Goal: Transaction & Acquisition: Book appointment/travel/reservation

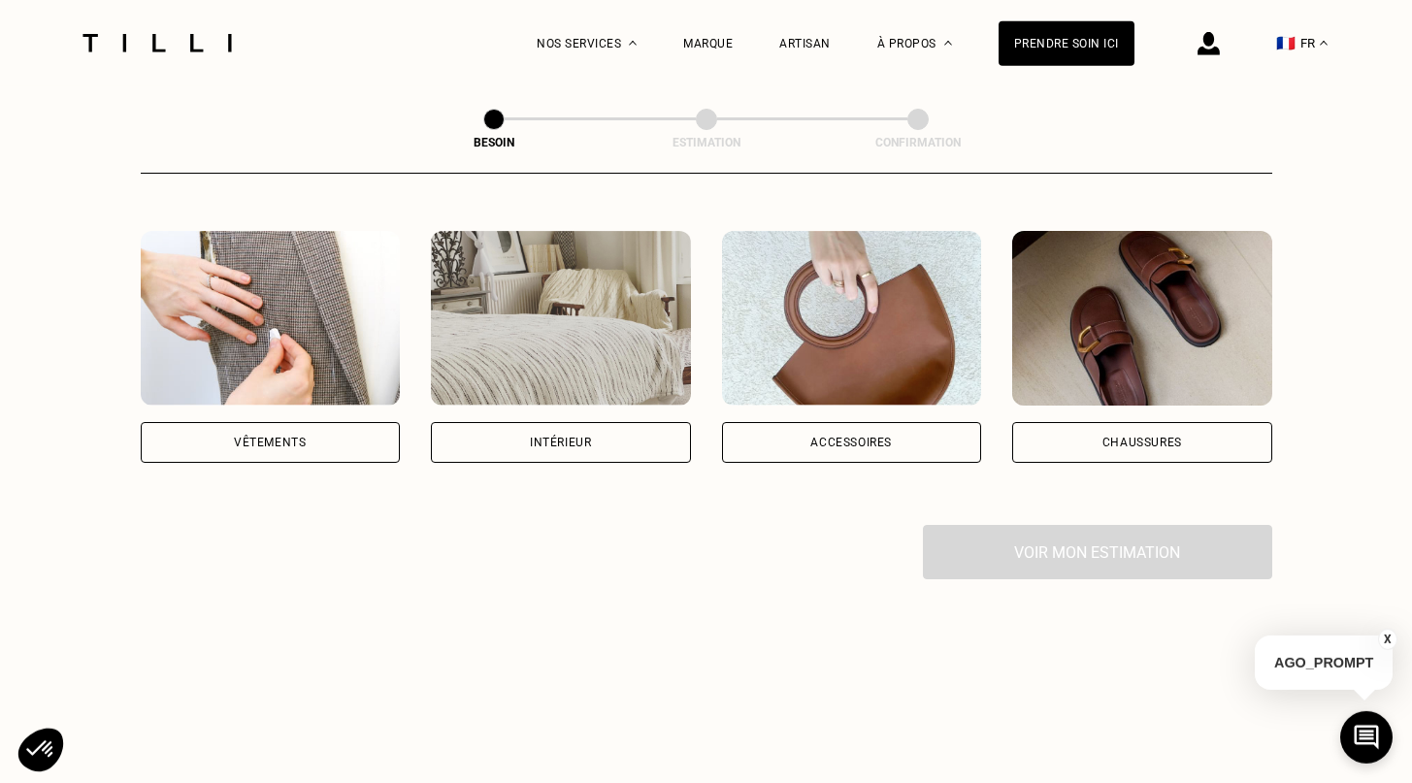
scroll to position [362, 0]
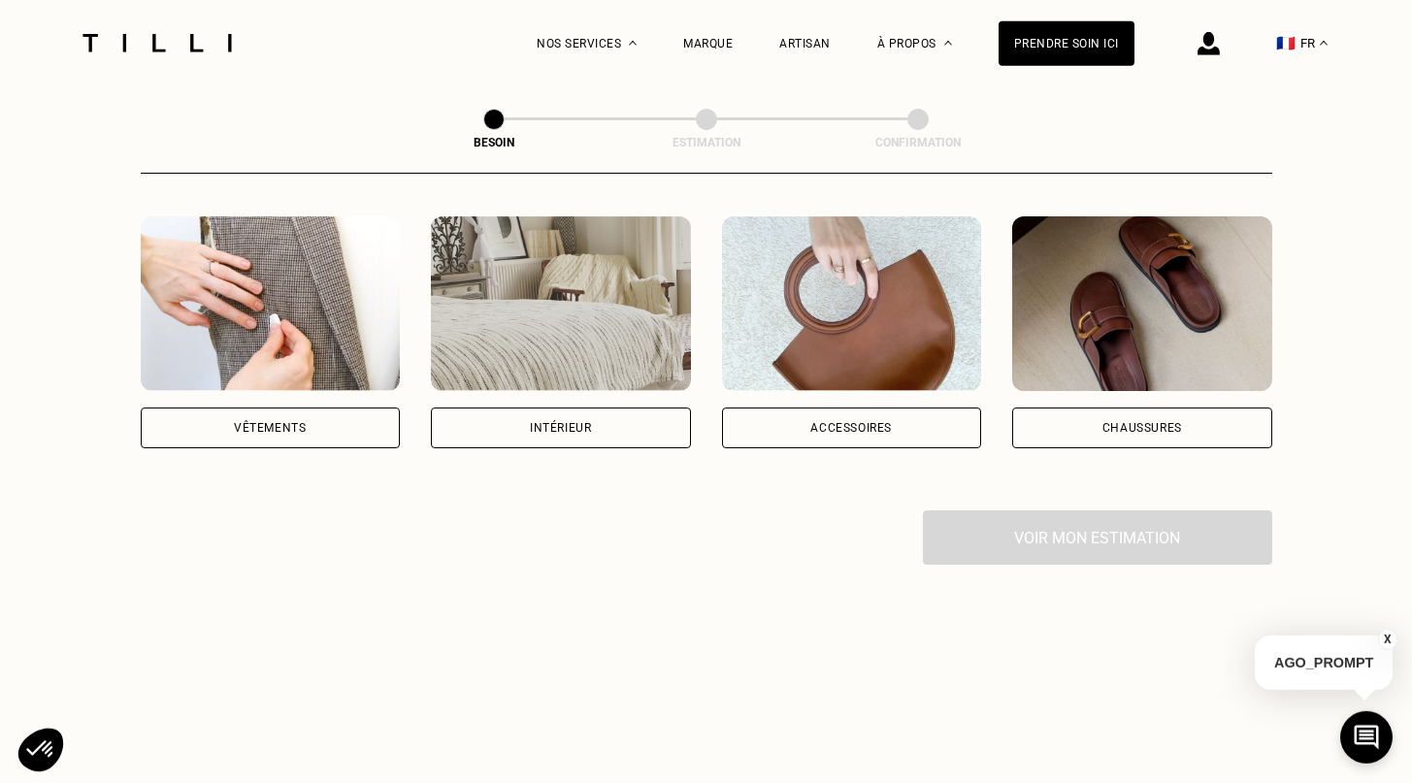
click at [1127, 419] on div "Chaussures" at bounding box center [1142, 427] width 260 height 41
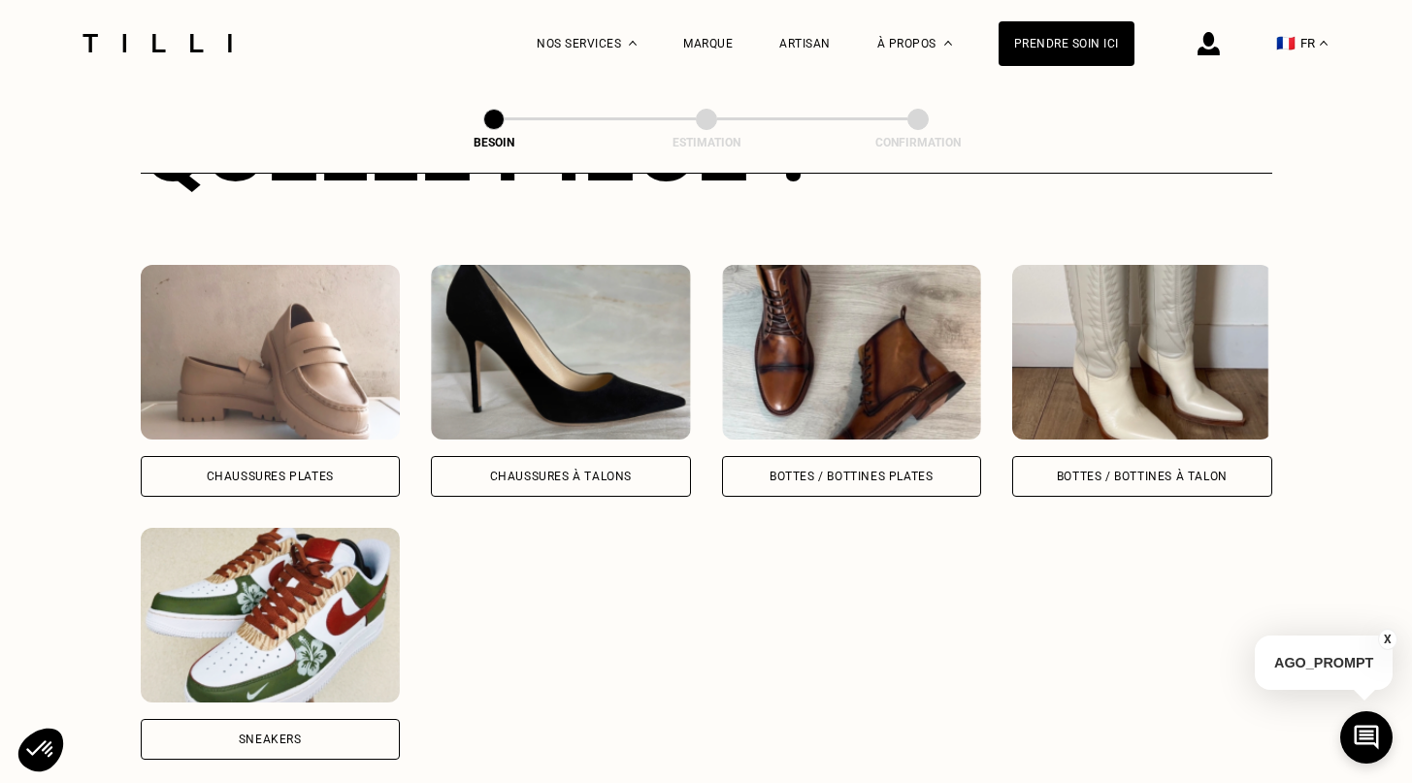
scroll to position [851, 0]
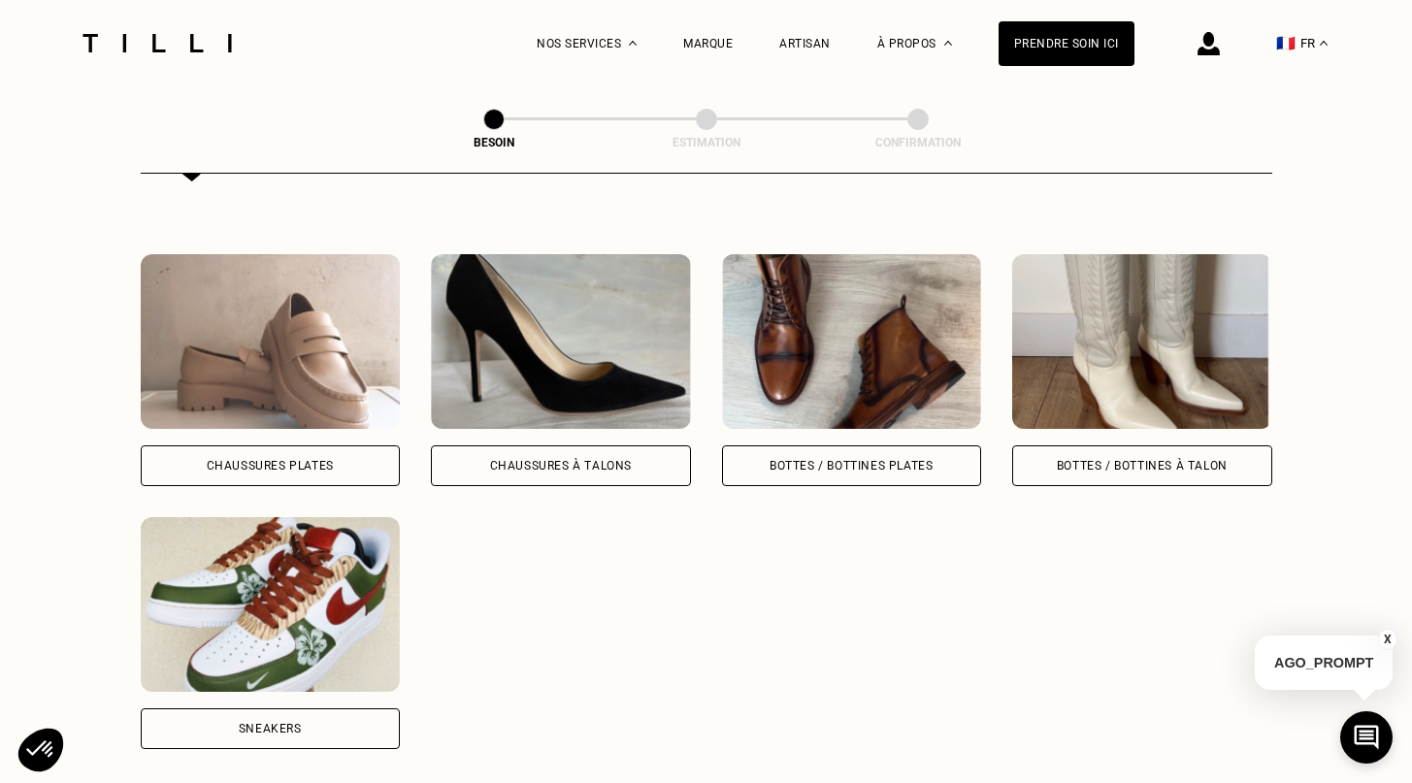
click at [350, 445] on div "Chaussures Plates" at bounding box center [271, 465] width 260 height 41
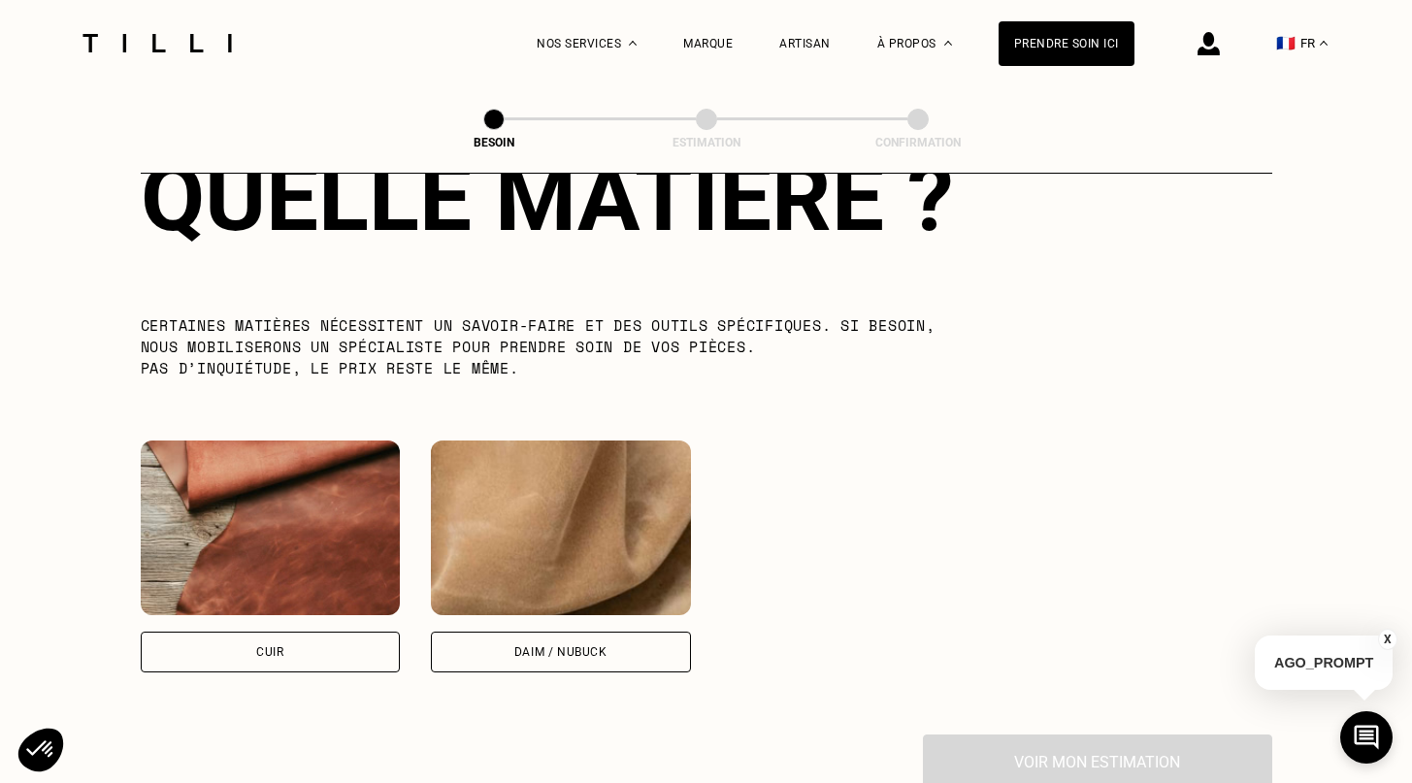
scroll to position [1581, 0]
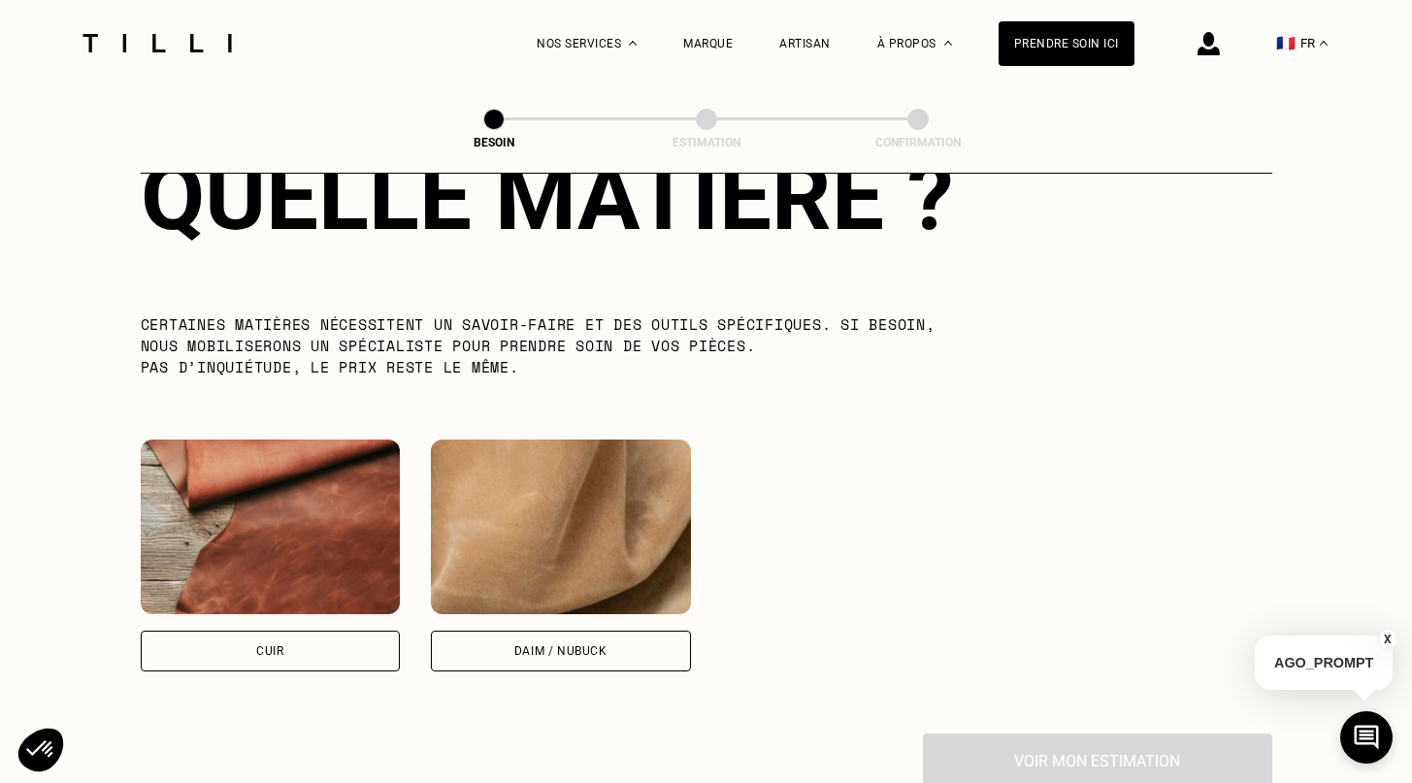
click at [238, 631] on div "Cuir" at bounding box center [271, 651] width 260 height 41
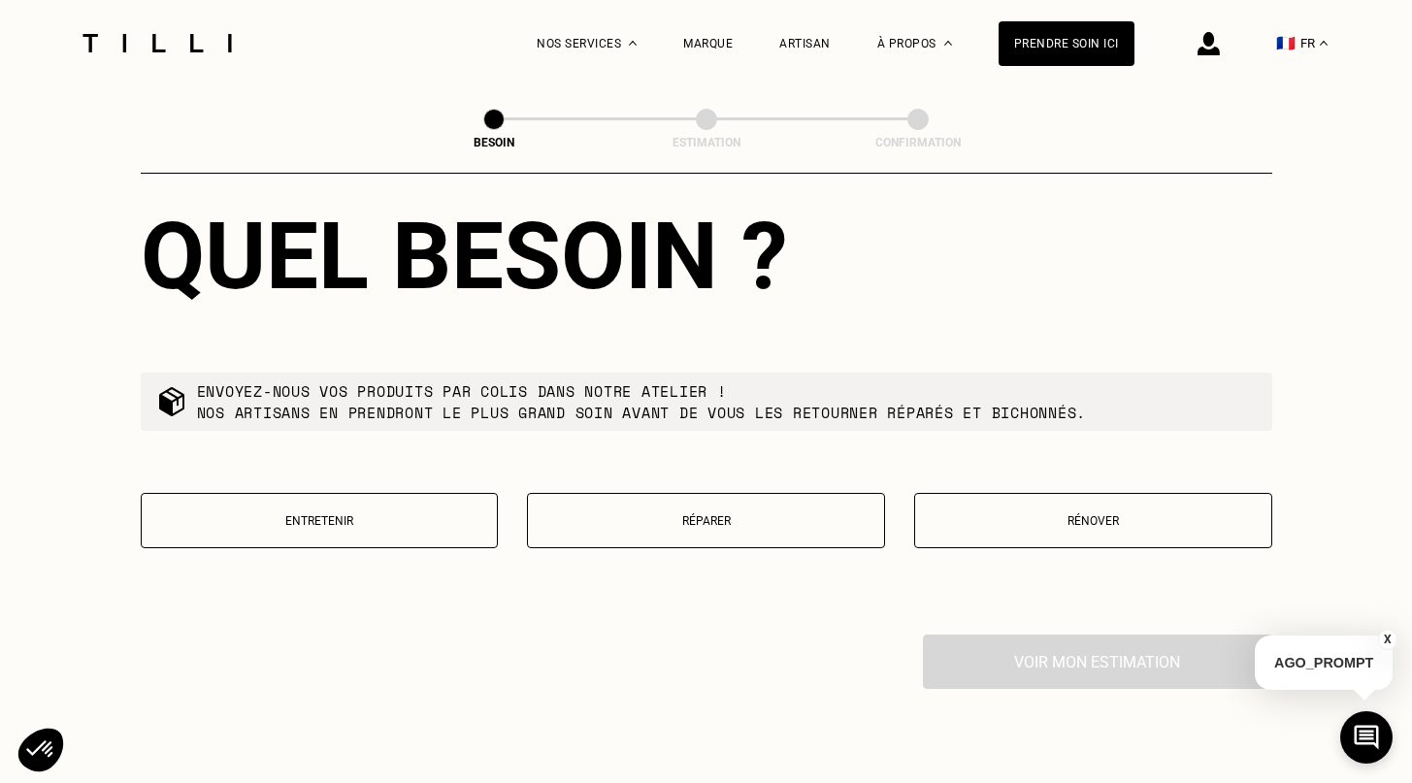
scroll to position [2183, 0]
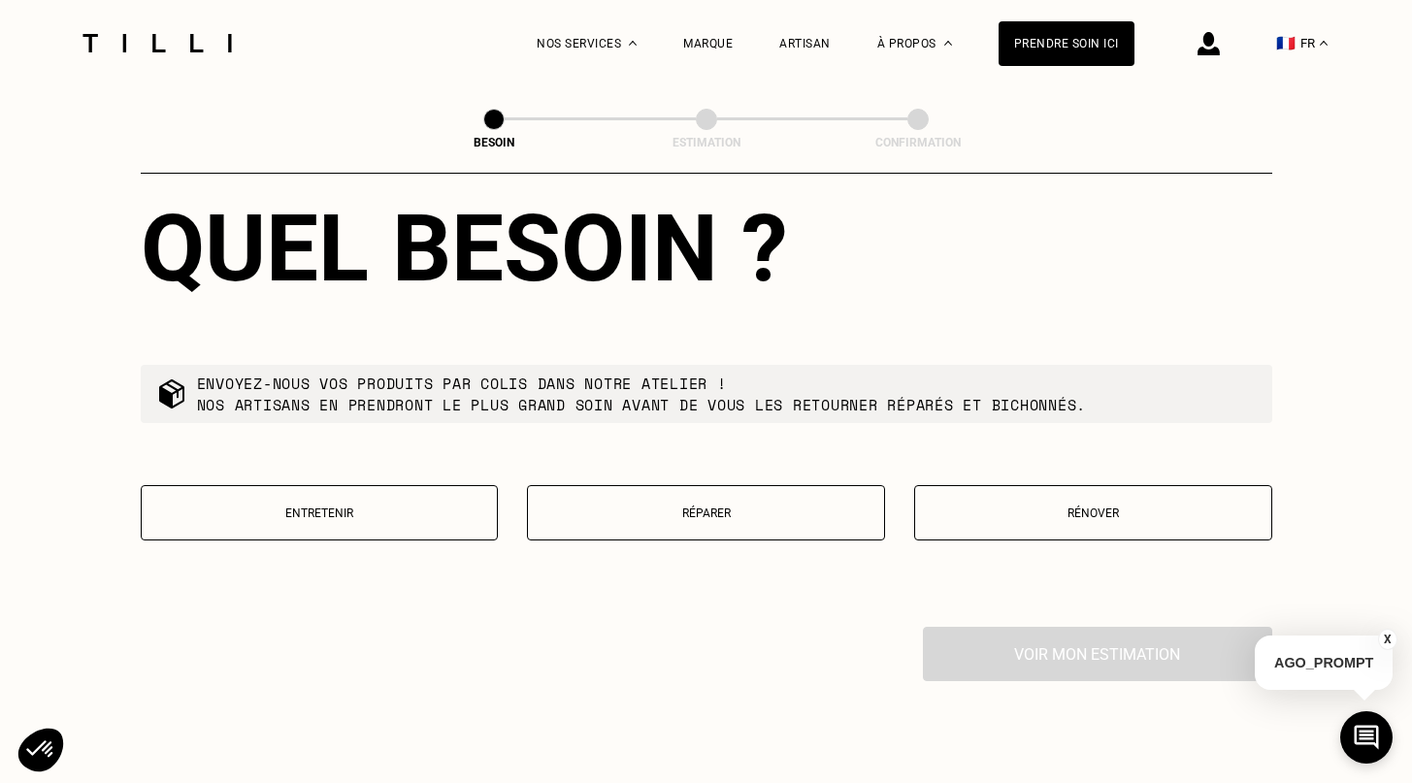
click at [643, 506] on p "Réparer" at bounding box center [705, 513] width 337 height 14
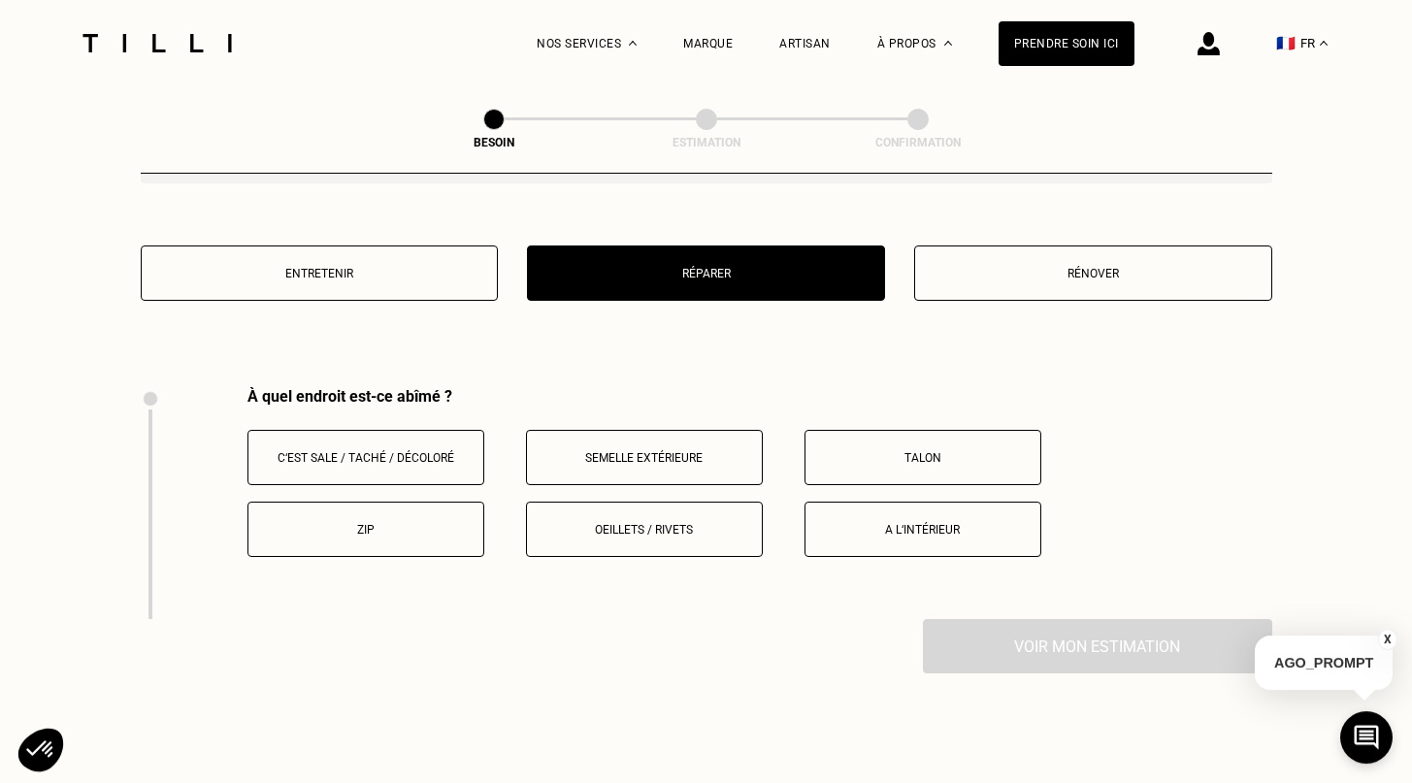
scroll to position [2428, 0]
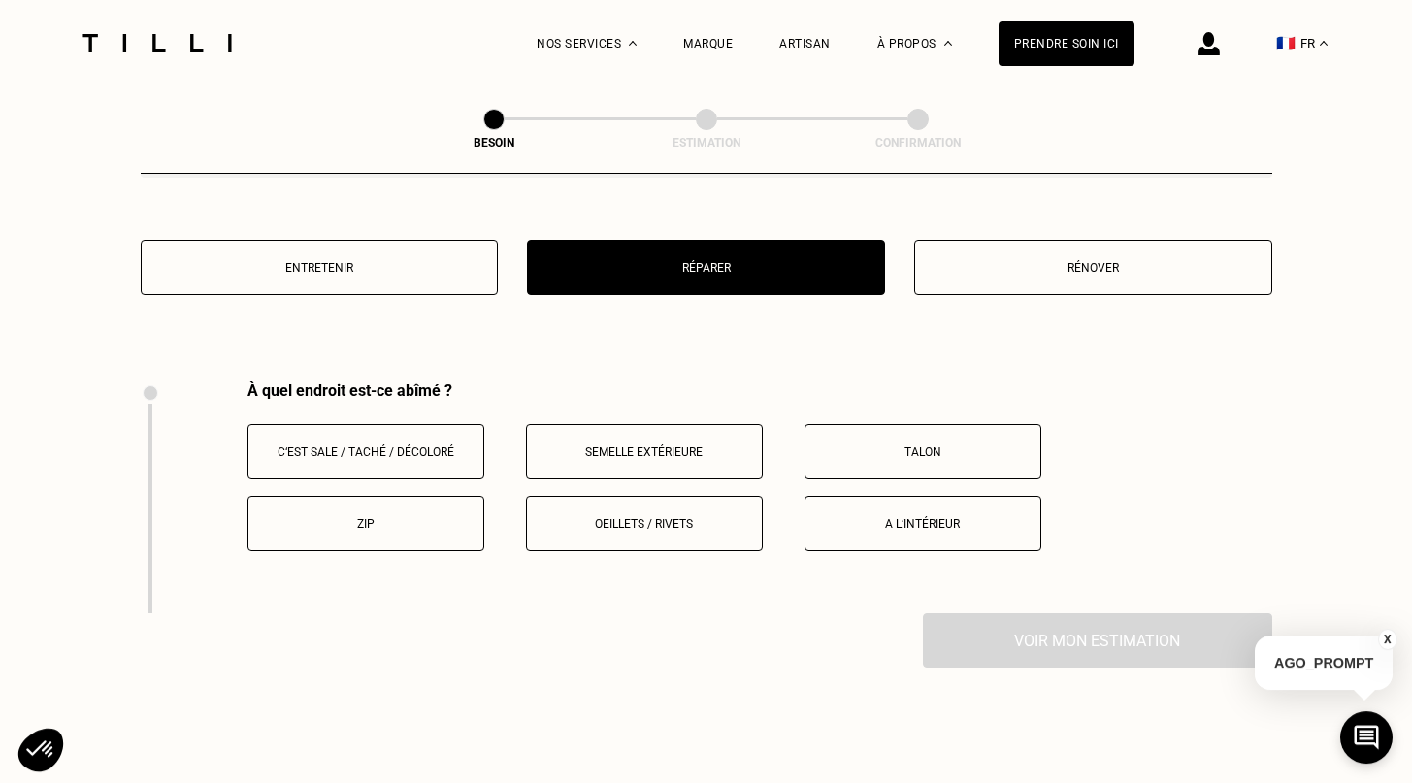
click at [636, 441] on button "Semelle extérieure" at bounding box center [644, 451] width 237 height 55
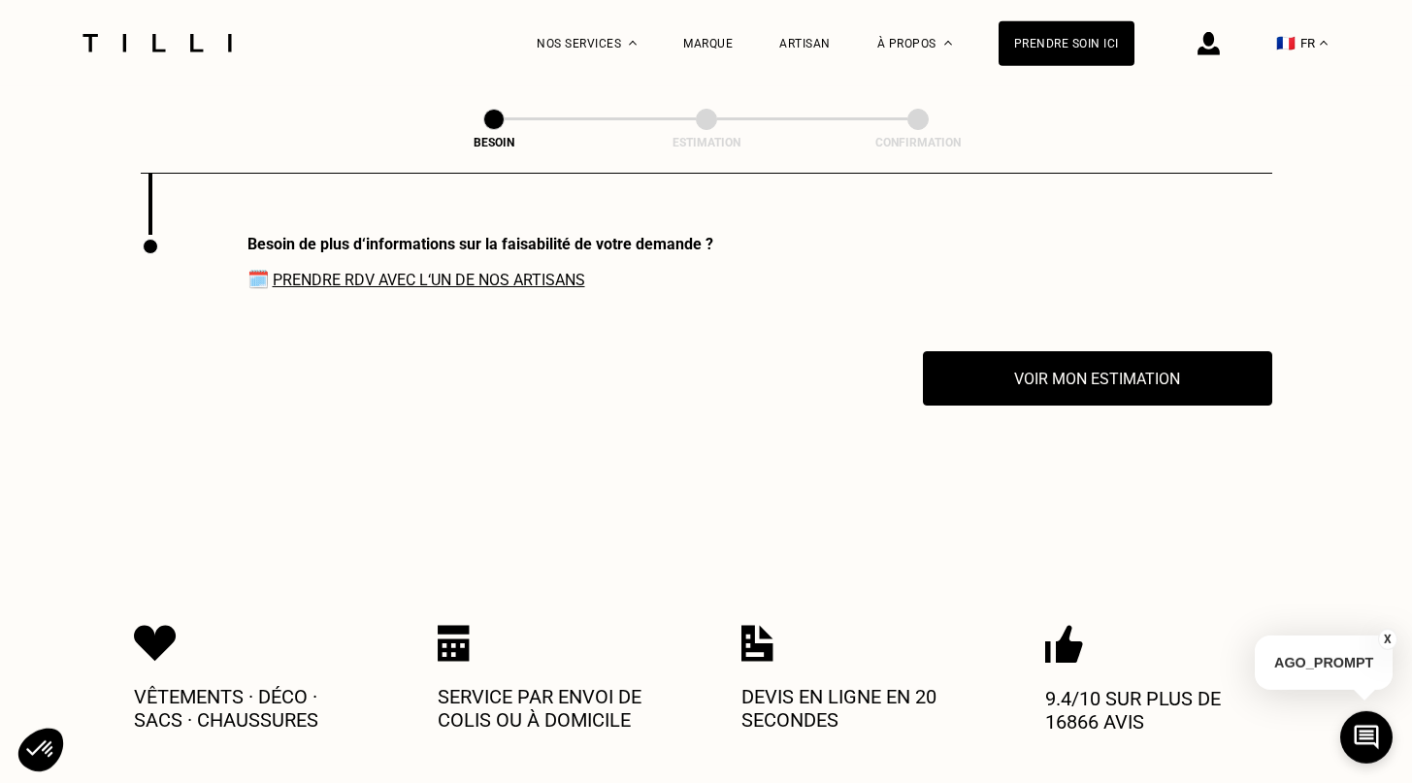
scroll to position [2807, 0]
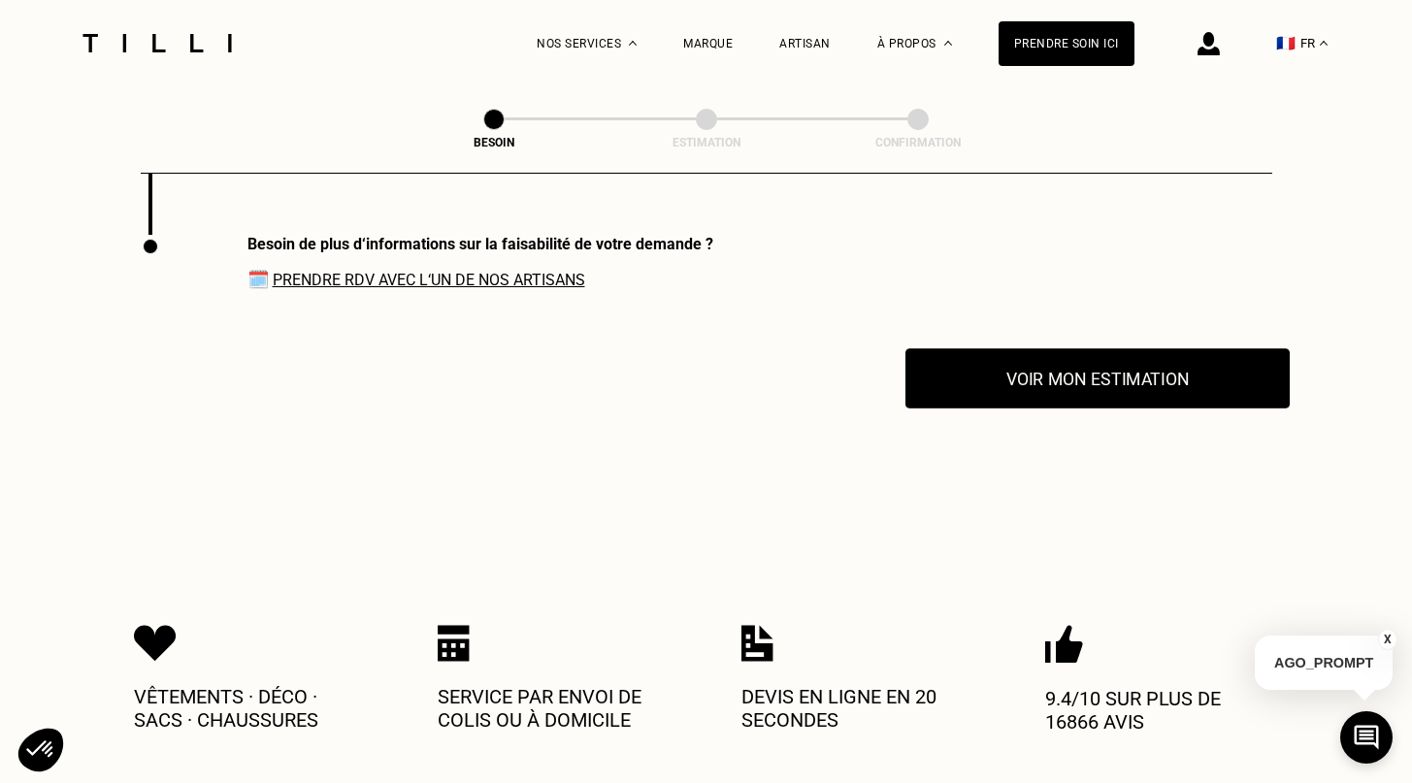
click at [1121, 363] on button "Voir mon estimation" at bounding box center [1097, 378] width 384 height 60
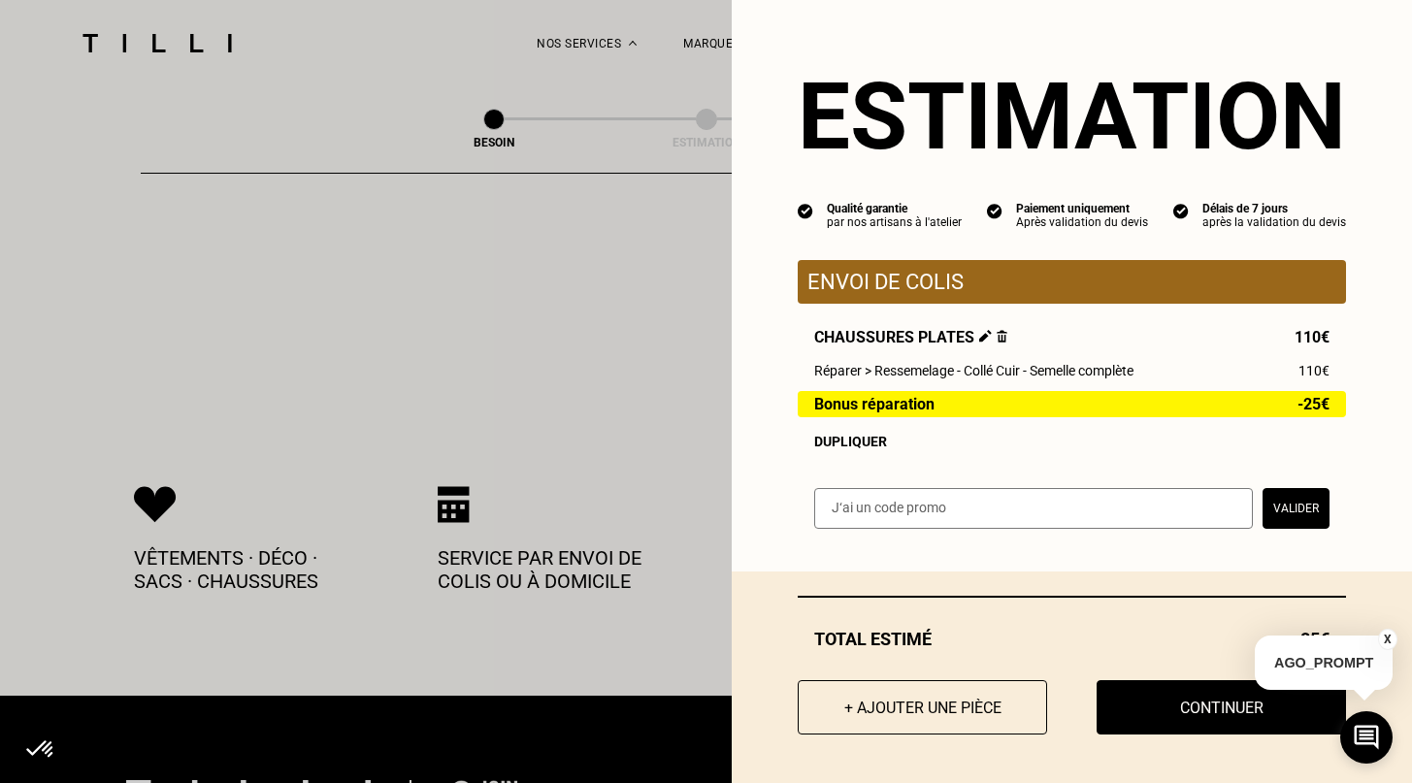
scroll to position [2958, 0]
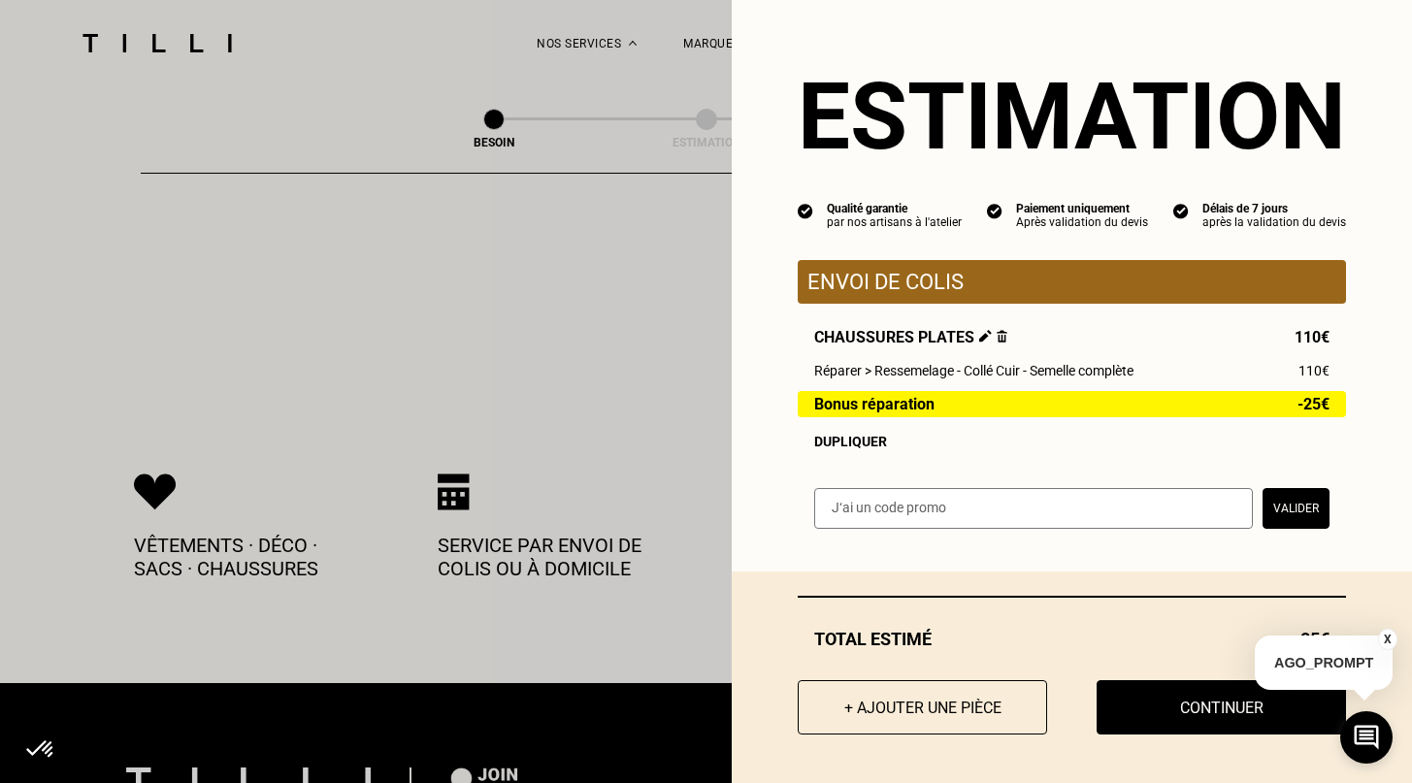
click at [1386, 639] on button "X" at bounding box center [1387, 639] width 19 height 21
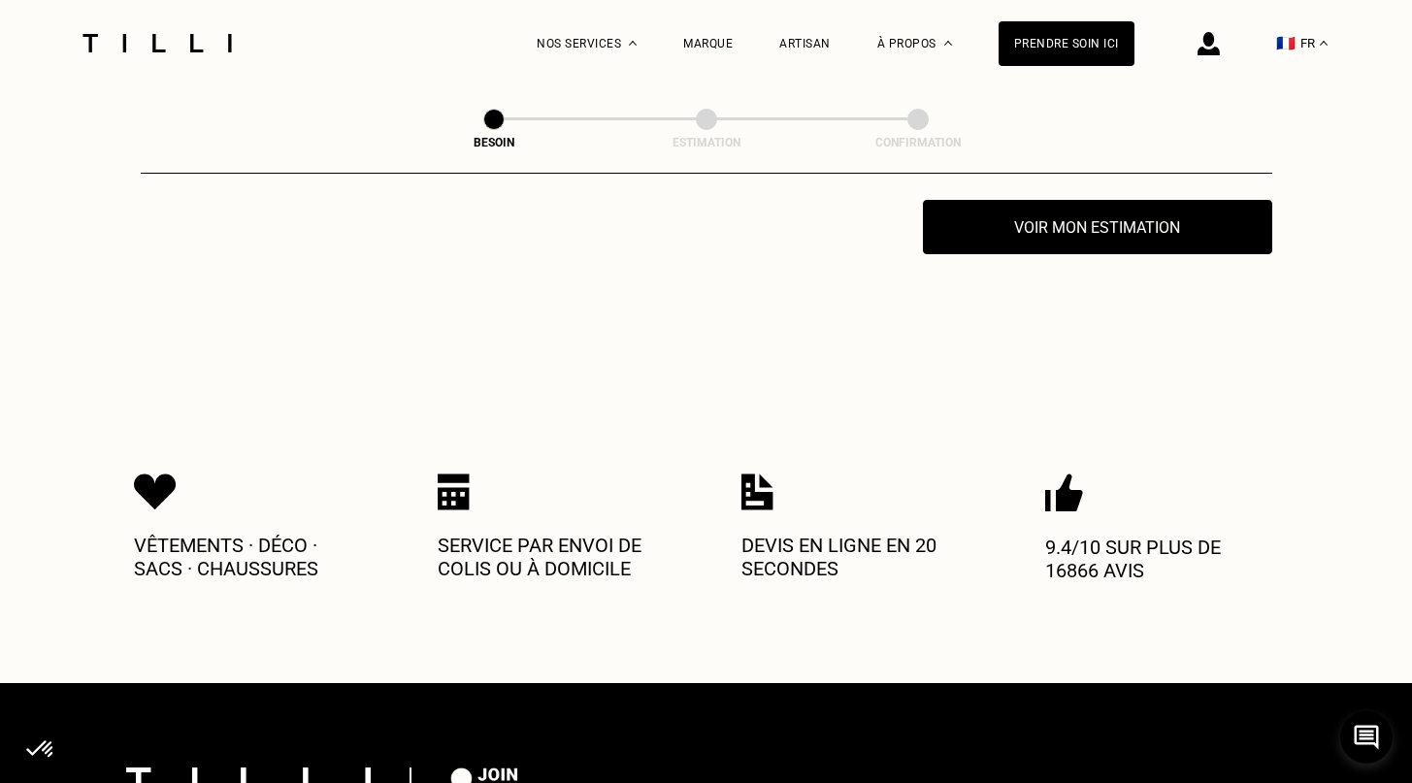
scroll to position [2824, 0]
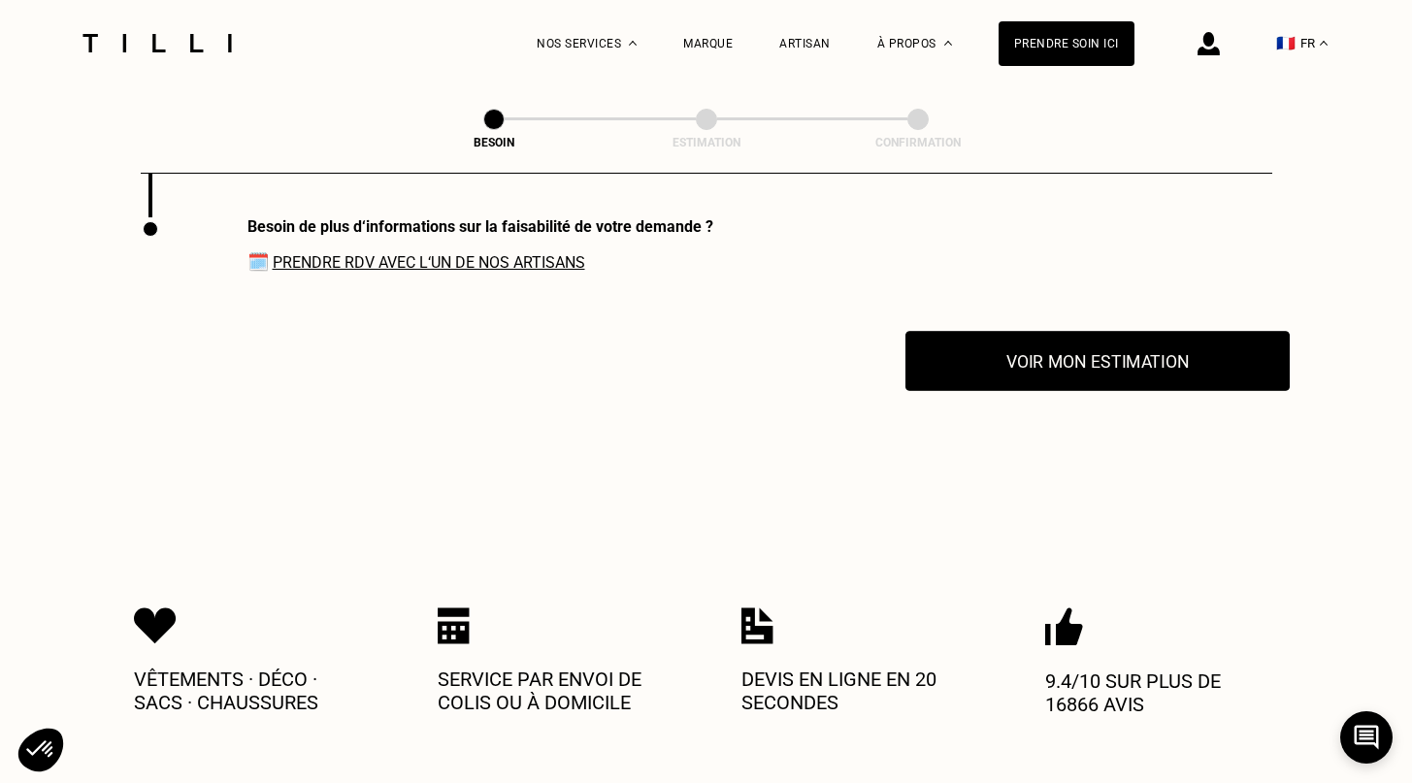
click at [1115, 369] on button "Voir mon estimation" at bounding box center [1097, 361] width 384 height 60
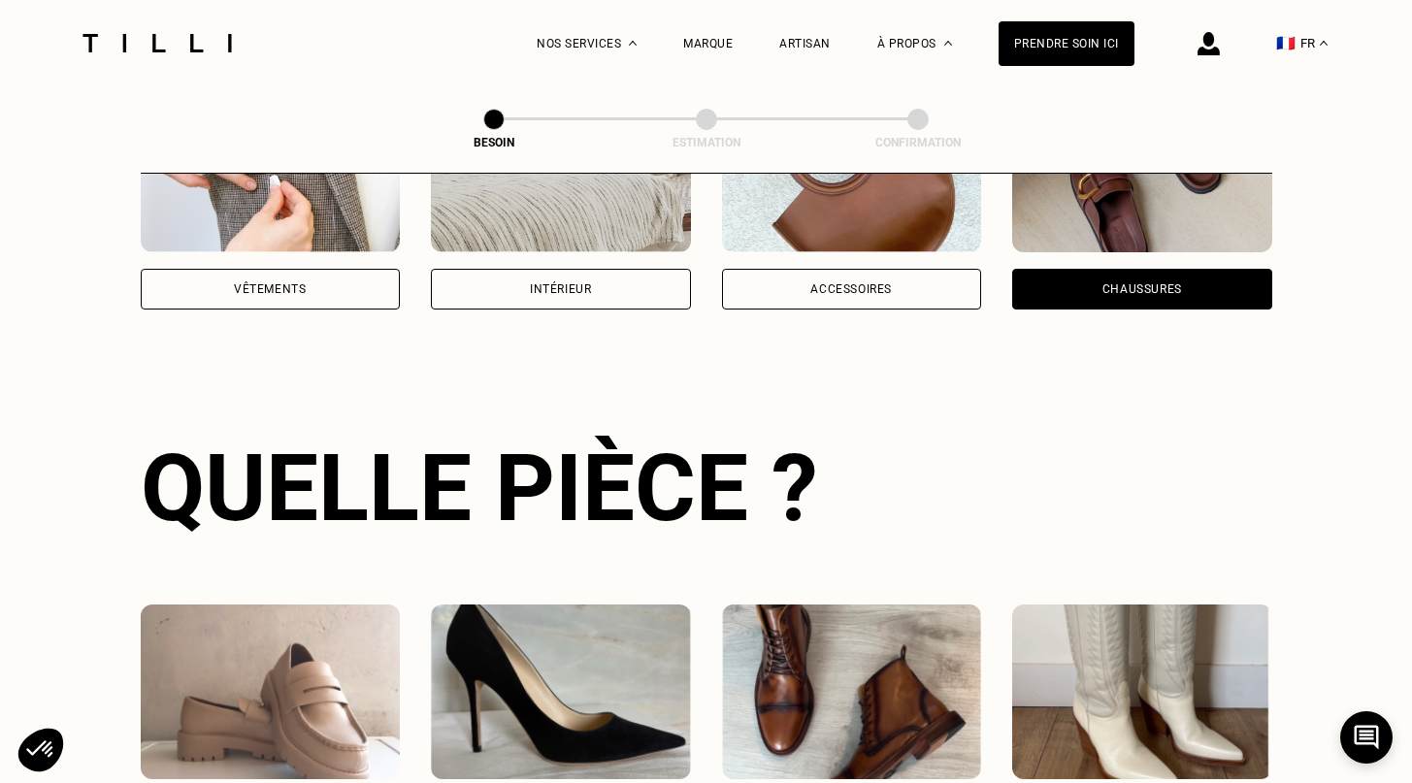
scroll to position [493, 0]
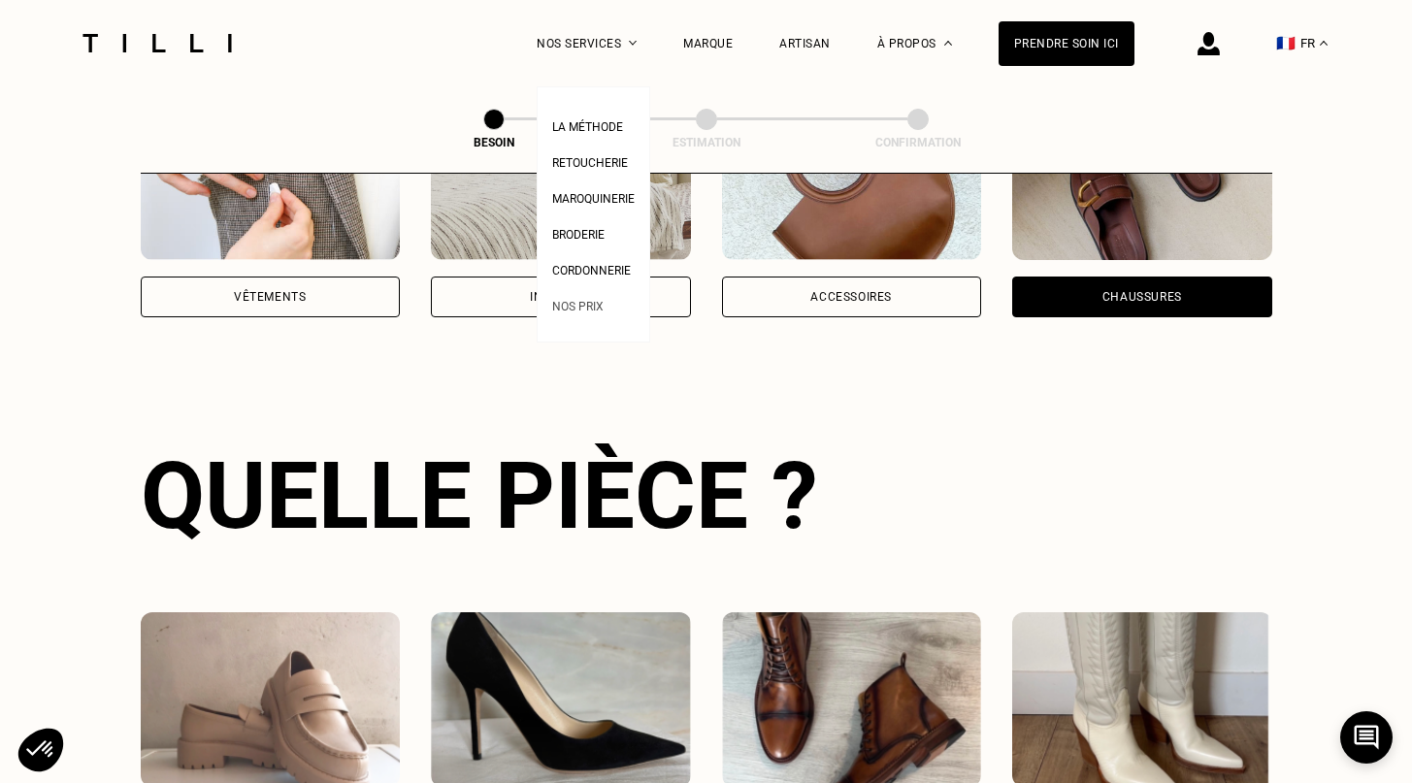
click at [602, 309] on span "Nos prix" at bounding box center [577, 307] width 51 height 14
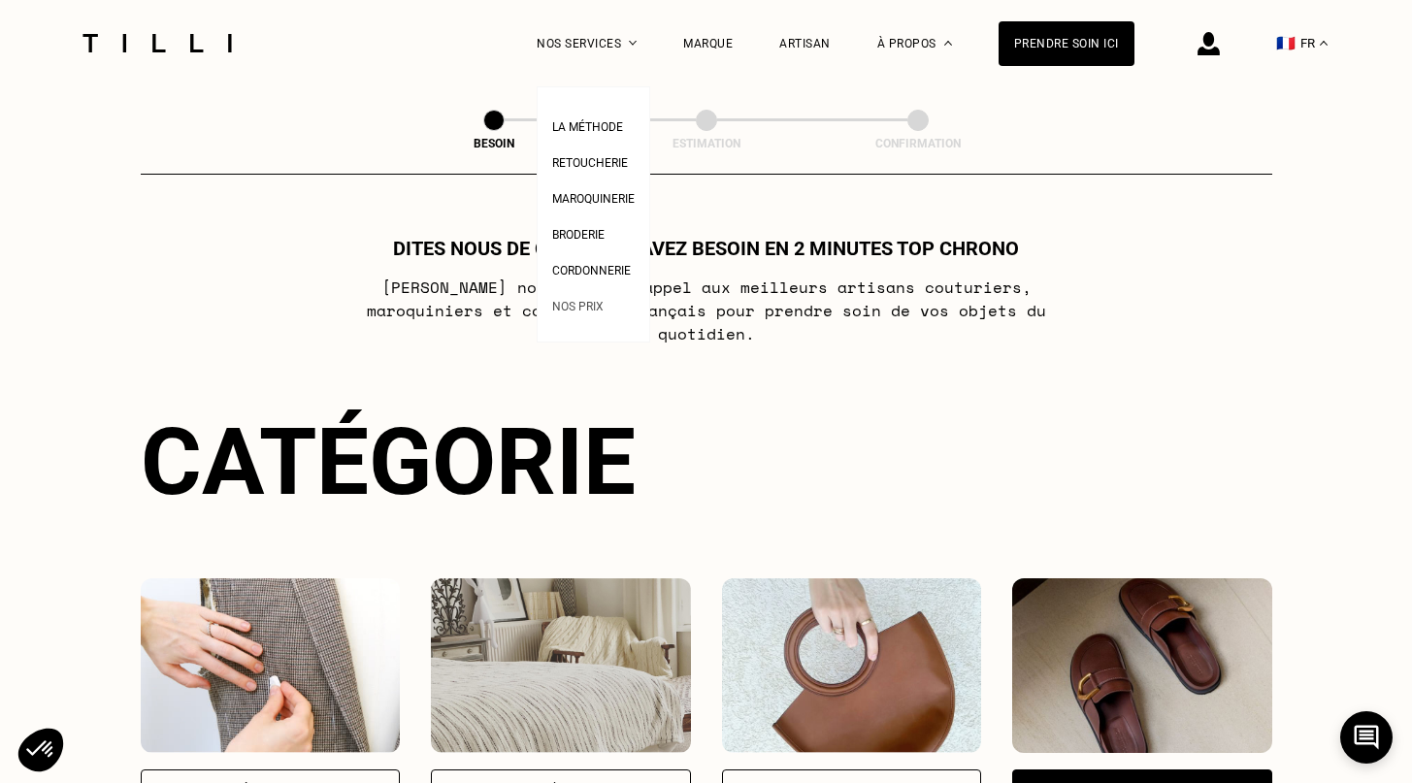
select select "FR"
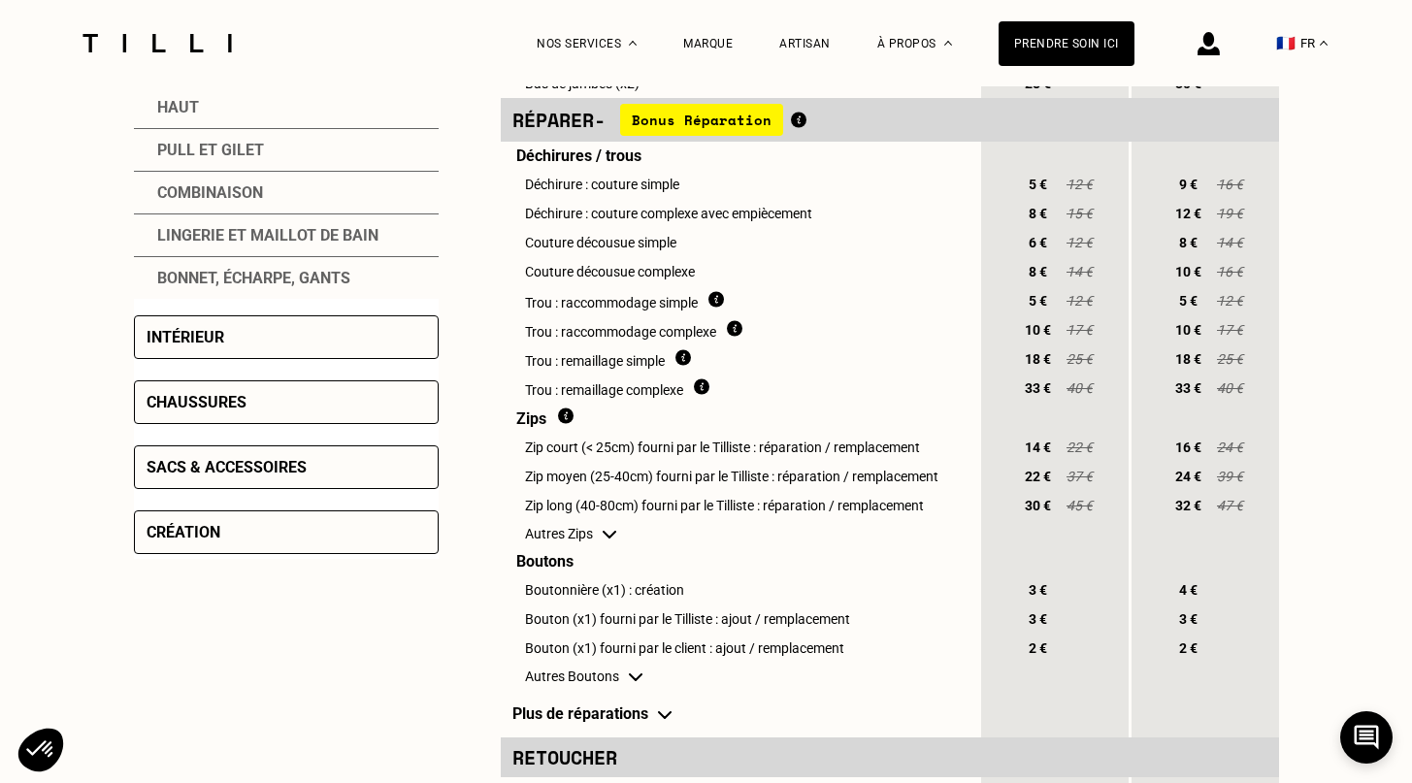
scroll to position [706, 0]
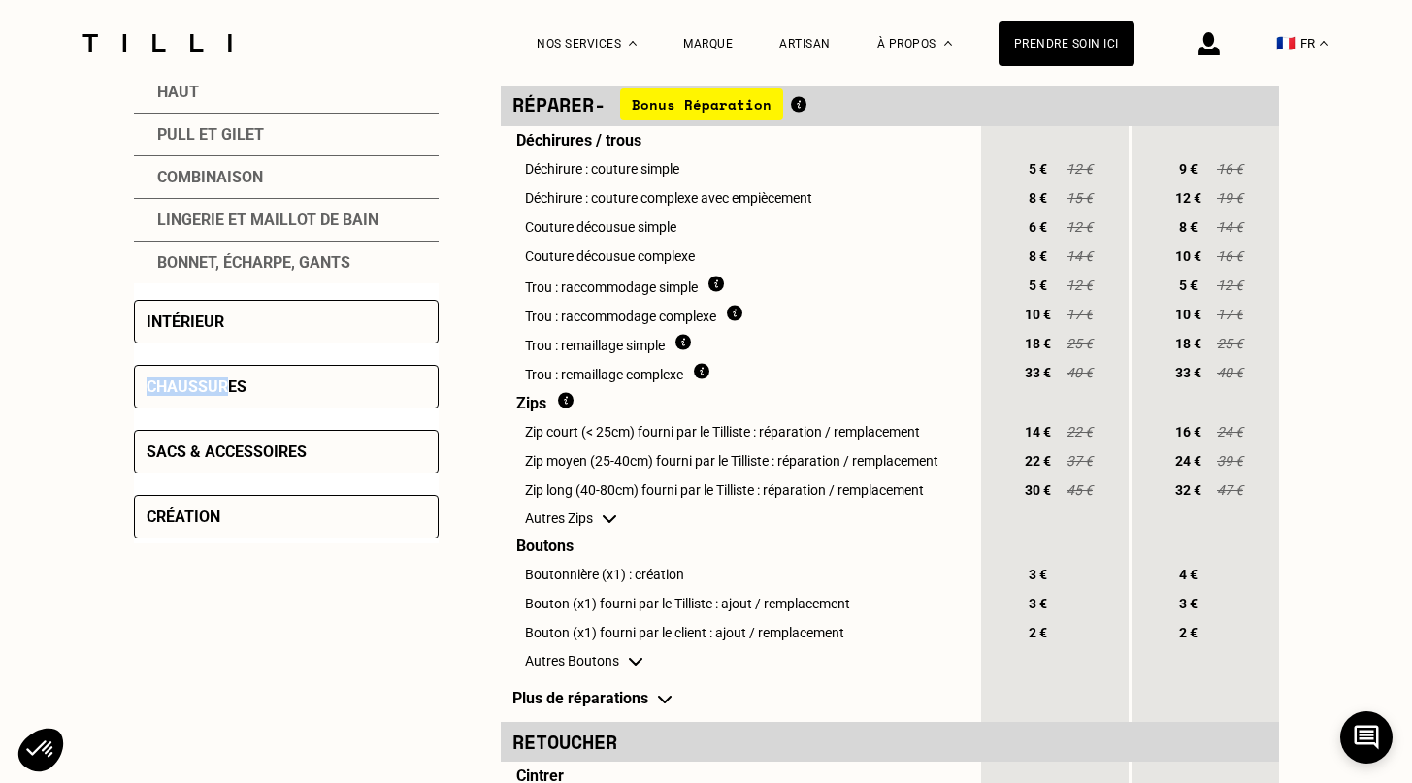
click at [227, 379] on div "Chaussures" at bounding box center [286, 387] width 305 height 44
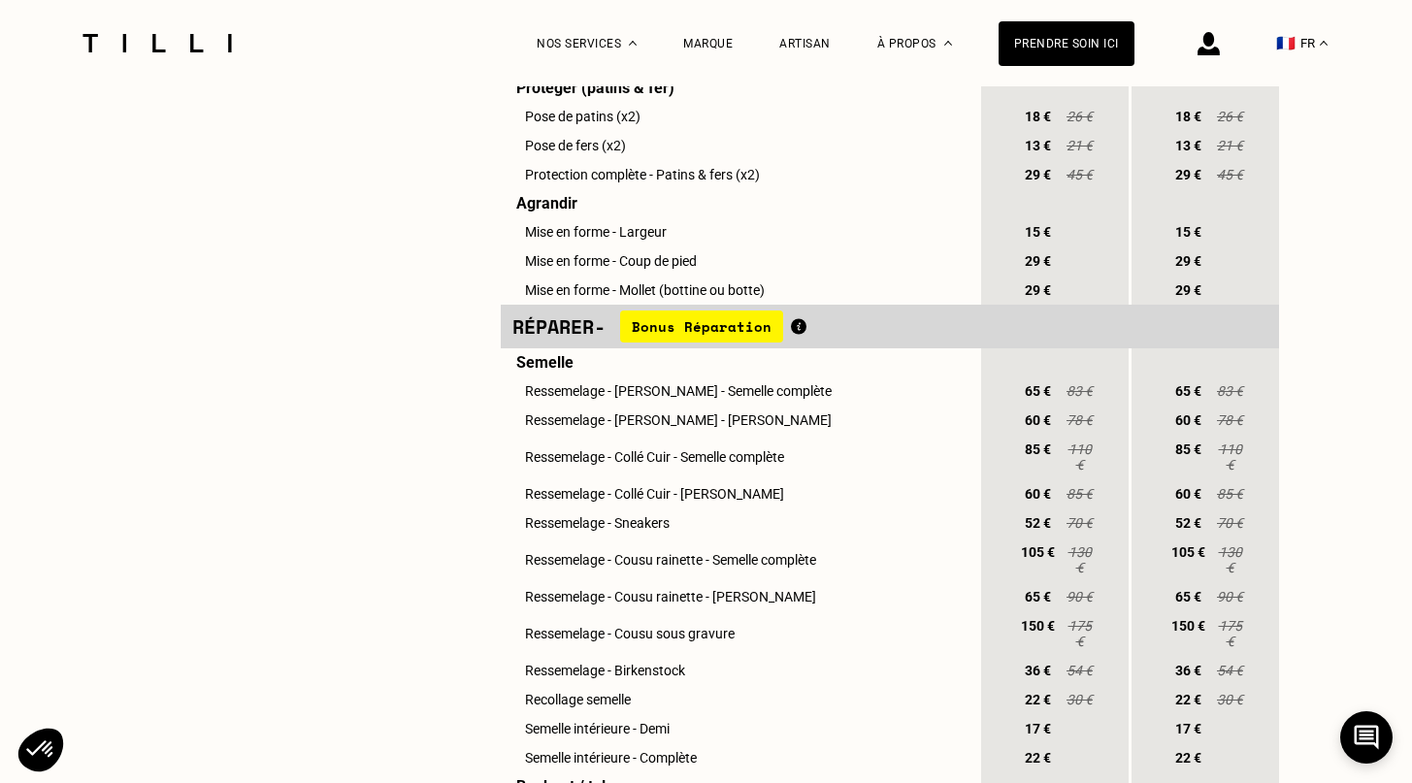
scroll to position [0, 0]
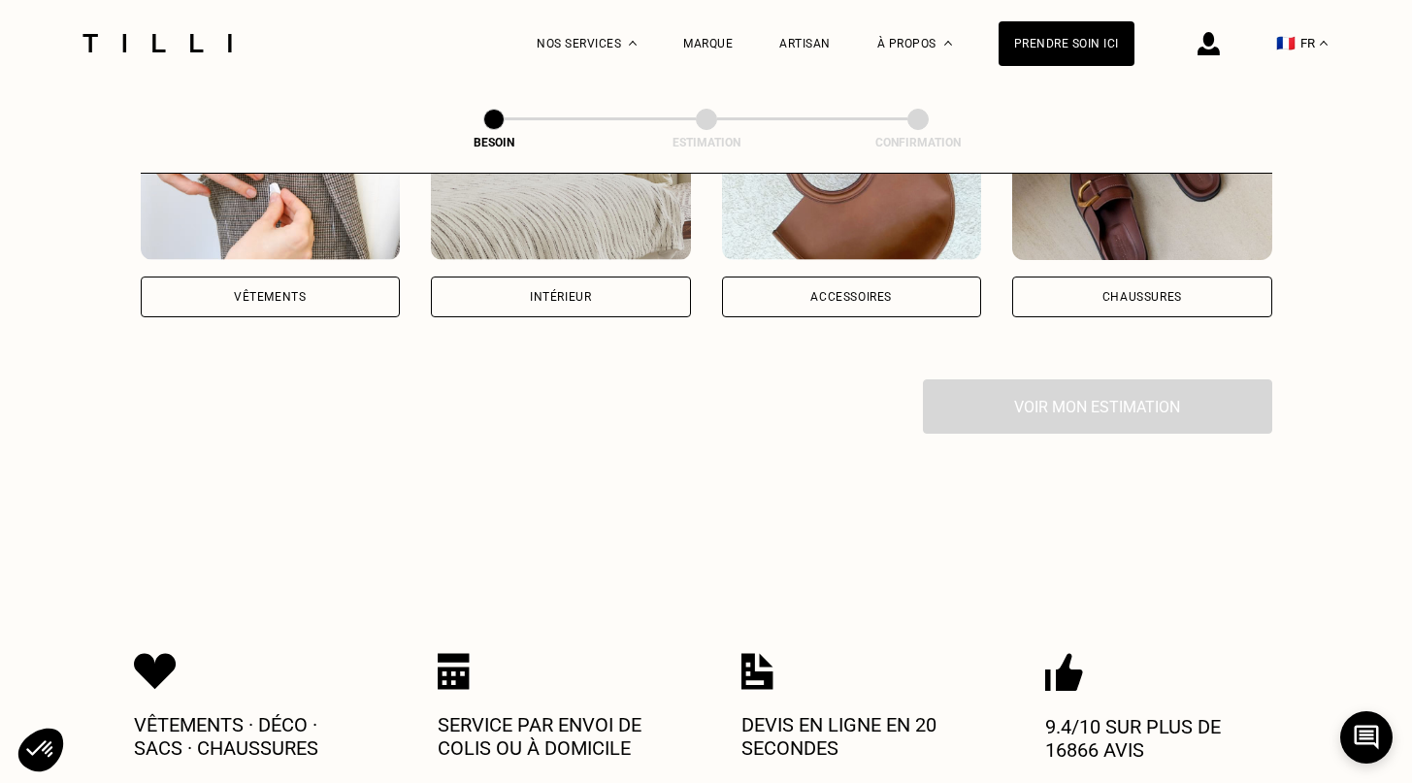
select select "FR"
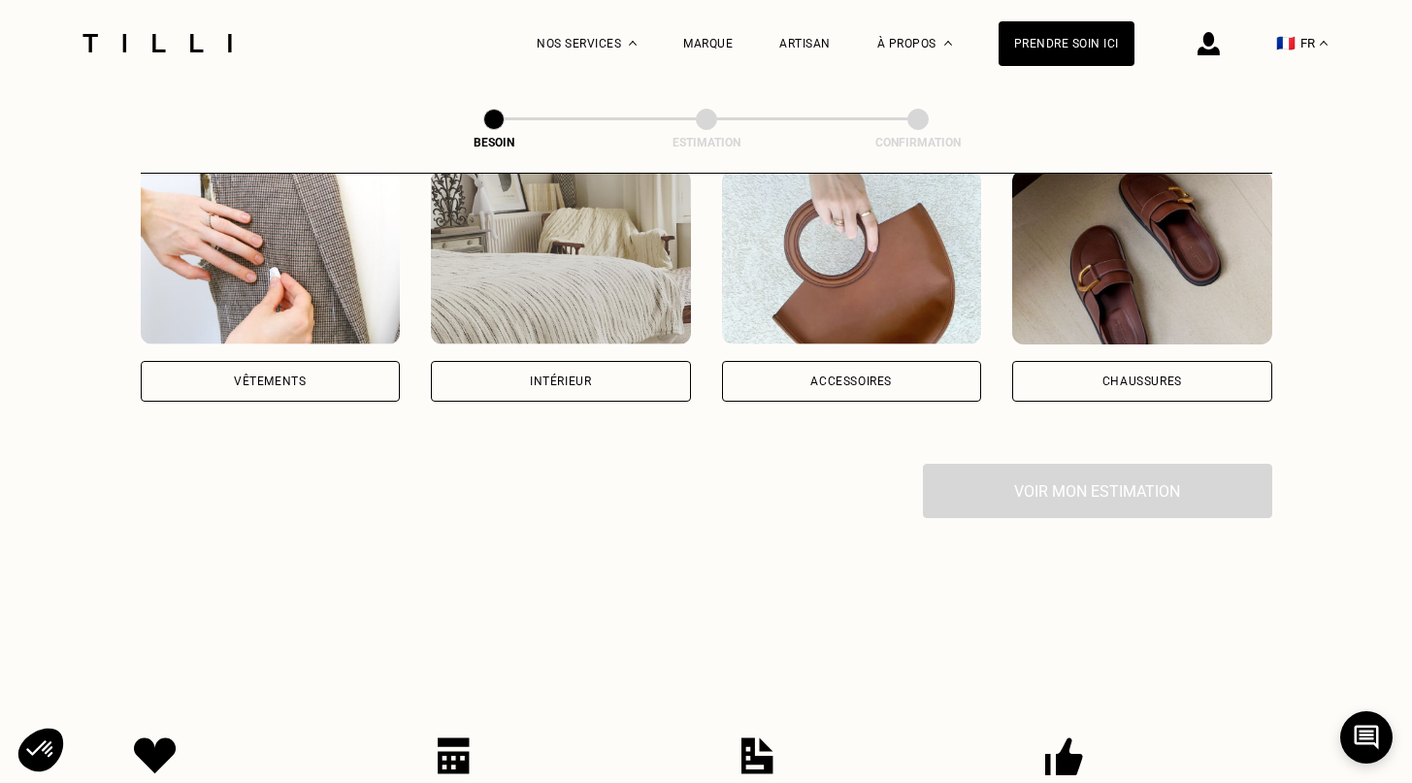
scroll to position [290, 0]
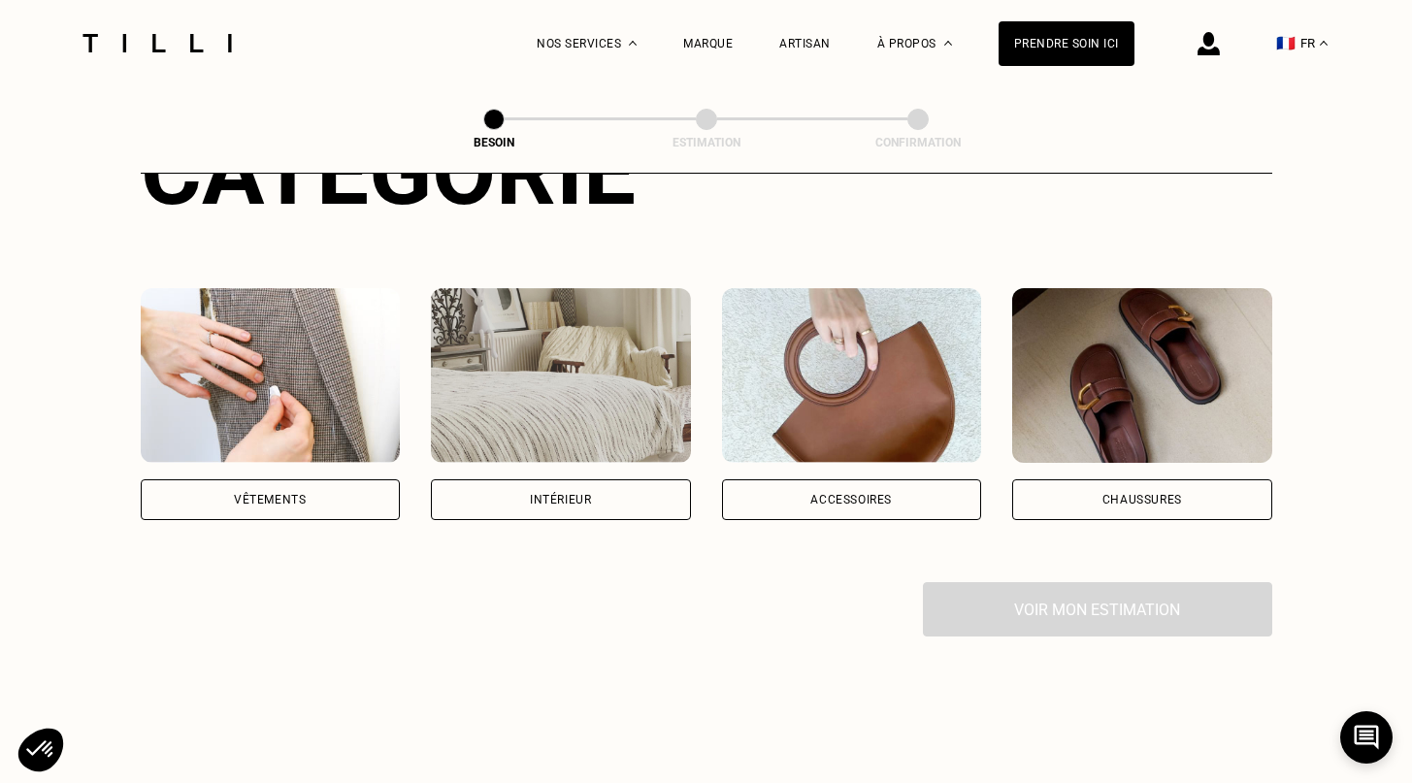
click at [337, 480] on div "Vêtements" at bounding box center [271, 499] width 260 height 41
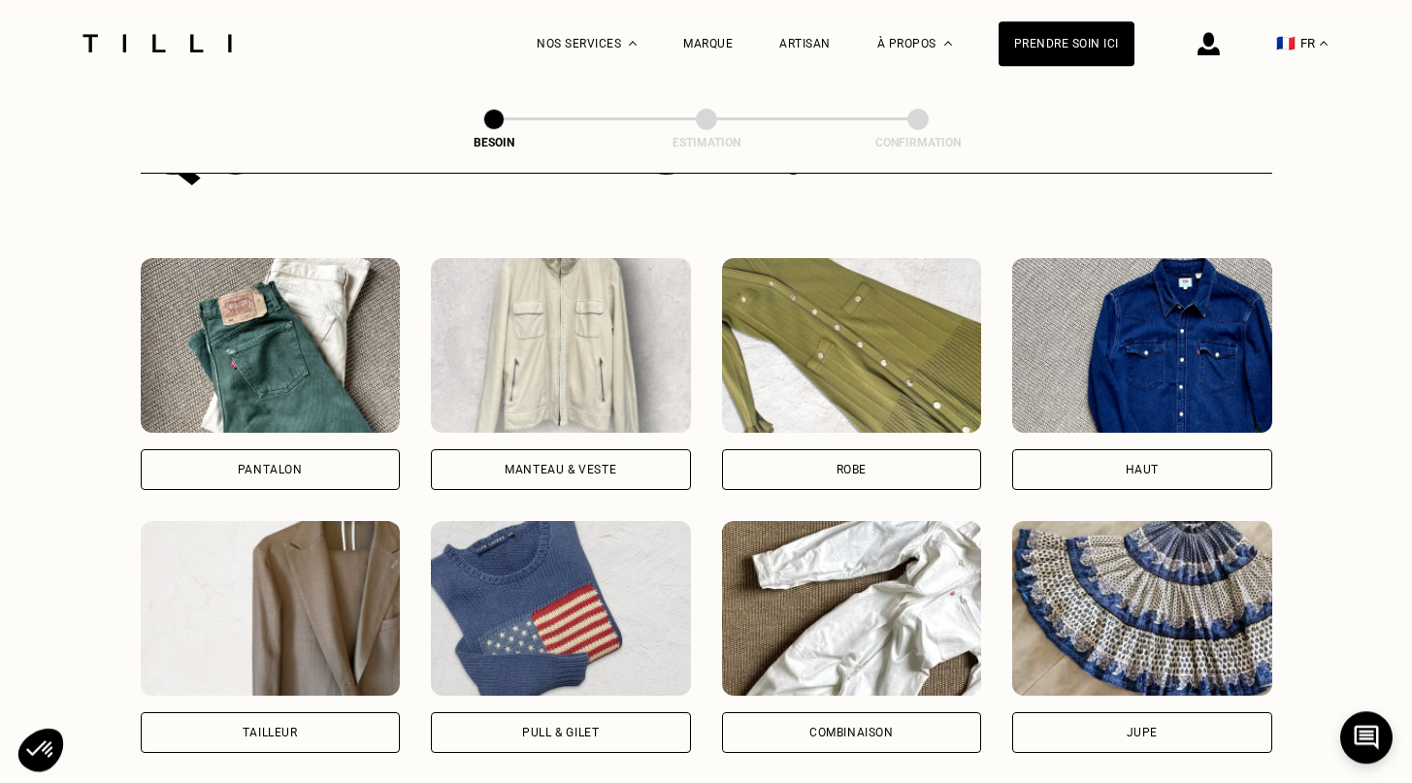
scroll to position [954, 0]
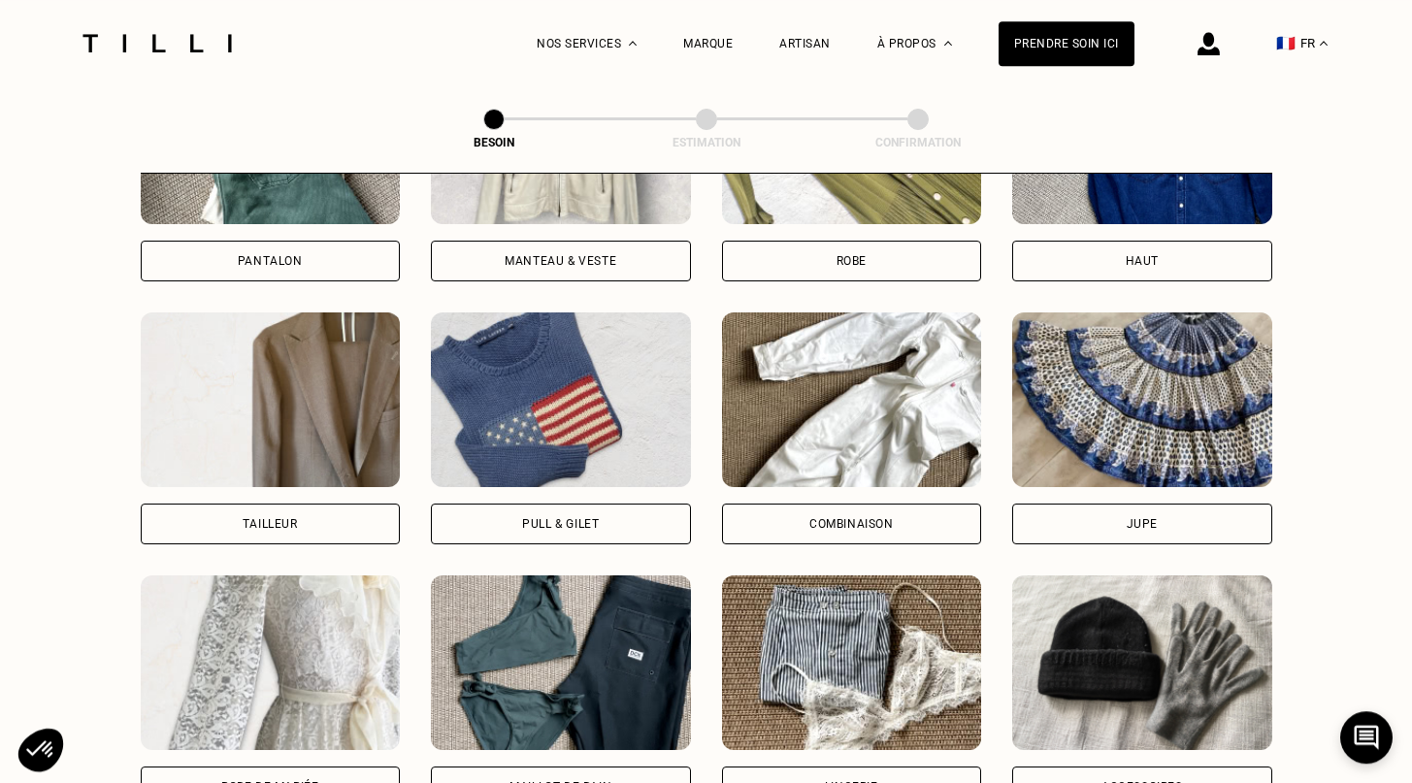
click at [311, 420] on img at bounding box center [271, 399] width 260 height 175
select select "FR"
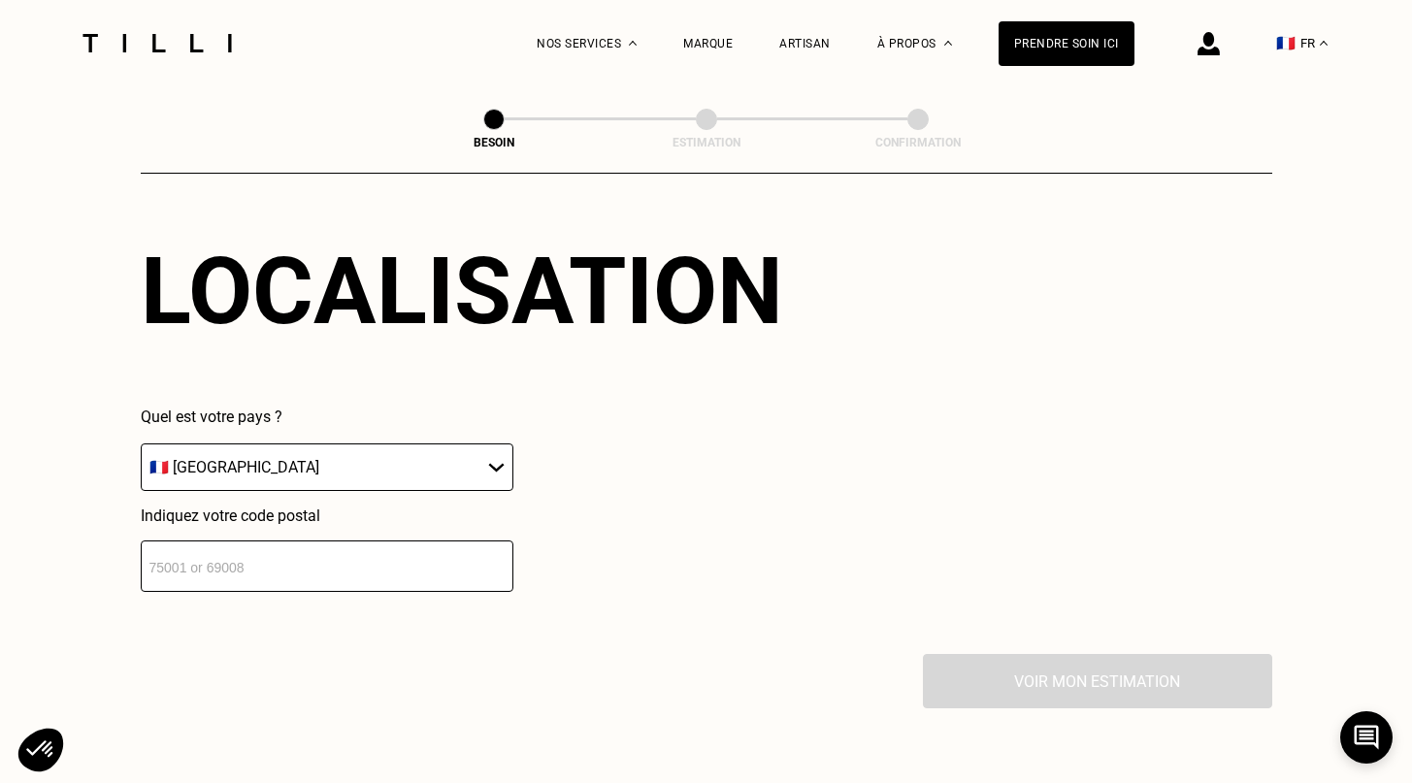
scroll to position [1759, 0]
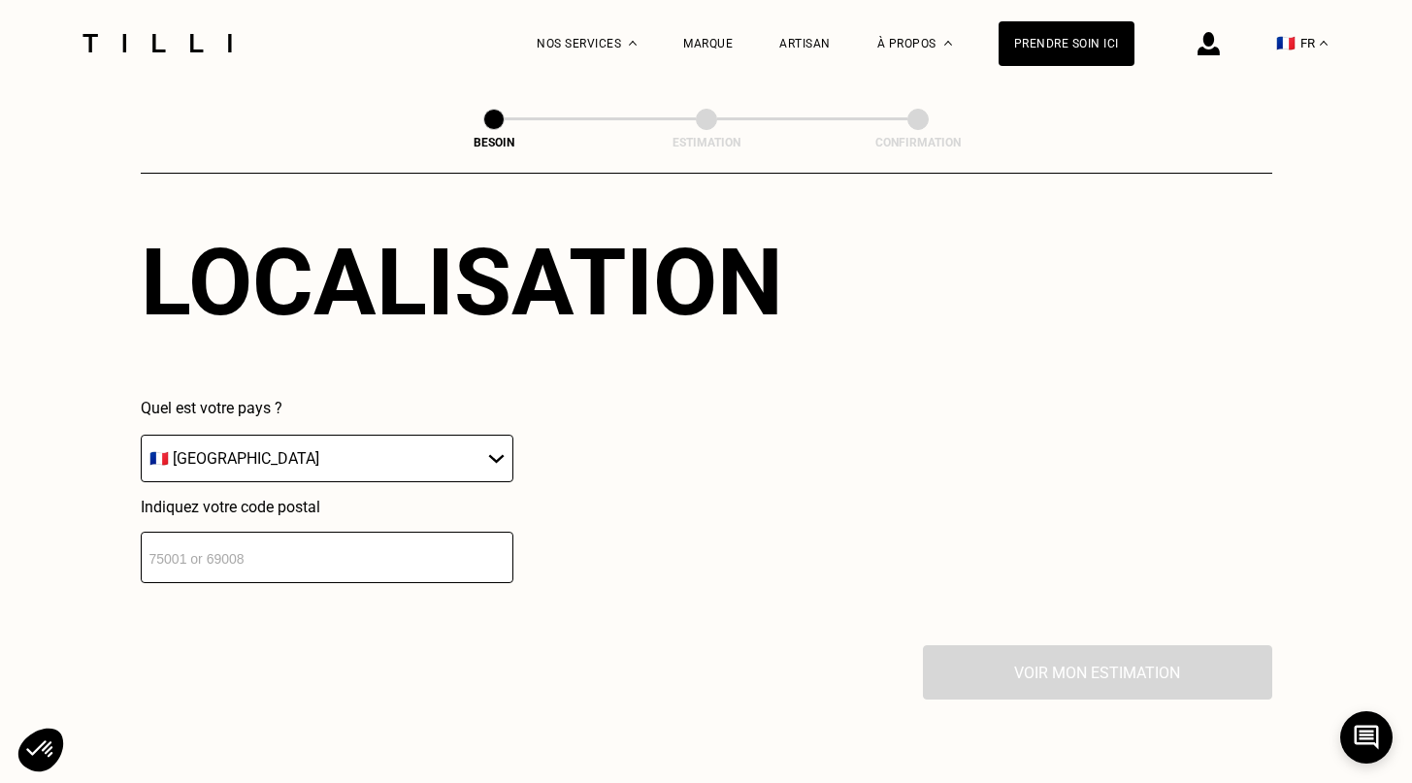
click at [290, 549] on input "number" at bounding box center [327, 557] width 373 height 51
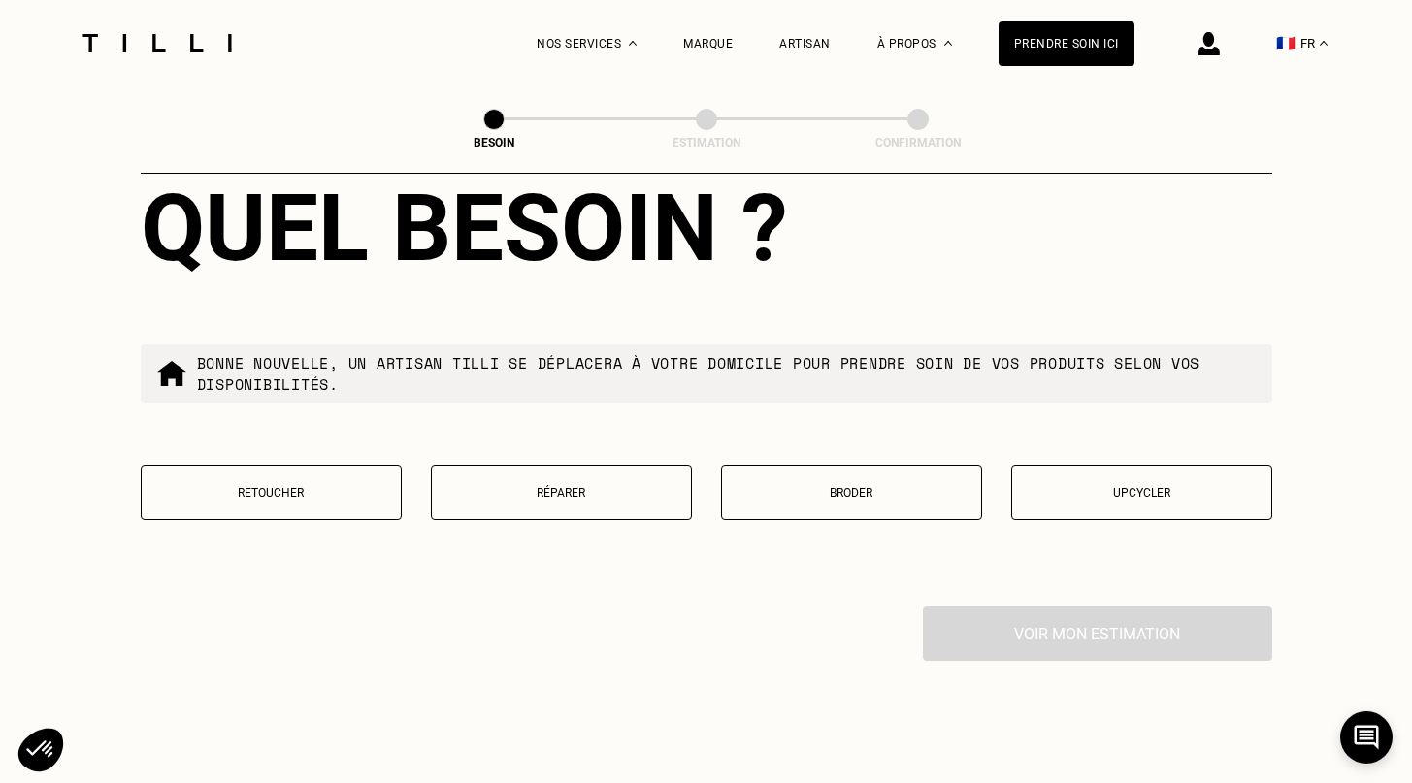
scroll to position [2295, 0]
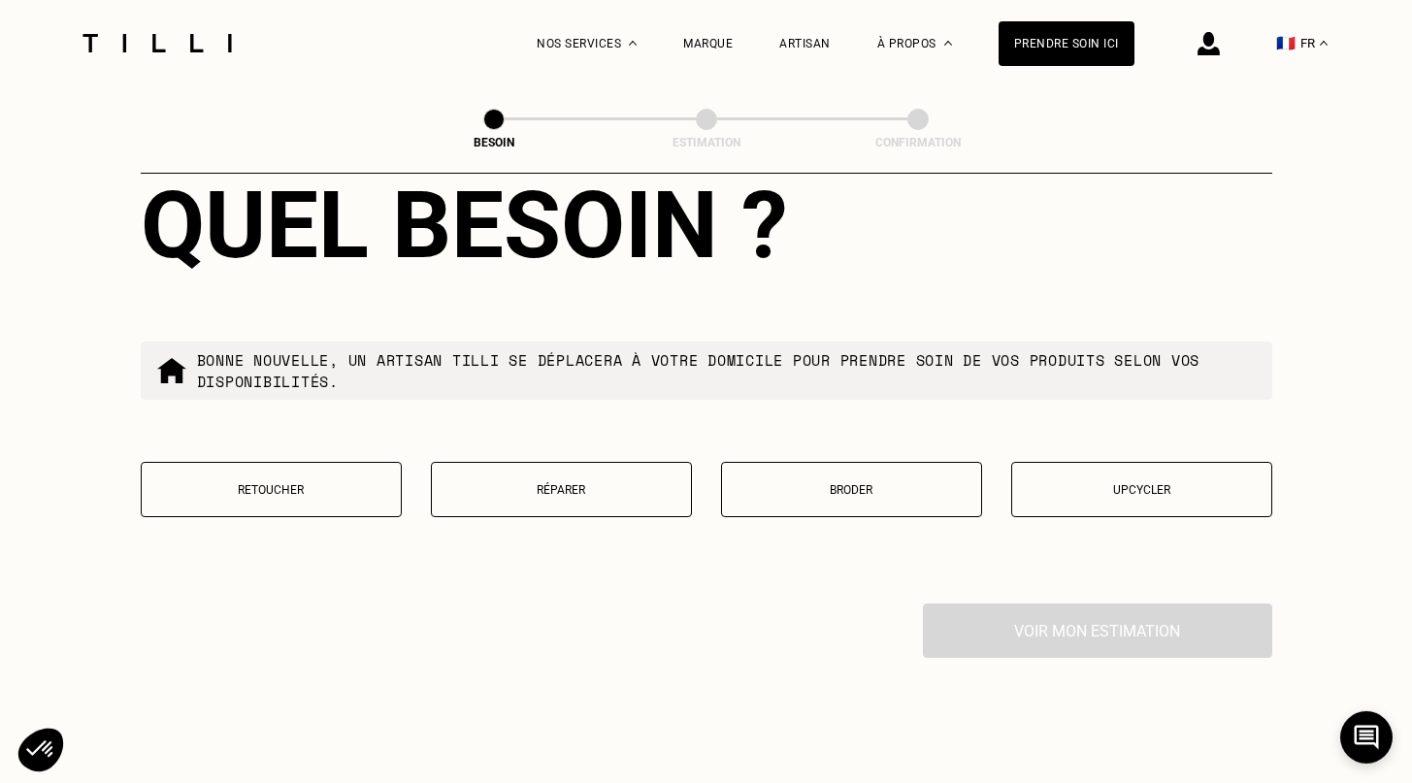
type input "75020"
click at [591, 483] on p "Réparer" at bounding box center [561, 490] width 240 height 14
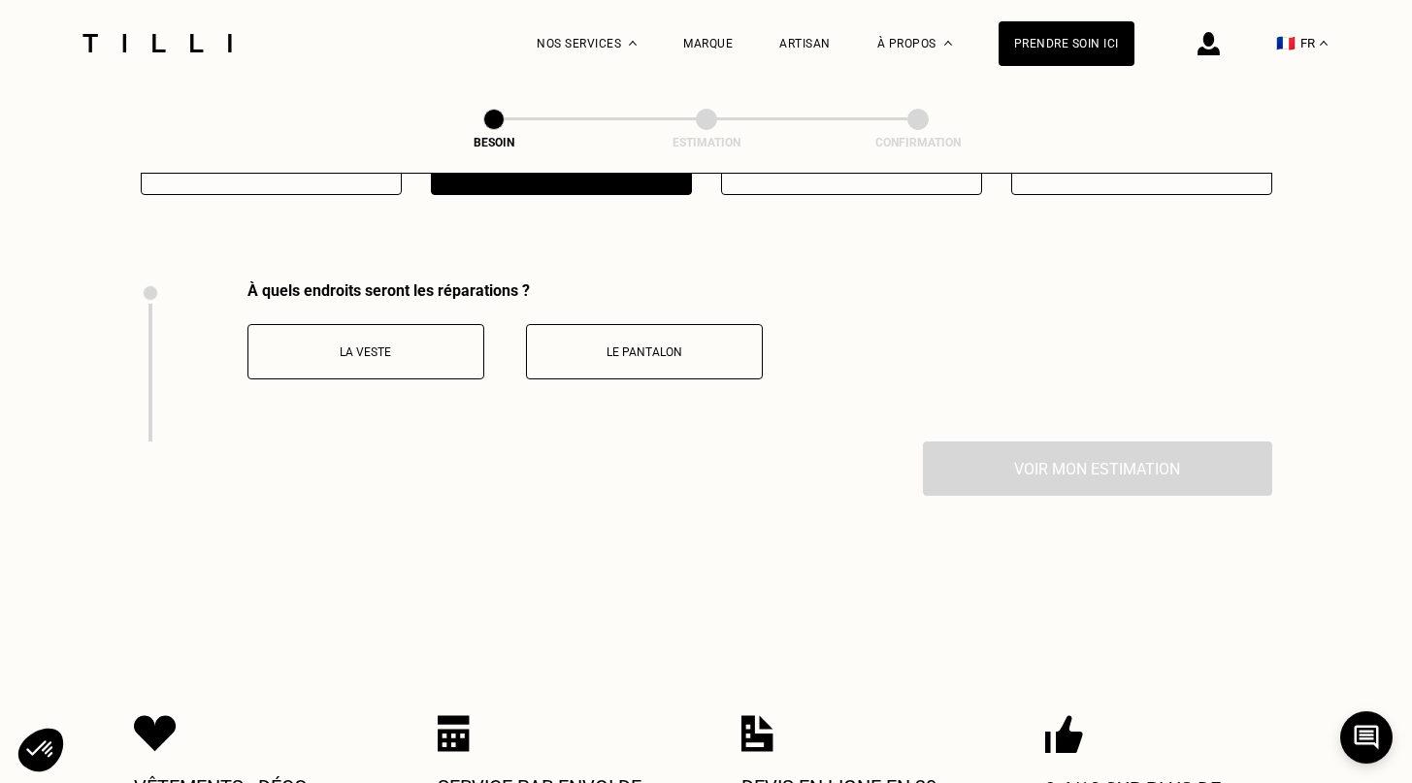
scroll to position [2685, 0]
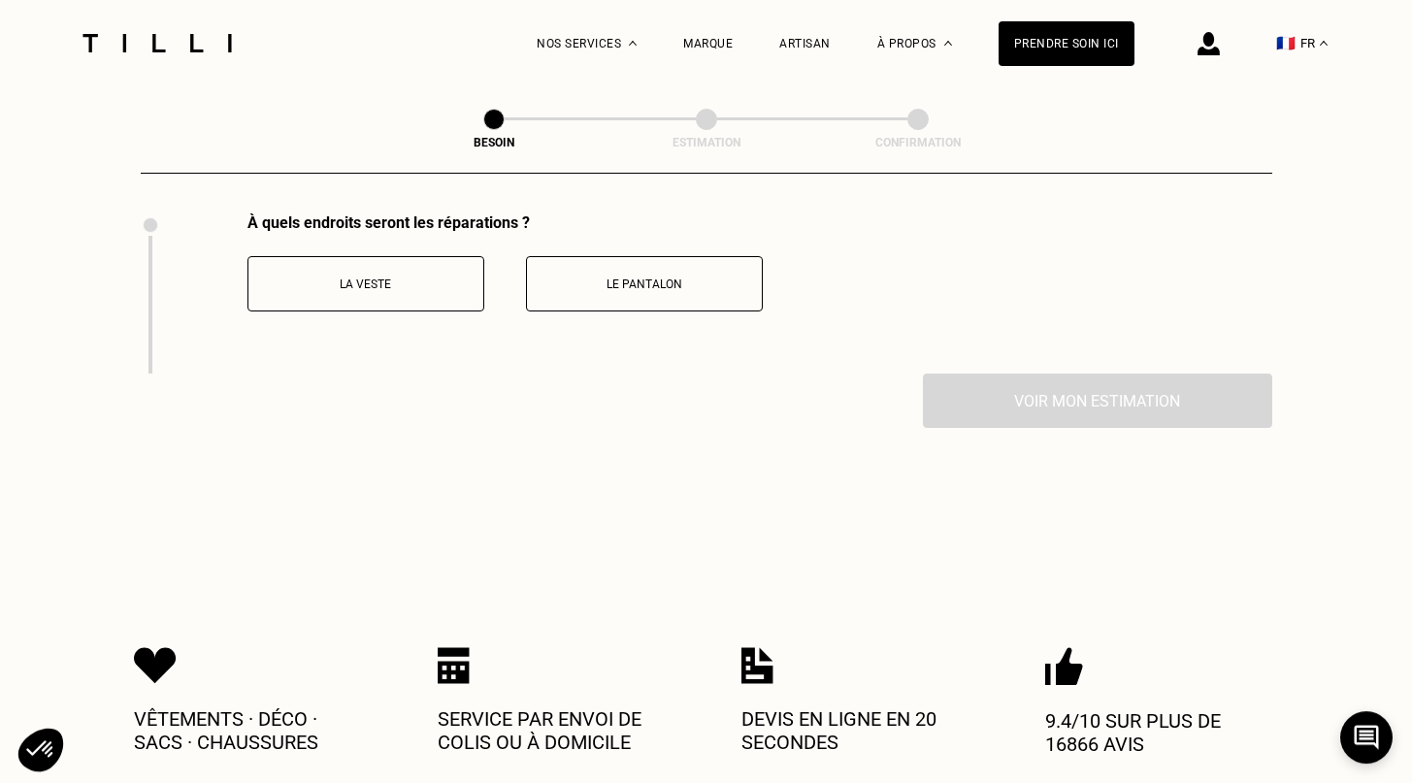
click at [349, 277] on p "La veste" at bounding box center [365, 284] width 215 height 14
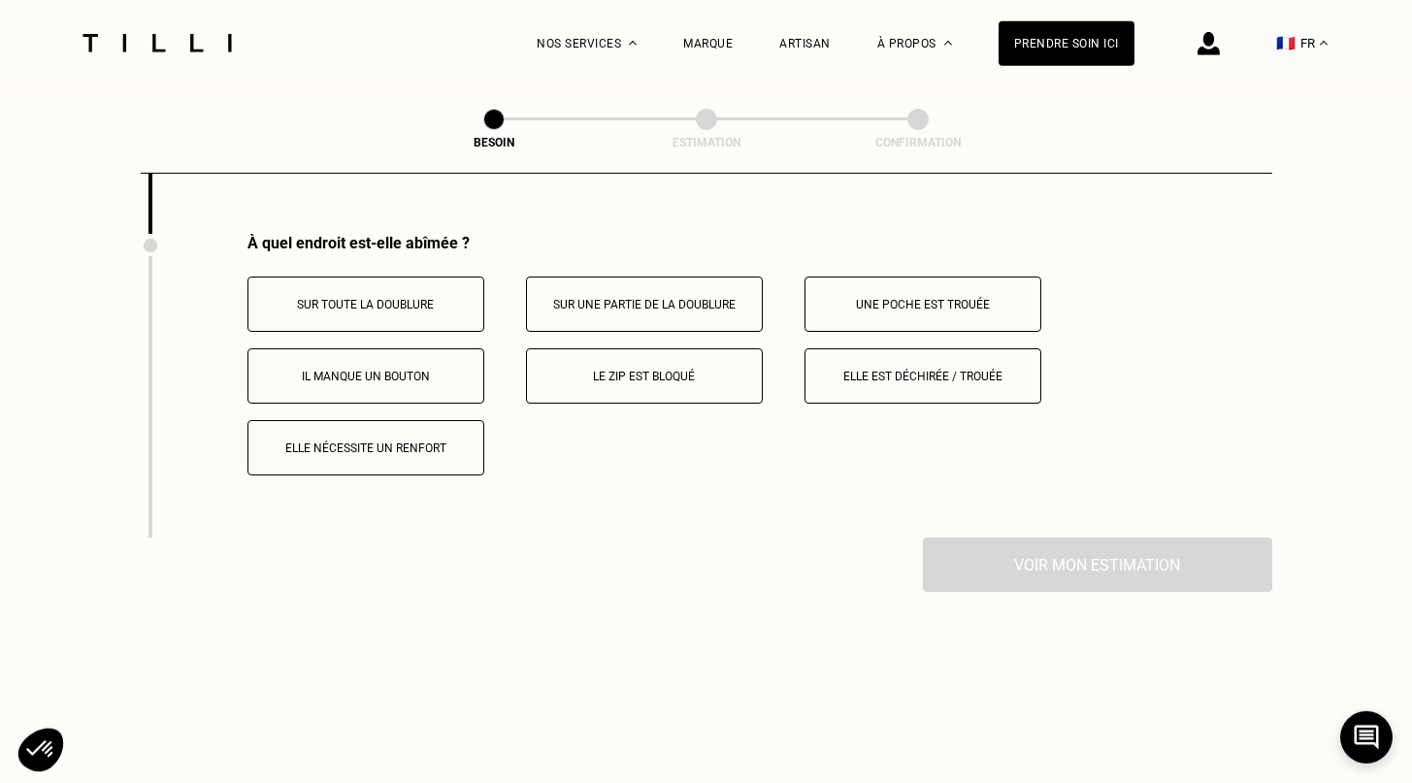
scroll to position [2826, 0]
click at [988, 379] on button "Elle est déchirée / trouée" at bounding box center [922, 374] width 237 height 55
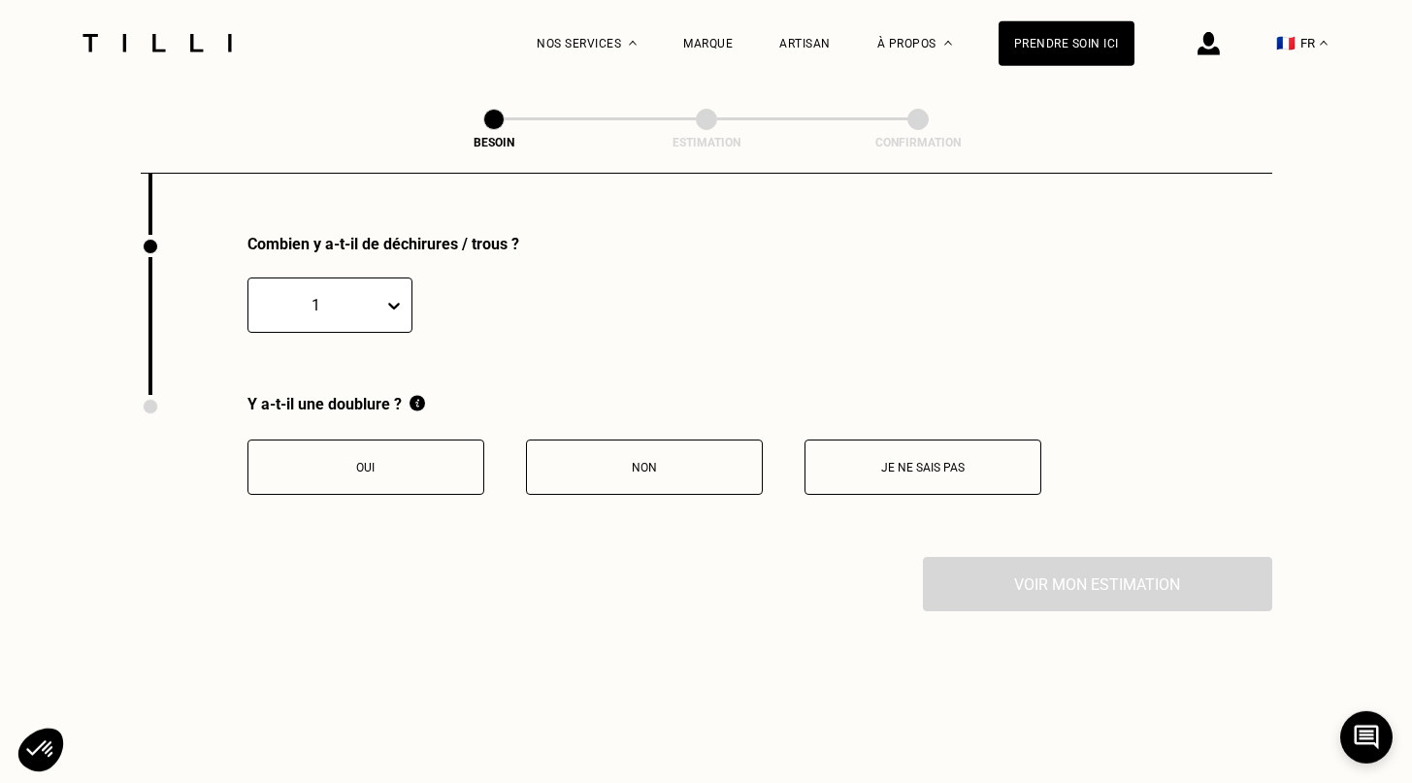
scroll to position [3130, 0]
click at [332, 459] on p "Oui" at bounding box center [365, 466] width 215 height 14
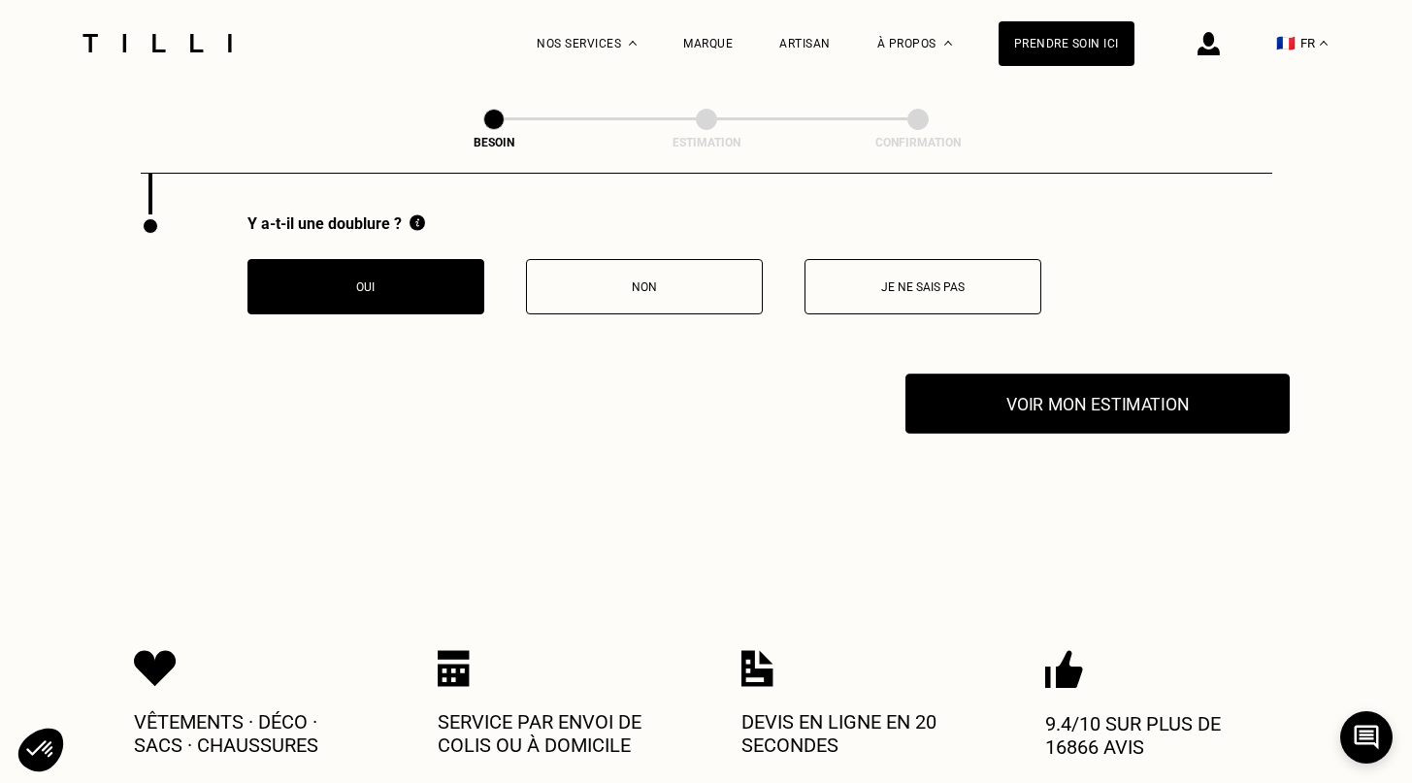
scroll to position [3358, 0]
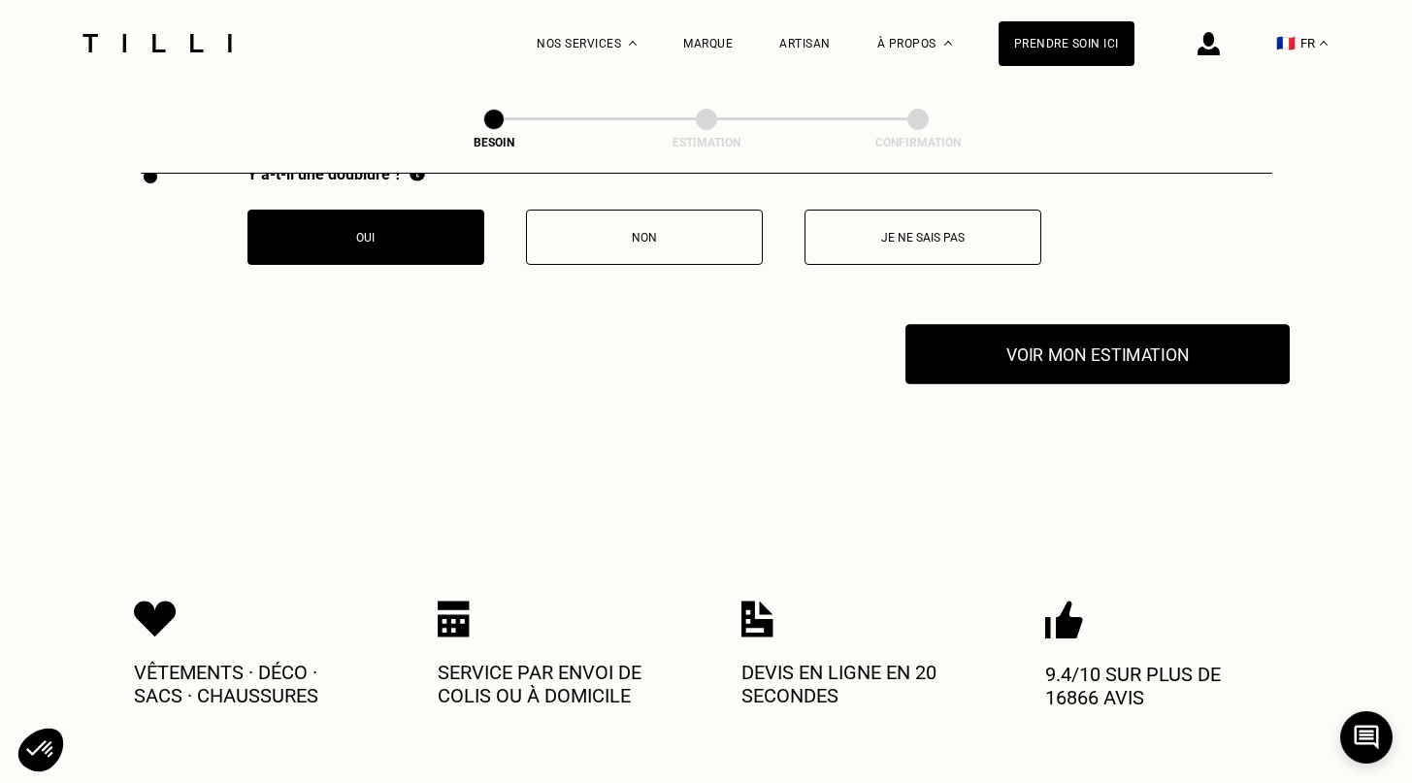
click at [1044, 344] on button "Voir mon estimation" at bounding box center [1097, 354] width 384 height 60
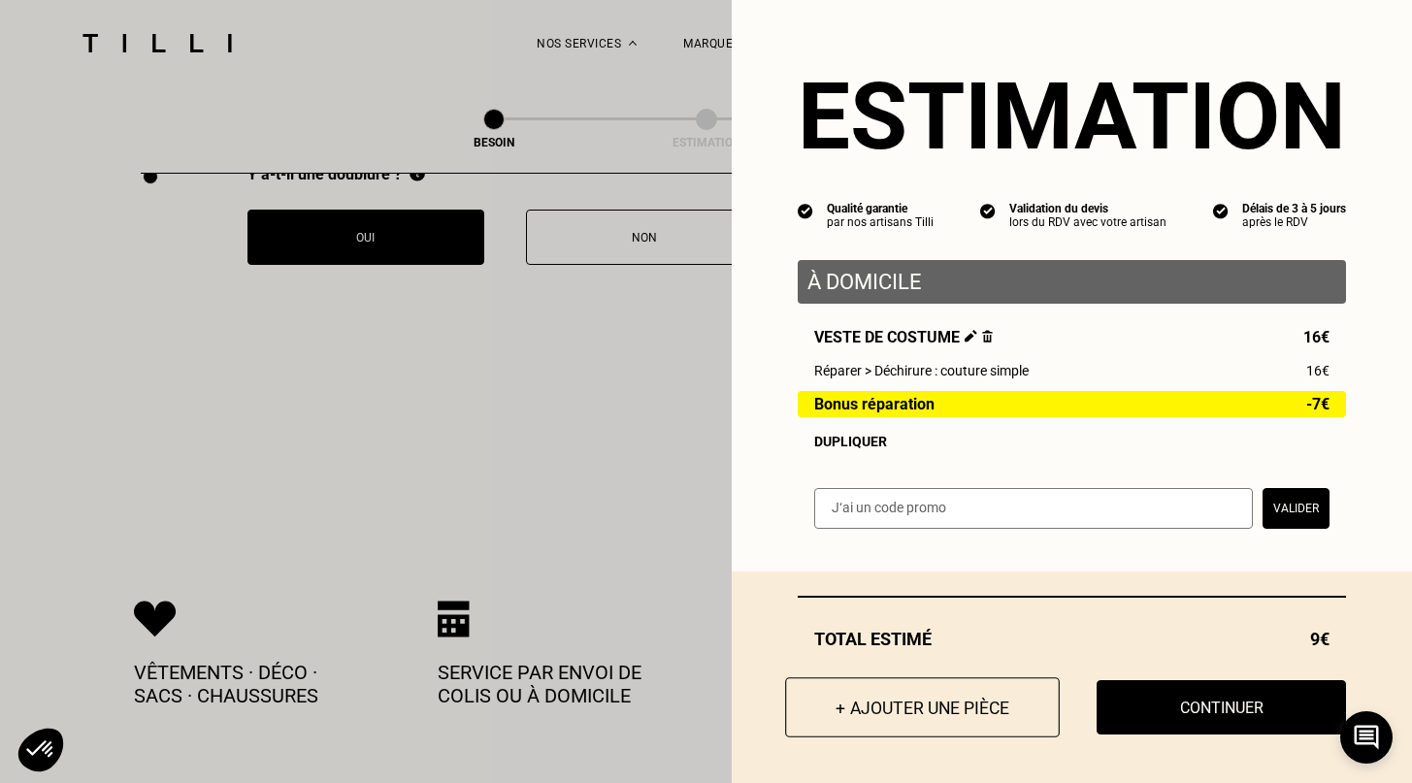
click at [917, 707] on button "+ Ajouter une pièce" at bounding box center [922, 707] width 275 height 60
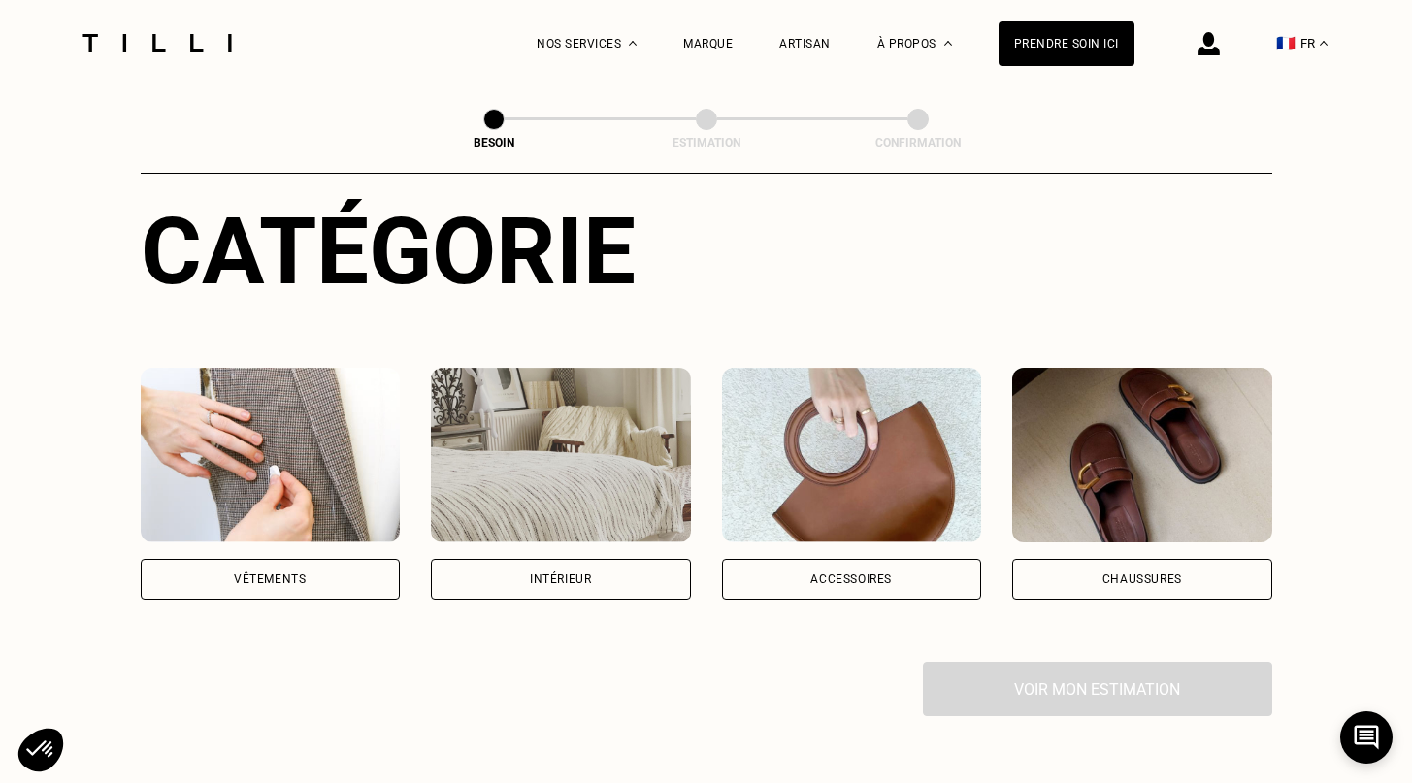
scroll to position [214, 0]
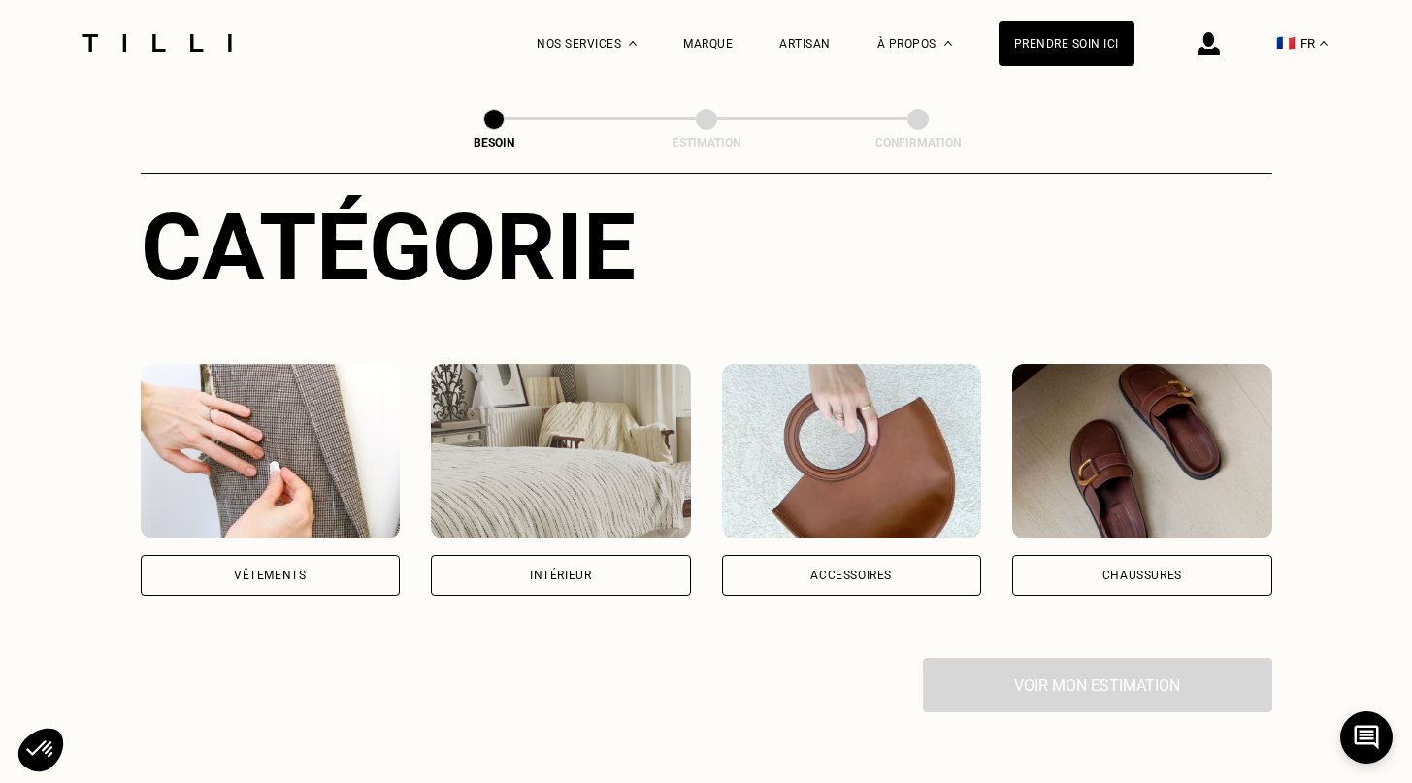
click at [244, 569] on div "Vêtements" at bounding box center [270, 575] width 72 height 12
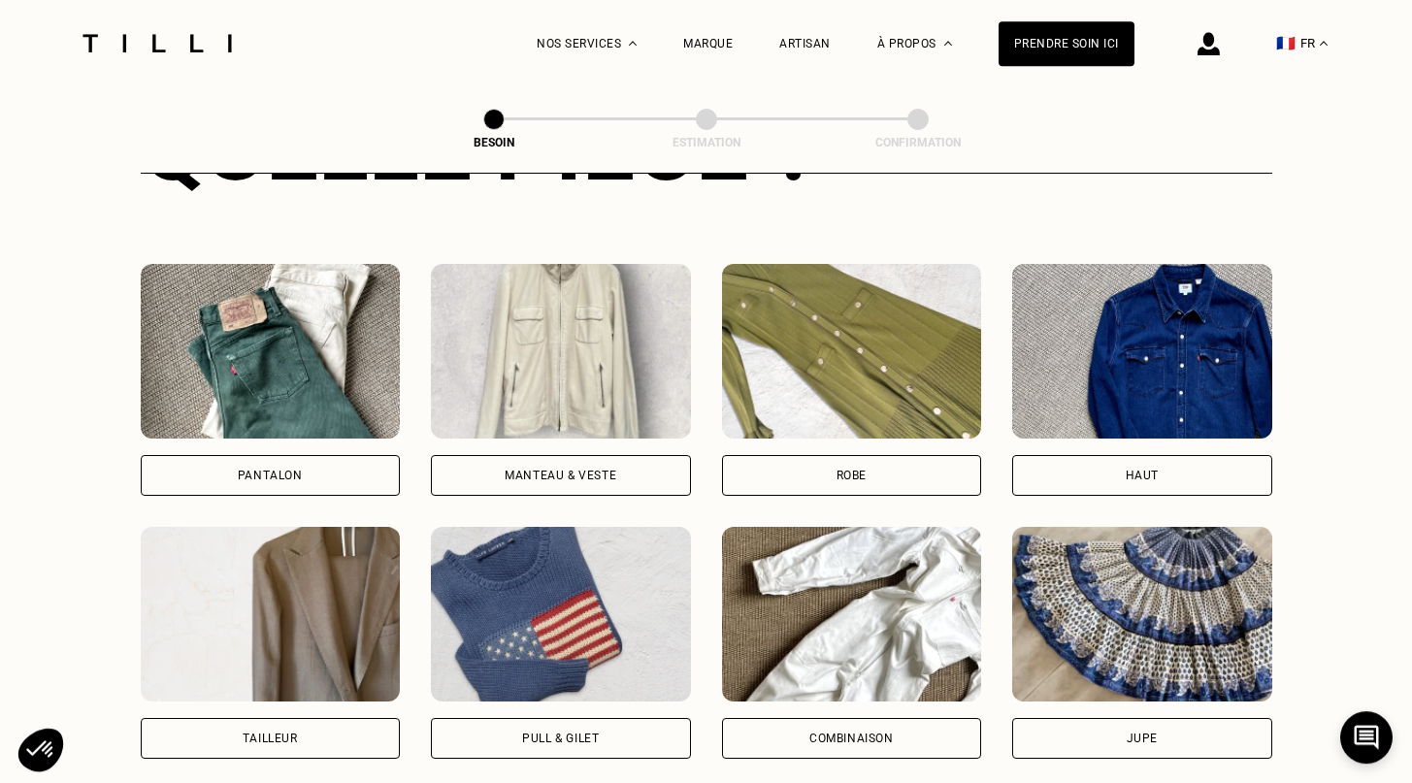
scroll to position [842, 0]
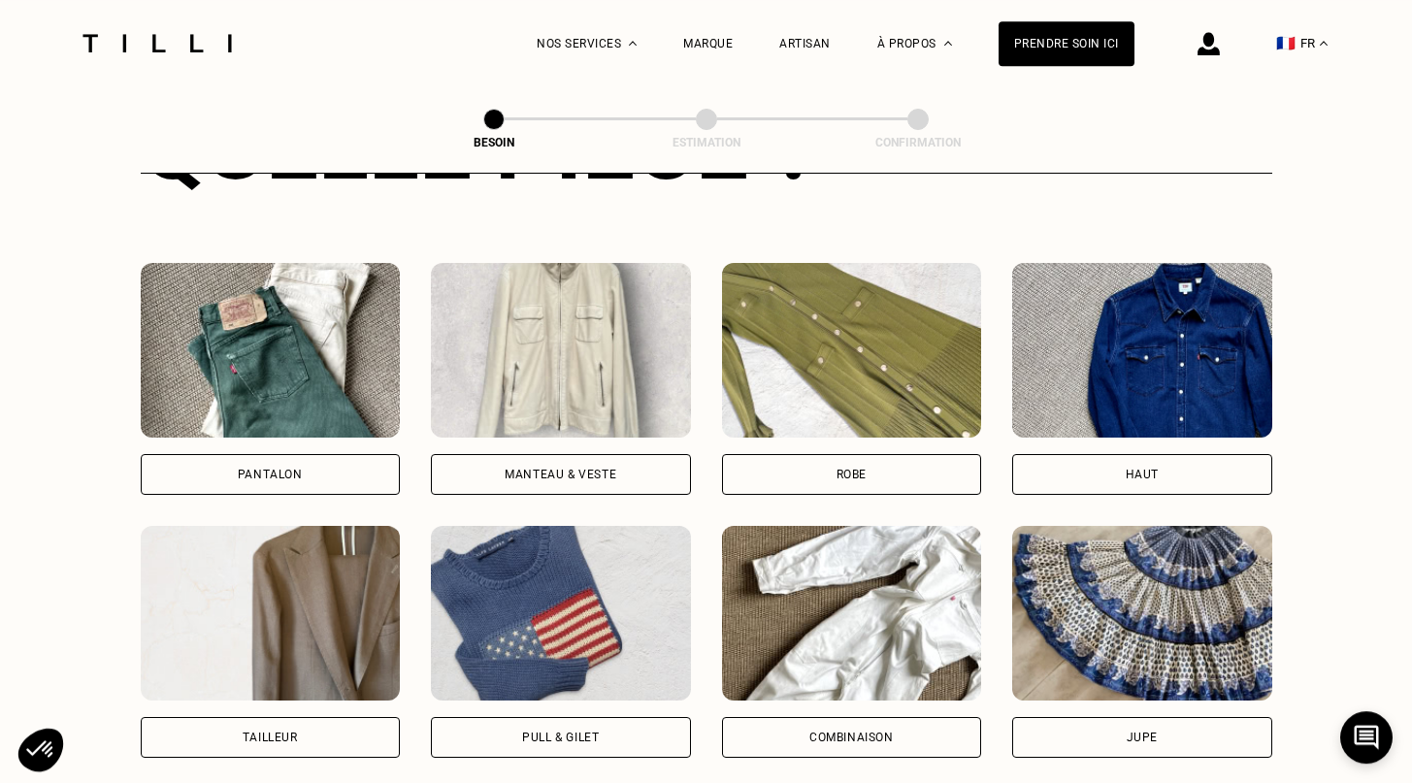
click at [284, 732] on div "Tailleur" at bounding box center [270, 738] width 55 height 12
select select "FR"
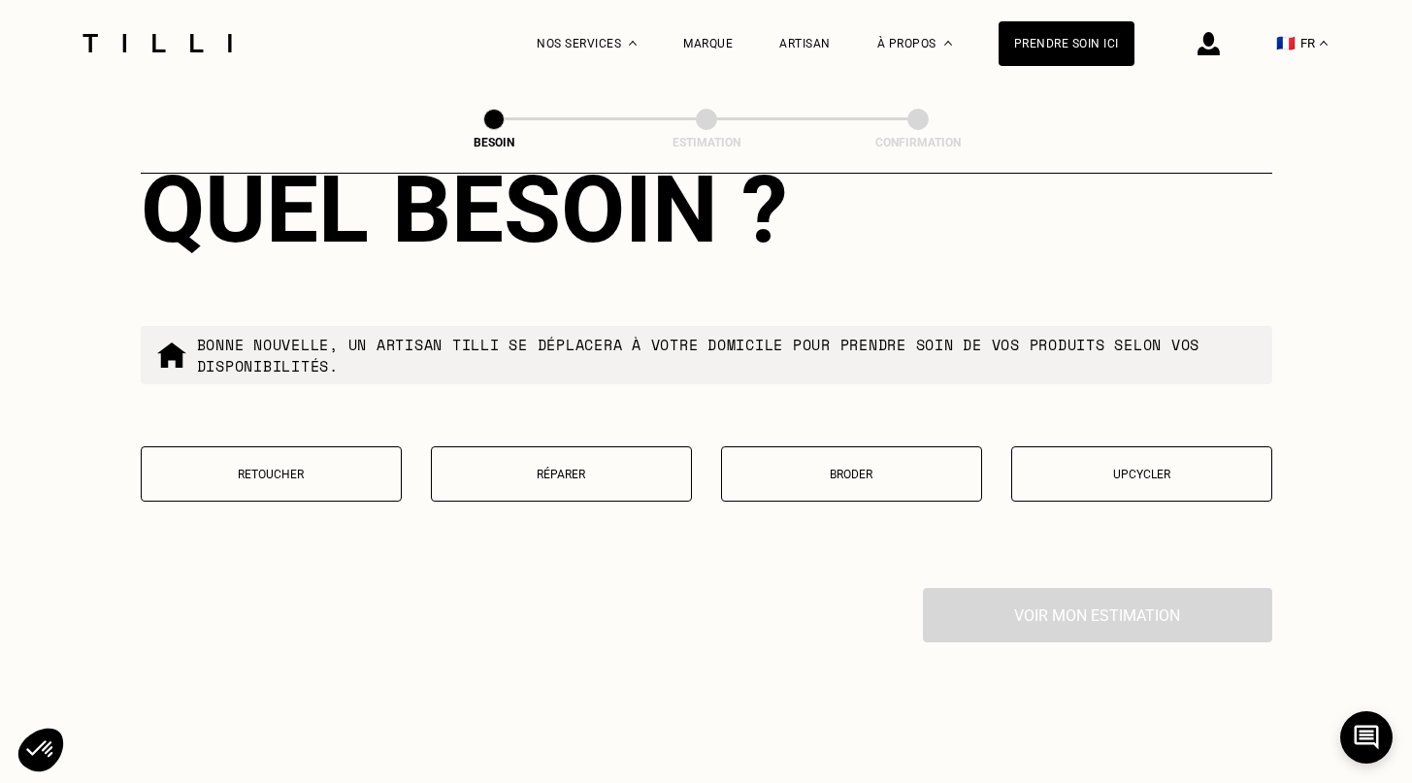
scroll to position [2342, 0]
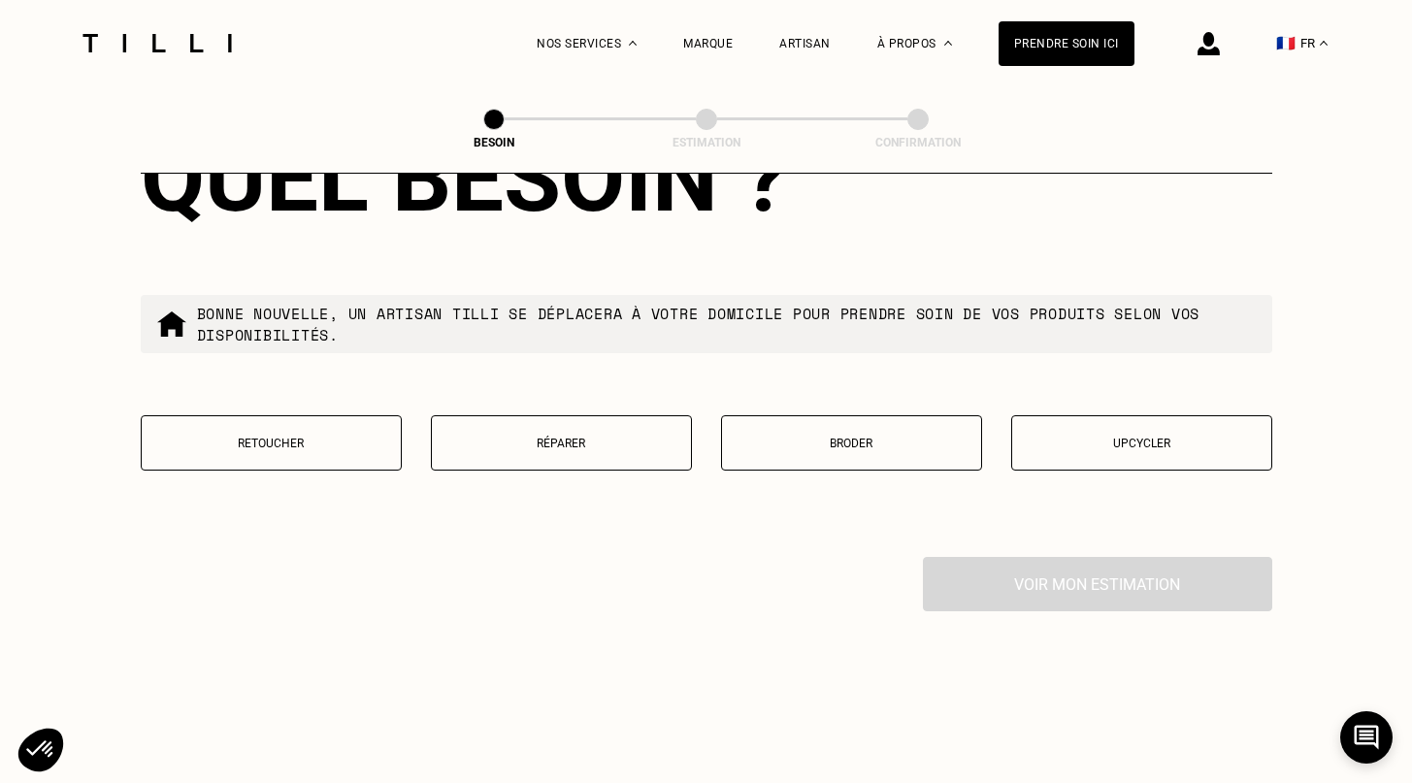
click at [626, 439] on button "Réparer" at bounding box center [561, 442] width 261 height 55
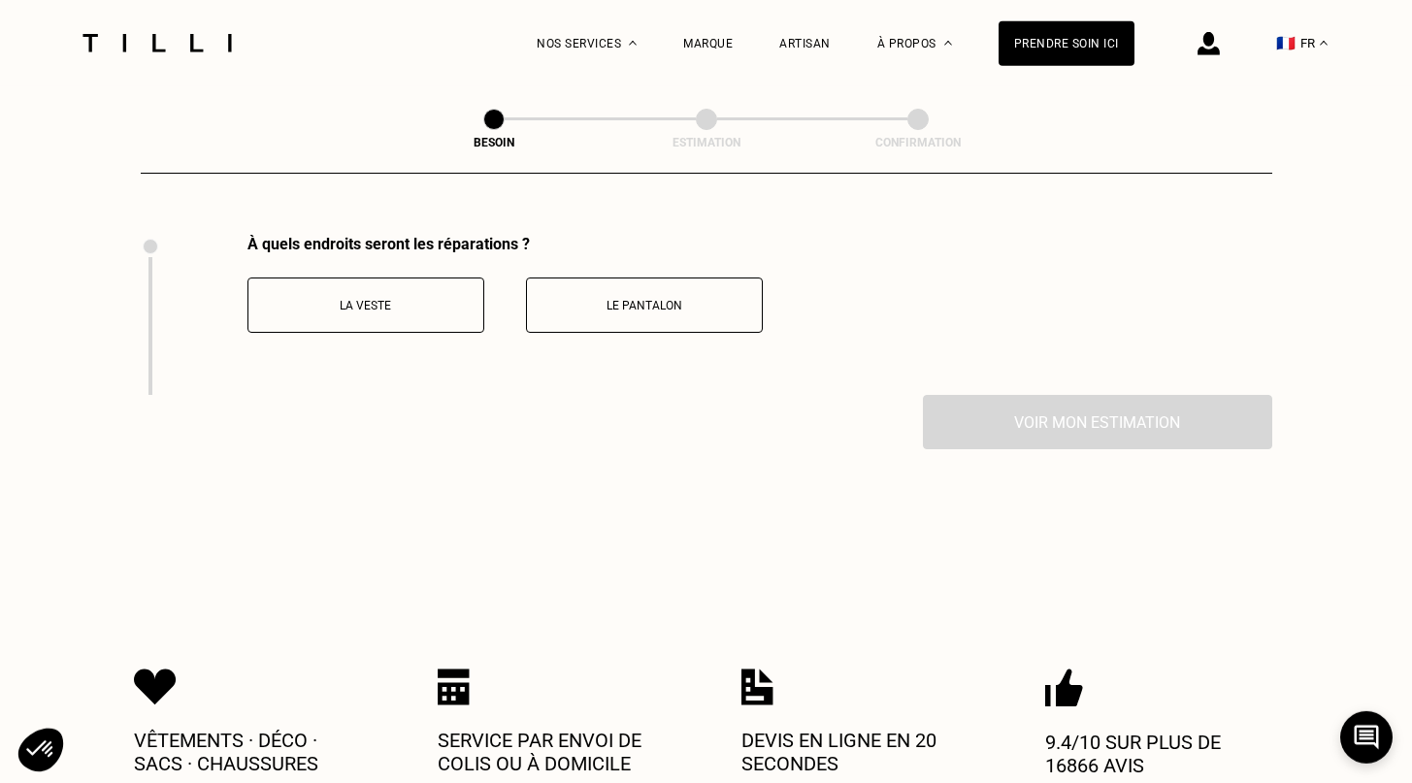
scroll to position [2666, 0]
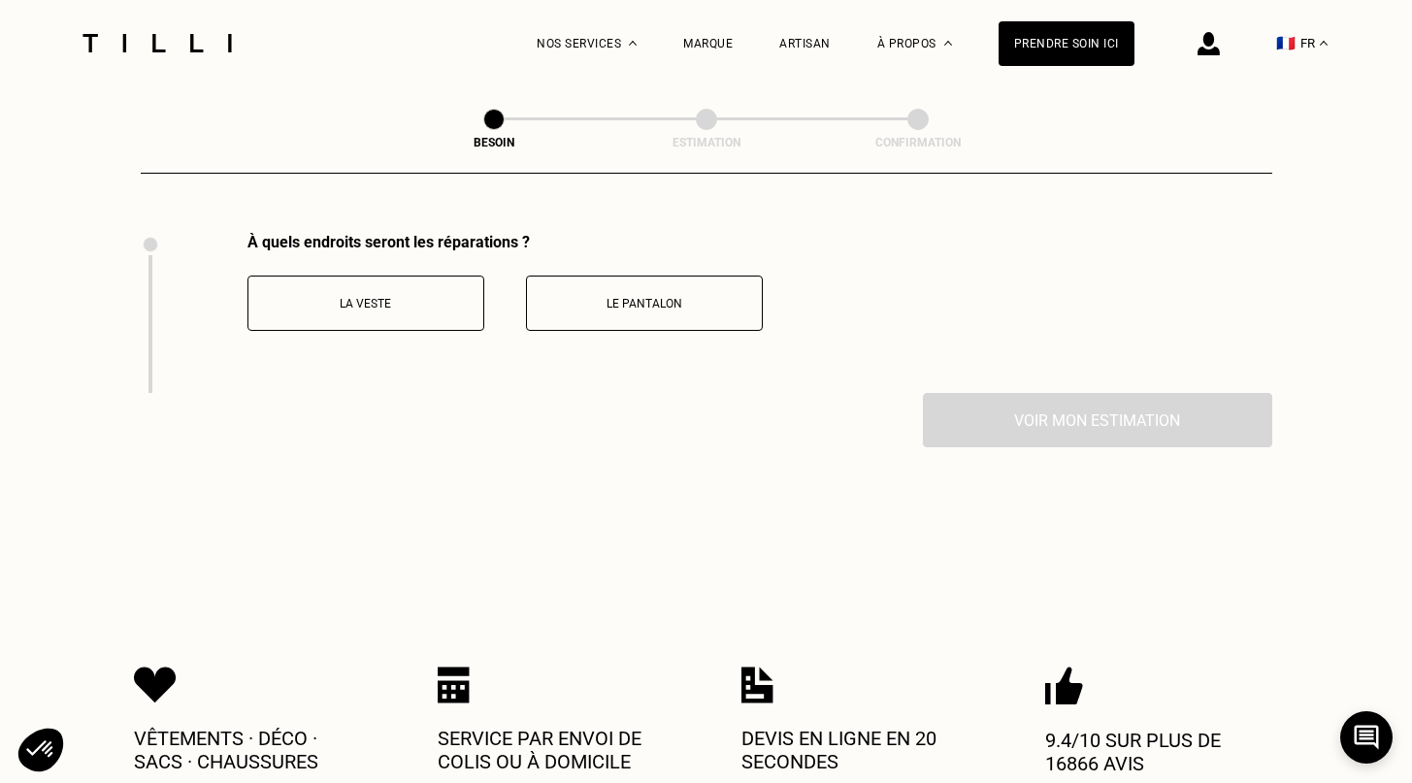
click at [397, 297] on p "La veste" at bounding box center [365, 304] width 215 height 14
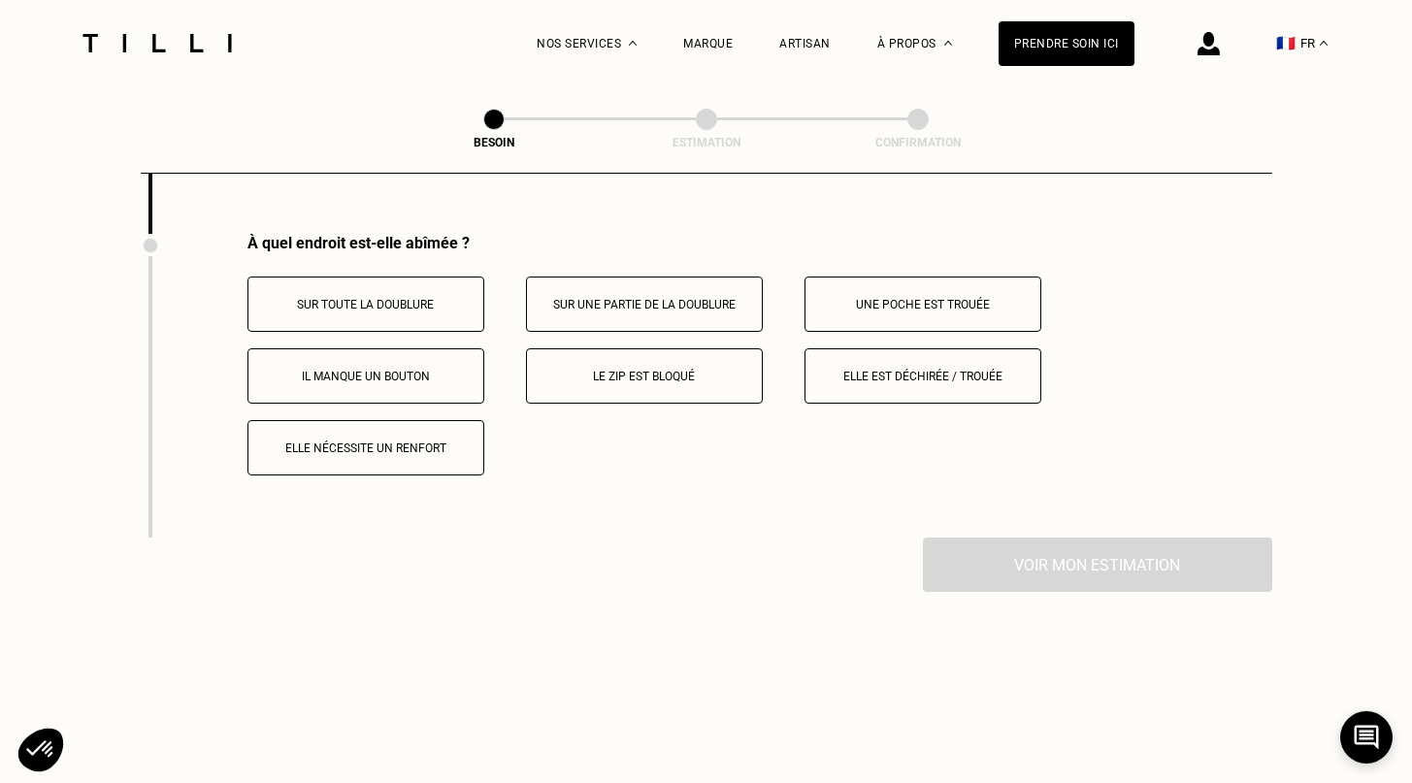
scroll to position [2826, 0]
click at [604, 298] on button "Sur une partie de la doublure" at bounding box center [644, 303] width 237 height 55
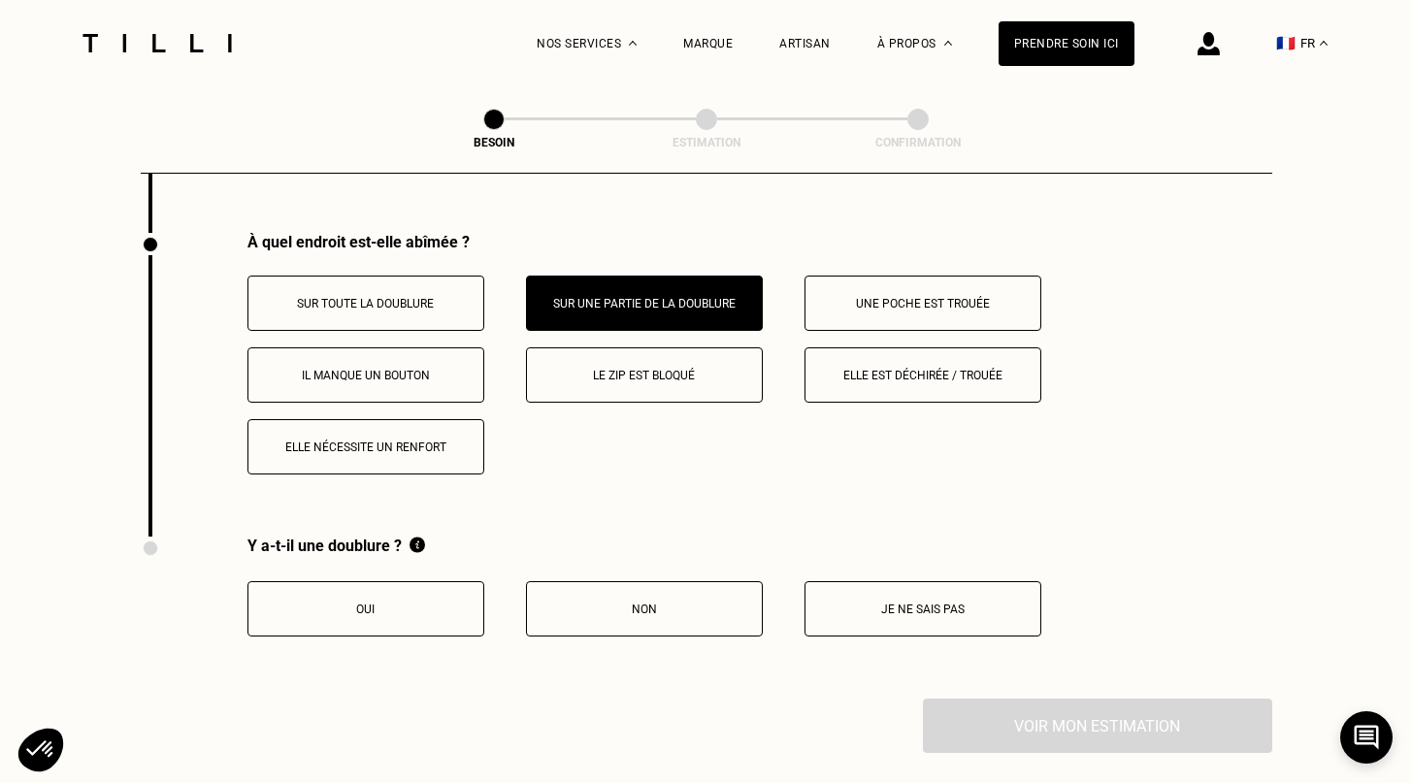
click at [400, 603] on button "Oui" at bounding box center [365, 608] width 237 height 55
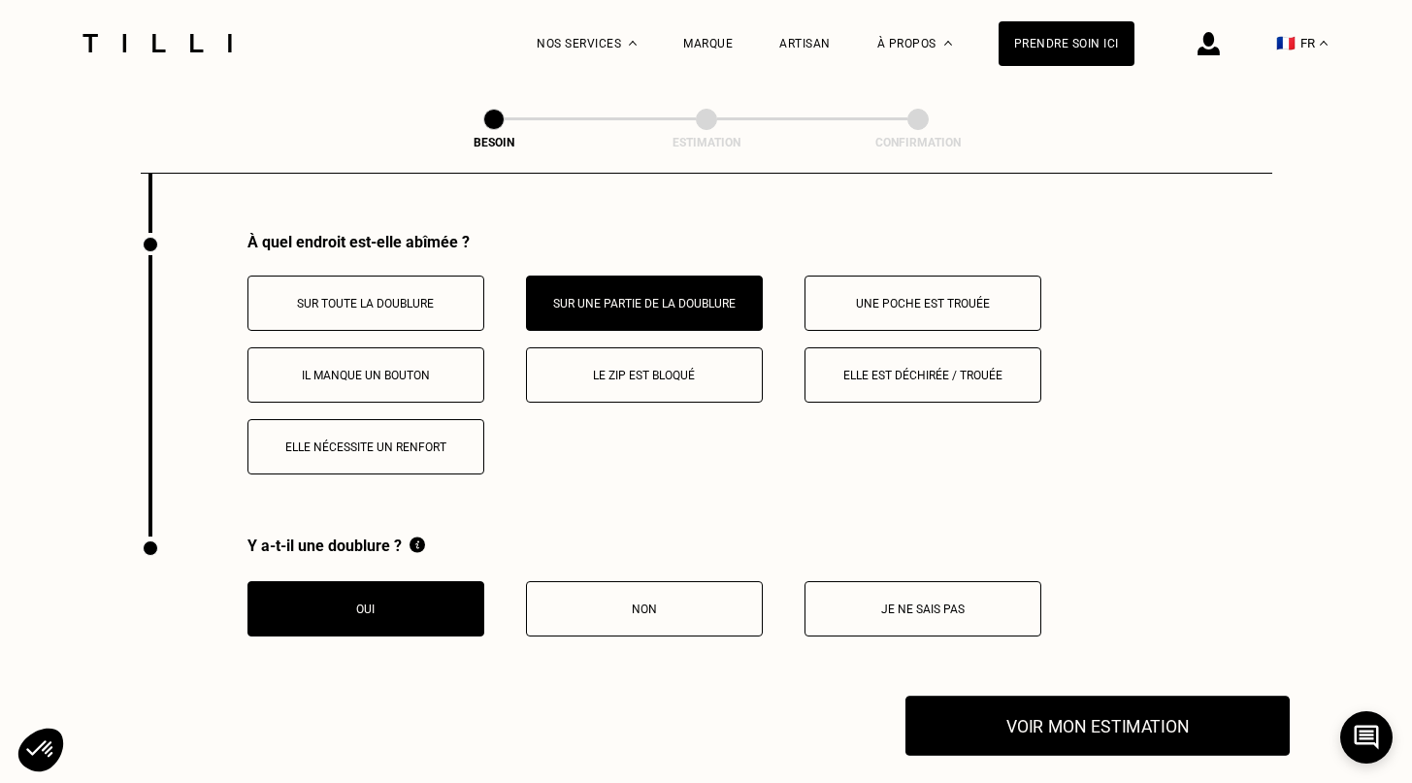
click at [1152, 712] on button "Voir mon estimation" at bounding box center [1097, 726] width 384 height 60
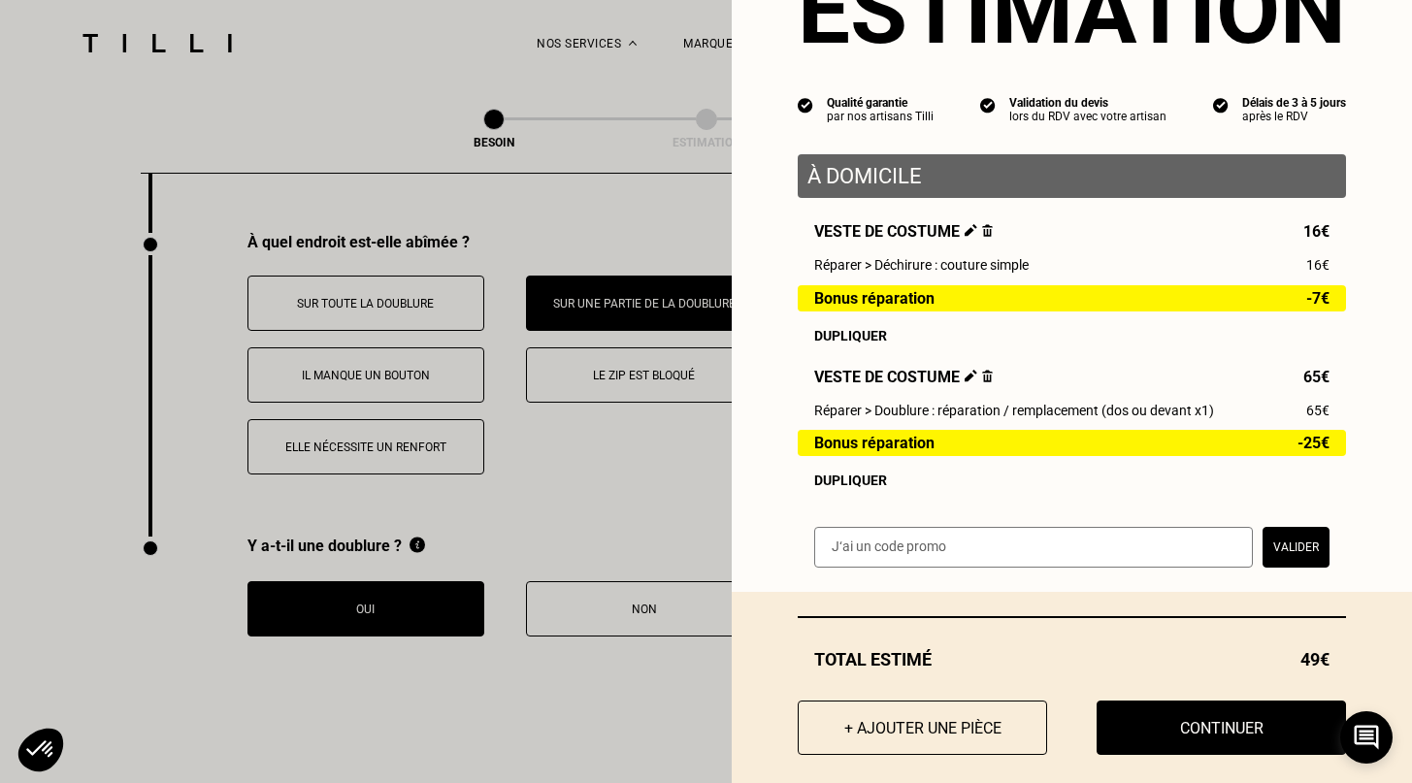
scroll to position [131, 0]
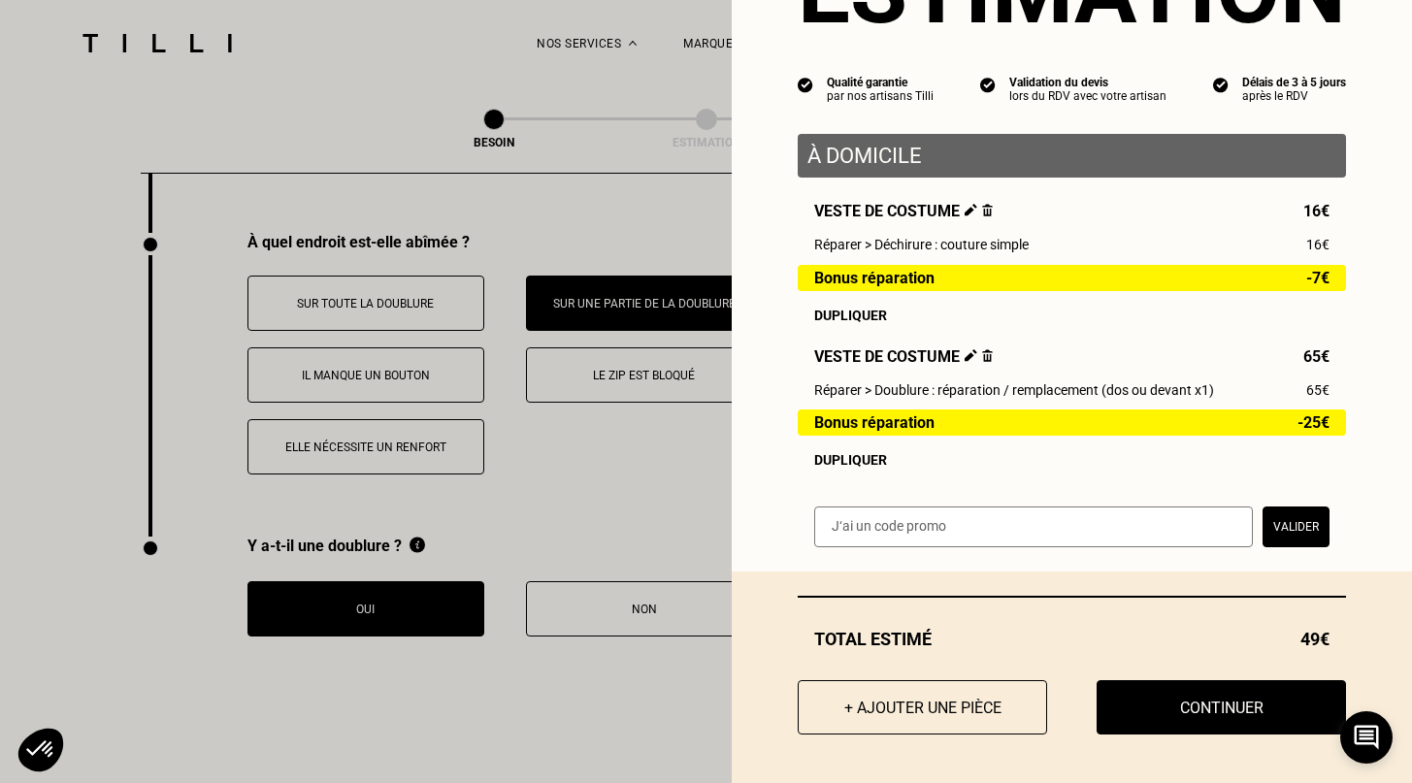
click at [982, 354] on img at bounding box center [987, 355] width 11 height 13
click at [982, 358] on img at bounding box center [987, 355] width 11 height 13
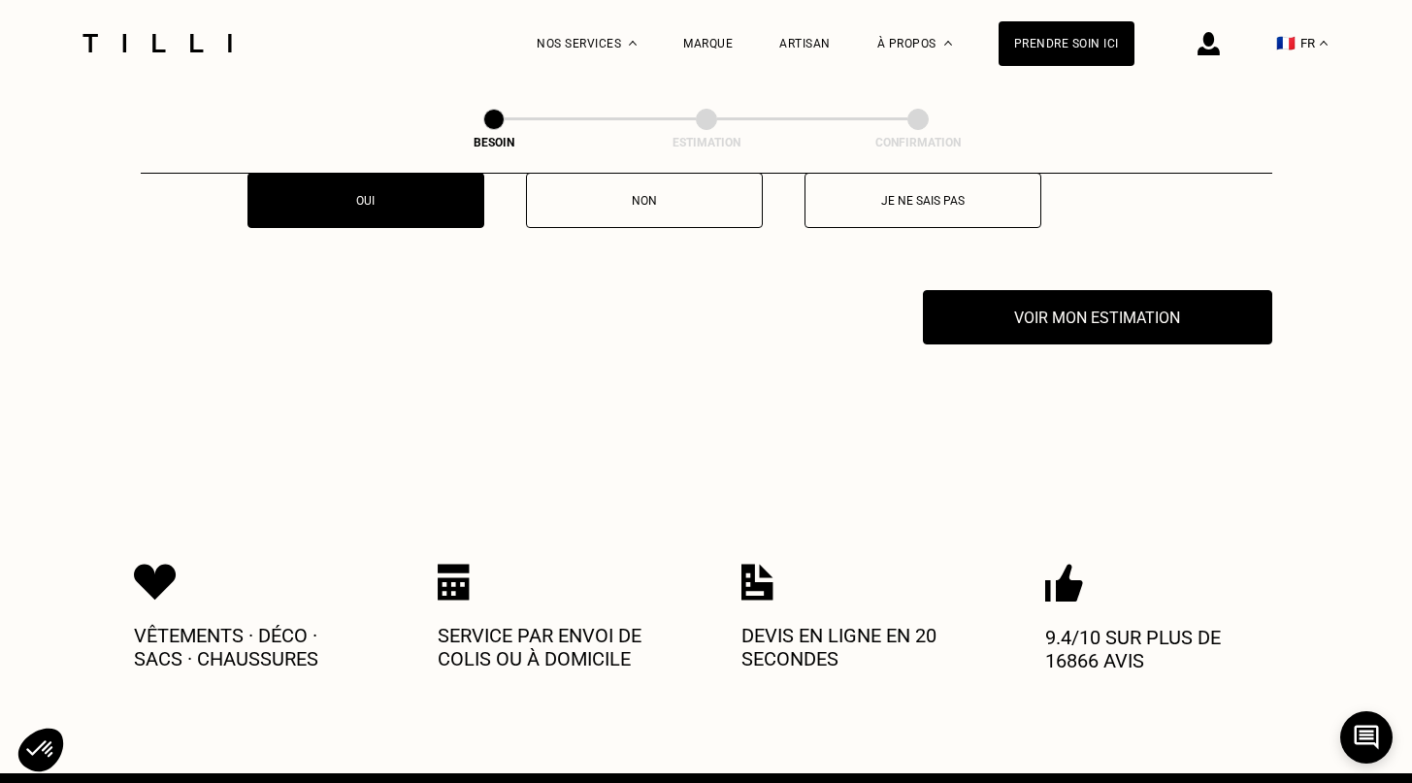
scroll to position [3232, 0]
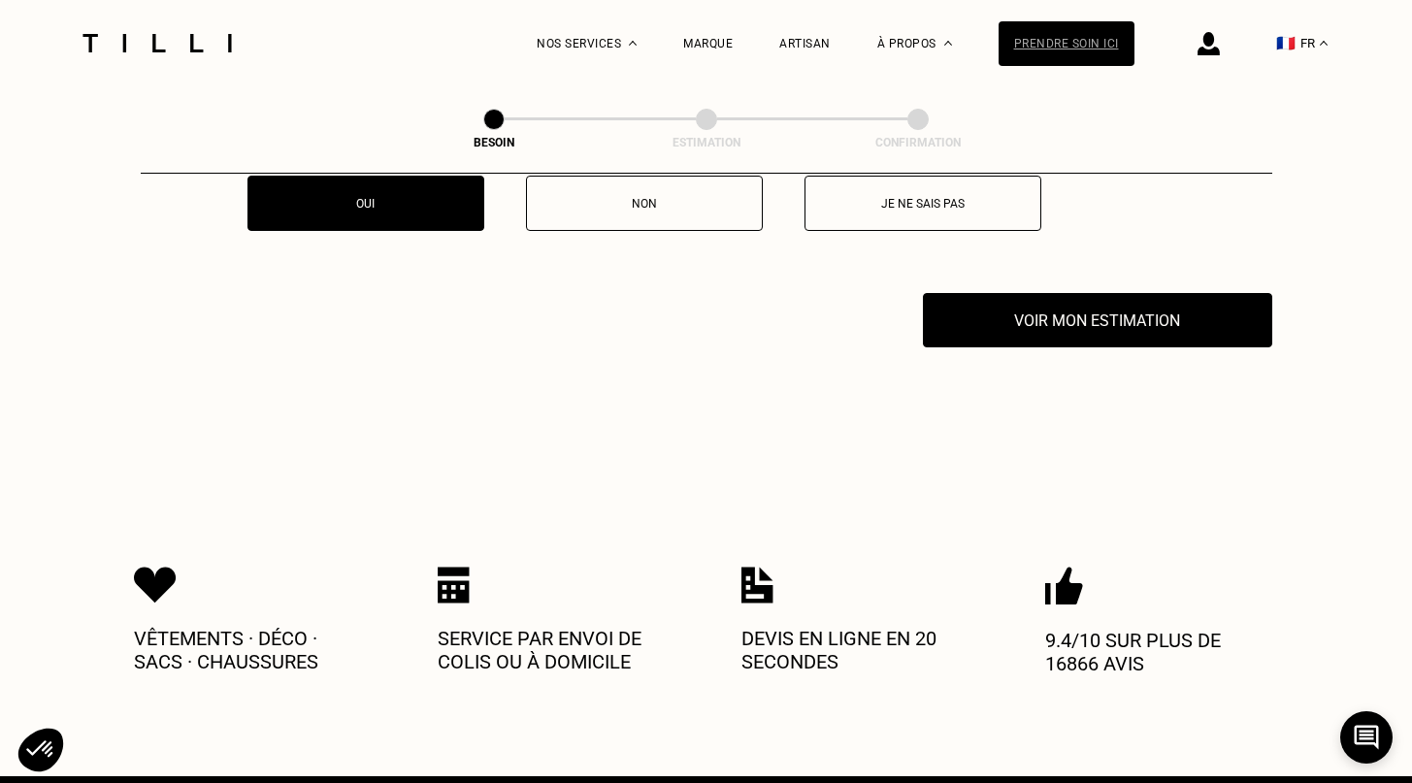
click at [1128, 52] on div "Prendre soin ici" at bounding box center [1066, 43] width 136 height 45
select select "FR"
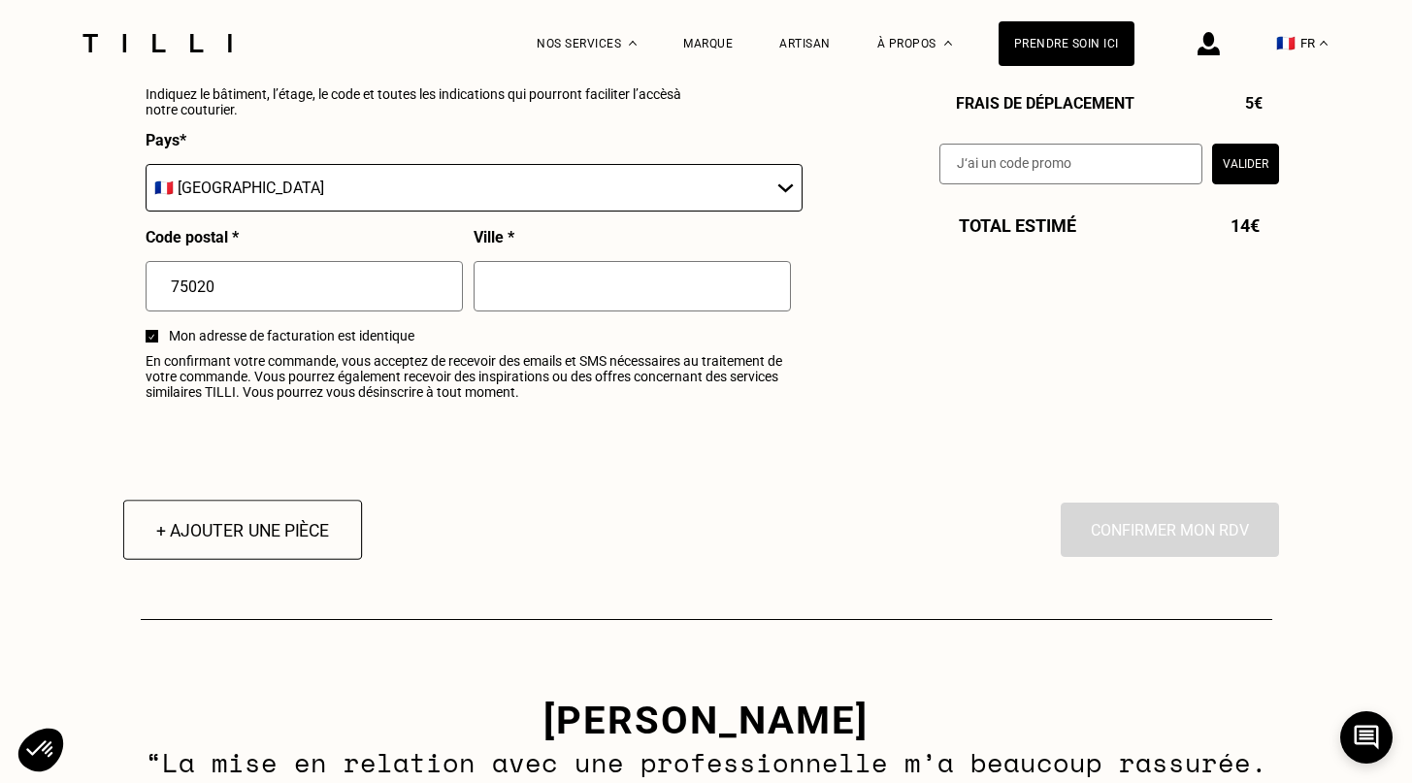
scroll to position [2396, 0]
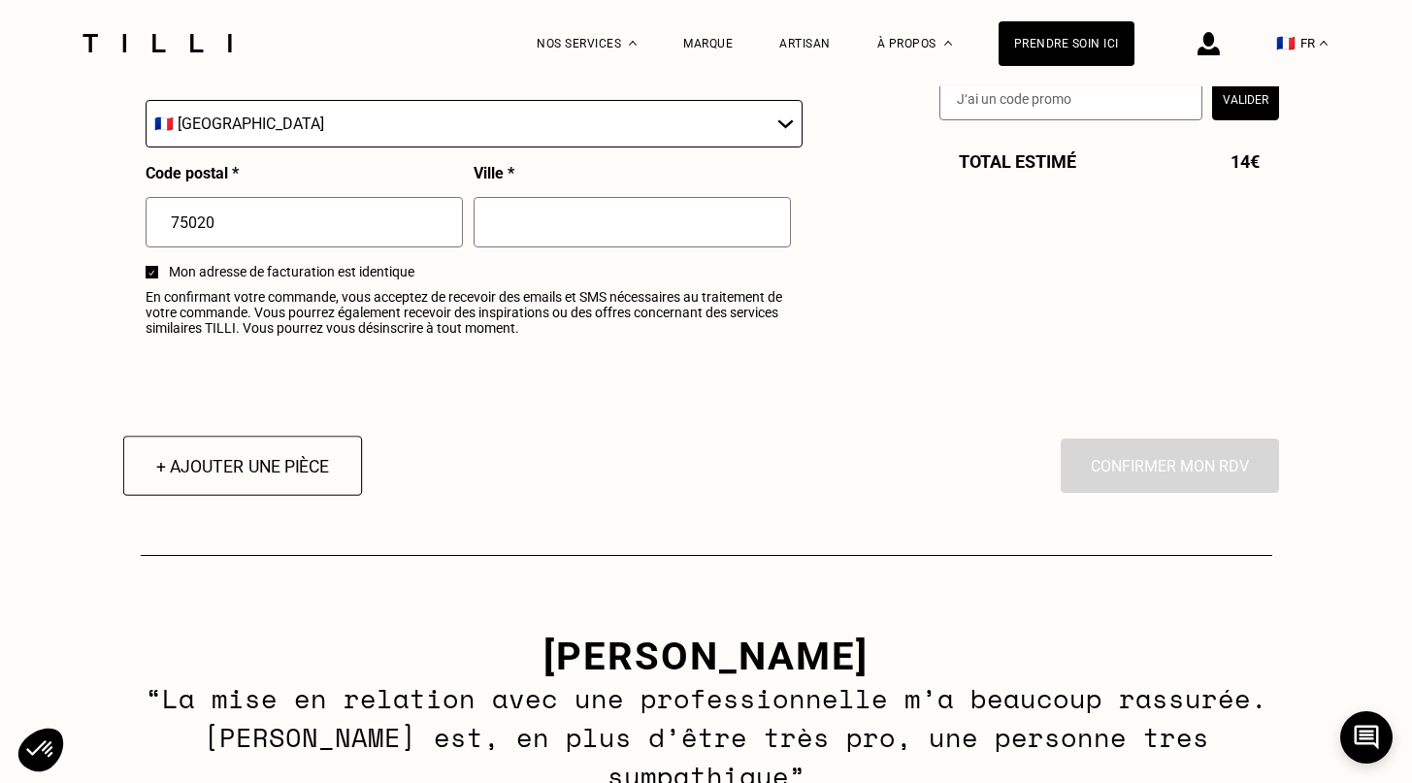
click at [250, 477] on button "+ Ajouter une pièce" at bounding box center [241, 466] width 239 height 60
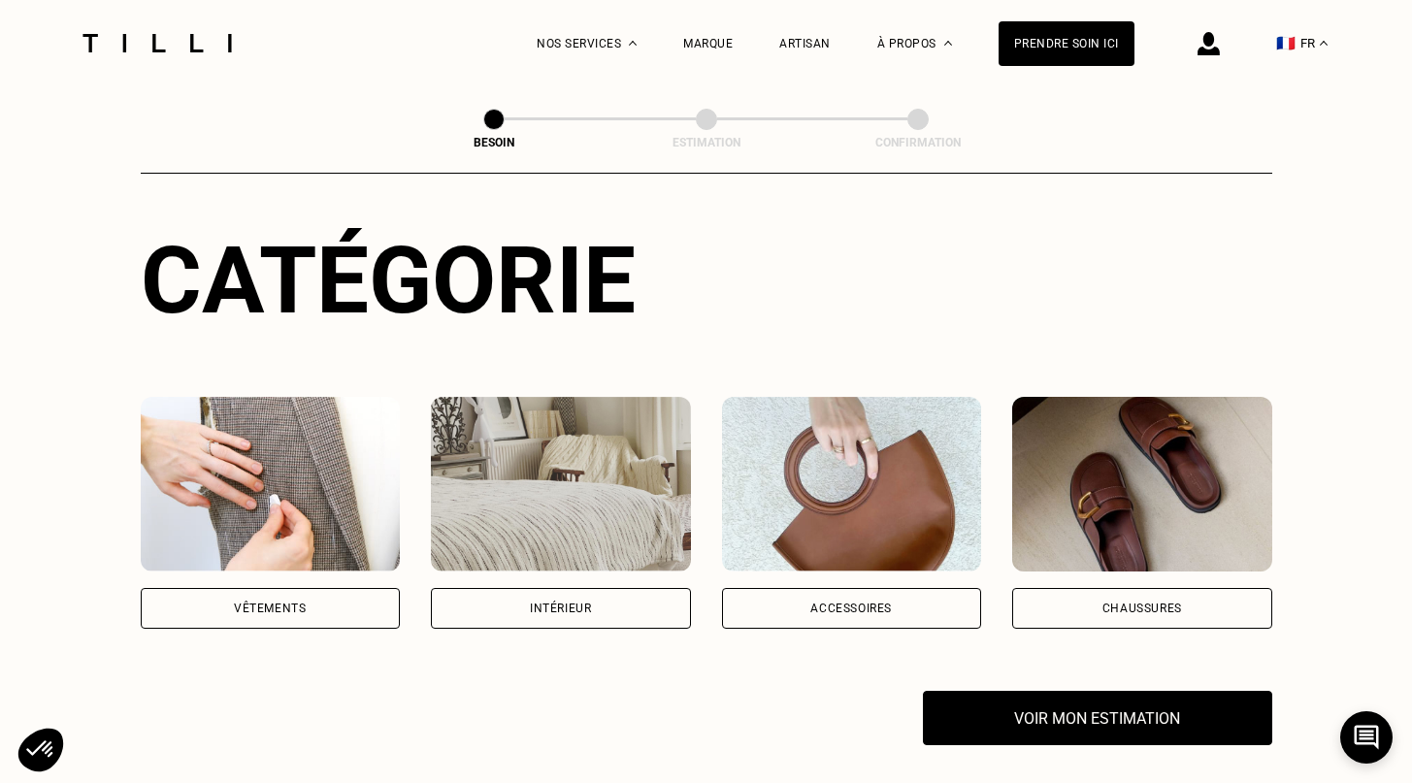
scroll to position [190, 0]
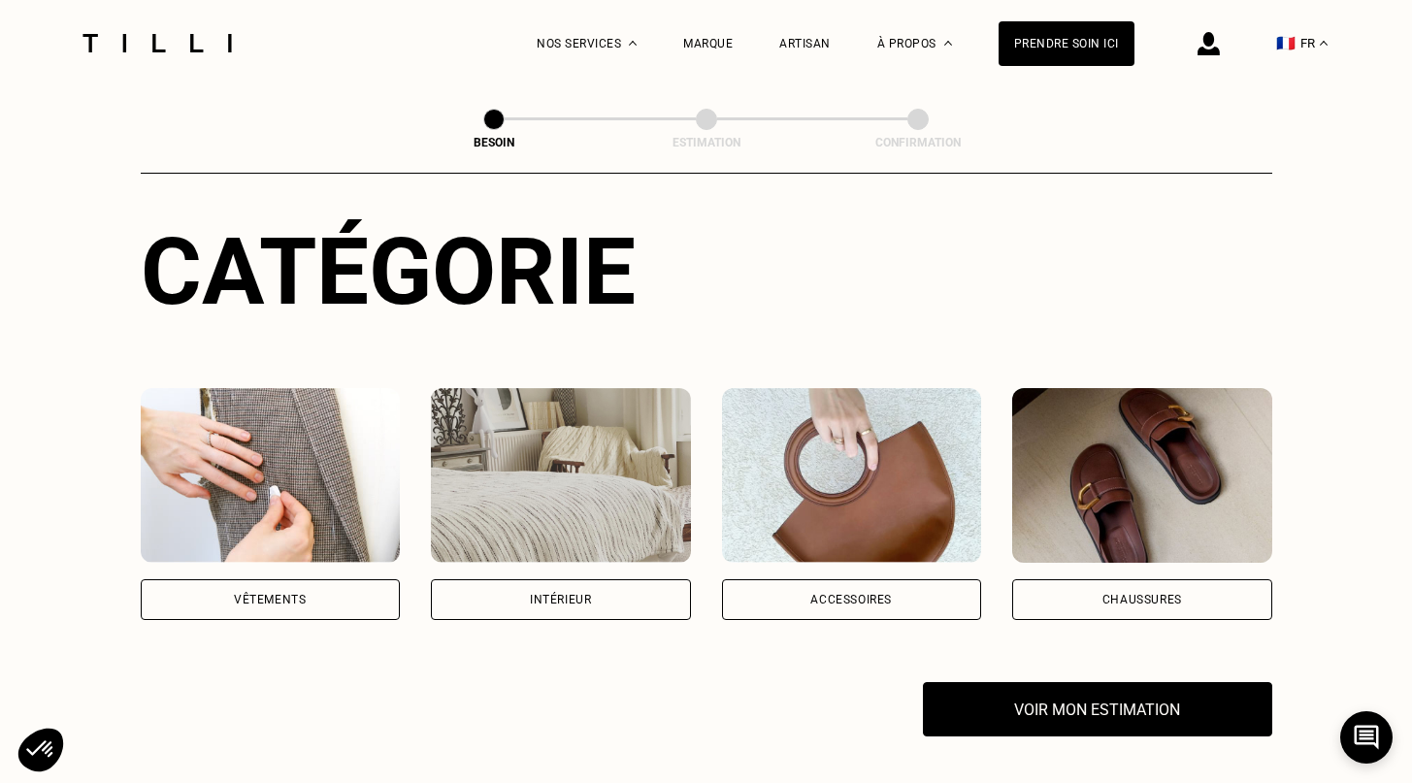
click at [300, 594] on div "Vêtements" at bounding box center [270, 600] width 72 height 12
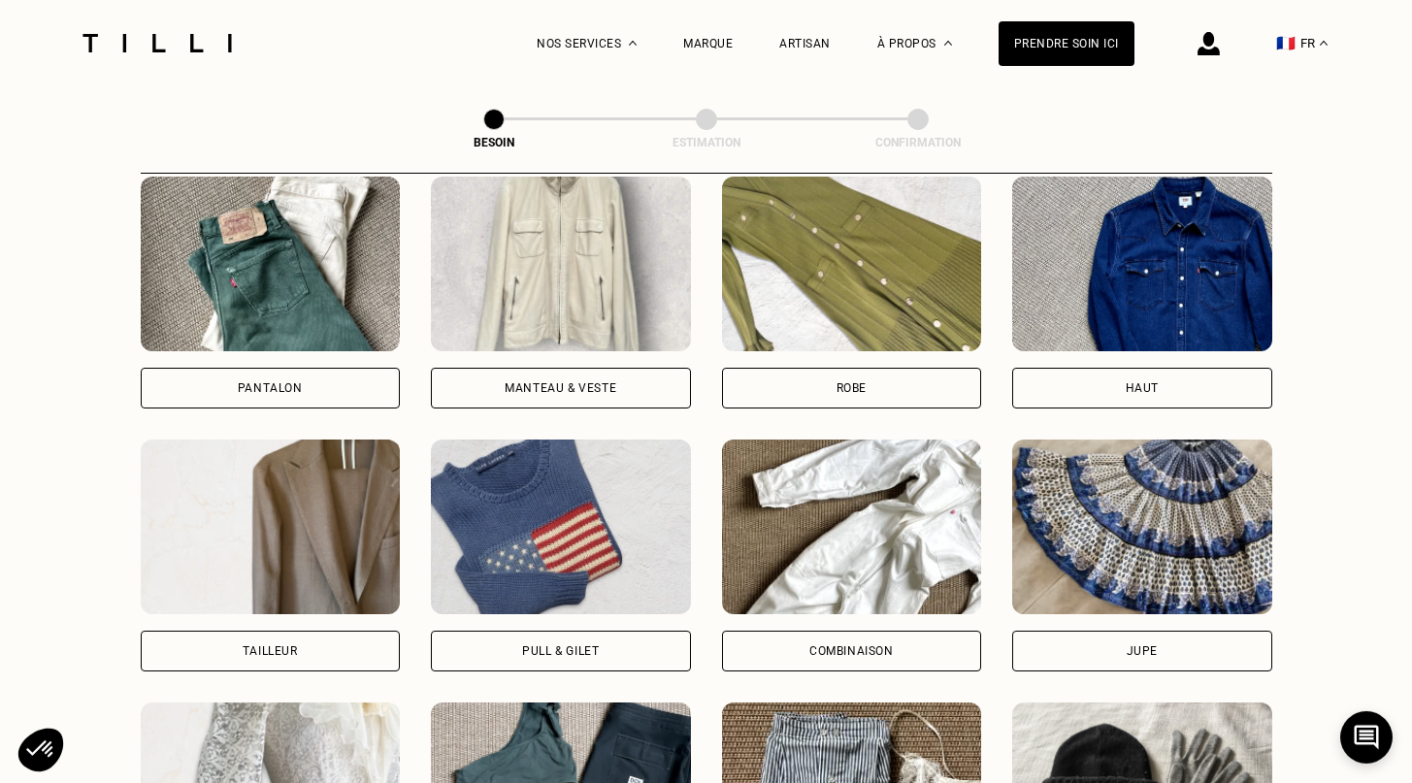
scroll to position [929, 0]
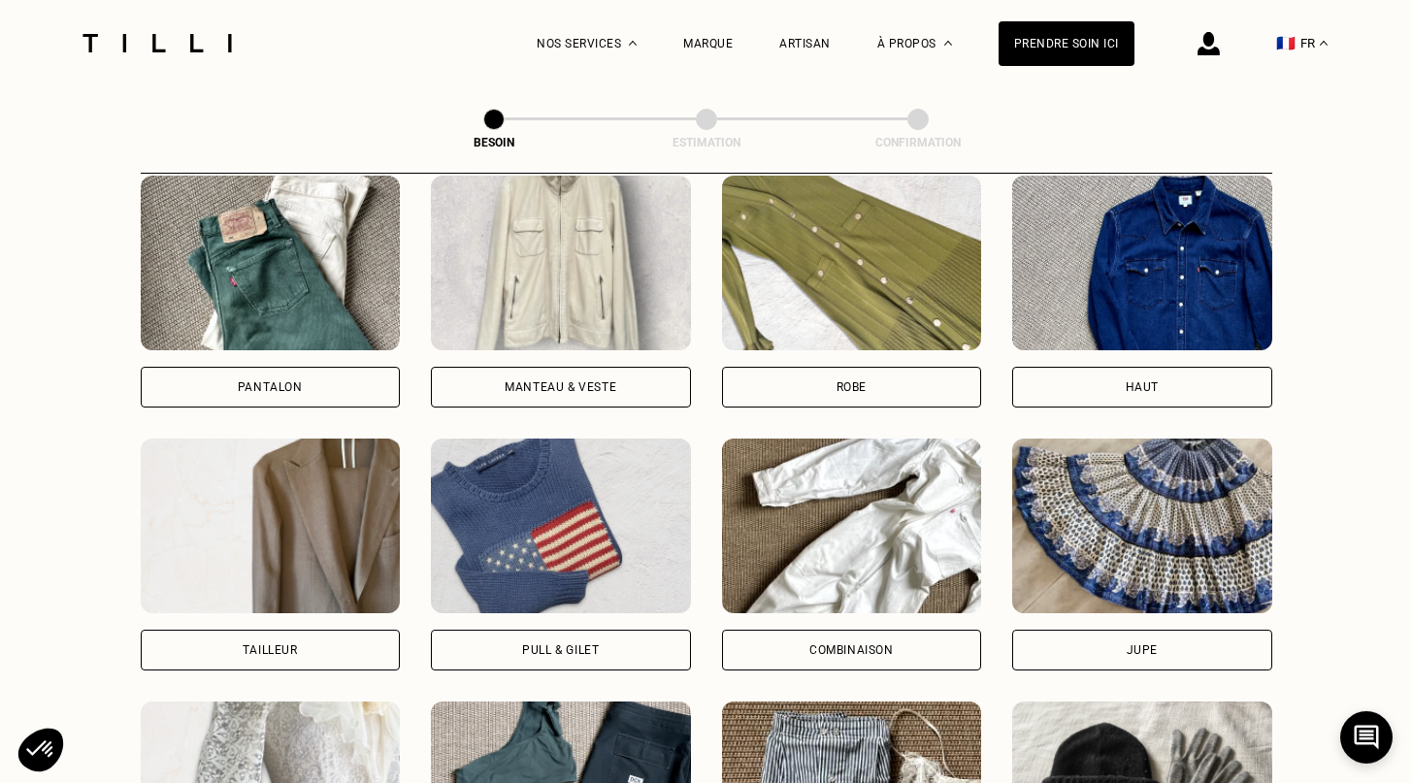
click at [1201, 638] on div "Jupe" at bounding box center [1142, 650] width 260 height 41
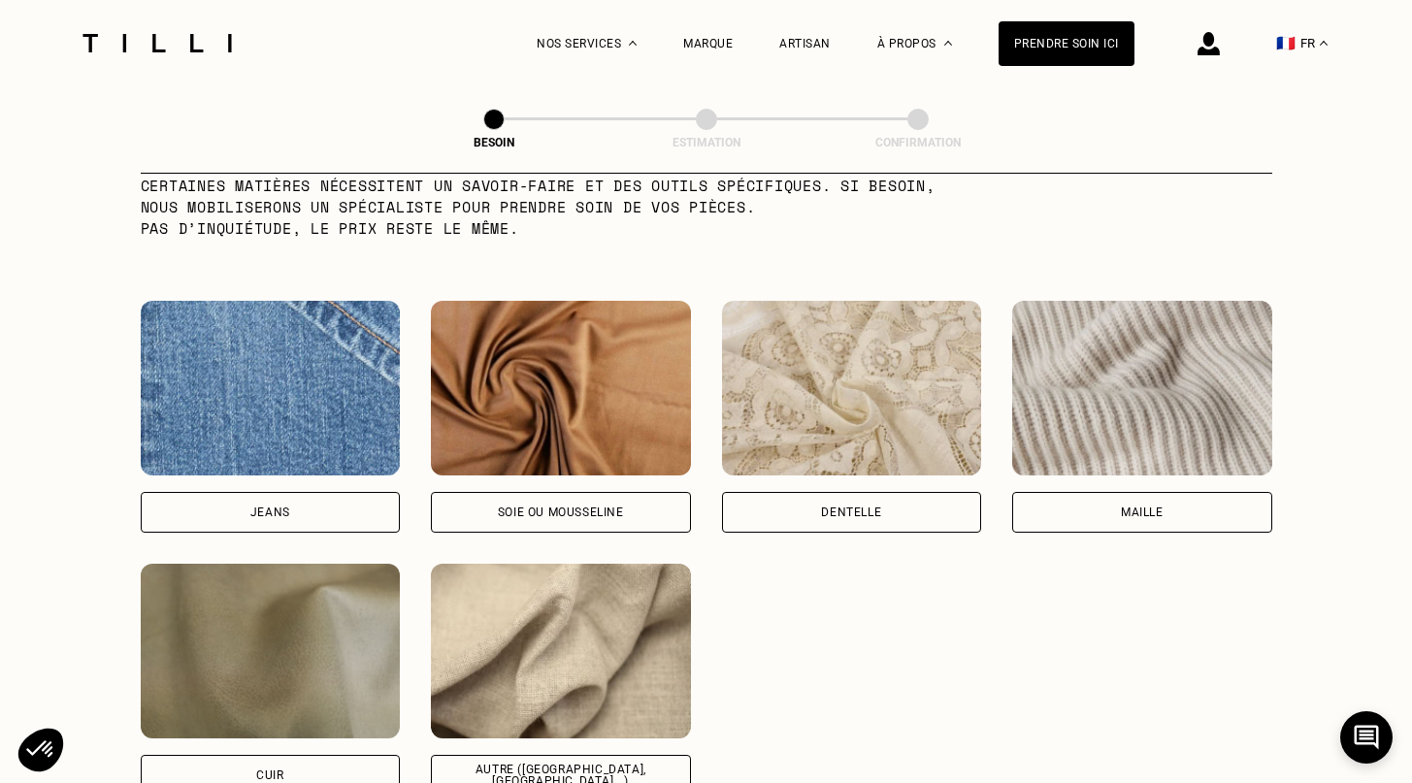
scroll to position [1987, 0]
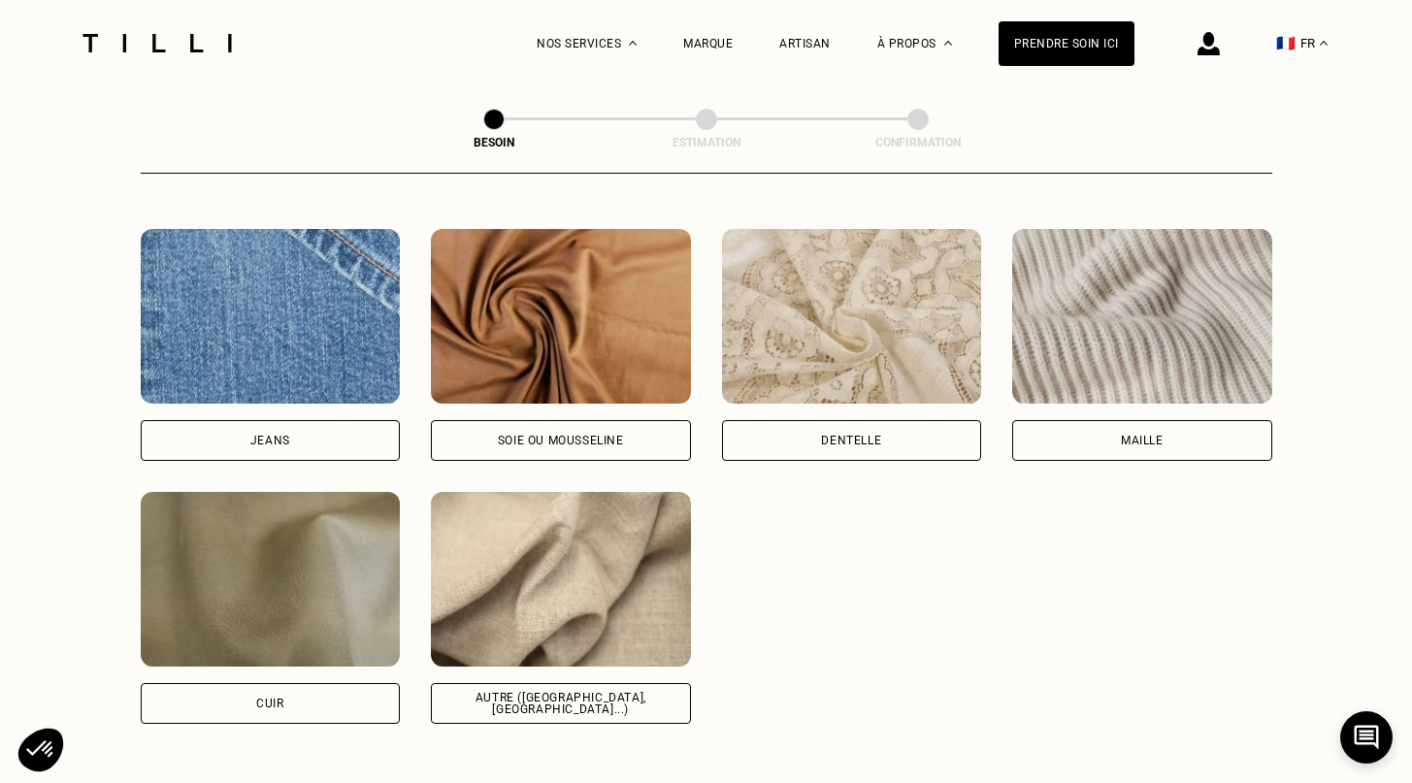
click at [588, 692] on div "Autre ([GEOGRAPHIC_DATA], [GEOGRAPHIC_DATA]...)" at bounding box center [560, 703] width 227 height 23
select select "FR"
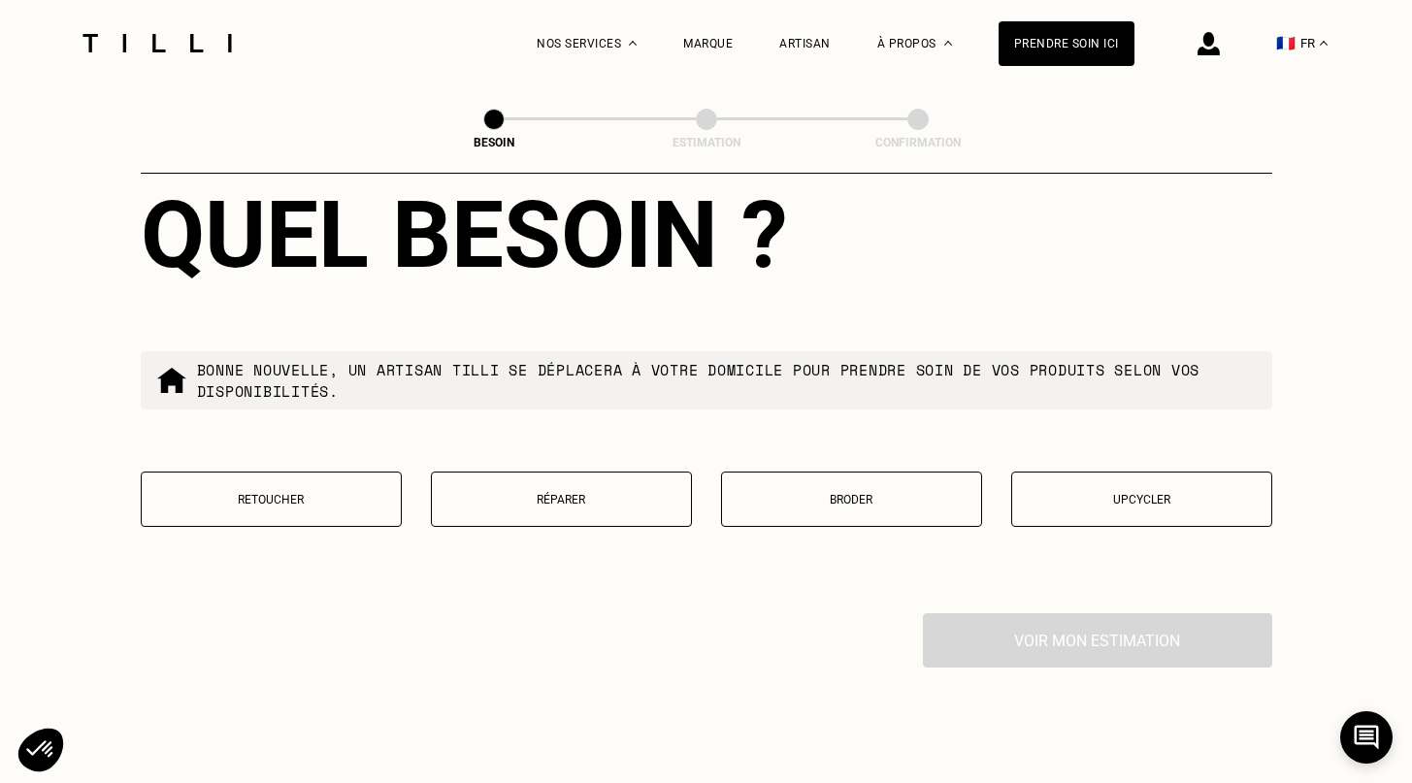
scroll to position [3203, 0]
click at [608, 492] on p "Réparer" at bounding box center [561, 499] width 240 height 14
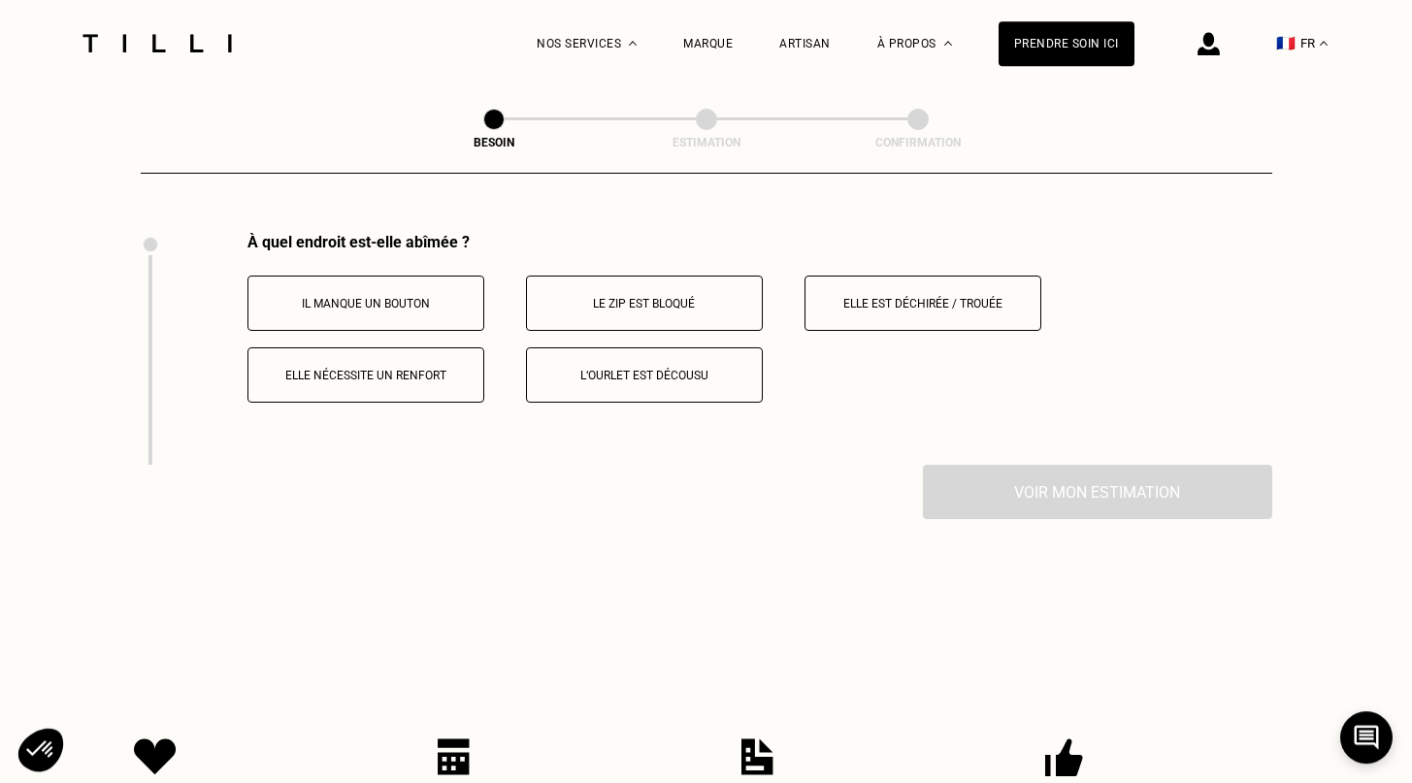
scroll to position [3584, 0]
click at [906, 276] on button "Elle est déchirée / trouée" at bounding box center [922, 301] width 237 height 55
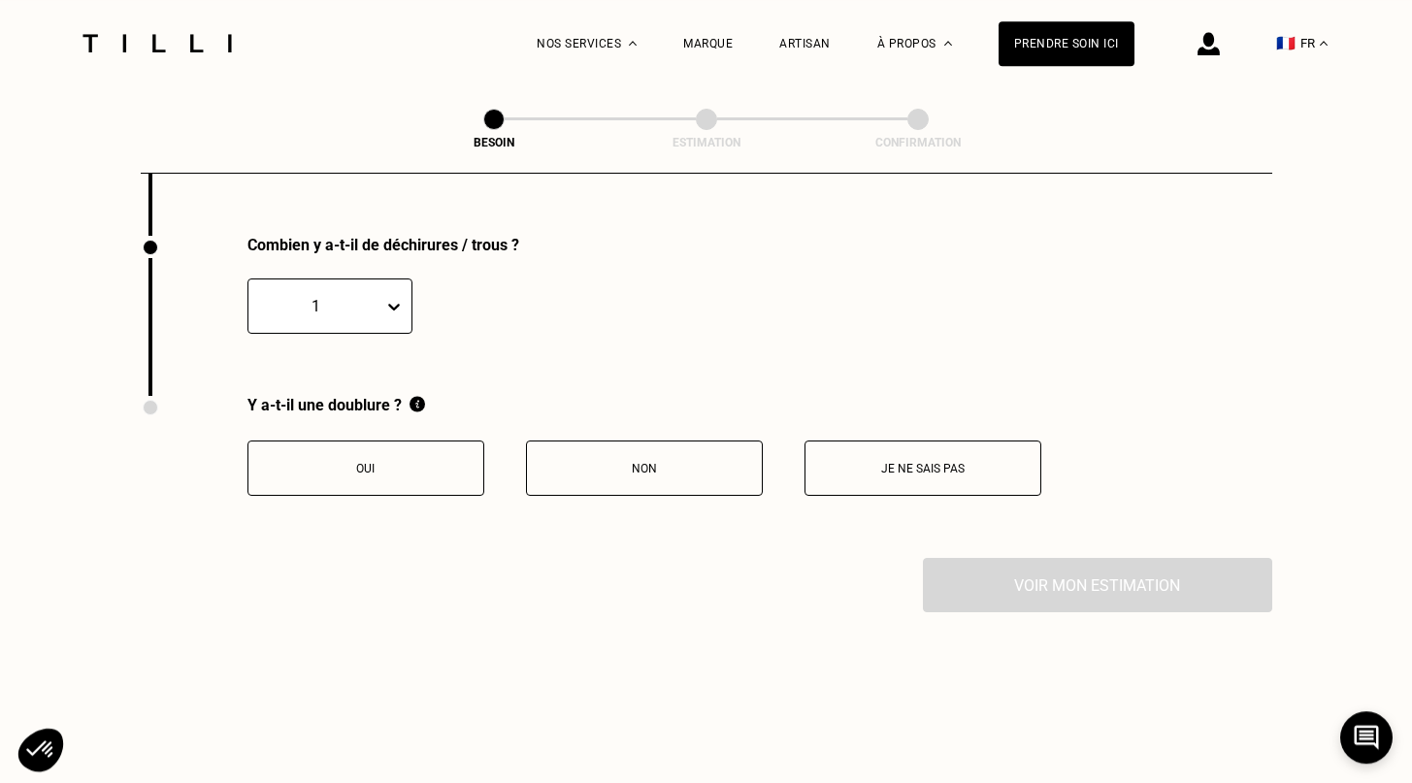
scroll to position [3816, 0]
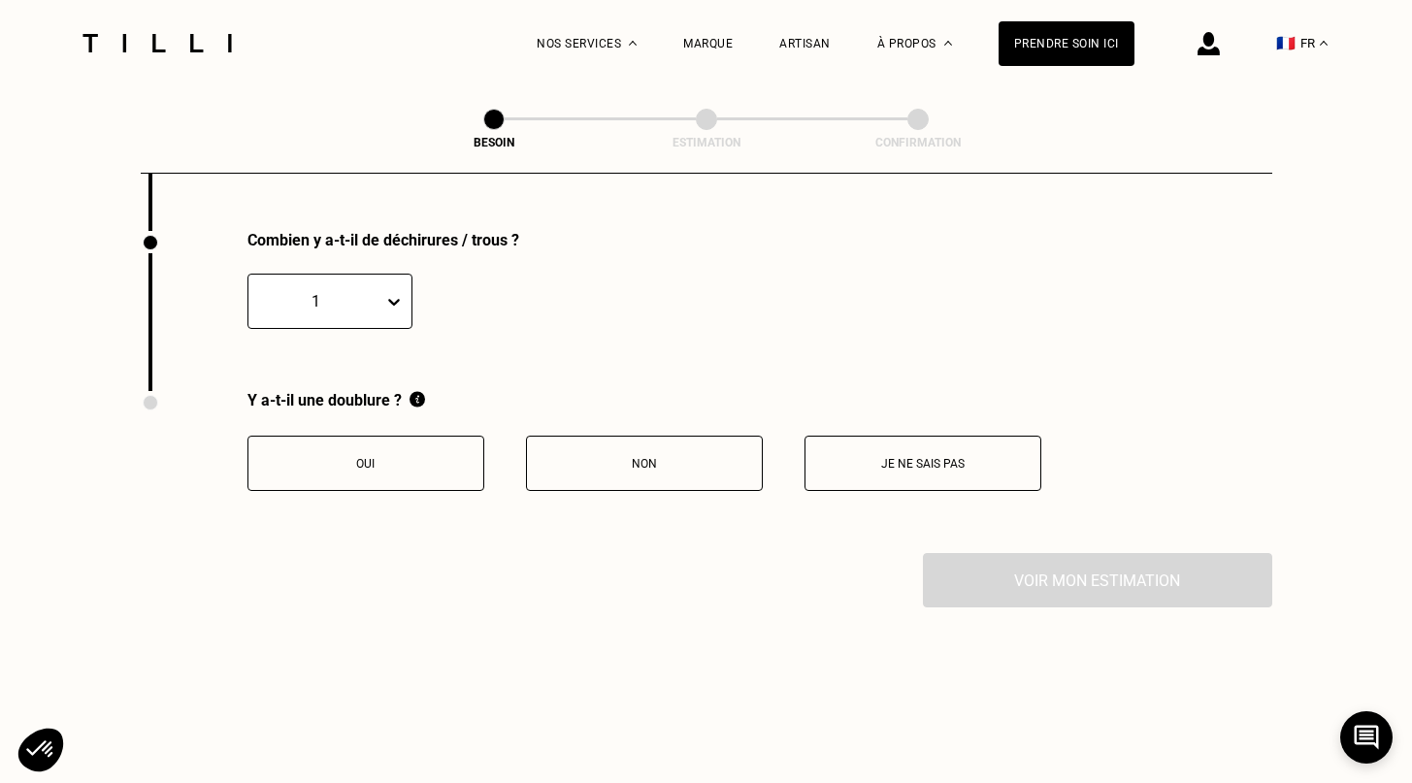
click at [589, 436] on button "Non" at bounding box center [644, 463] width 237 height 55
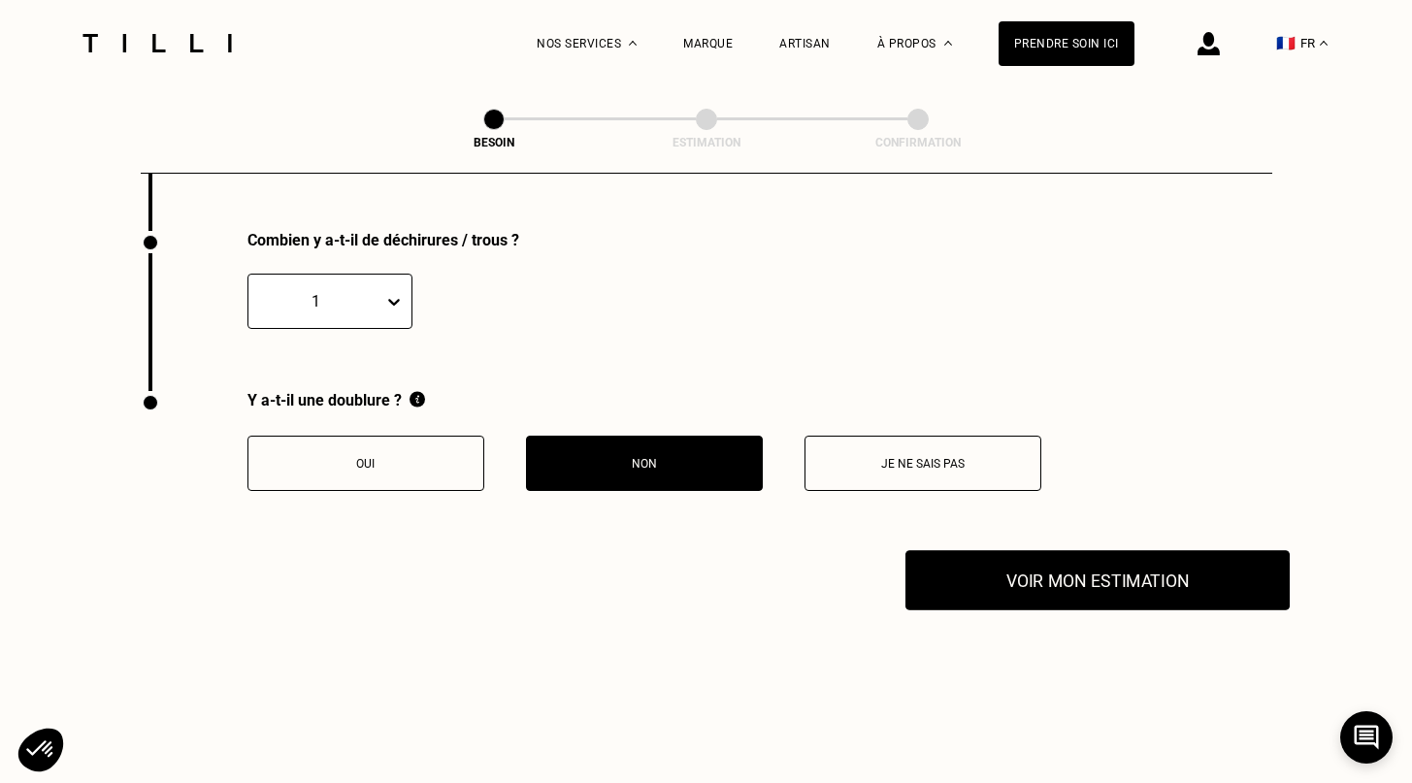
click at [1168, 570] on button "Voir mon estimation" at bounding box center [1097, 580] width 384 height 60
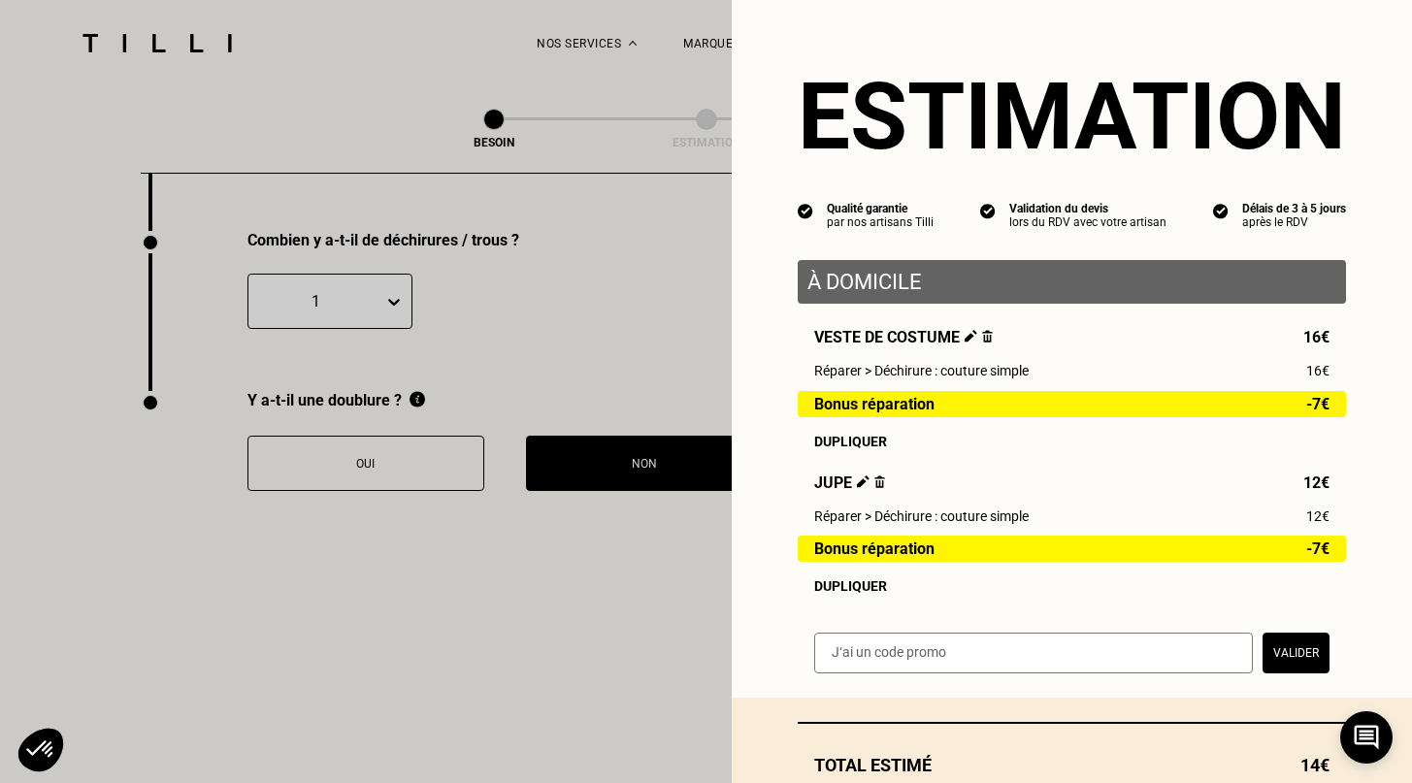
click at [839, 483] on span "Jupe" at bounding box center [849, 482] width 71 height 18
click at [857, 485] on img at bounding box center [863, 481] width 13 height 13
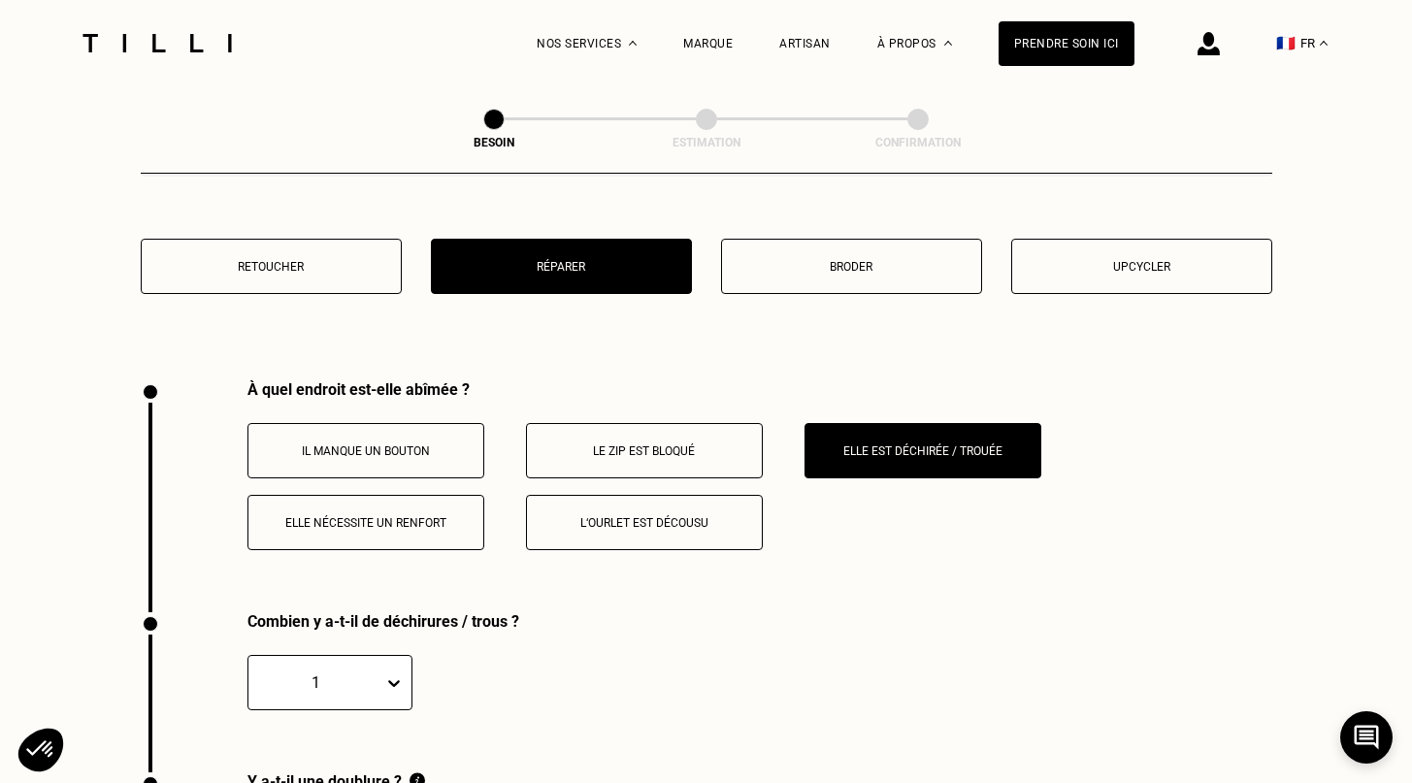
scroll to position [3464, 0]
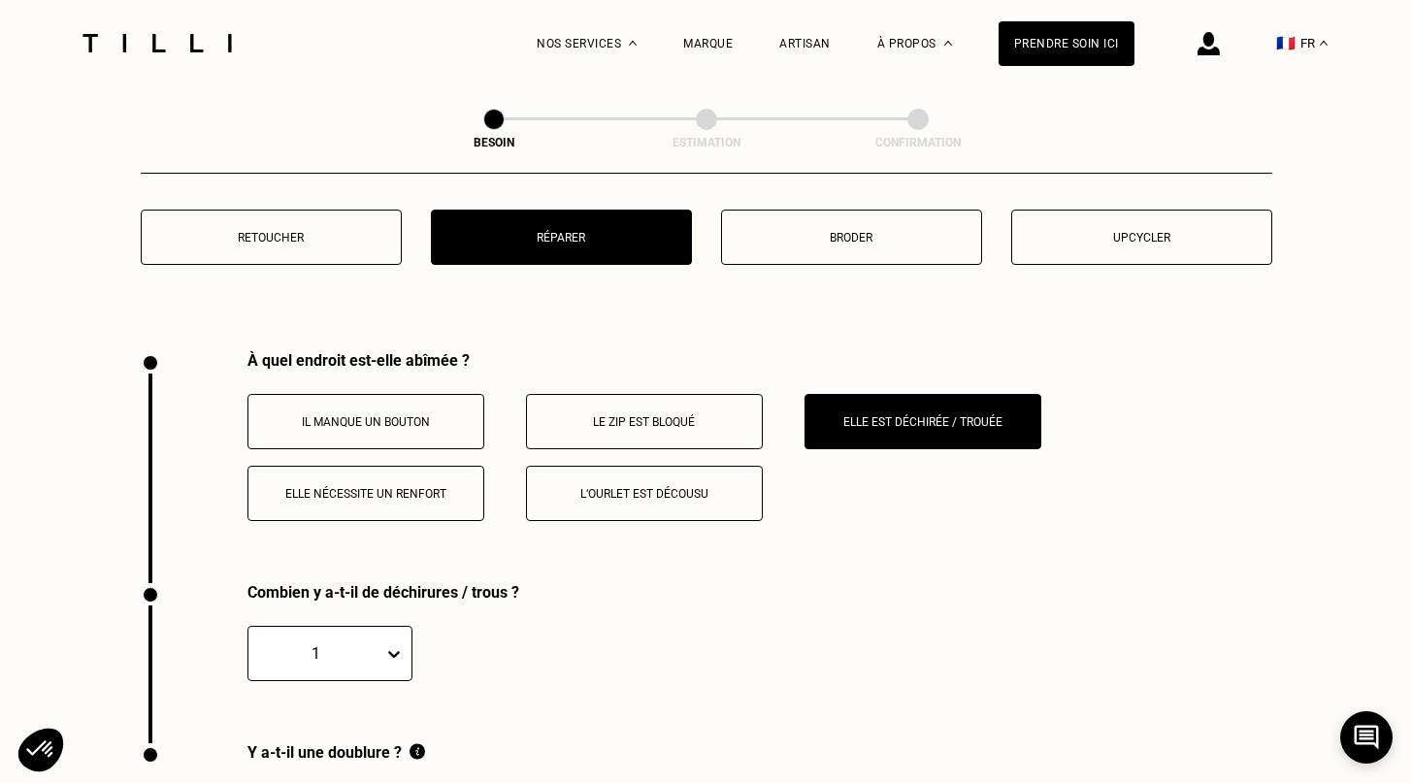
click at [355, 495] on button "Elle nécessite un renfort" at bounding box center [365, 493] width 237 height 55
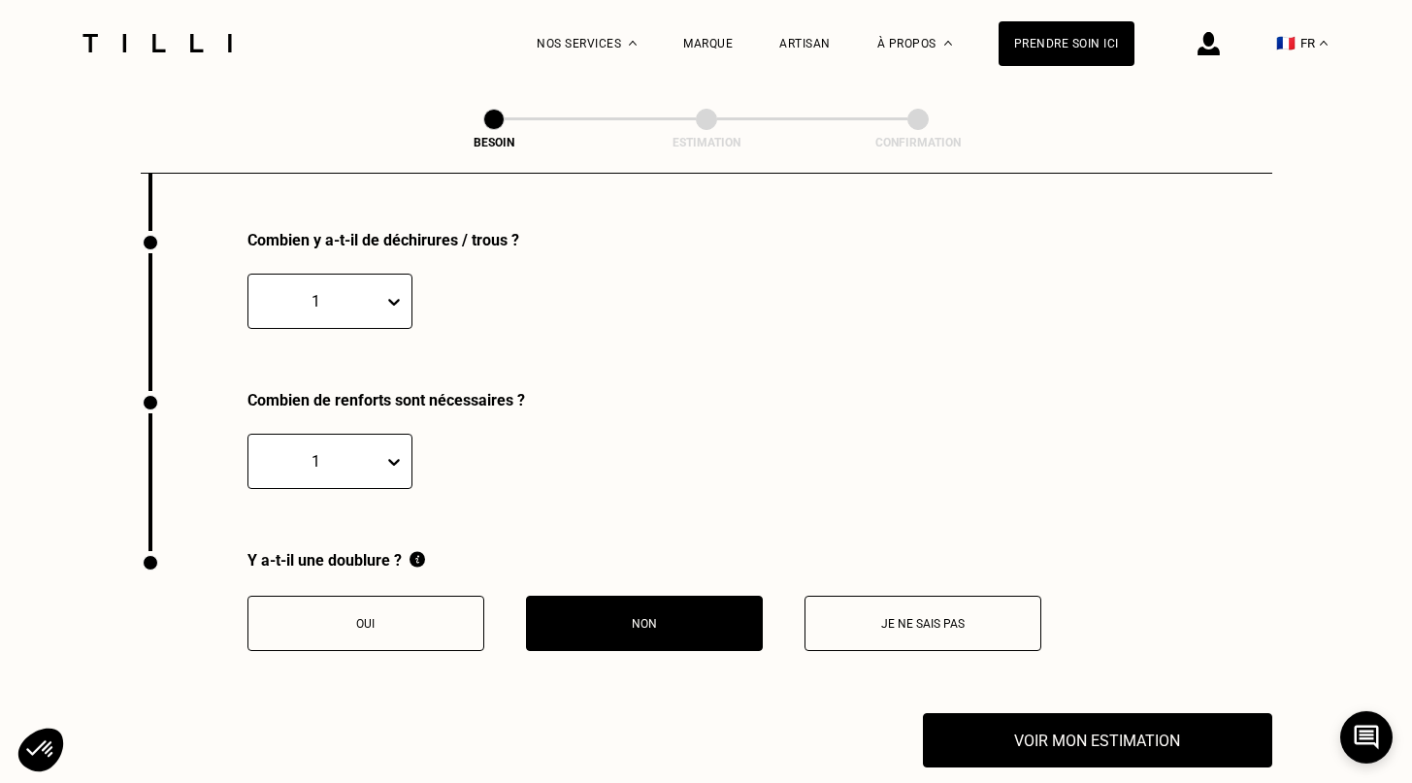
scroll to position [3816, 0]
click at [396, 452] on icon at bounding box center [393, 461] width 19 height 19
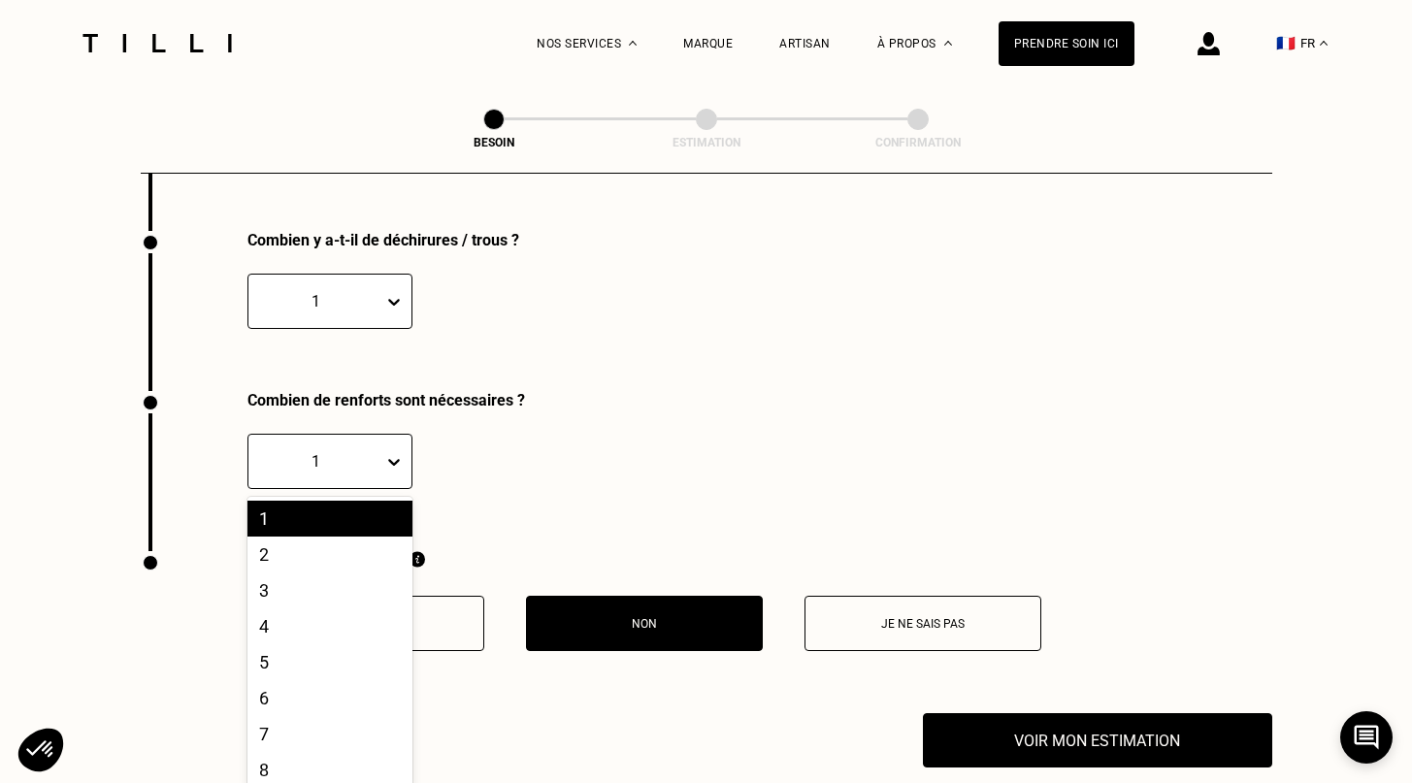
click at [396, 452] on icon at bounding box center [393, 461] width 19 height 19
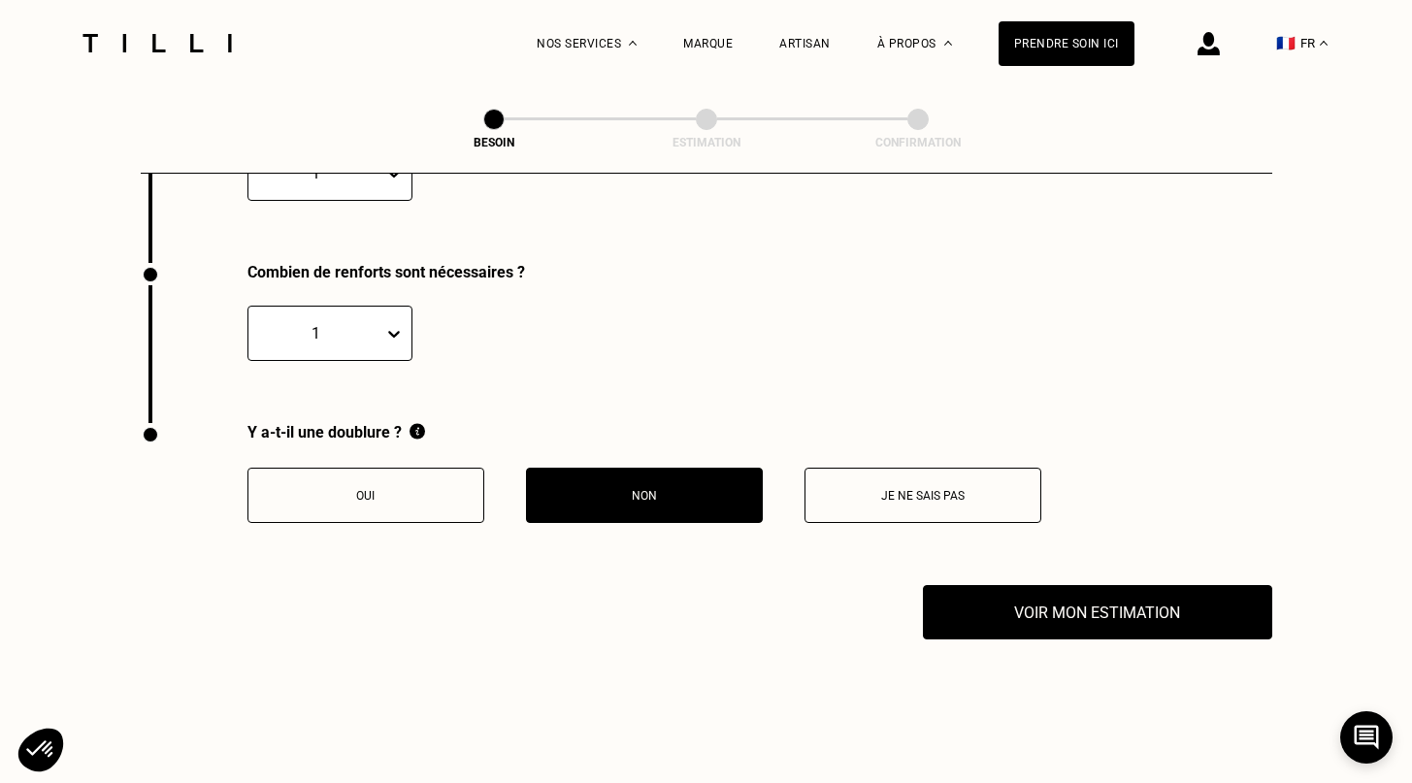
scroll to position [4000, 0]
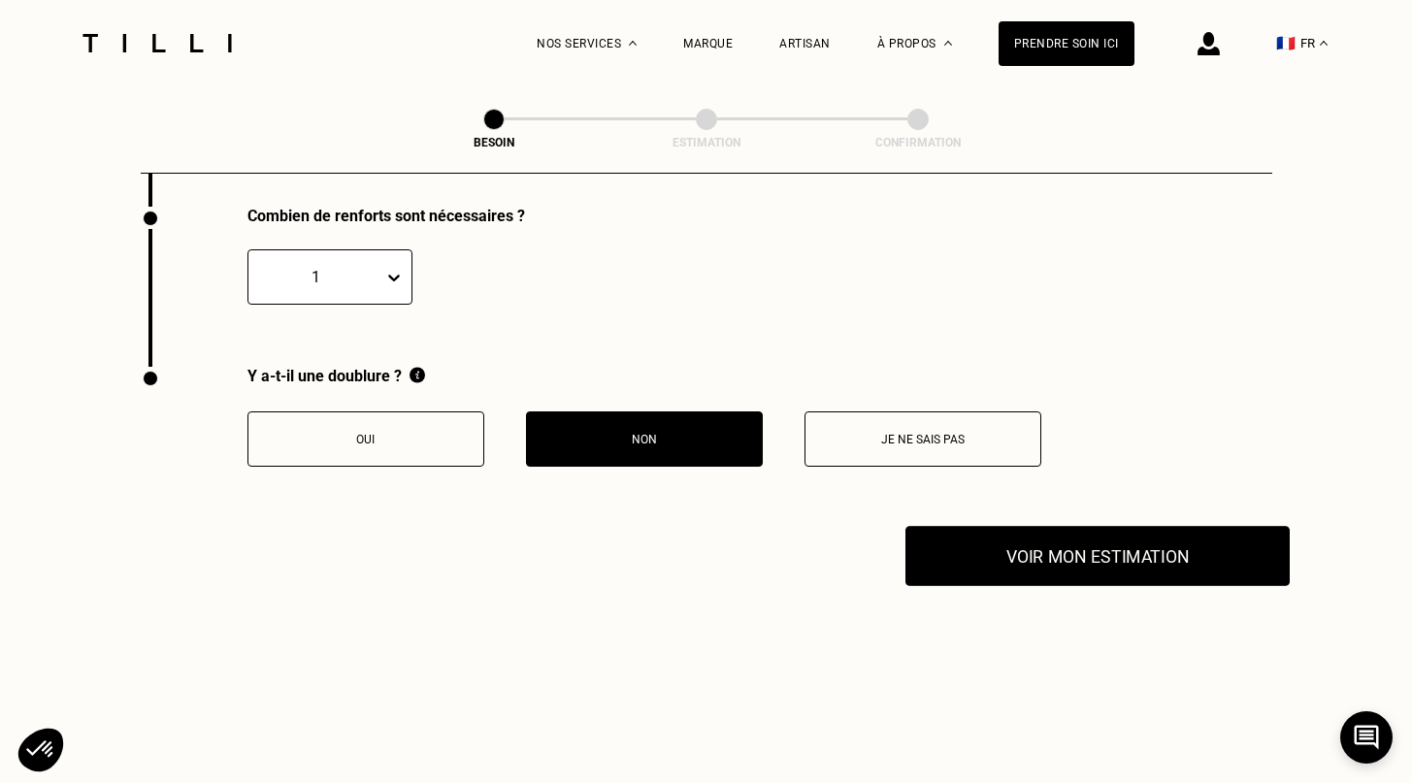
click at [1056, 547] on button "Voir mon estimation" at bounding box center [1097, 556] width 384 height 60
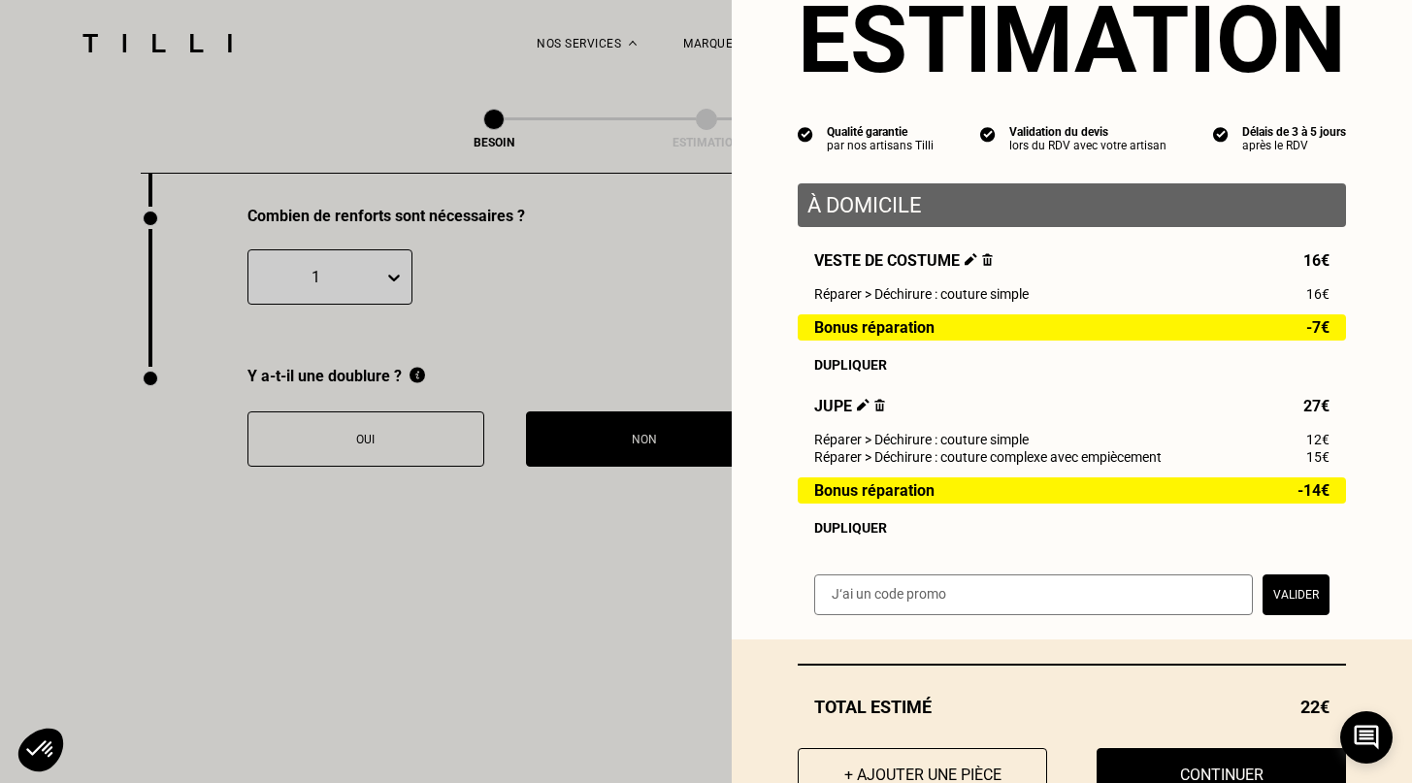
scroll to position [149, 0]
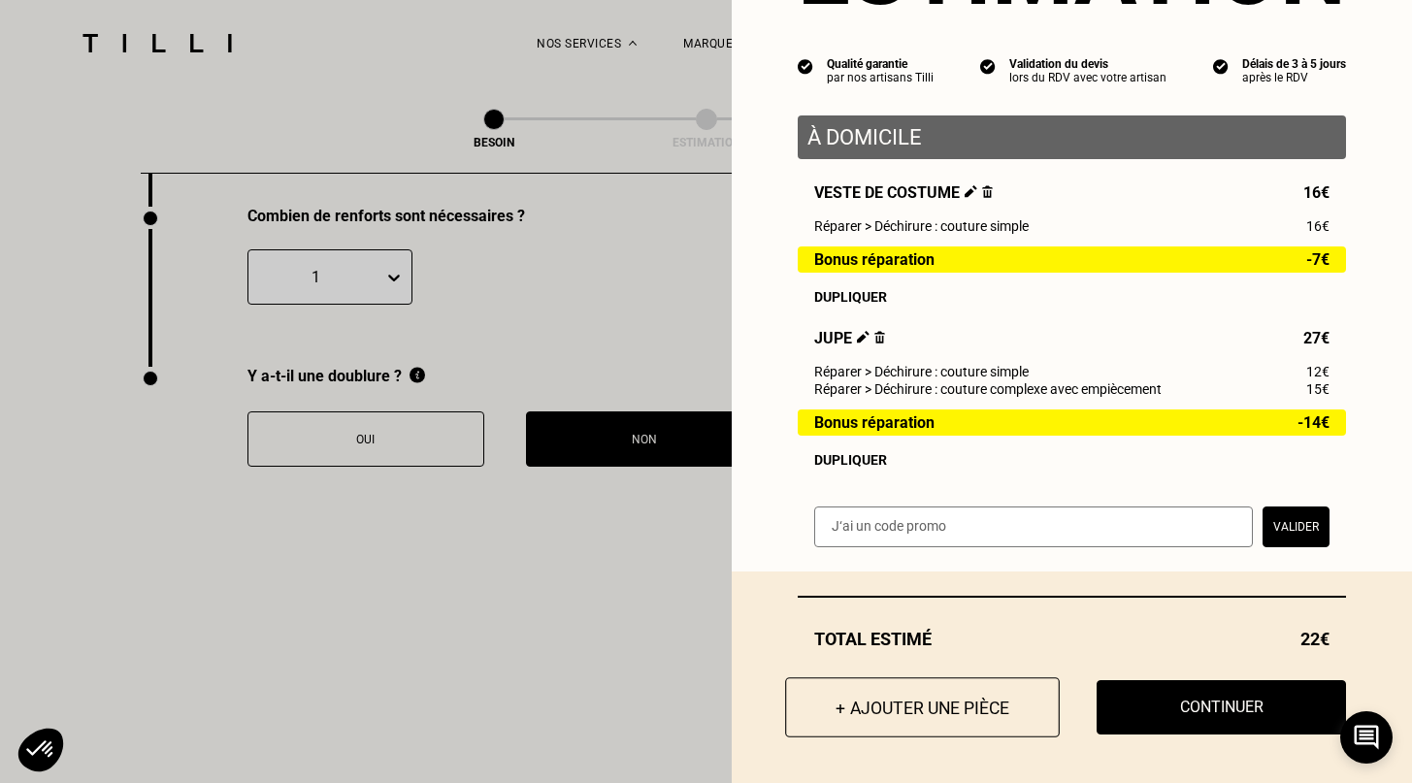
click at [956, 716] on button "+ Ajouter une pièce" at bounding box center [922, 707] width 275 height 60
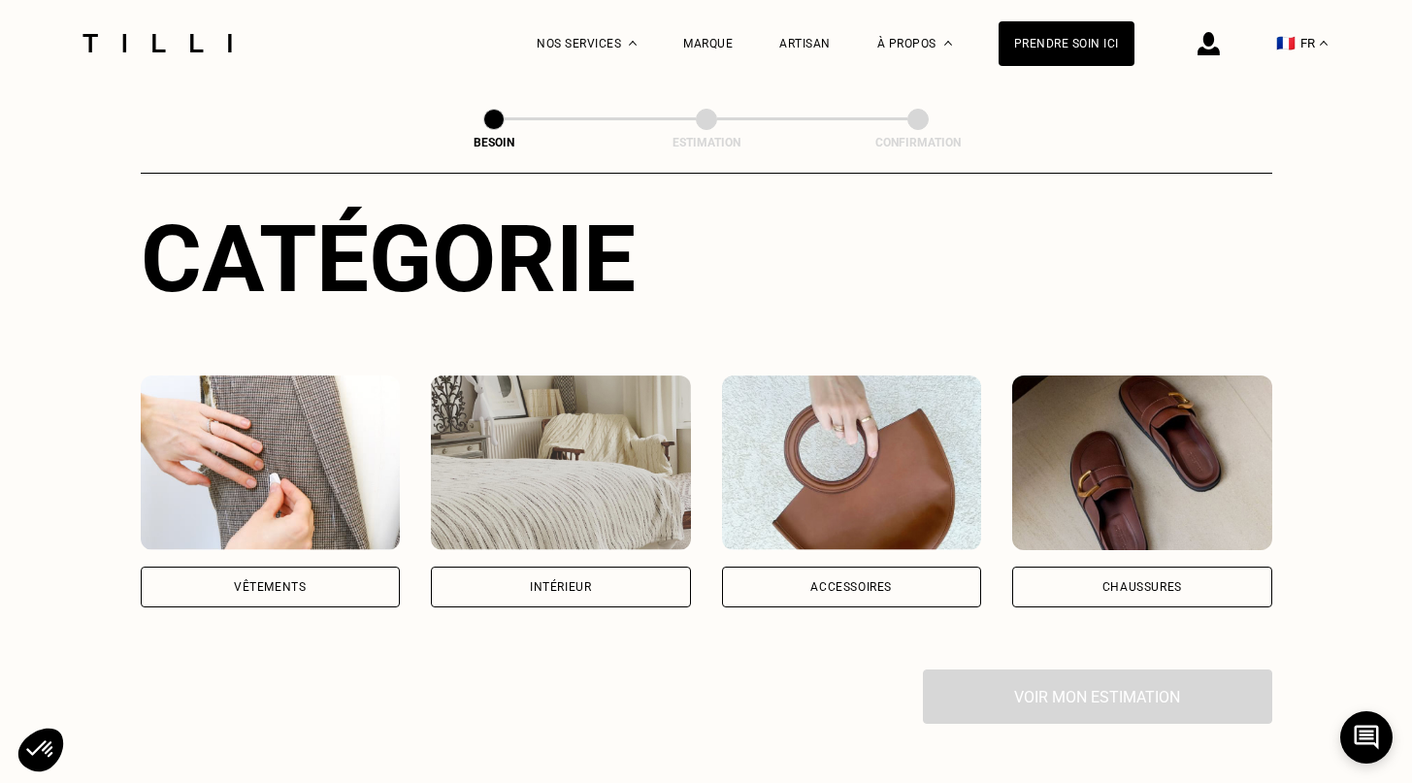
scroll to position [250, 0]
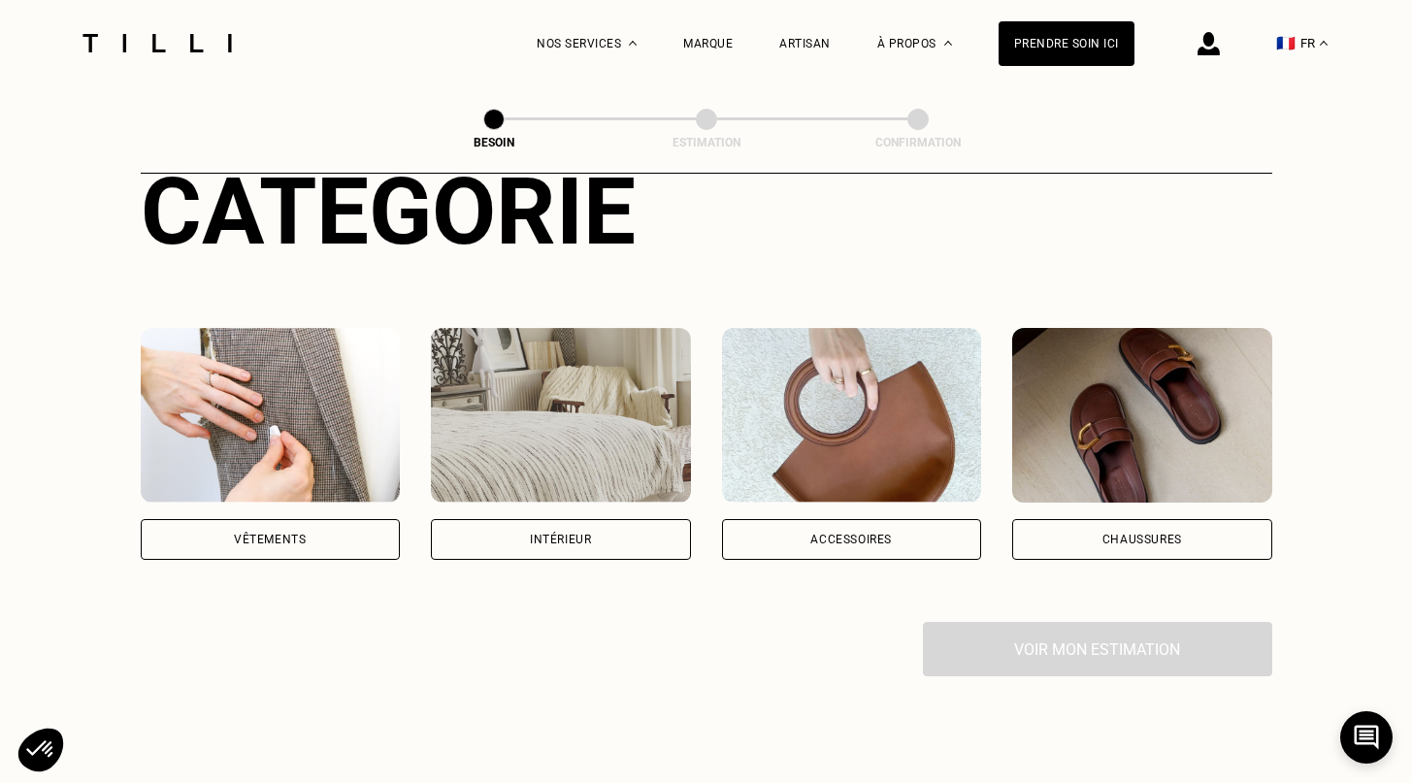
click at [297, 534] on div "Vêtements" at bounding box center [270, 540] width 72 height 12
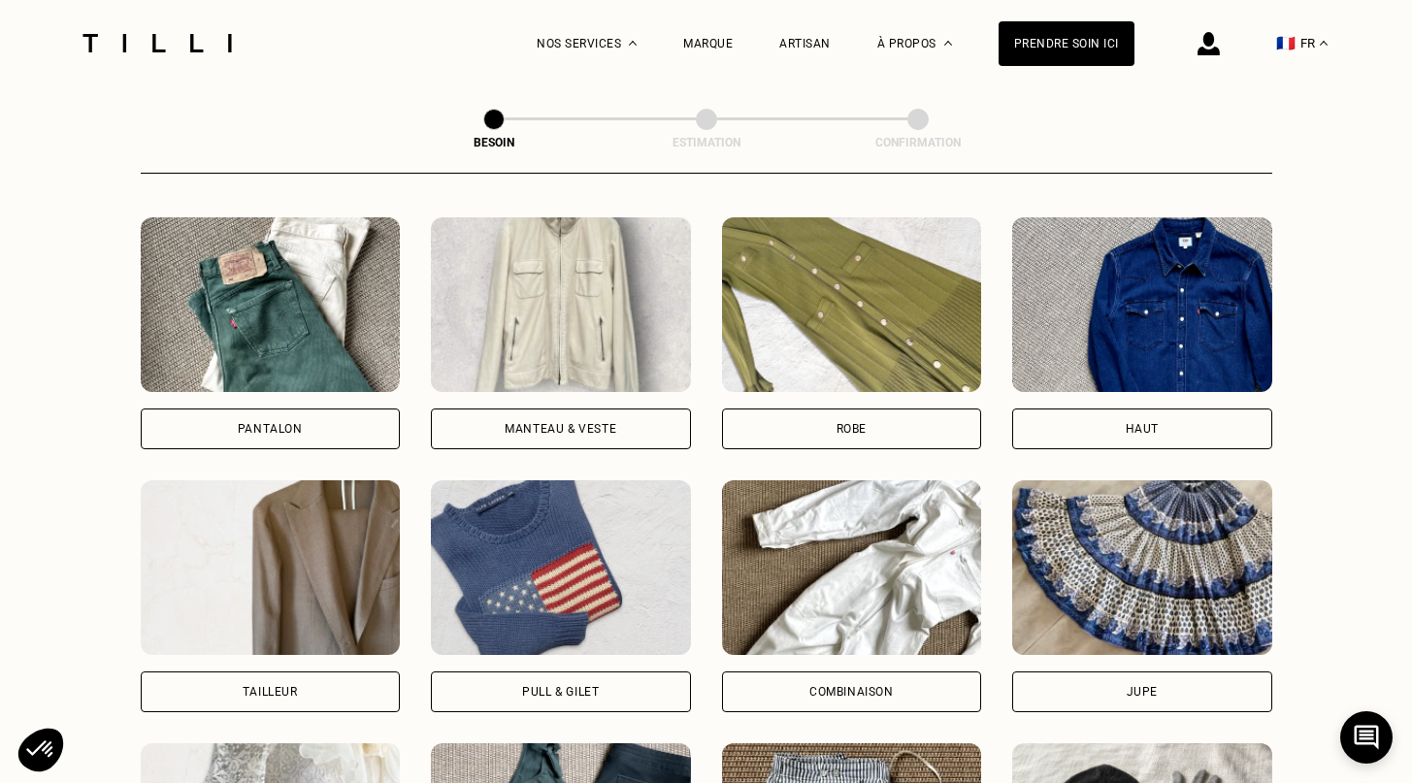
scroll to position [890, 0]
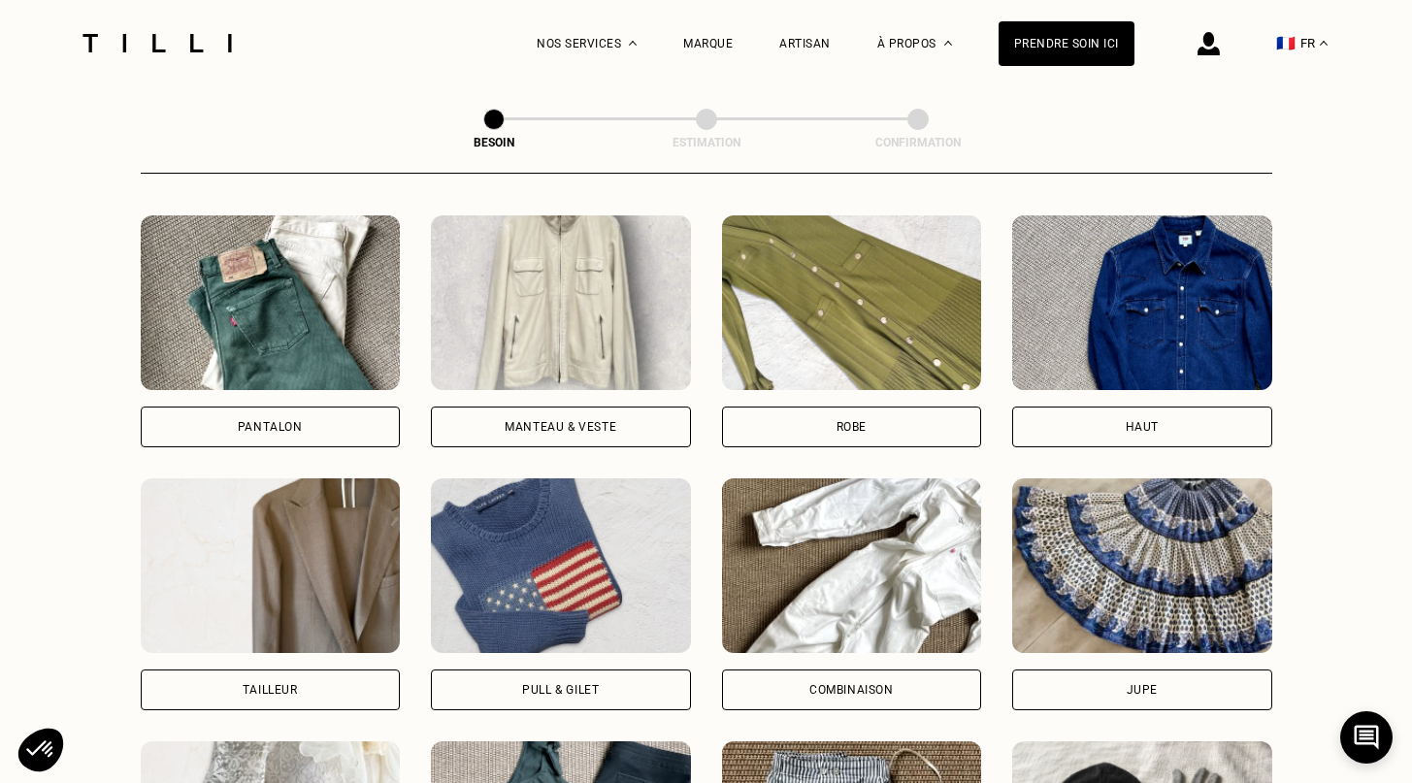
click at [292, 413] on div "Pantalon" at bounding box center [271, 427] width 260 height 41
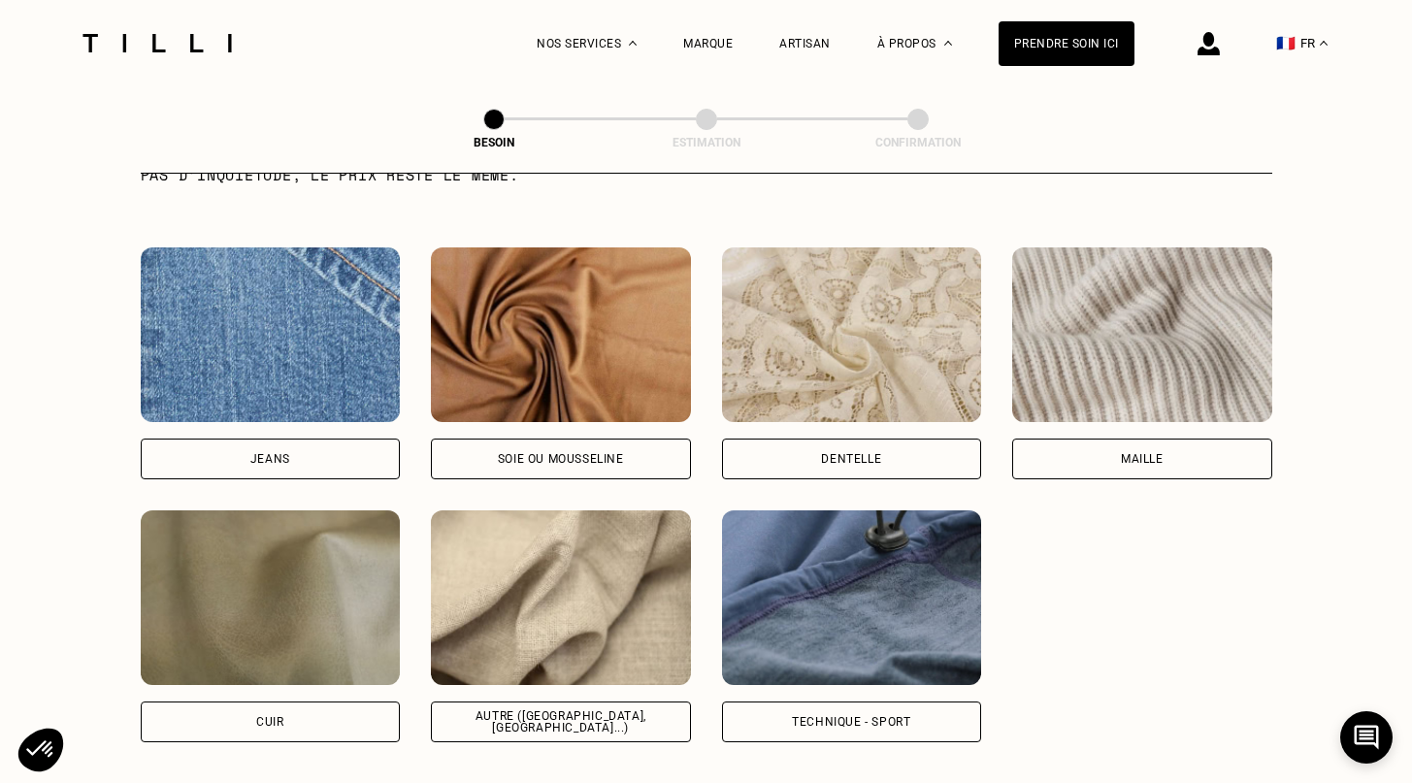
scroll to position [2060, 0]
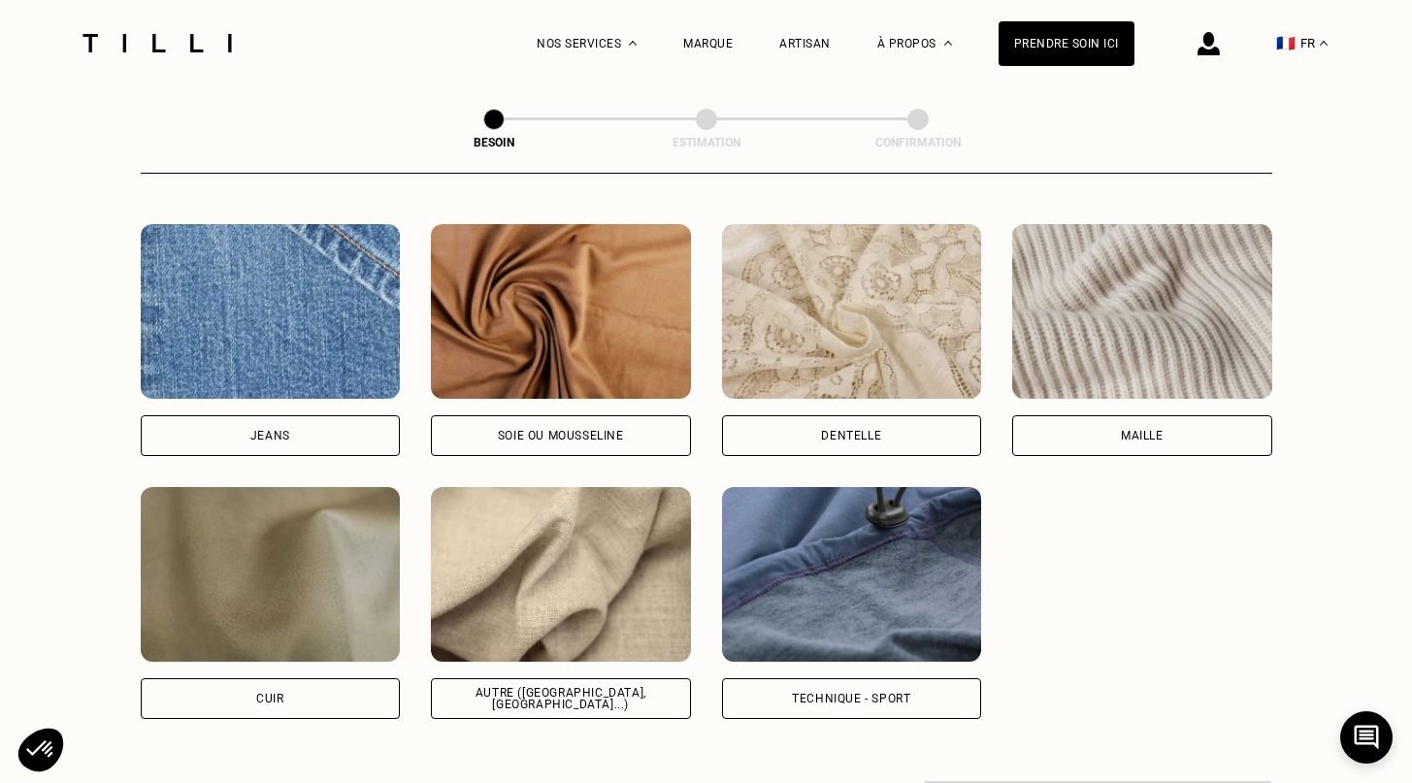
click at [587, 564] on img at bounding box center [561, 574] width 260 height 175
select select "FR"
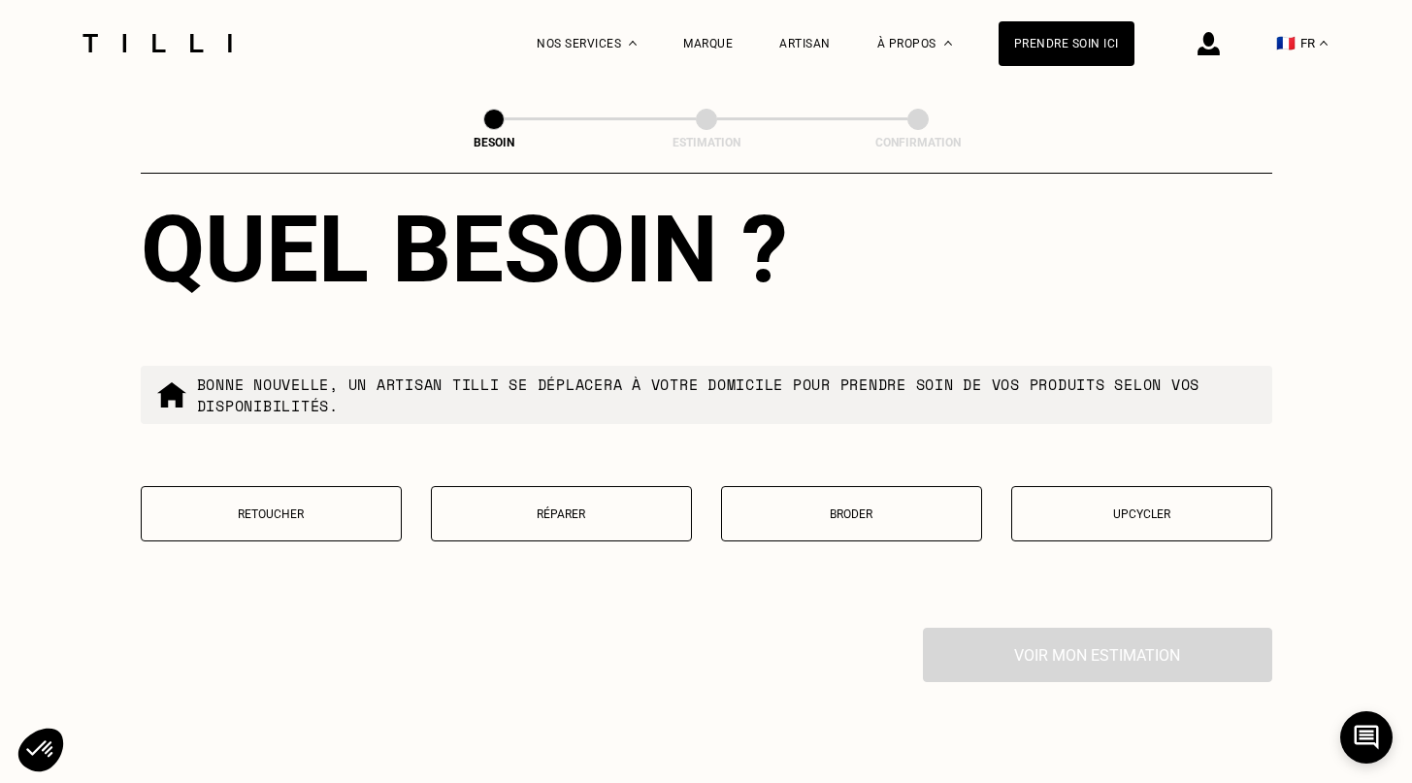
scroll to position [3207, 0]
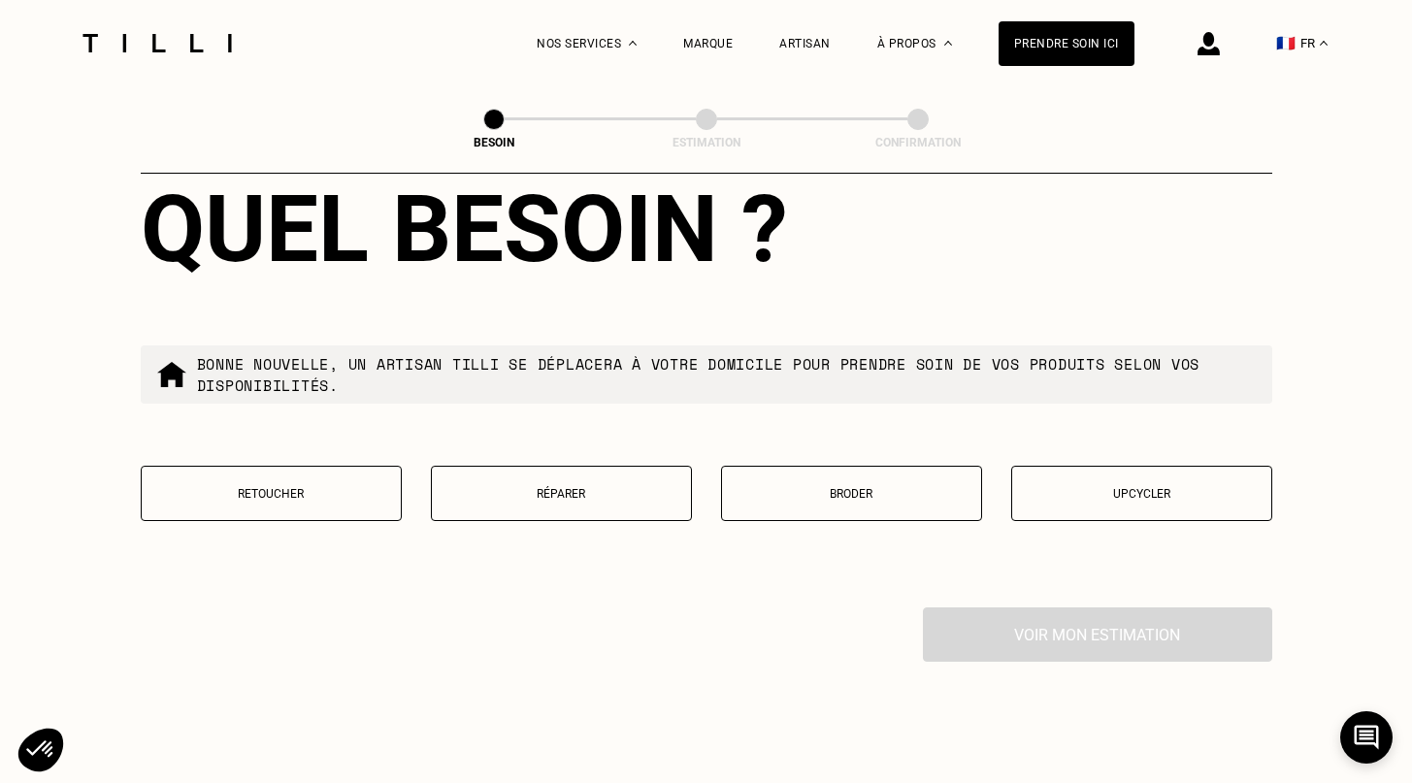
click at [568, 487] on p "Réparer" at bounding box center [561, 494] width 240 height 14
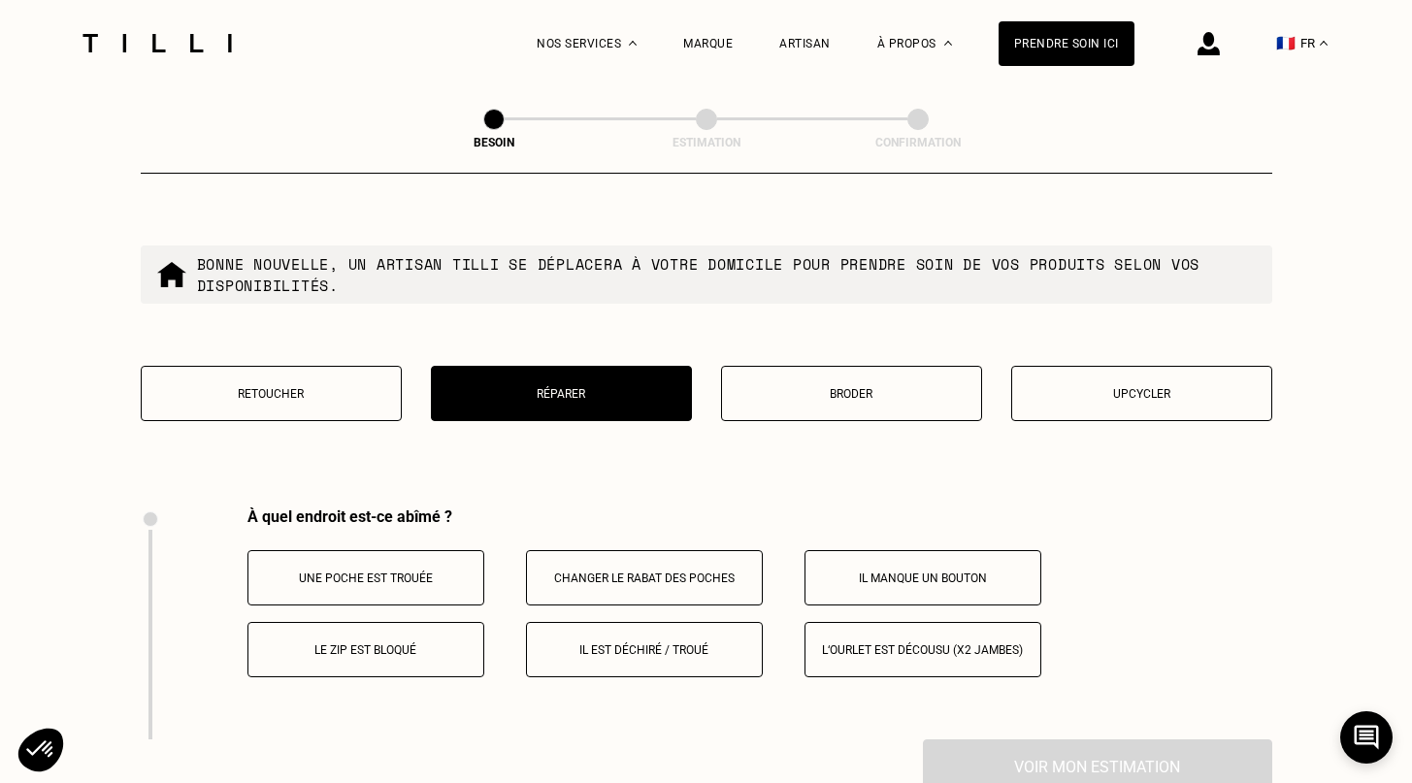
scroll to position [3314, 0]
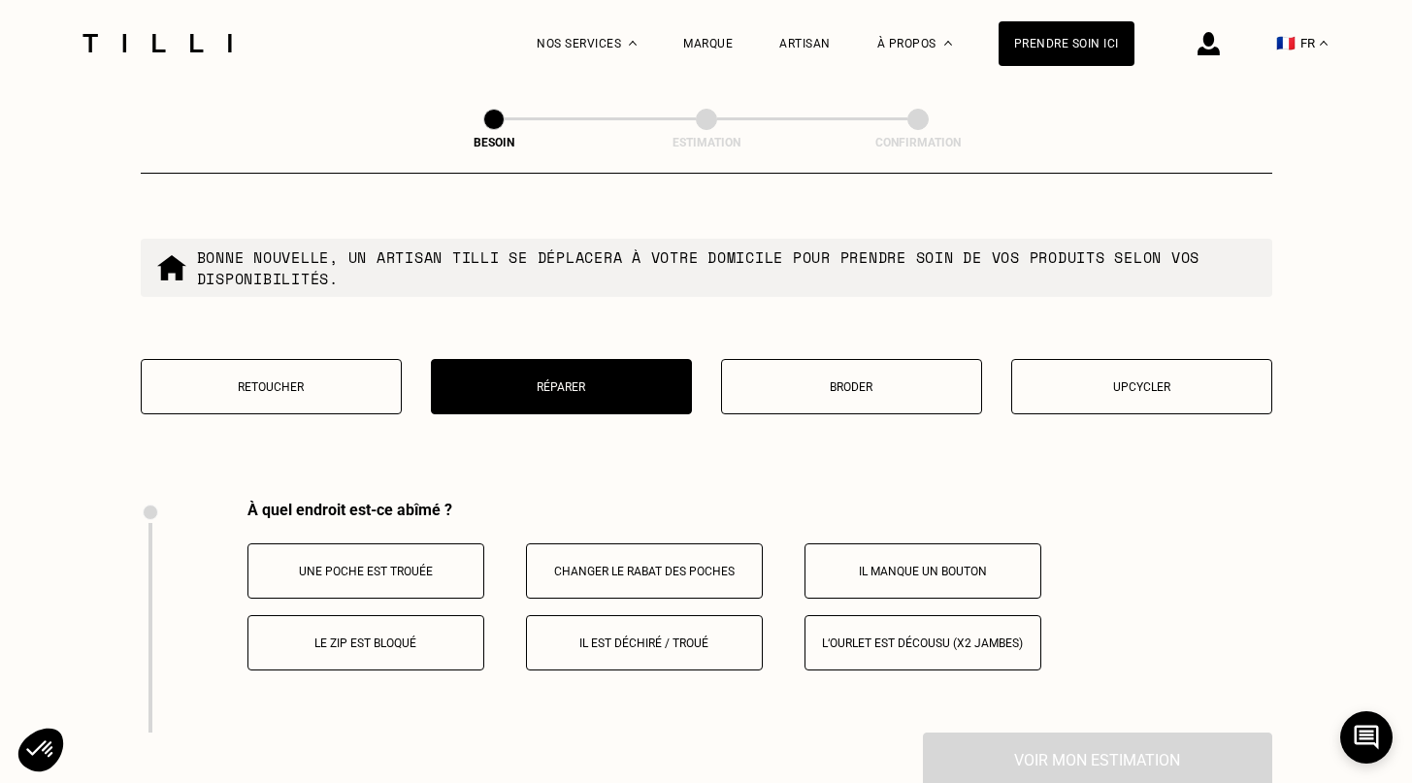
click at [662, 636] on p "Il est déchiré / troué" at bounding box center [644, 643] width 215 height 14
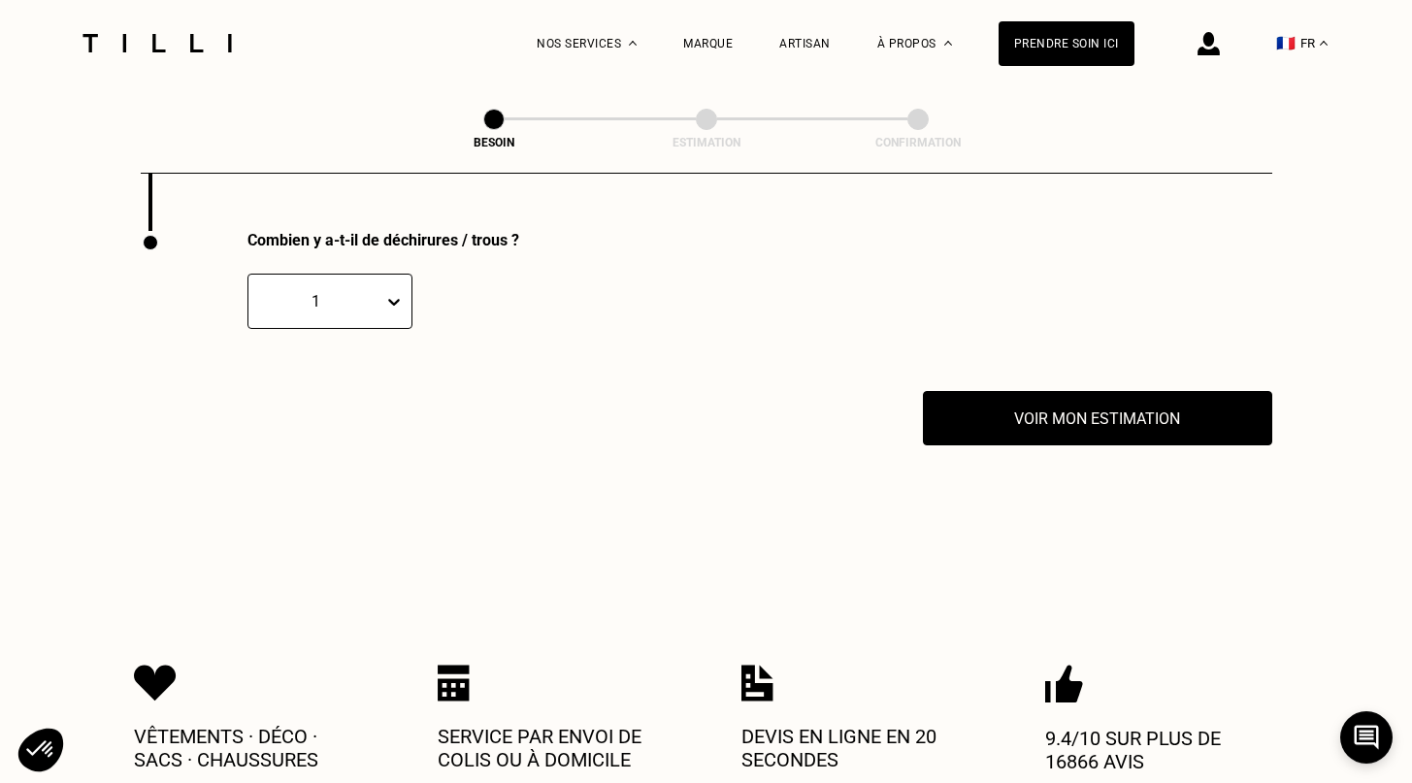
scroll to position [3816, 0]
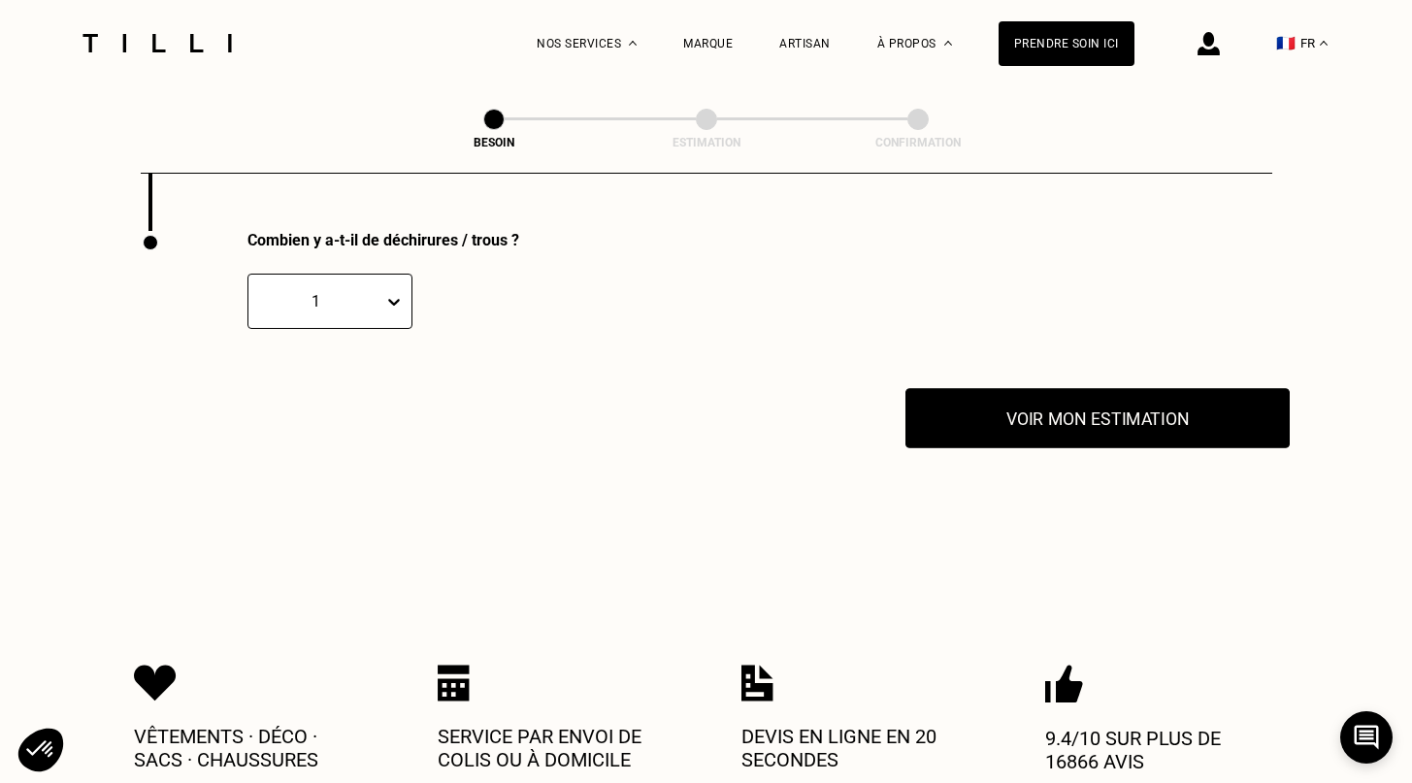
click at [1024, 416] on button "Voir mon estimation" at bounding box center [1097, 418] width 384 height 60
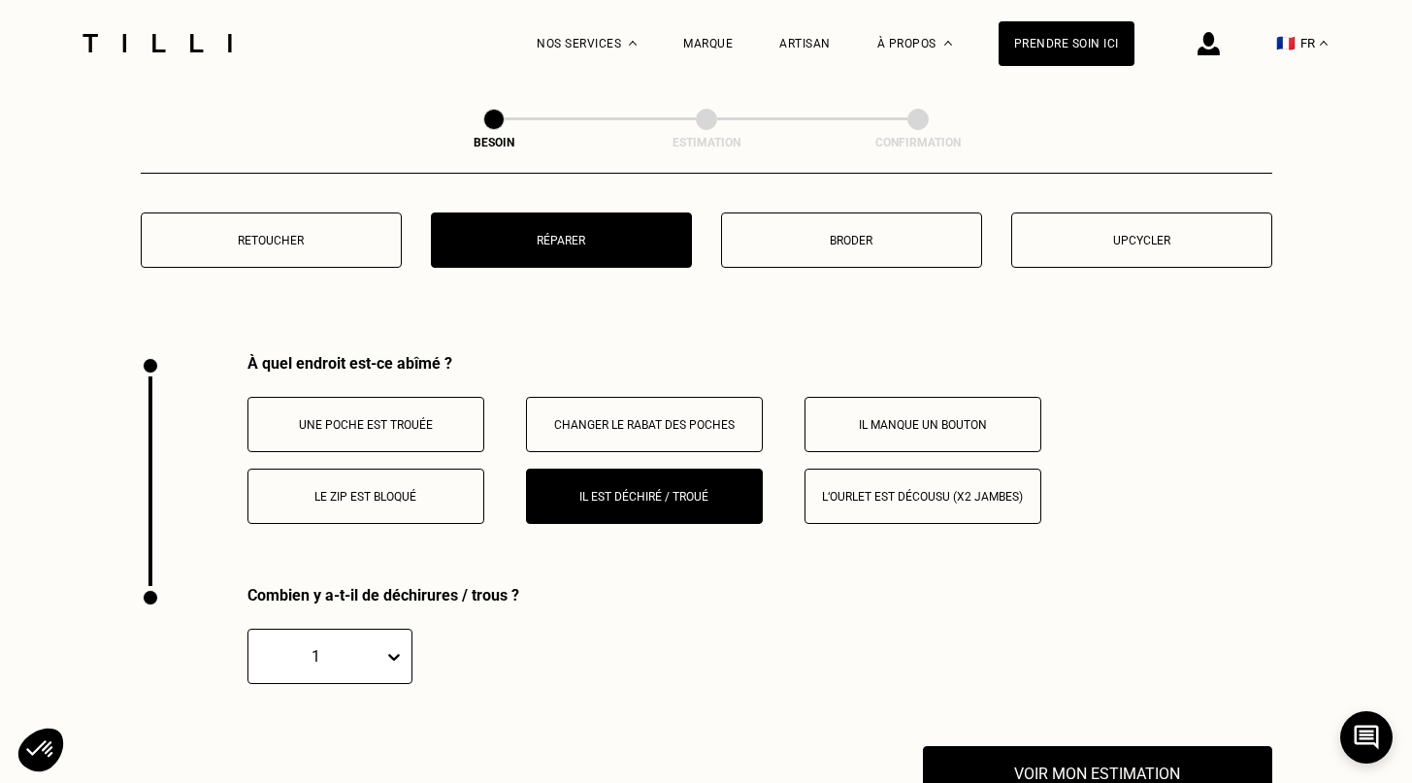
scroll to position [3457, 0]
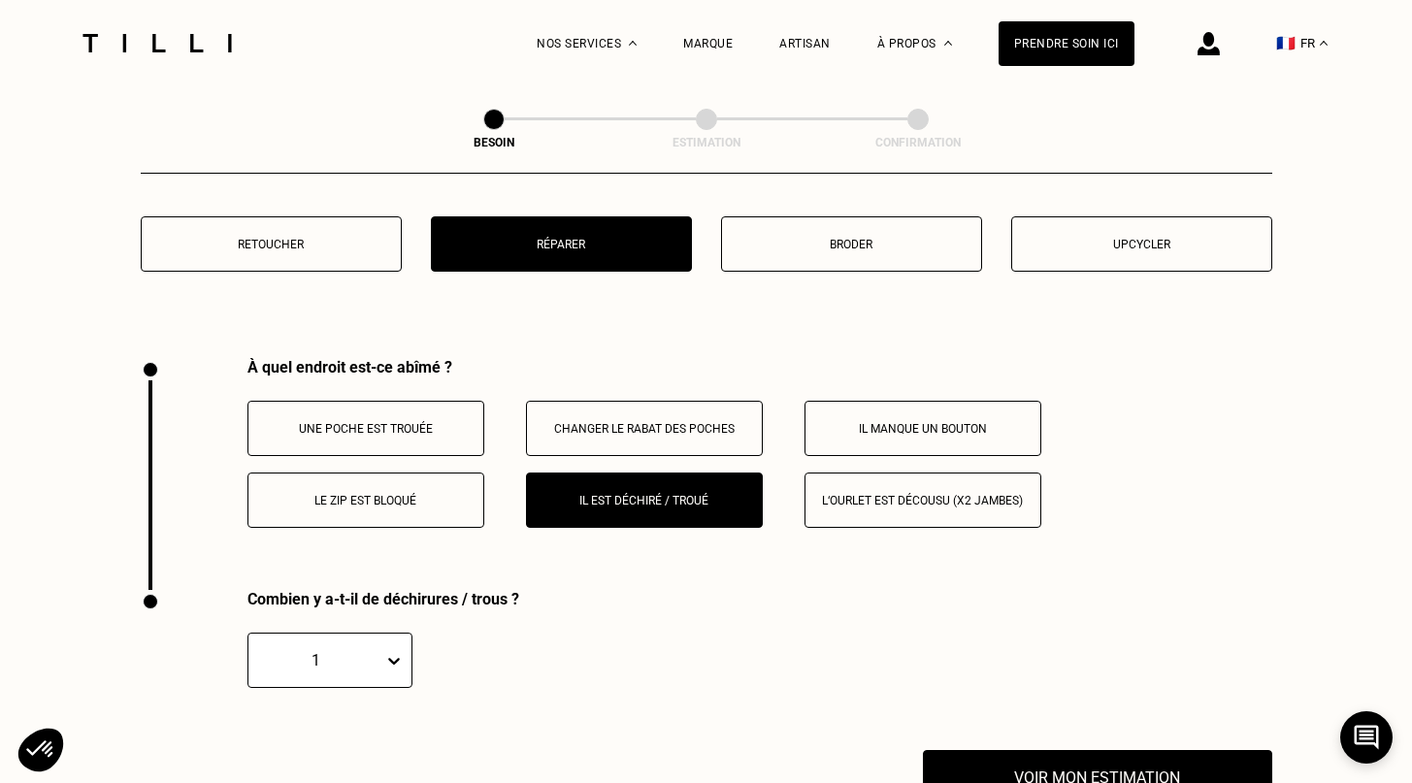
click at [298, 238] on p "Retoucher" at bounding box center [271, 245] width 240 height 14
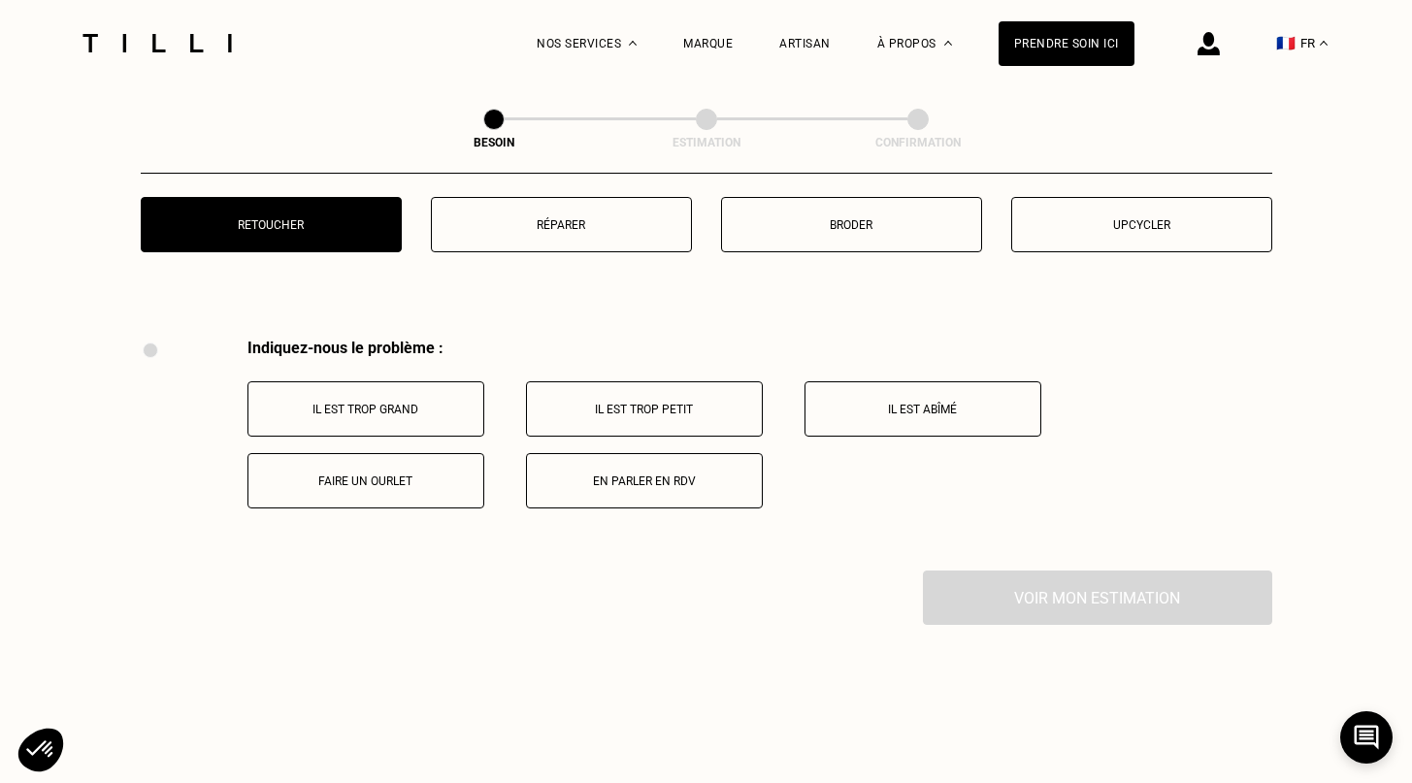
scroll to position [3475, 0]
click at [1019, 411] on button "Il est abîmé" at bounding box center [922, 409] width 237 height 55
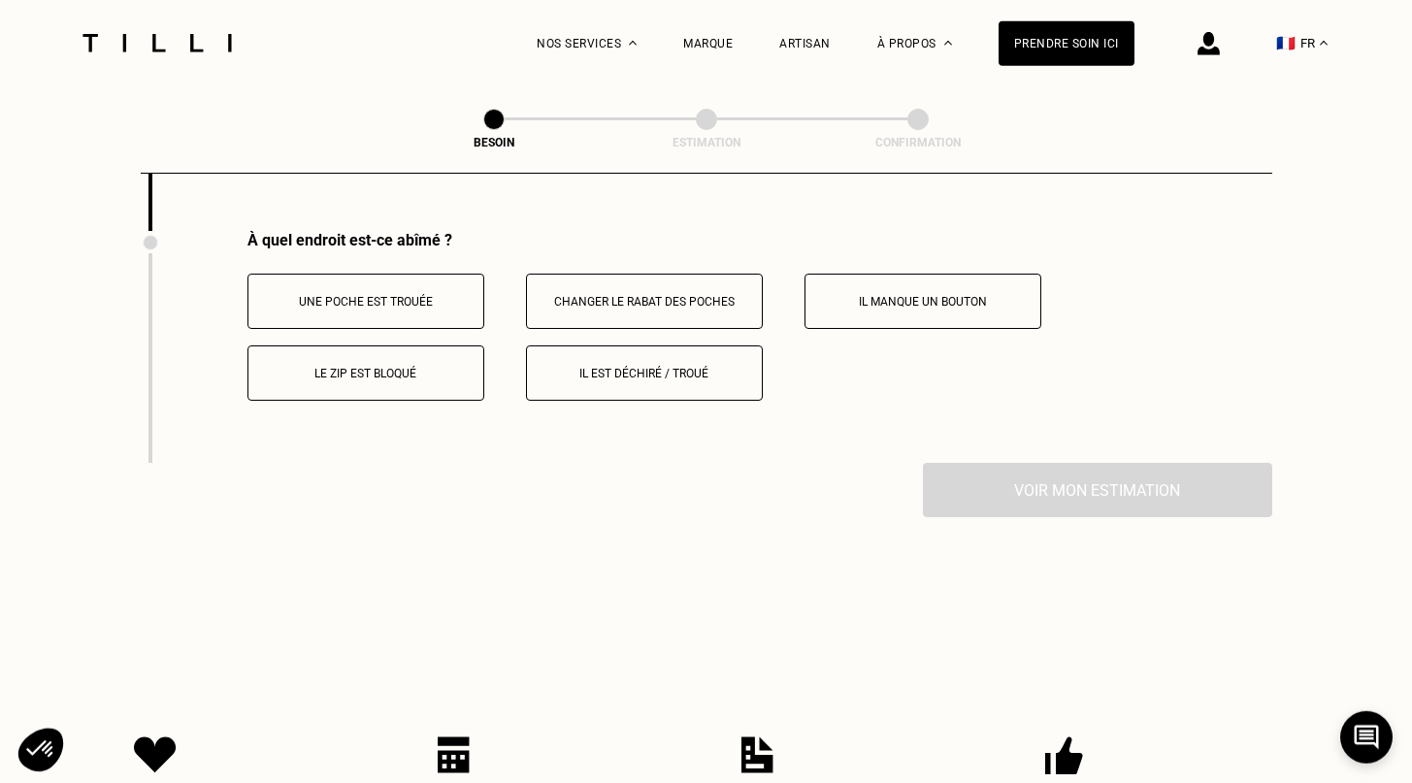
scroll to position [3816, 0]
click at [655, 371] on button "Il est déchiré / troué" at bounding box center [644, 372] width 237 height 55
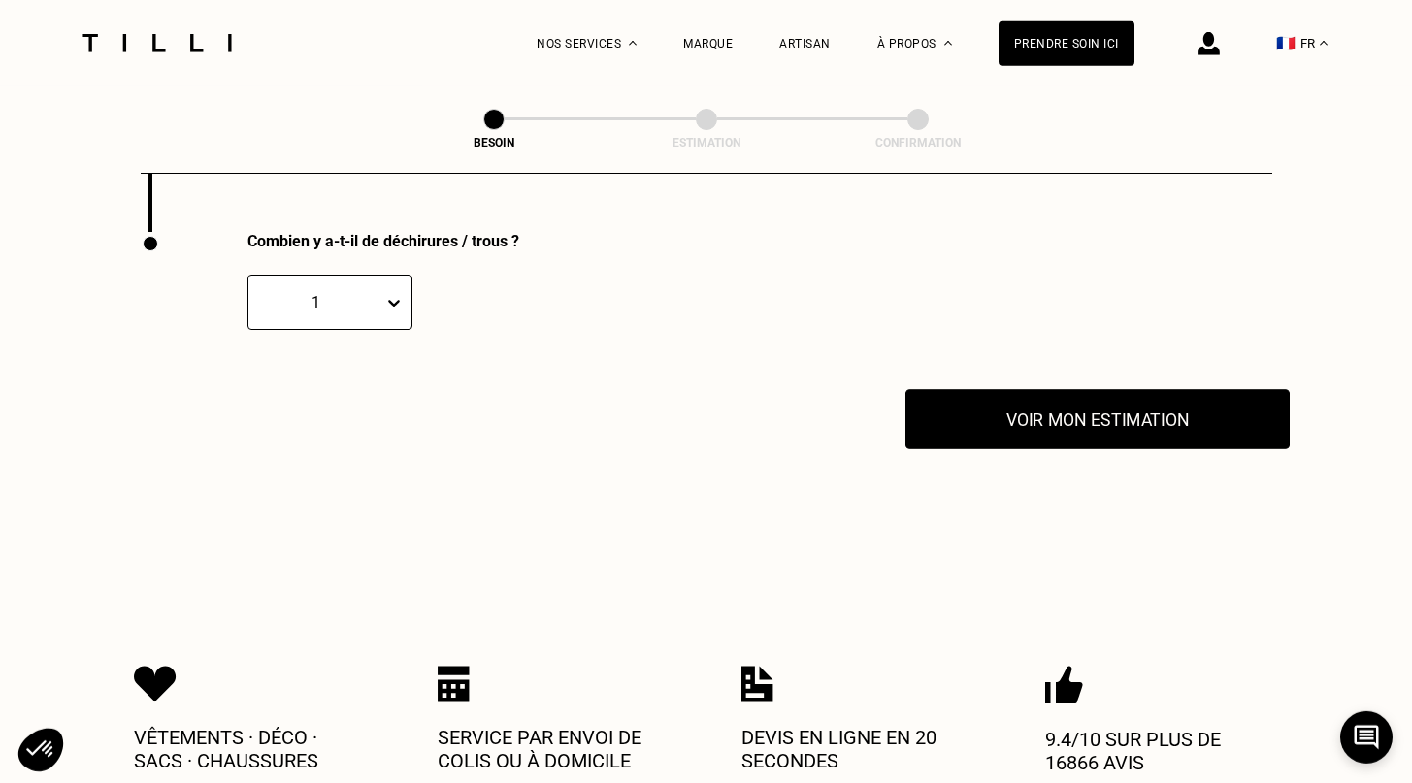
scroll to position [4048, 0]
click at [1014, 423] on button "Voir mon estimation" at bounding box center [1097, 418] width 384 height 60
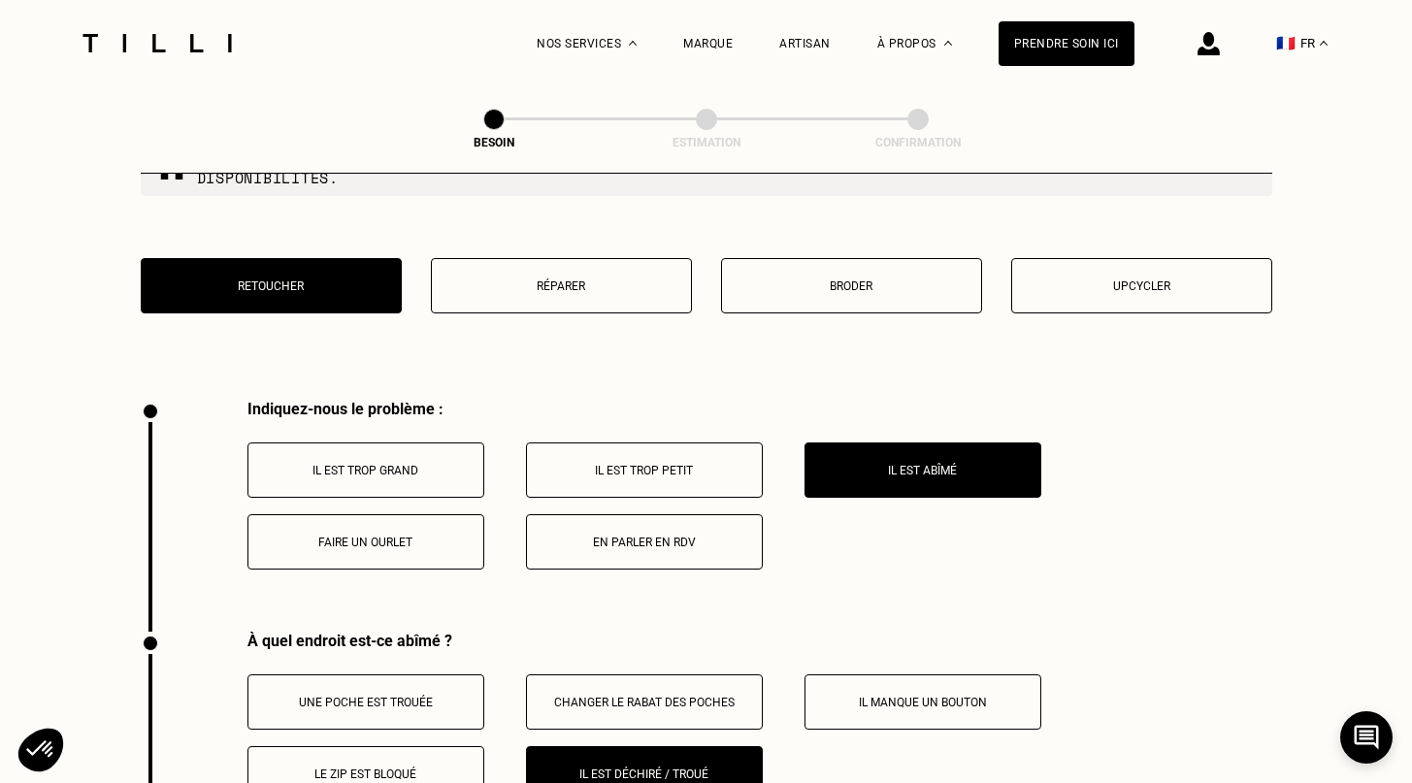
scroll to position [3416, 0]
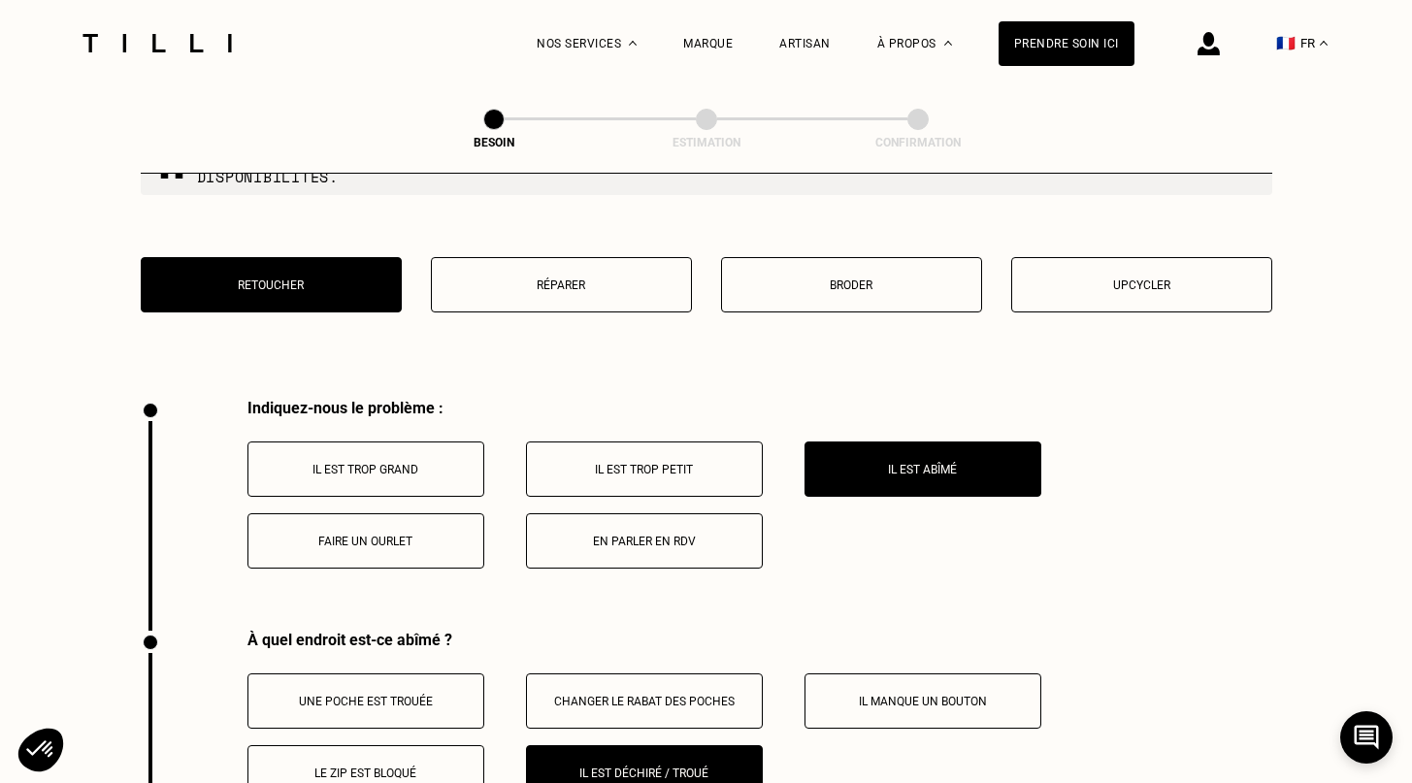
click at [646, 536] on button "En parler en RDV" at bounding box center [644, 540] width 237 height 55
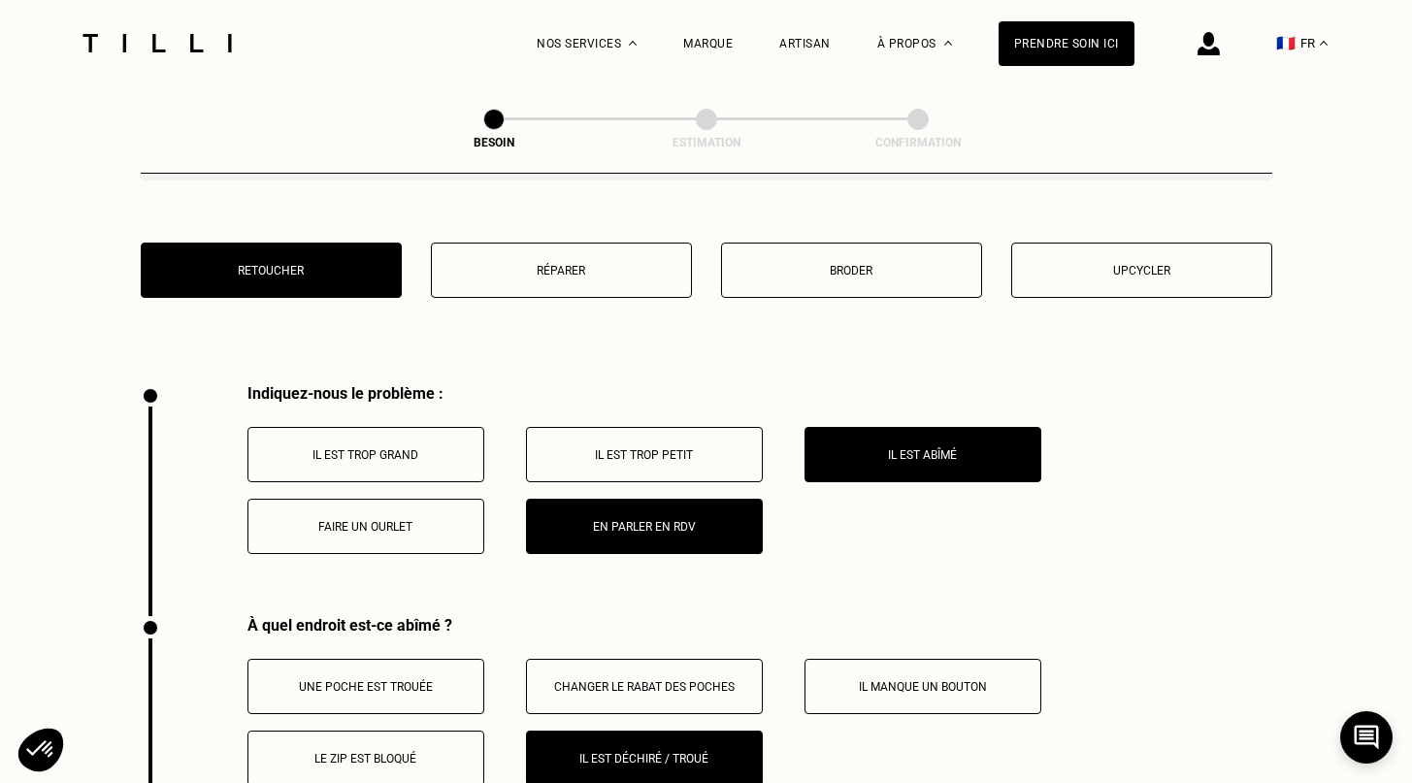
scroll to position [3430, 0]
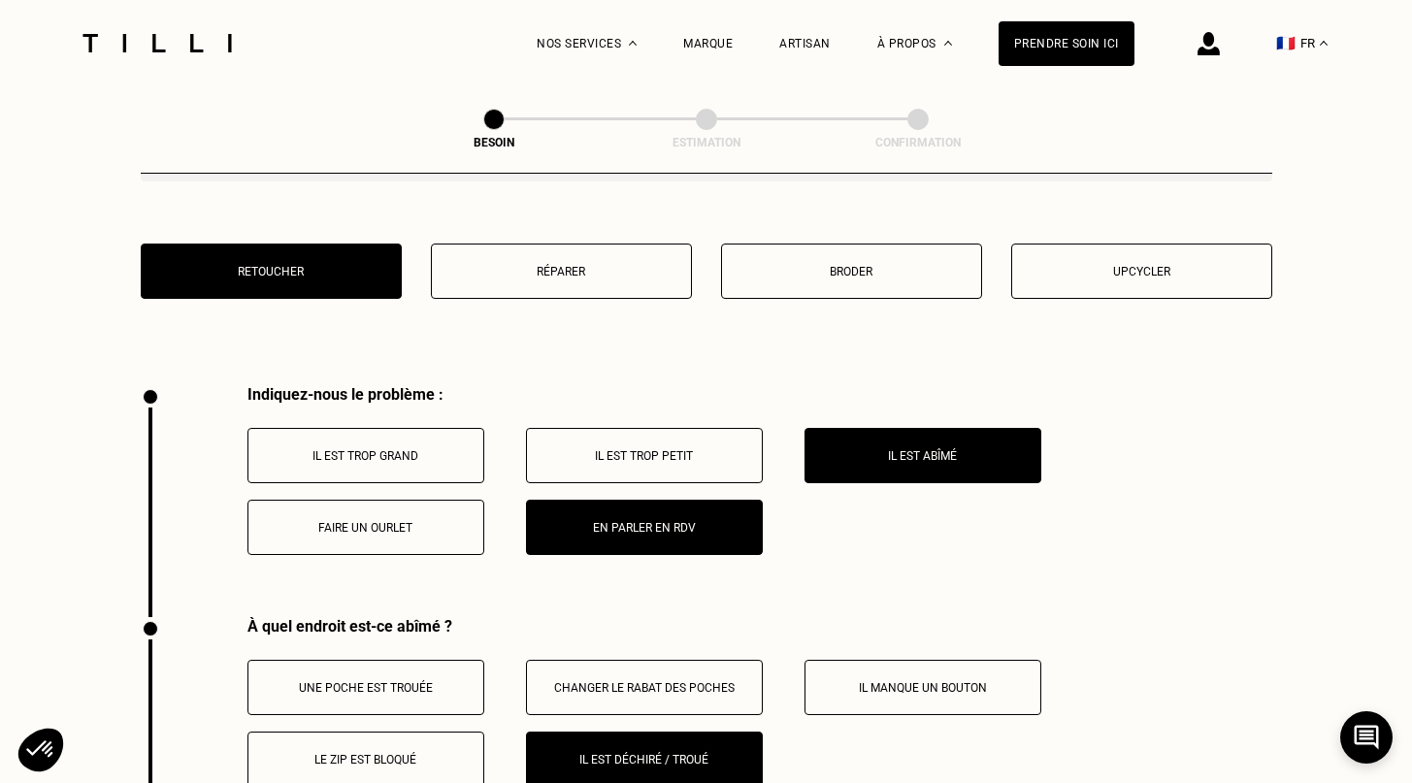
click at [921, 265] on p "Broder" at bounding box center [852, 272] width 240 height 14
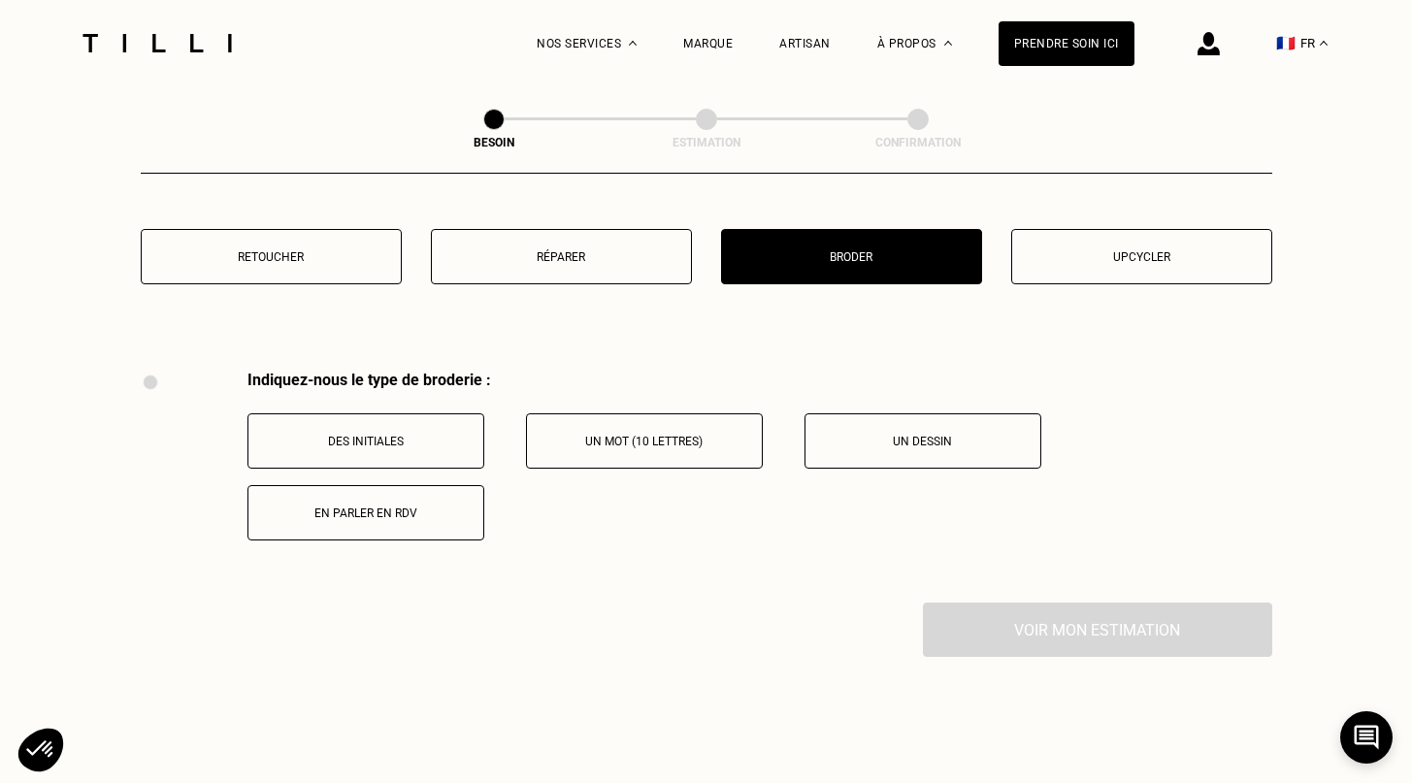
scroll to position [3442, 0]
click at [1114, 252] on p "Upcycler" at bounding box center [1142, 259] width 240 height 14
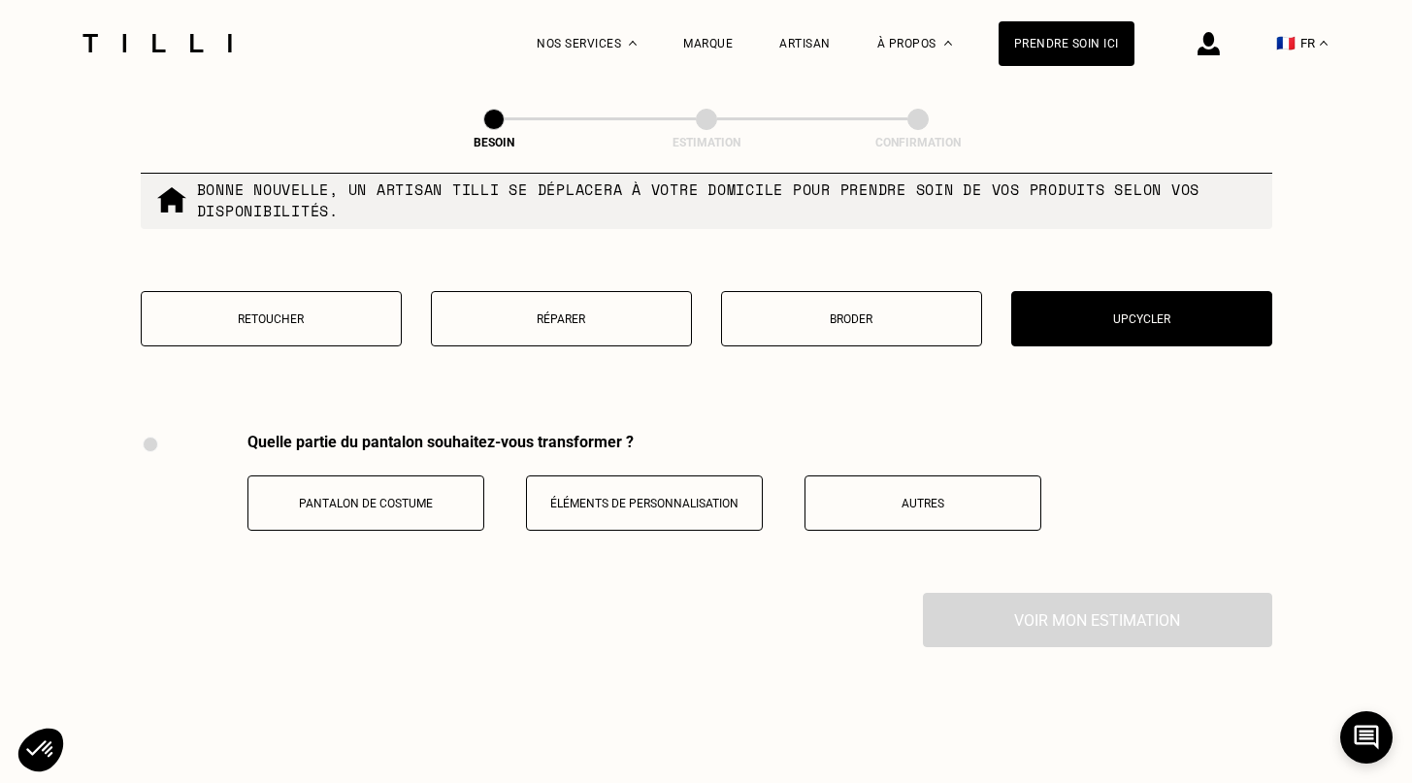
scroll to position [3367, 0]
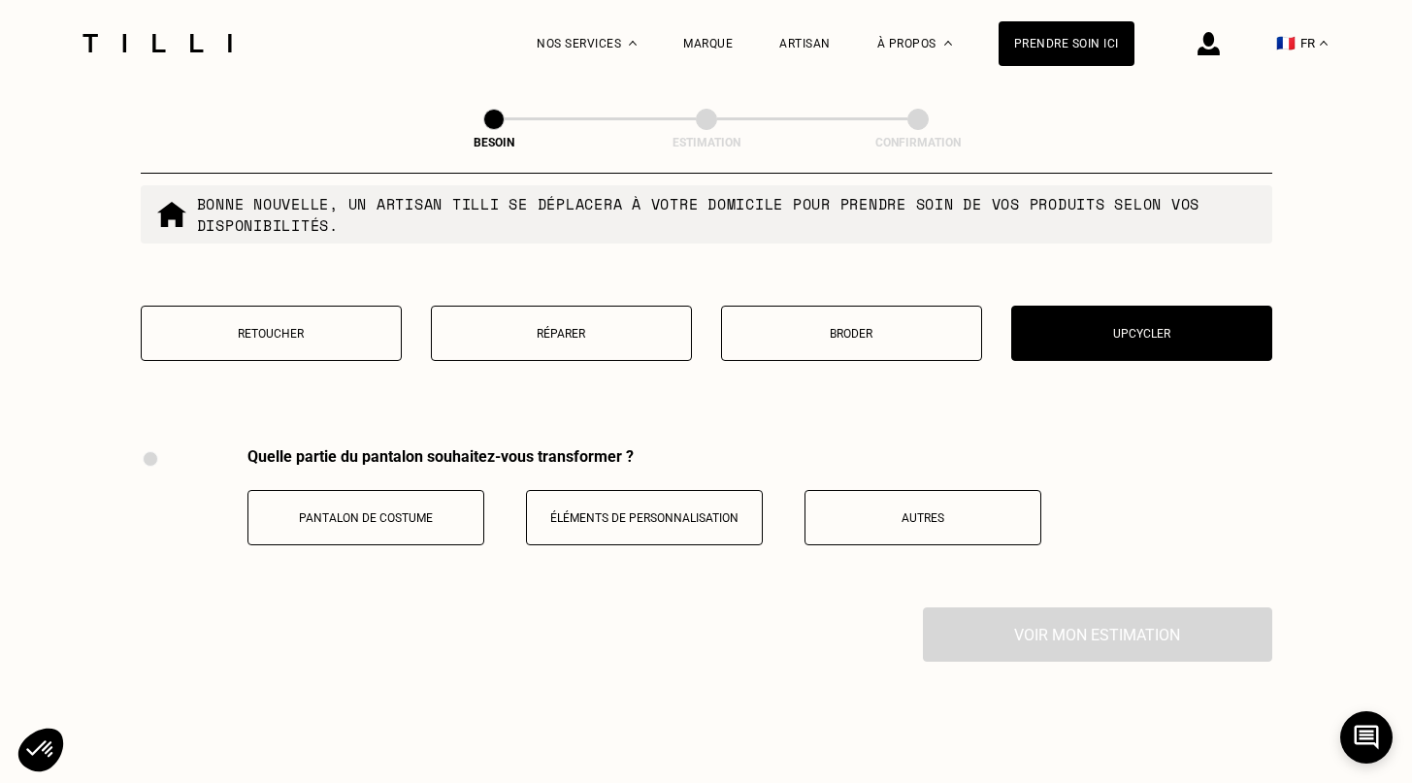
click at [959, 511] on p "Autres" at bounding box center [922, 518] width 215 height 14
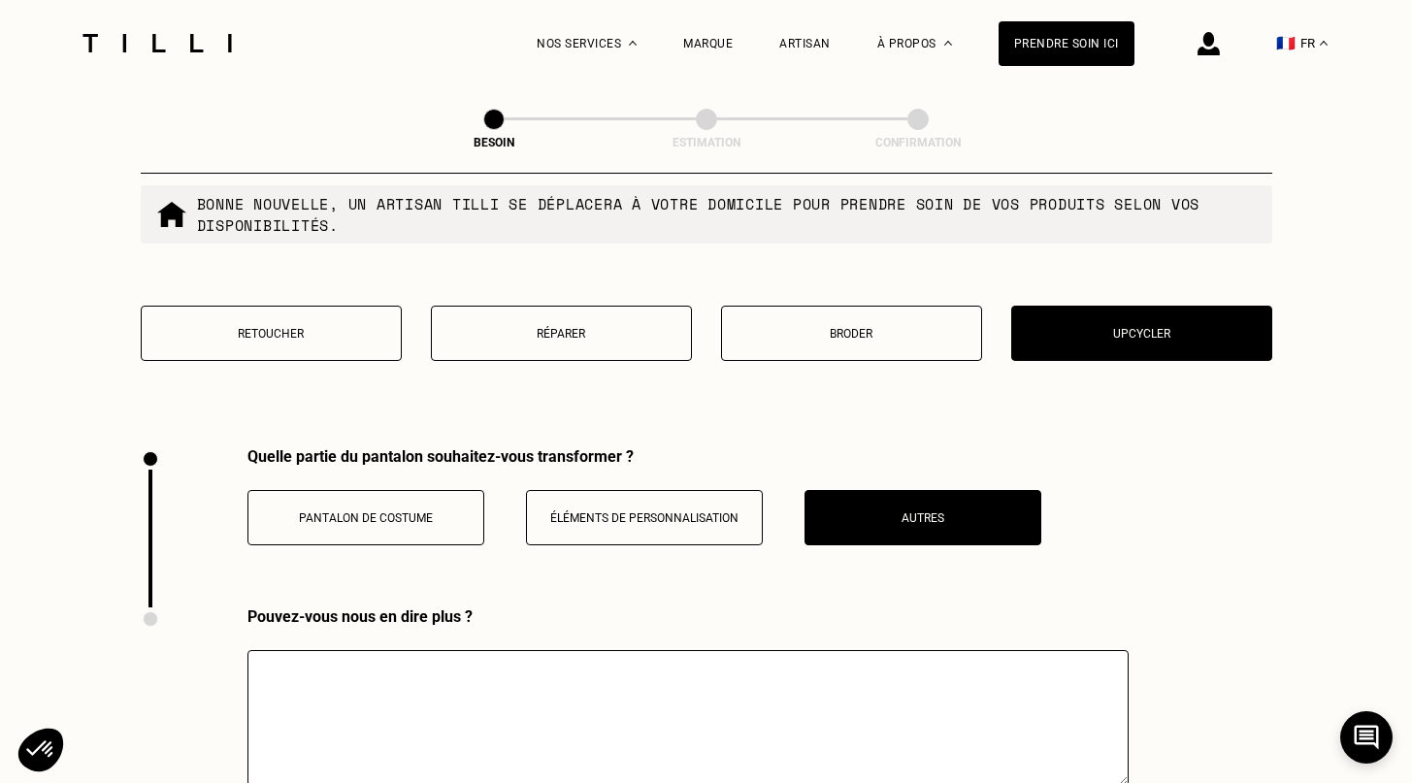
click at [441, 491] on button "Pantalon de costume" at bounding box center [365, 517] width 237 height 55
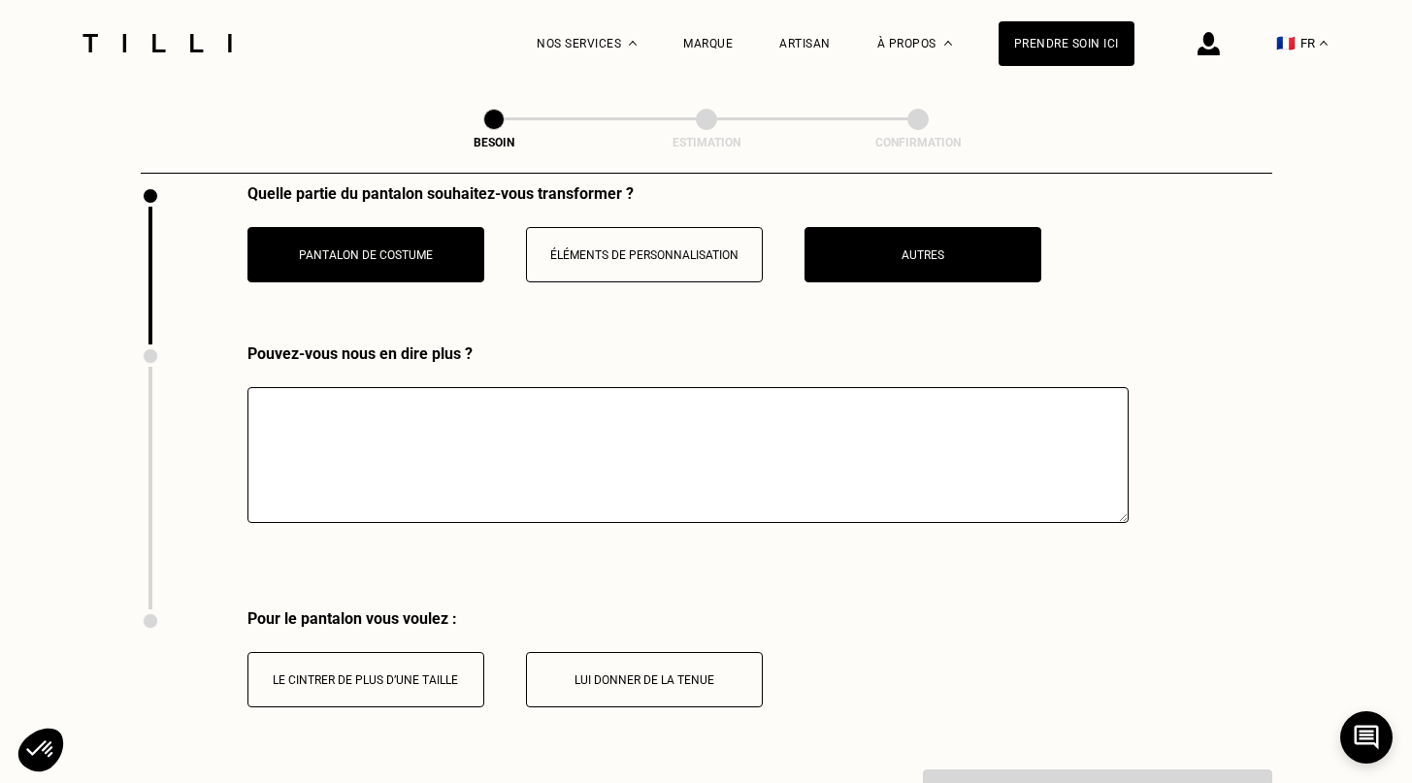
scroll to position [3646, 0]
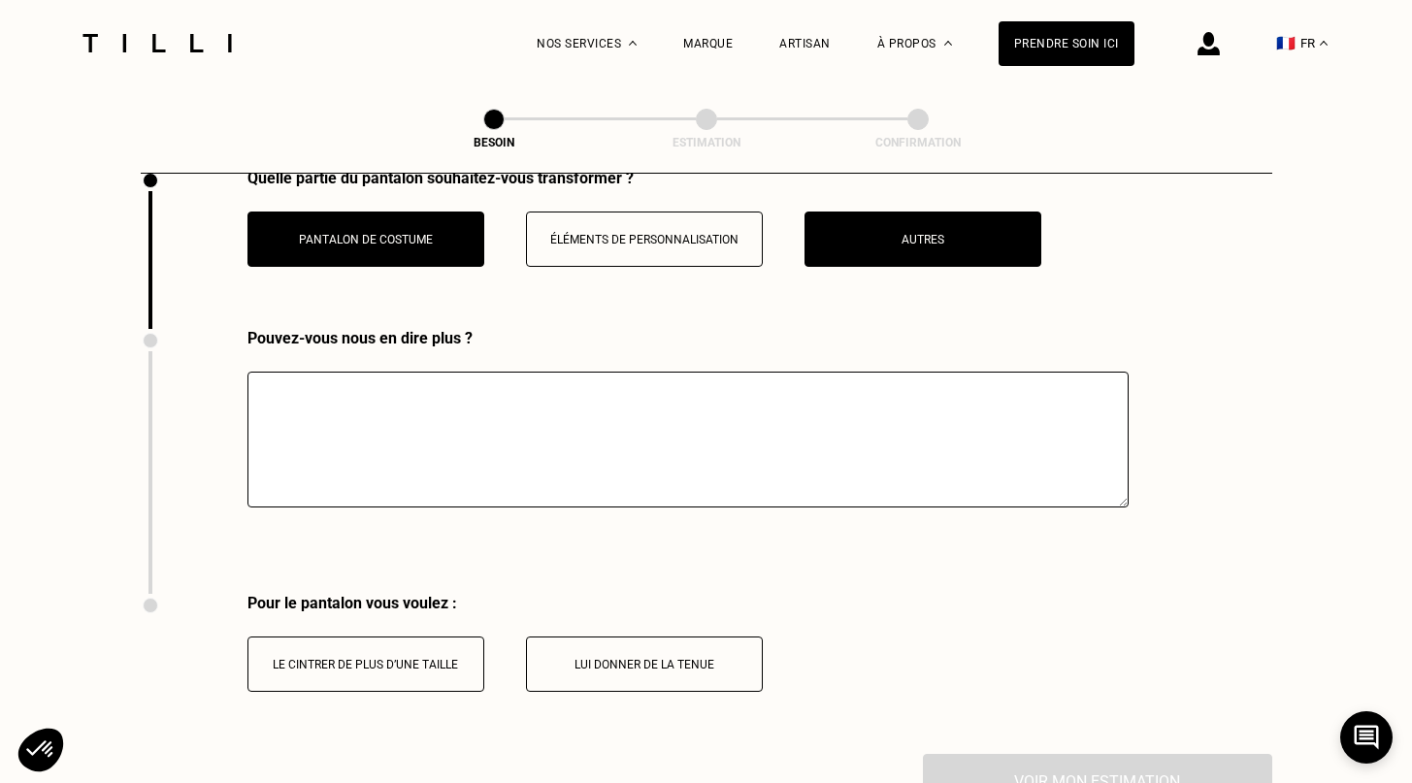
click at [662, 244] on button "Éléments de personnalisation" at bounding box center [644, 238] width 237 height 55
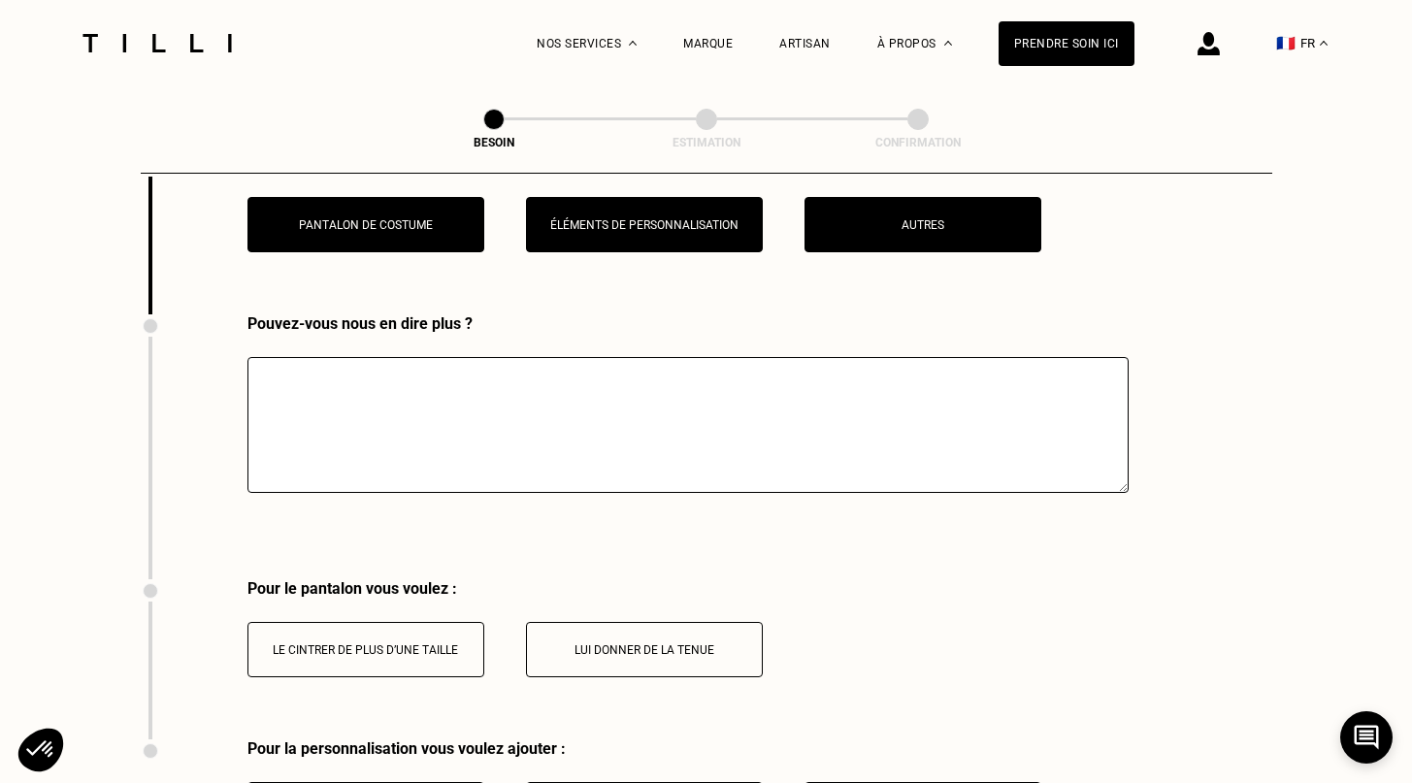
scroll to position [3593, 0]
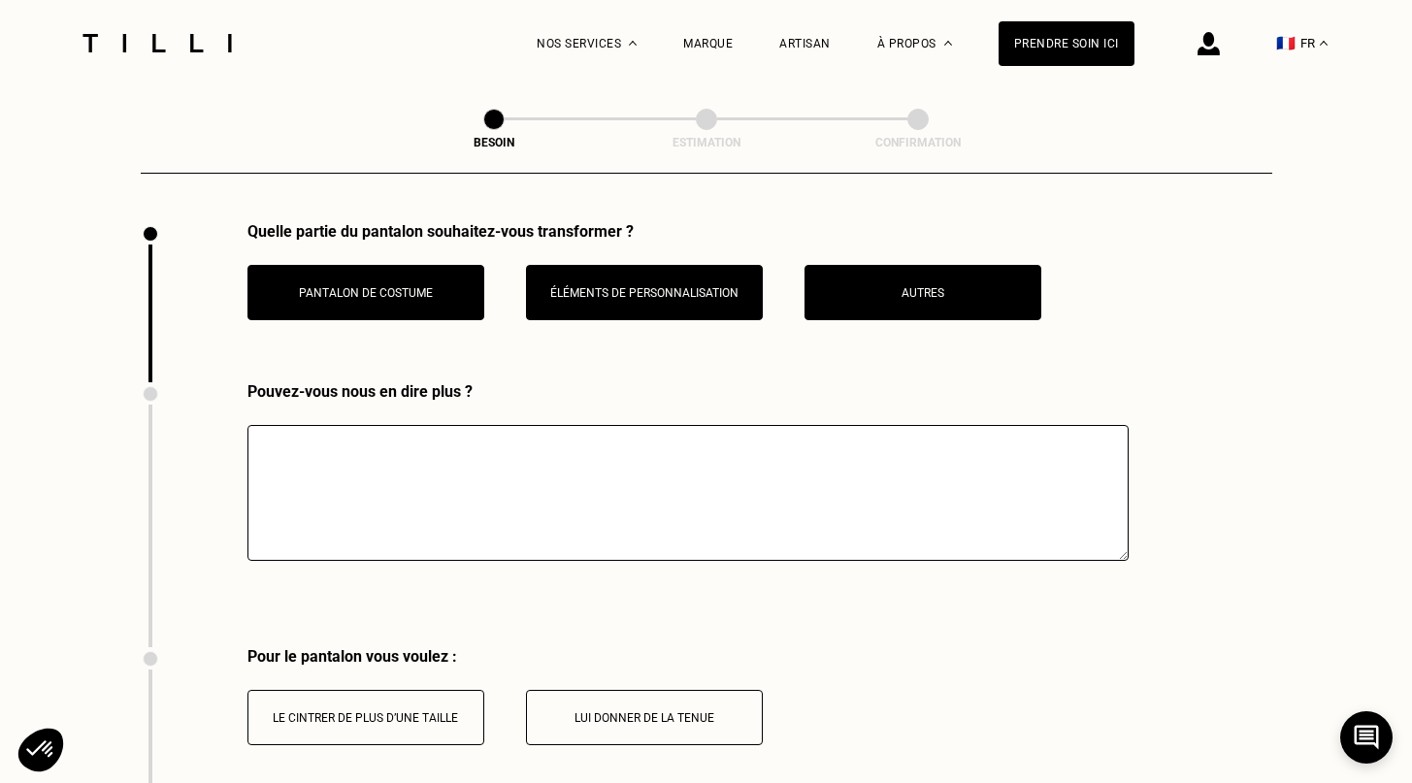
click at [689, 286] on p "Éléments de personnalisation" at bounding box center [644, 293] width 215 height 14
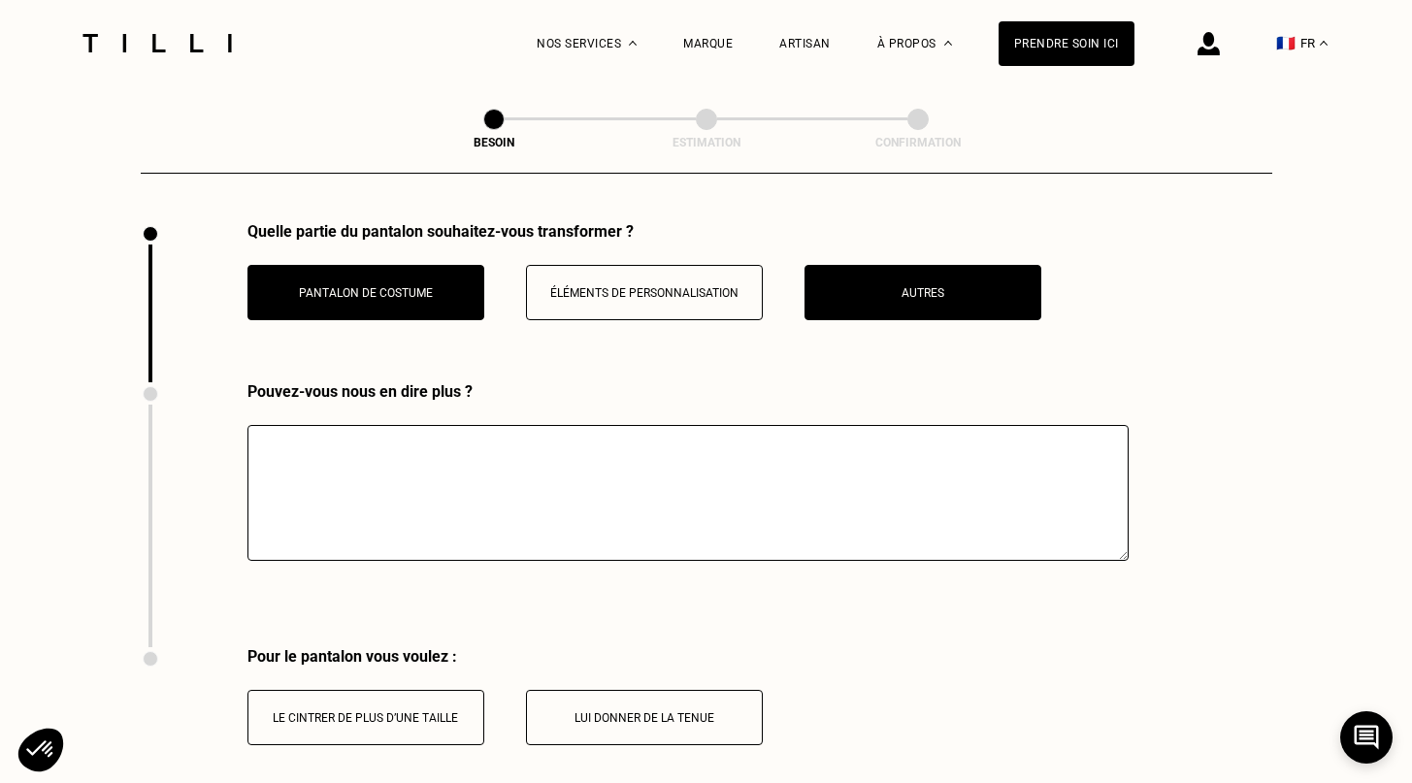
click at [881, 287] on button "Autres" at bounding box center [922, 292] width 237 height 55
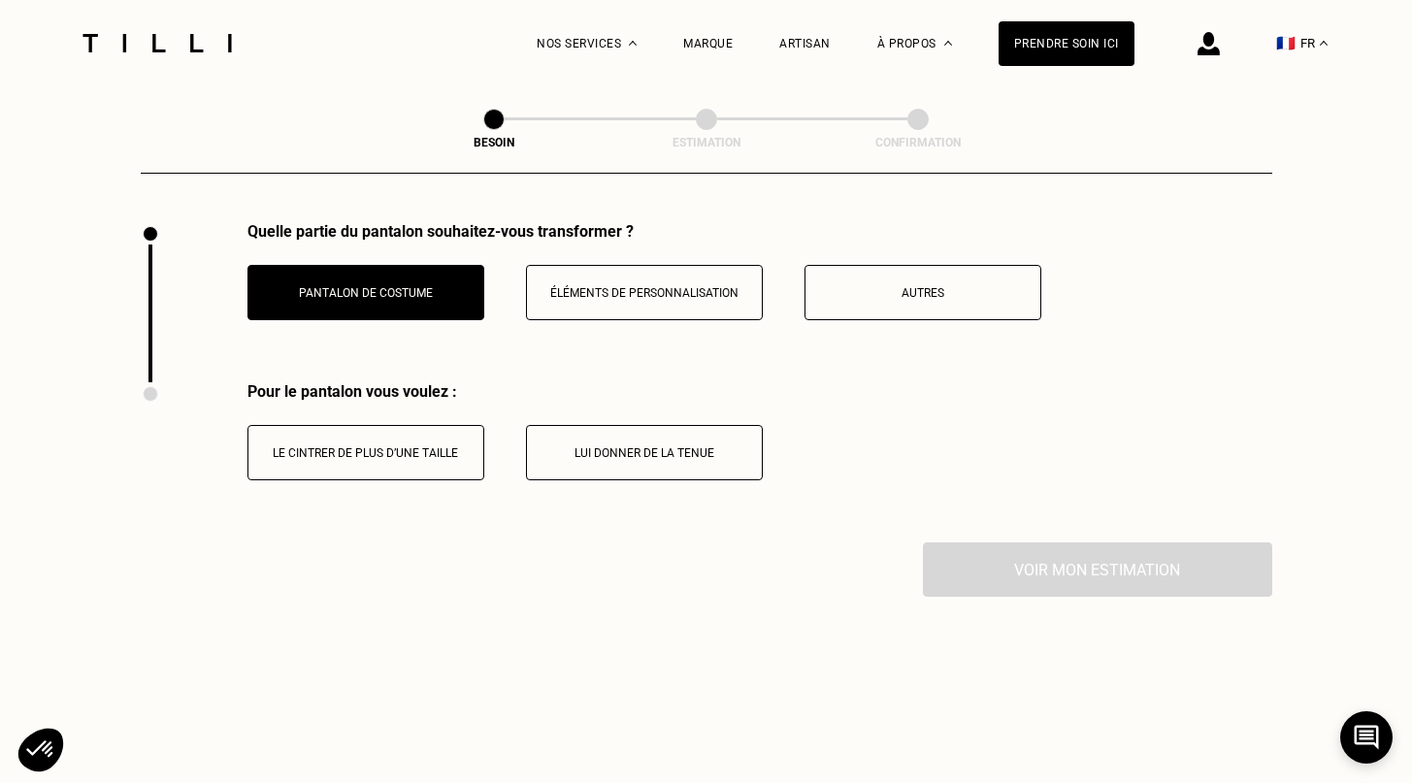
click at [439, 267] on button "Pantalon de costume" at bounding box center [365, 292] width 237 height 55
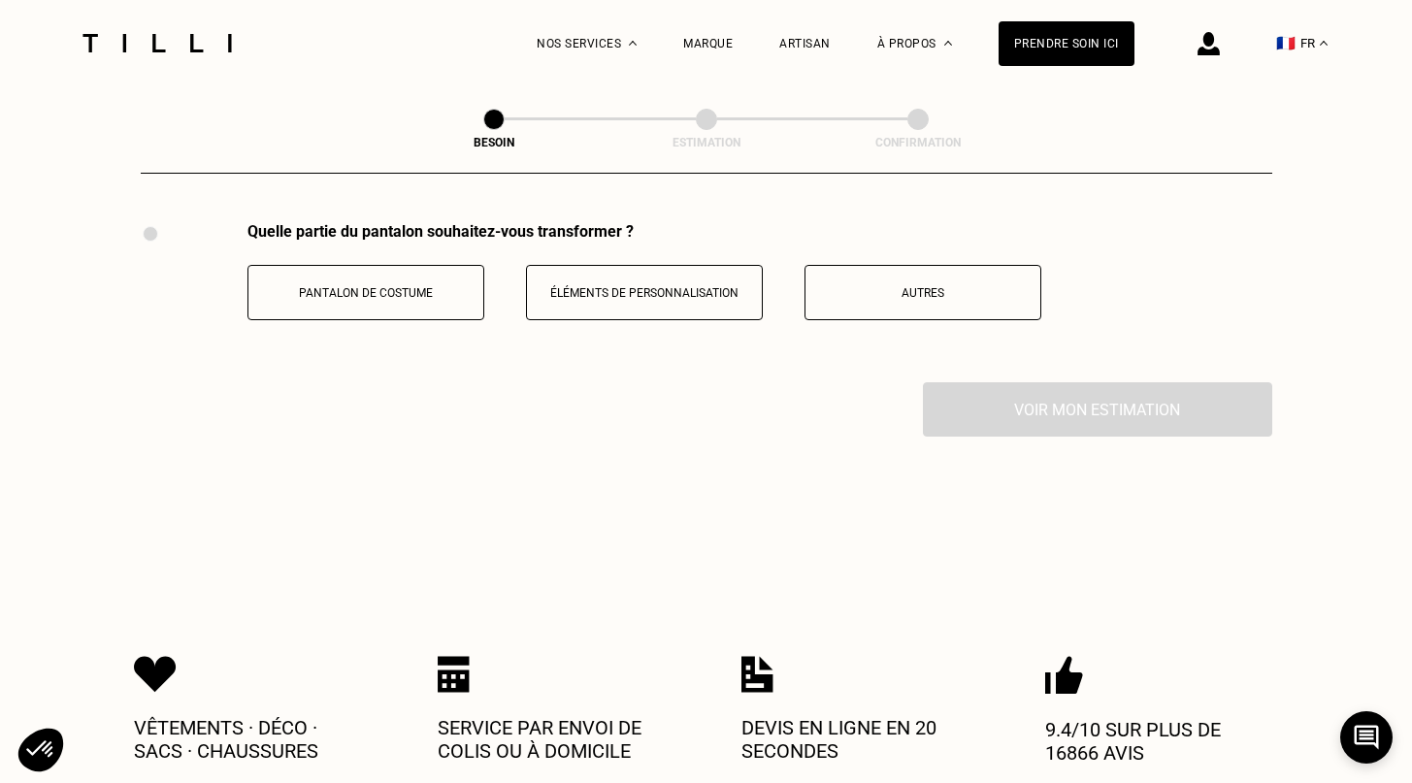
click at [638, 305] on button "Éléments de personnalisation" at bounding box center [644, 292] width 237 height 55
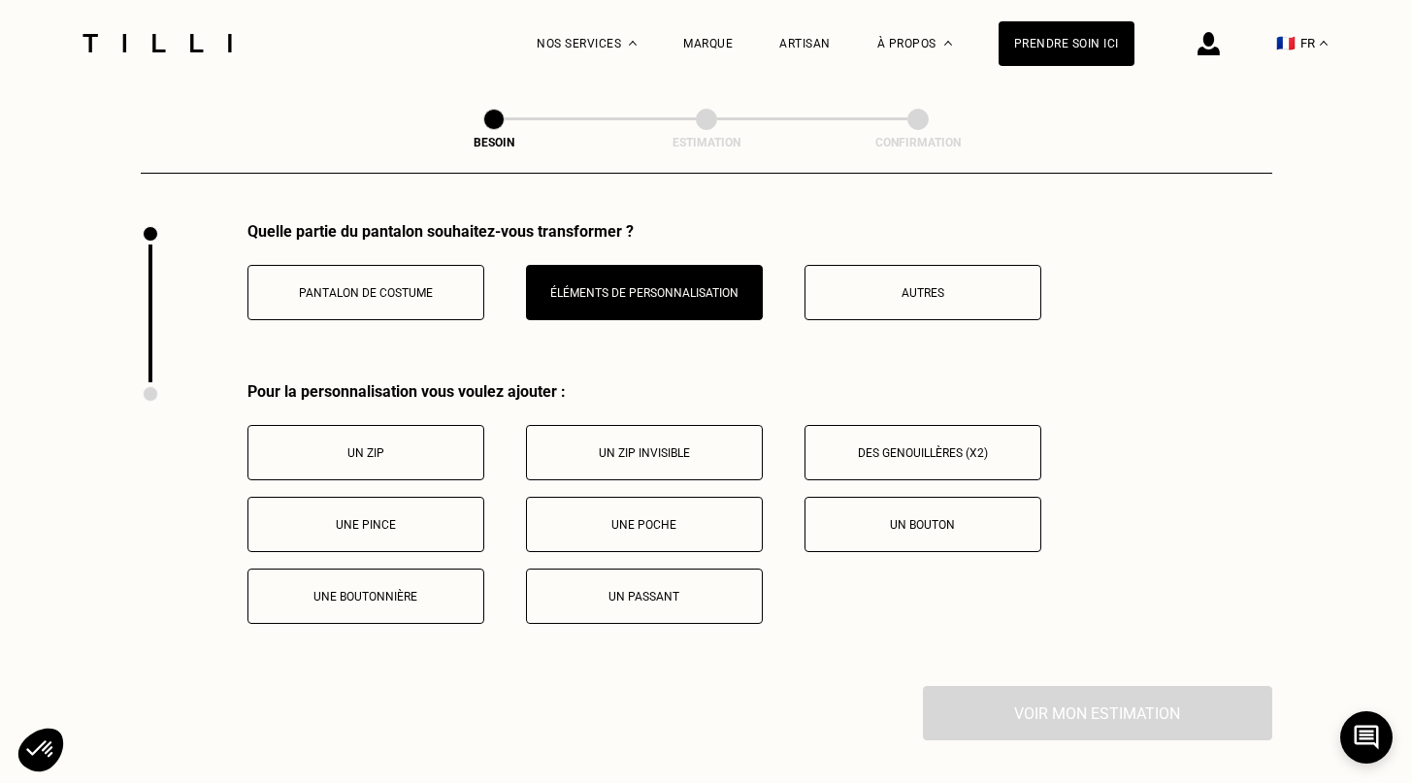
click at [642, 294] on button "Éléments de personnalisation" at bounding box center [644, 292] width 237 height 55
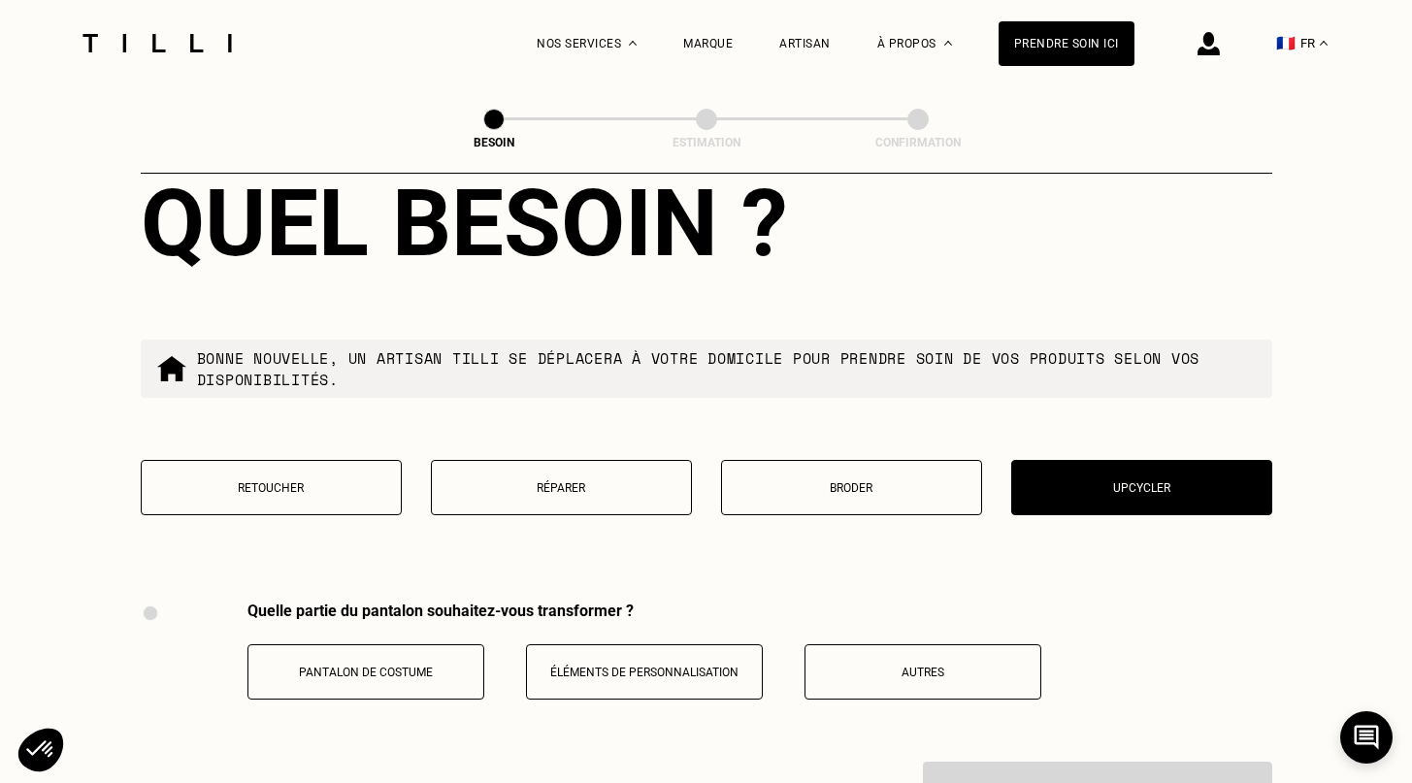
scroll to position [3213, 0]
click at [802, 481] on p "Broder" at bounding box center [852, 488] width 240 height 14
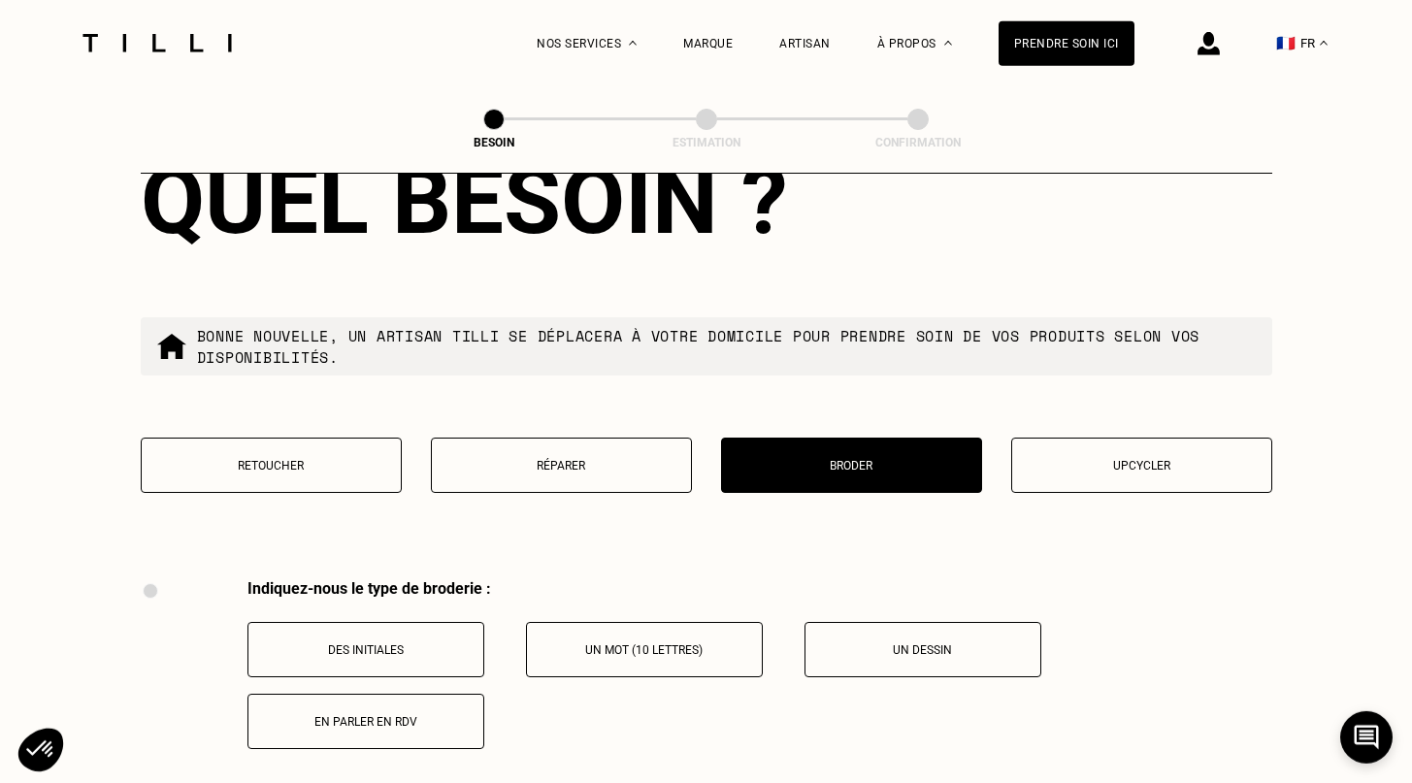
click at [605, 459] on p "Réparer" at bounding box center [561, 466] width 240 height 14
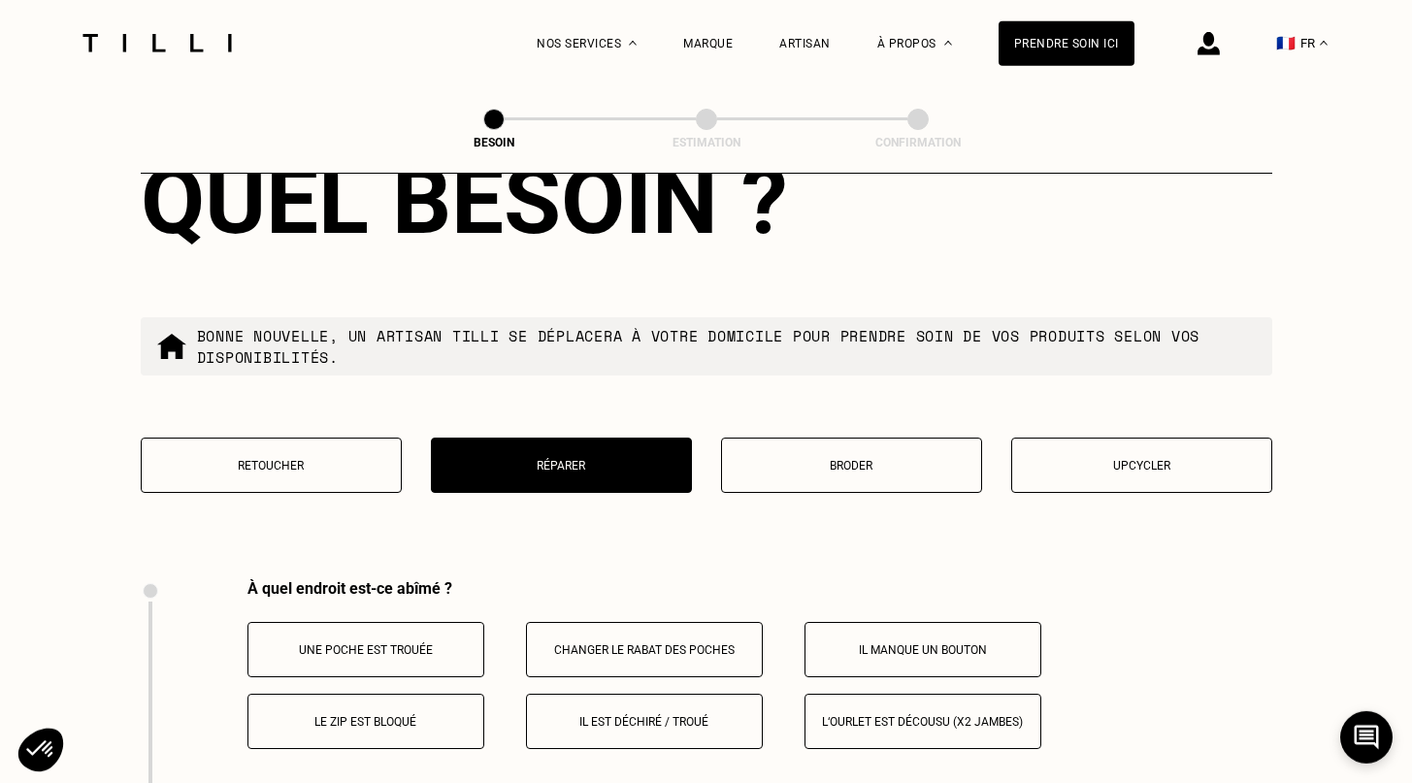
scroll to position [3460, 0]
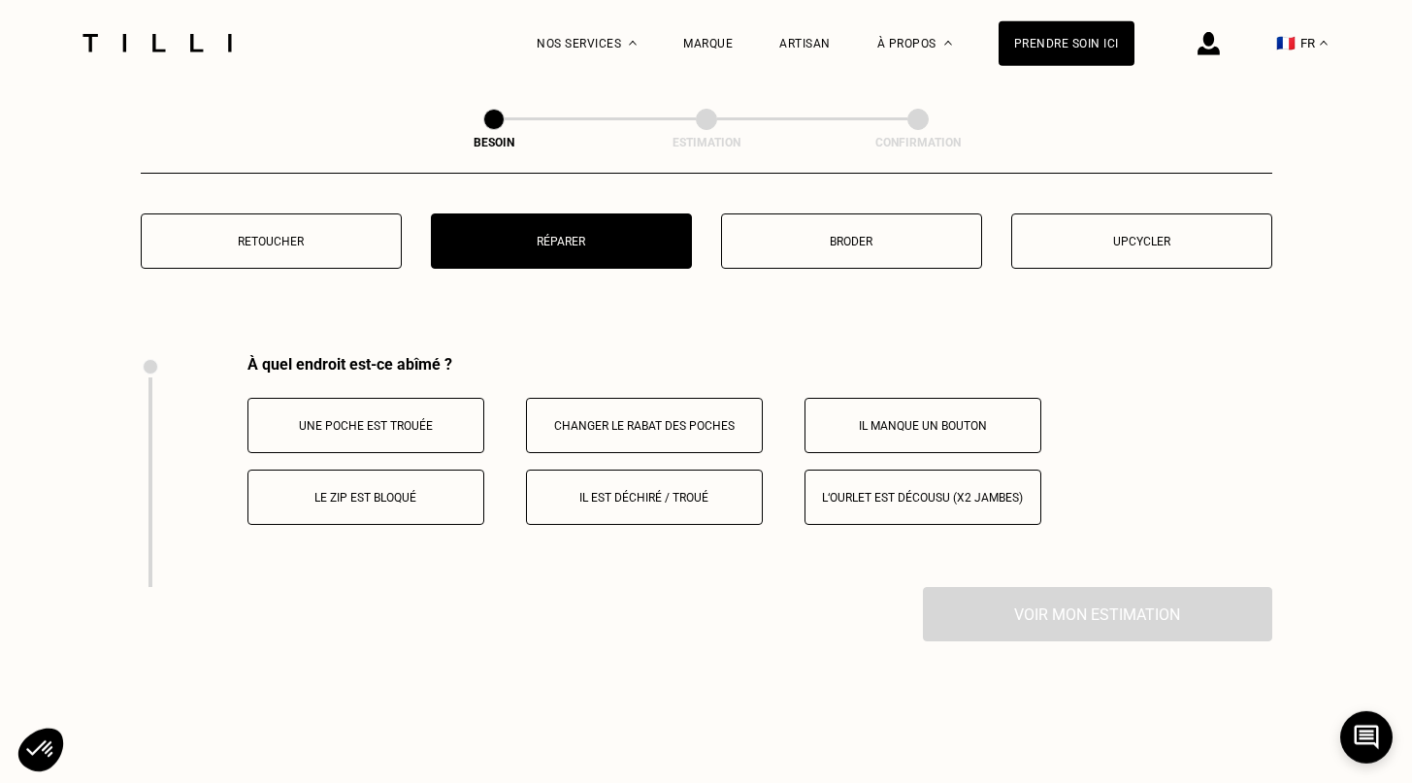
click at [629, 491] on p "Il est déchiré / troué" at bounding box center [644, 498] width 215 height 14
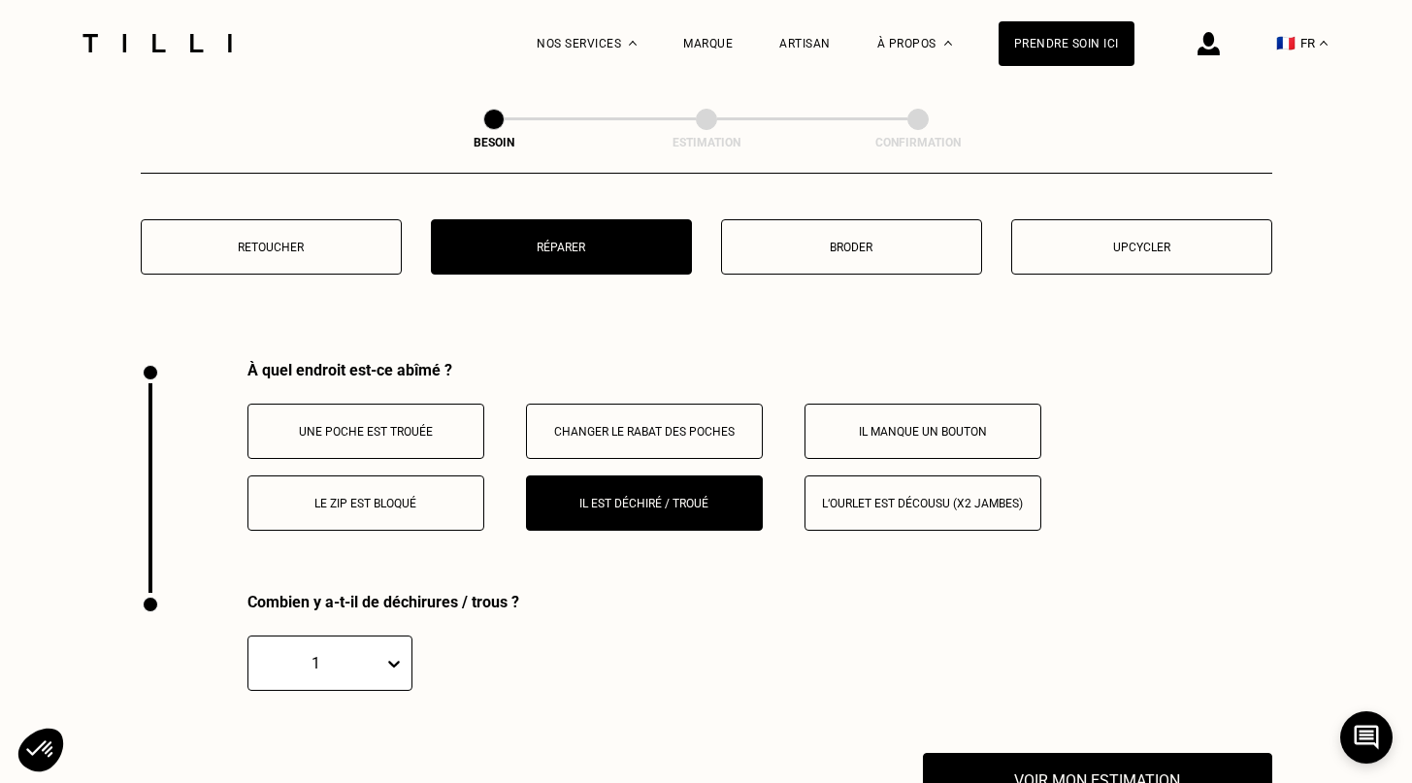
scroll to position [3395, 0]
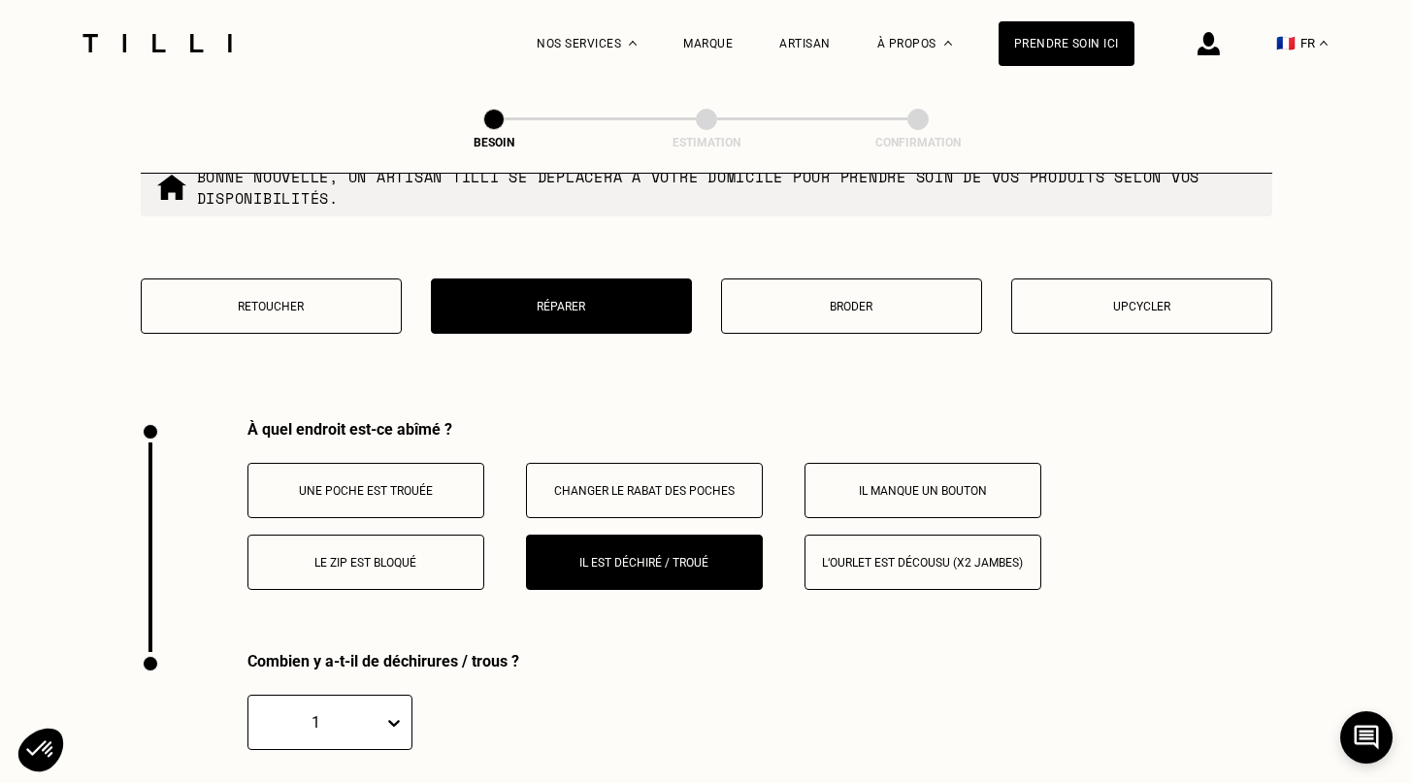
click at [624, 556] on button "Il est déchiré / troué" at bounding box center [644, 562] width 237 height 55
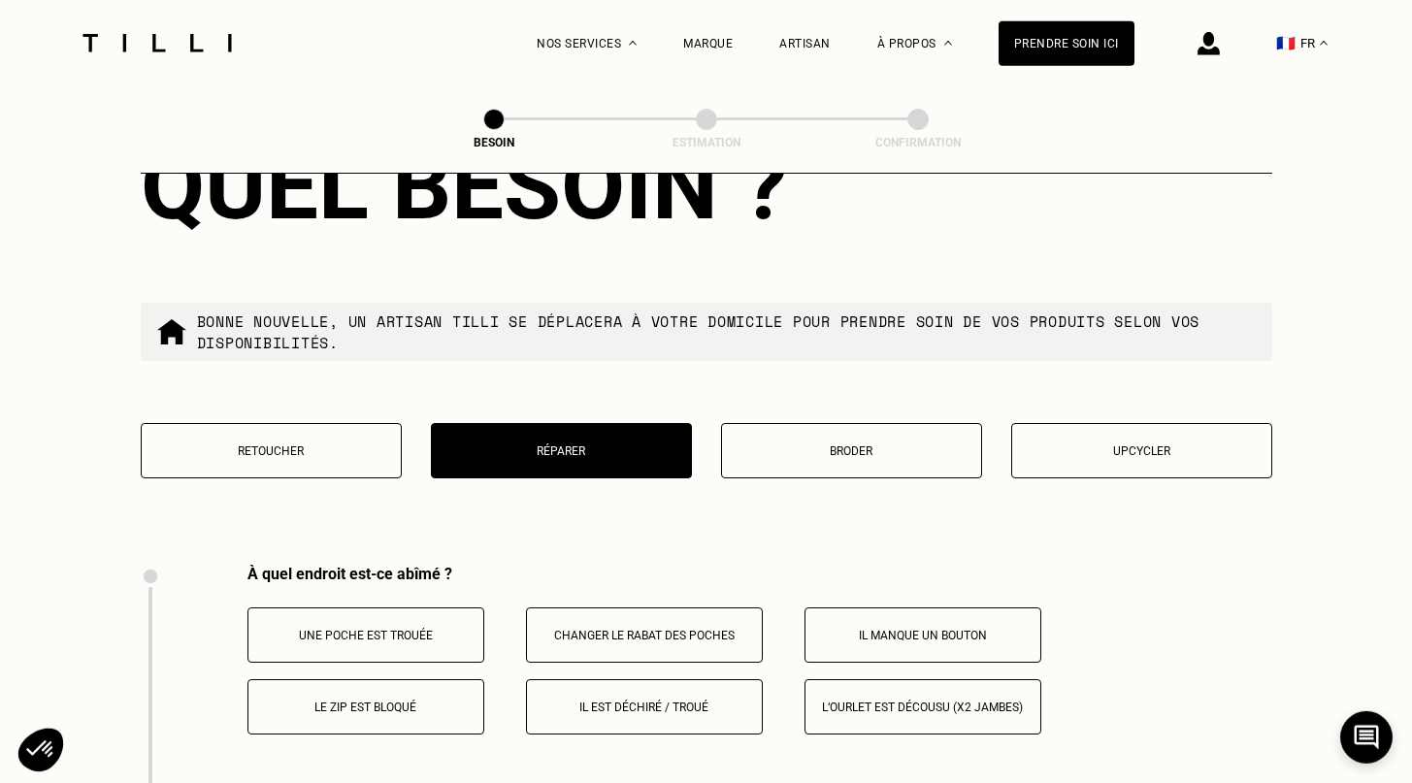
scroll to position [3161, 0]
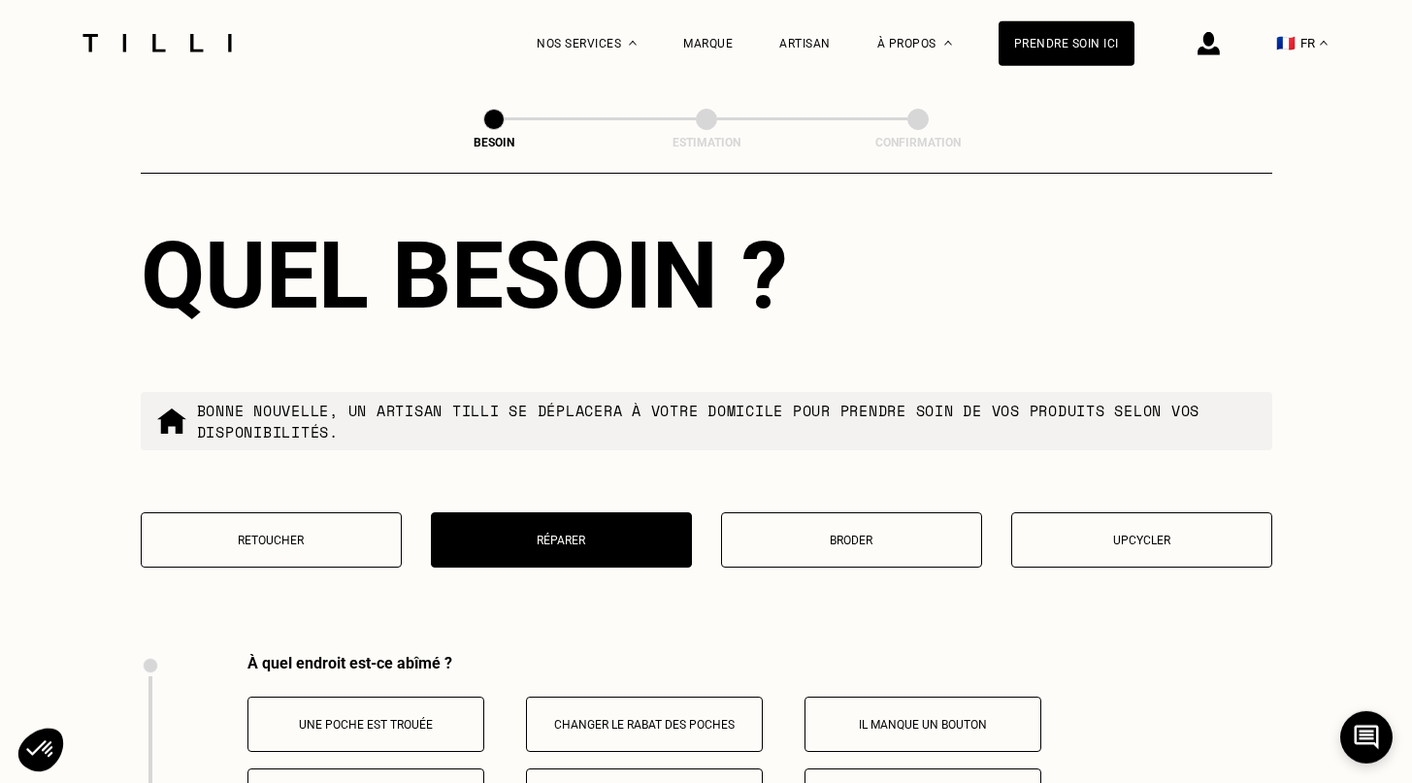
click at [308, 534] on p "Retoucher" at bounding box center [271, 541] width 240 height 14
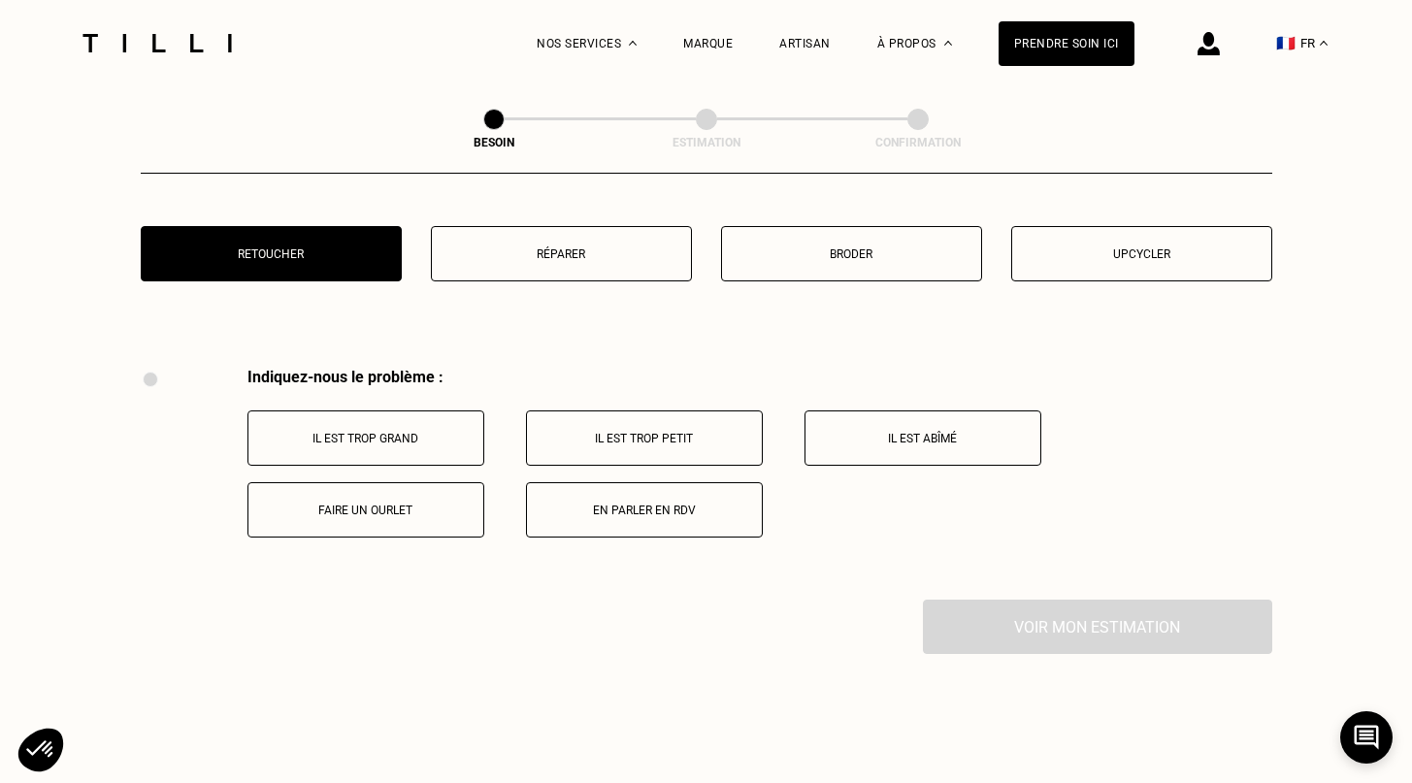
scroll to position [3453, 0]
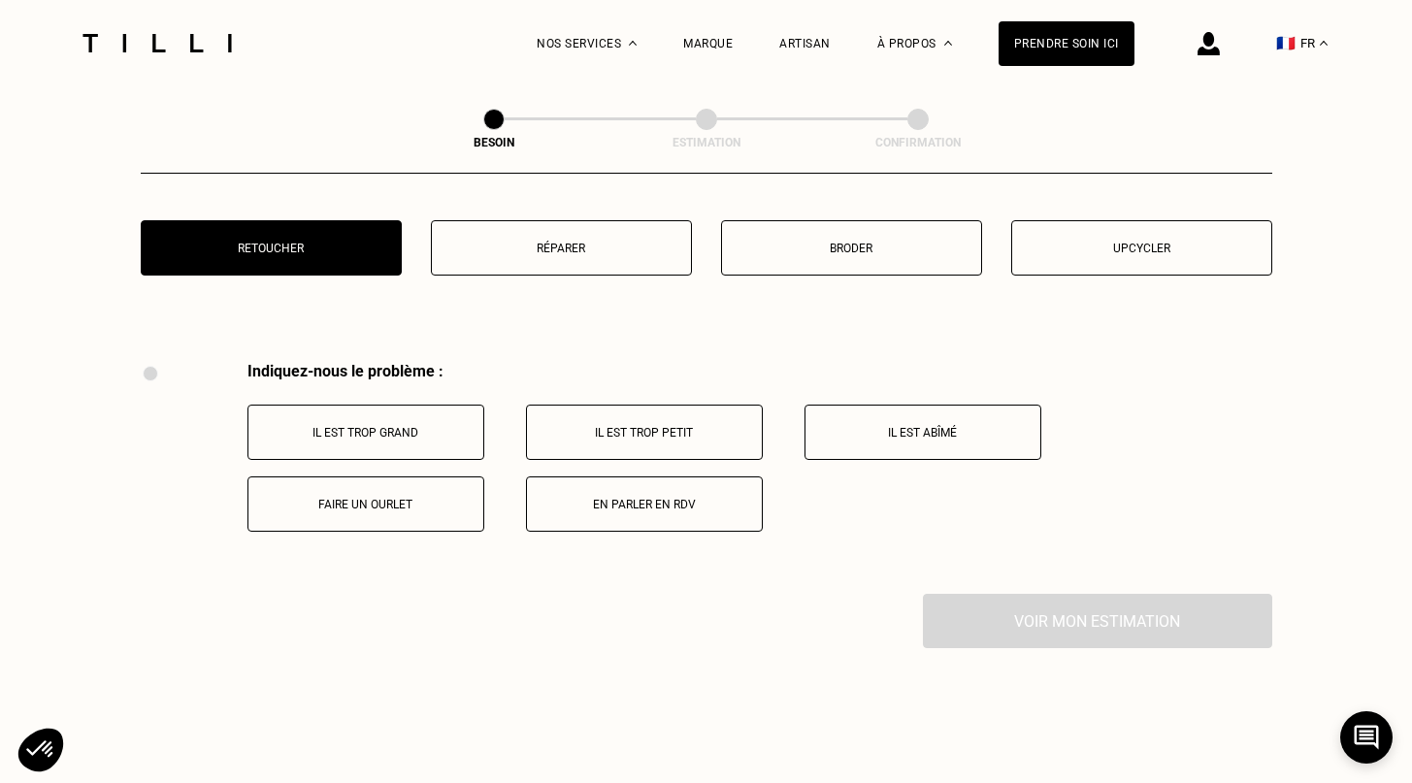
click at [951, 446] on div "Il est trop grand Il est trop petit Il est abîmé Faire un ourlet En parler en R…" at bounding box center [759, 468] width 1025 height 127
click at [953, 428] on button "Il est abîmé" at bounding box center [922, 432] width 237 height 55
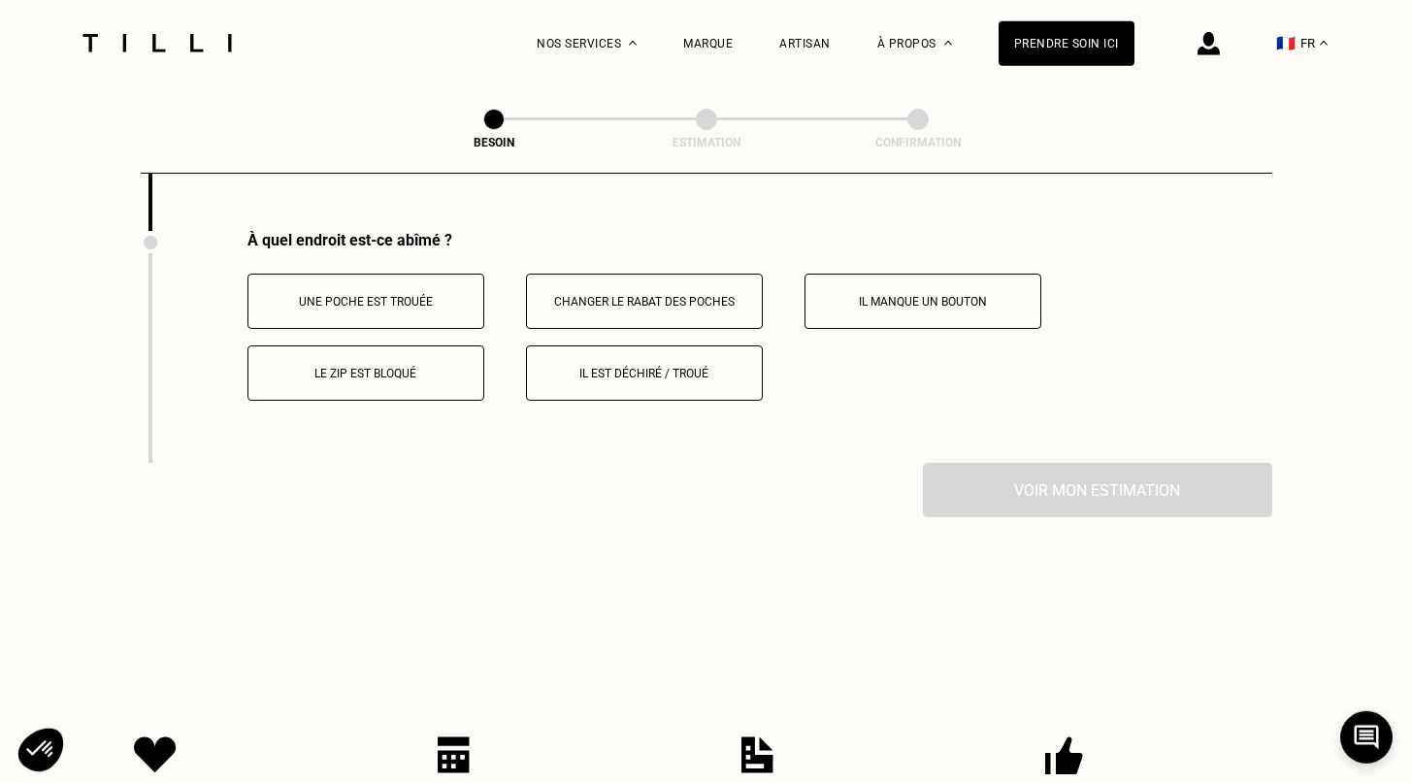
scroll to position [3816, 0]
click at [700, 381] on button "Il est déchiré / troué" at bounding box center [644, 372] width 237 height 55
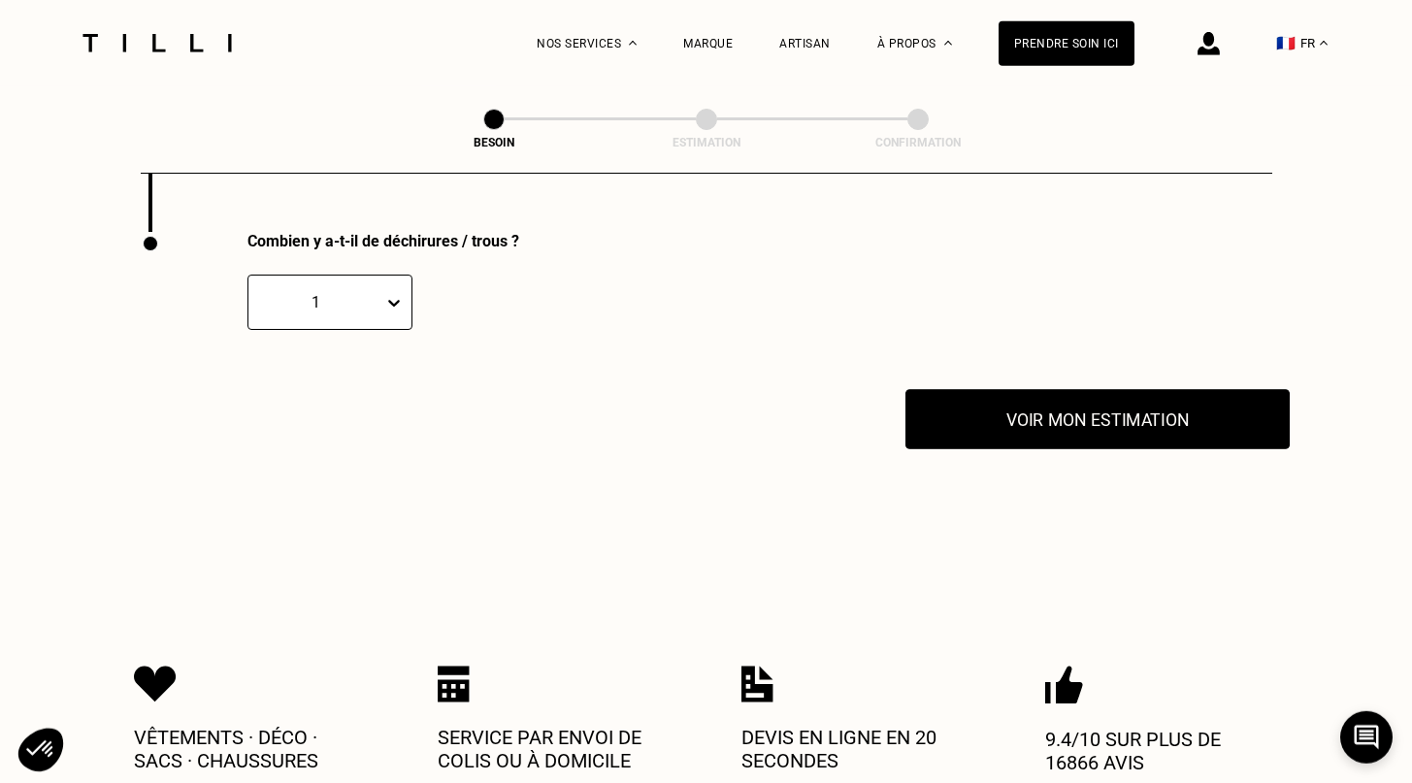
scroll to position [4048, 0]
click at [1036, 413] on button "Voir mon estimation" at bounding box center [1097, 418] width 384 height 60
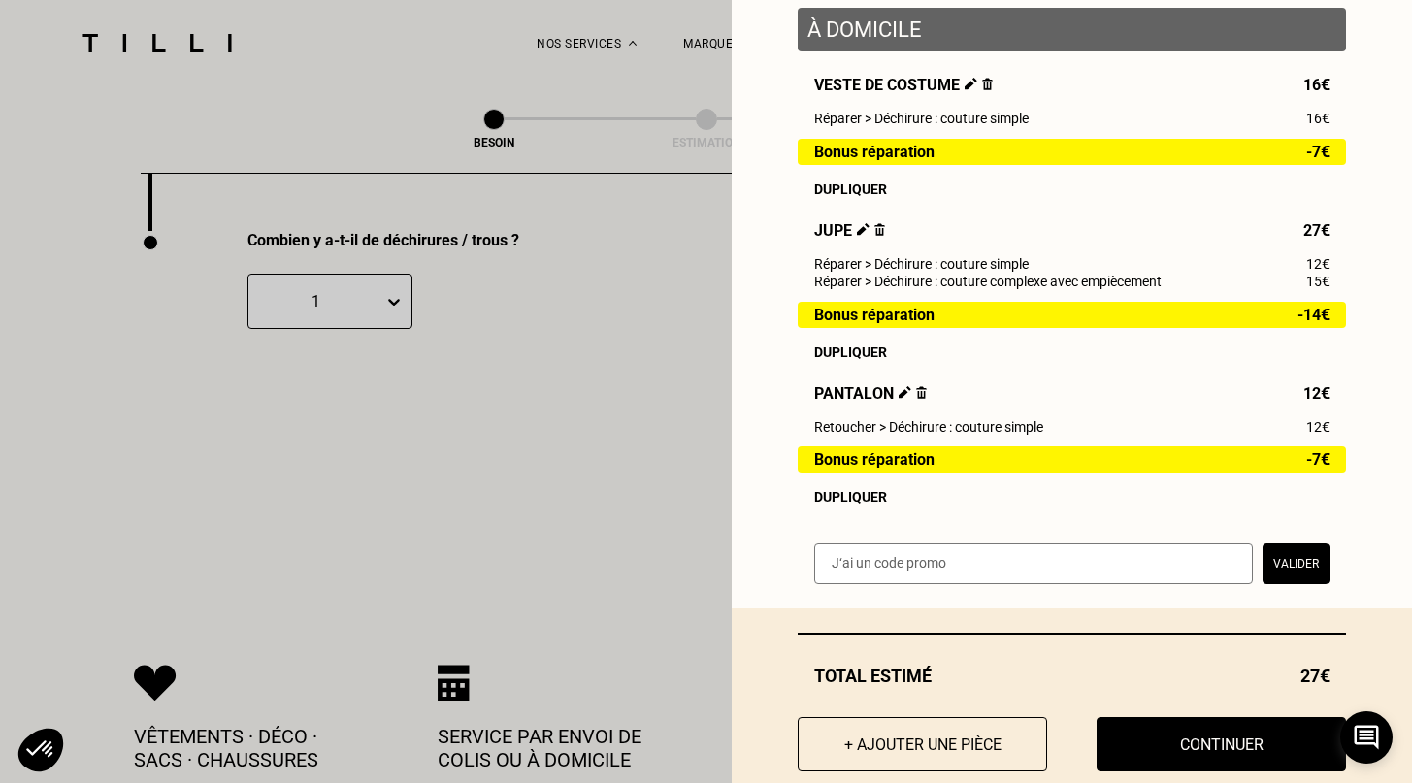
scroll to position [295, 0]
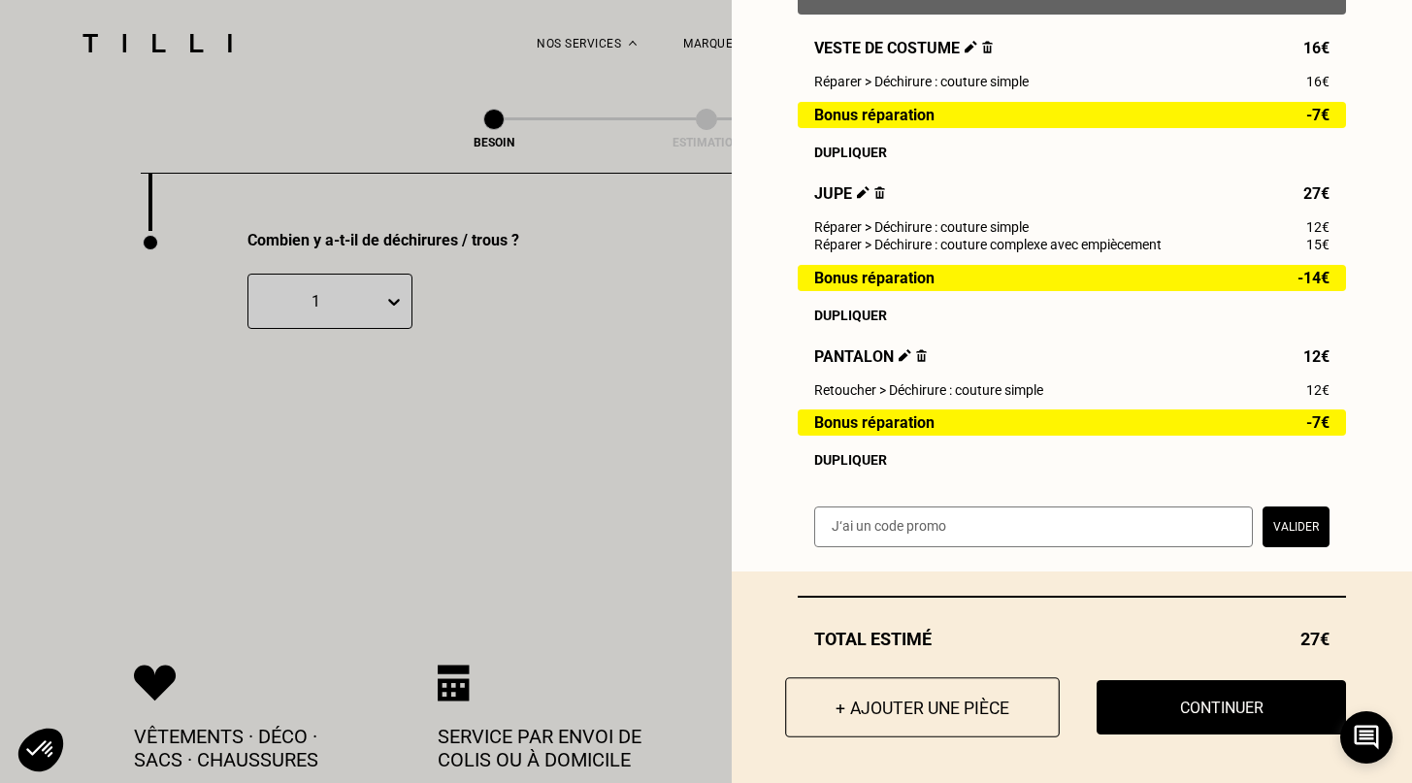
click at [958, 712] on button "+ Ajouter une pièce" at bounding box center [922, 707] width 275 height 60
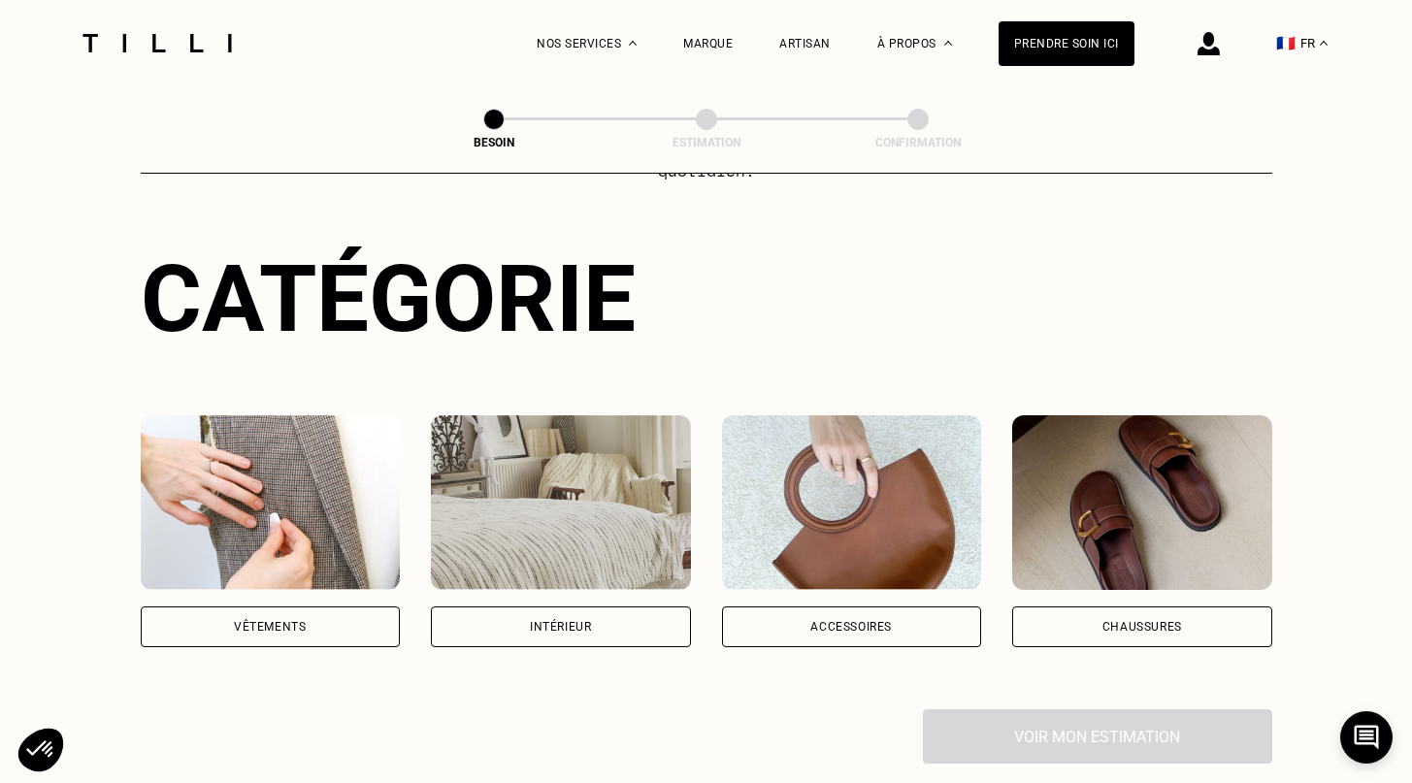
scroll to position [197, 0]
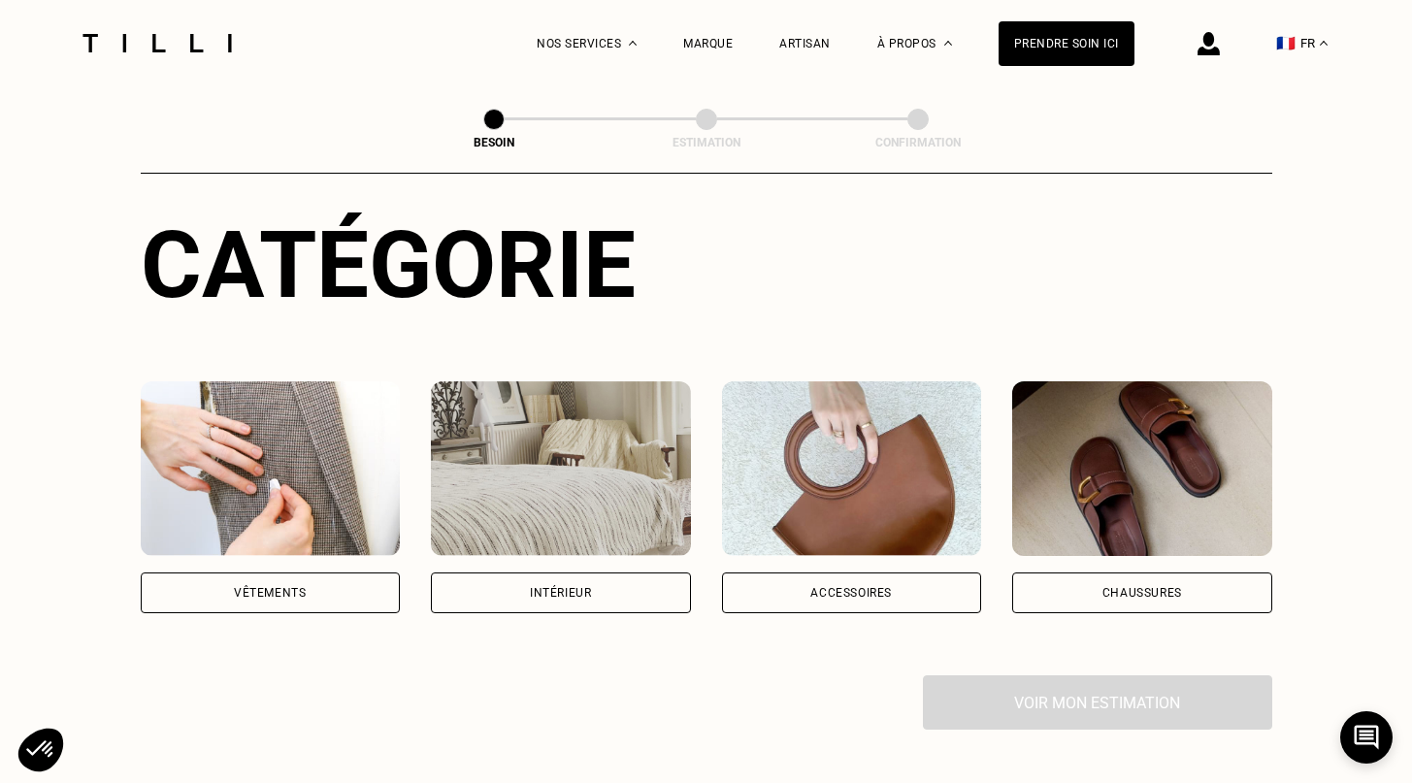
click at [327, 573] on div "Vêtements" at bounding box center [271, 592] width 260 height 41
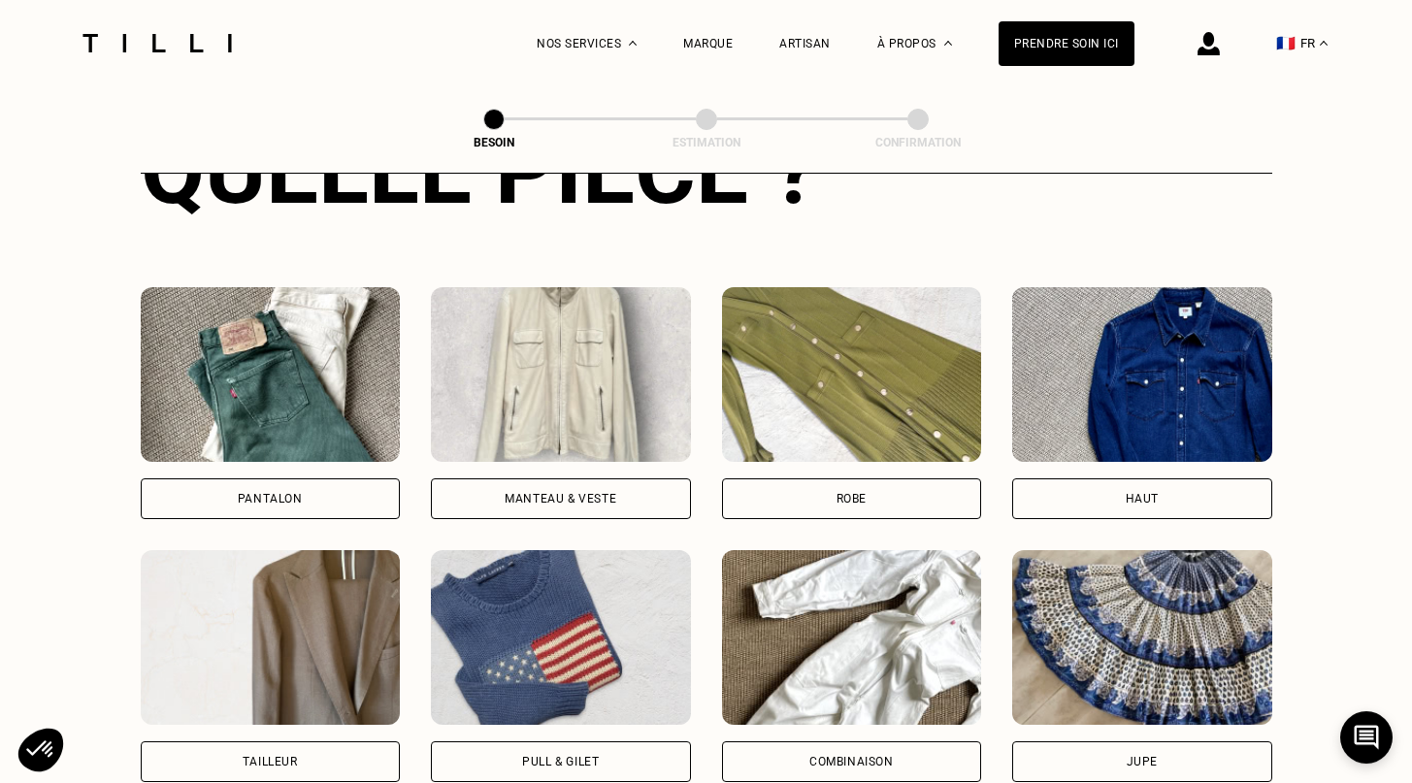
scroll to position [908, 0]
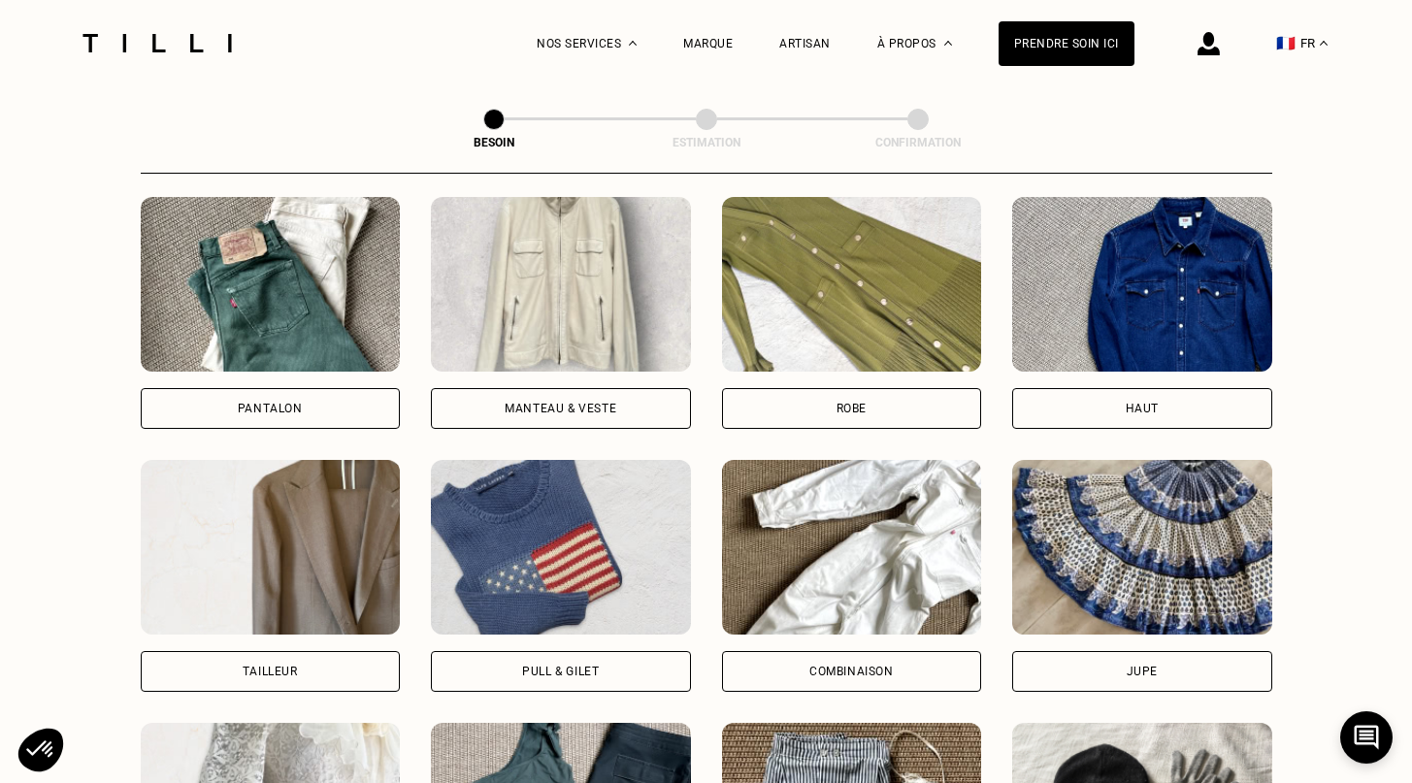
click at [555, 403] on div "Manteau & Veste" at bounding box center [560, 409] width 112 height 12
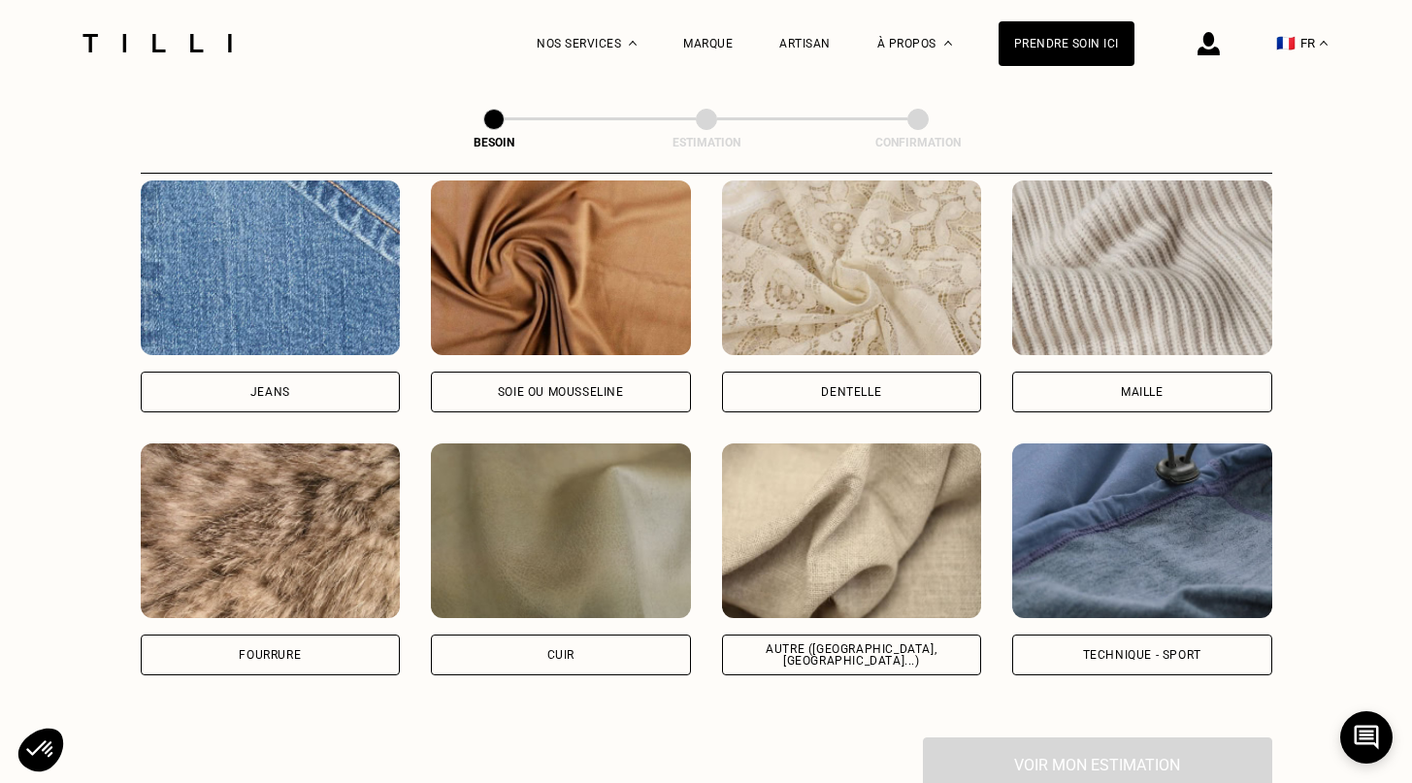
scroll to position [2072, 0]
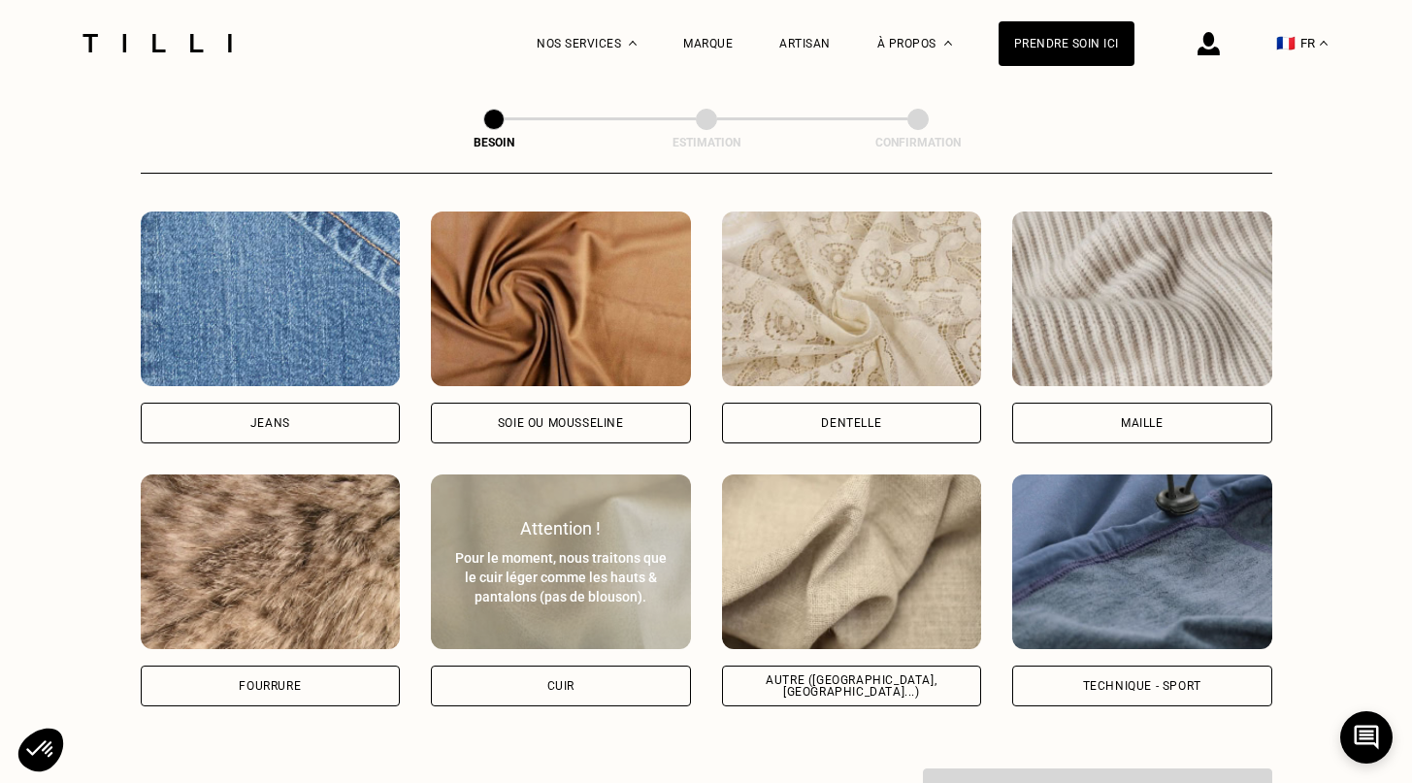
click at [599, 605] on img at bounding box center [561, 561] width 260 height 175
select select "FR"
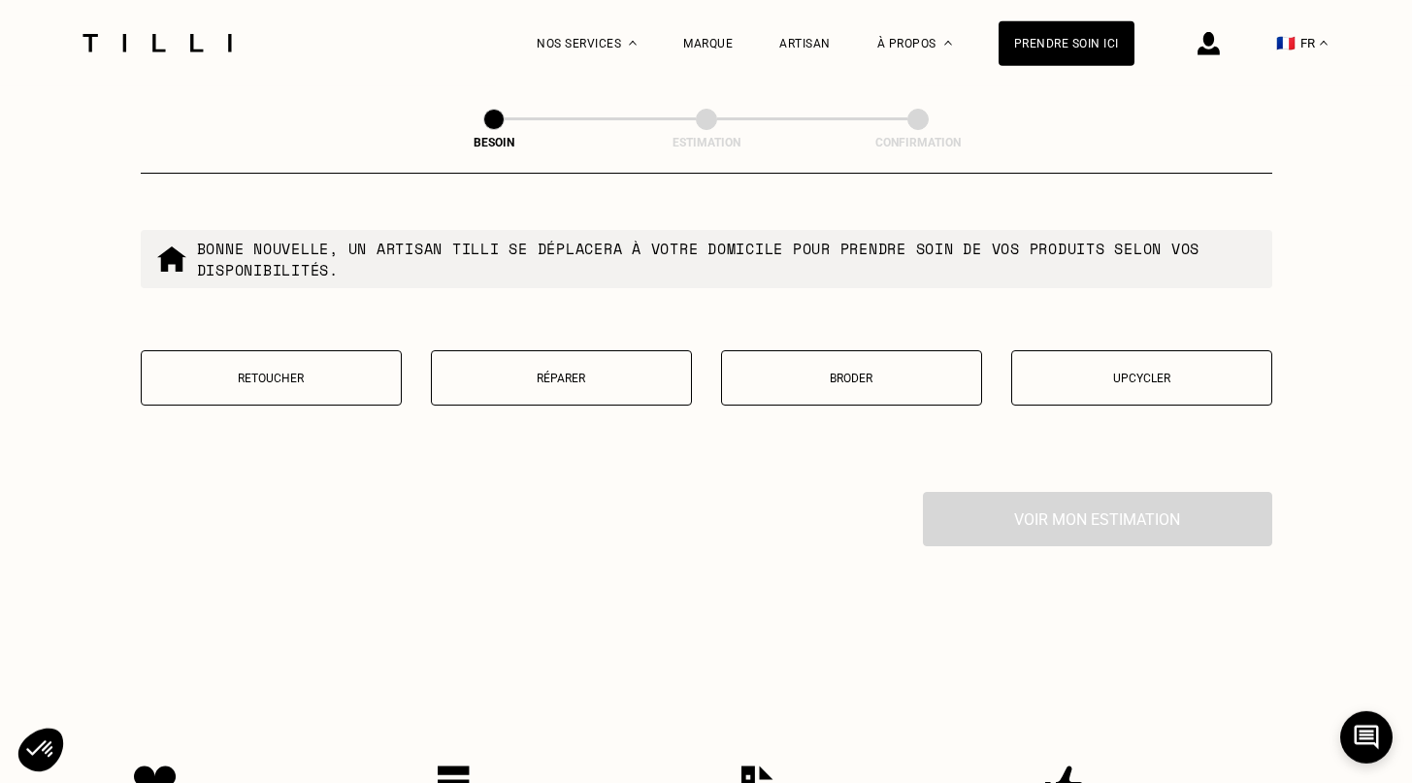
scroll to position [3322, 0]
click at [560, 373] on p "Réparer" at bounding box center [561, 380] width 240 height 14
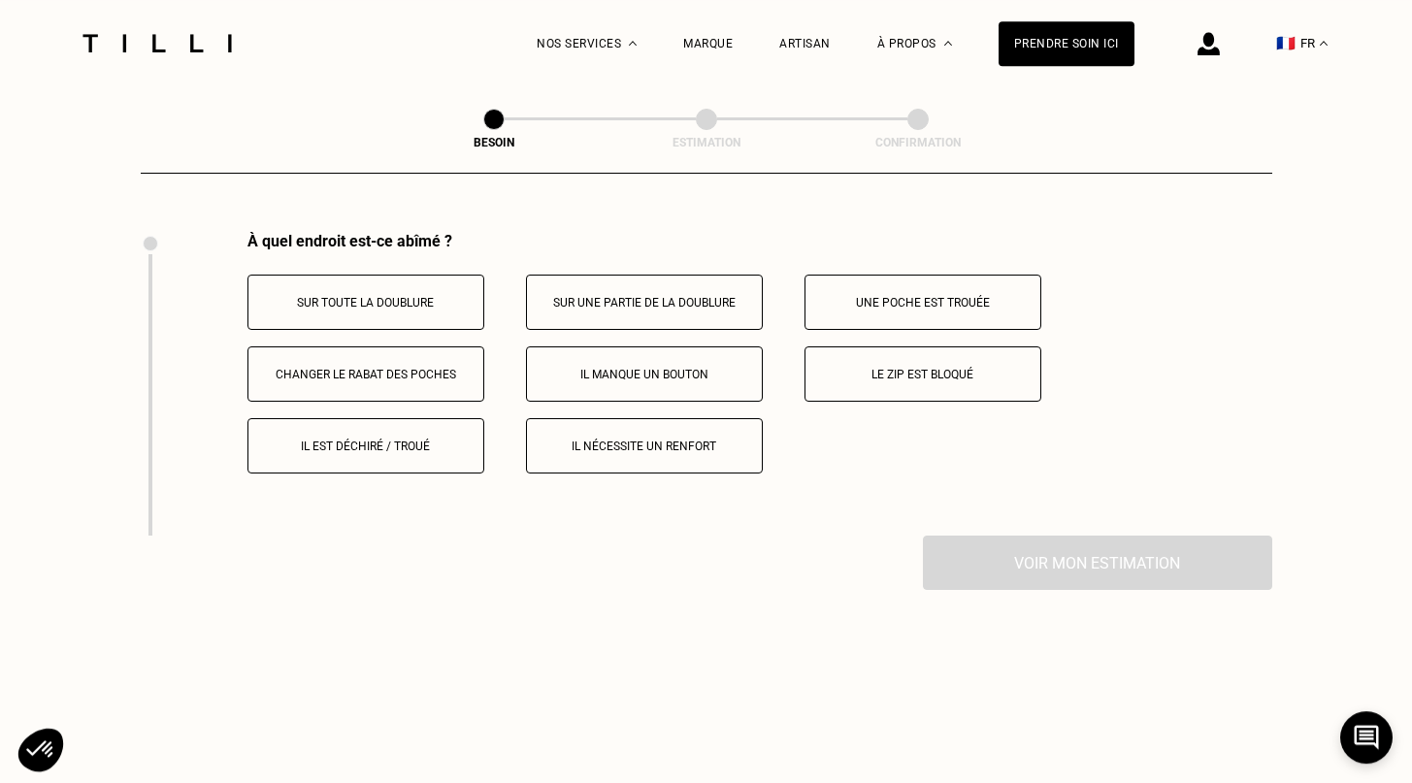
scroll to position [3584, 0]
click at [884, 295] on p "Une poche est trouée" at bounding box center [922, 302] width 215 height 14
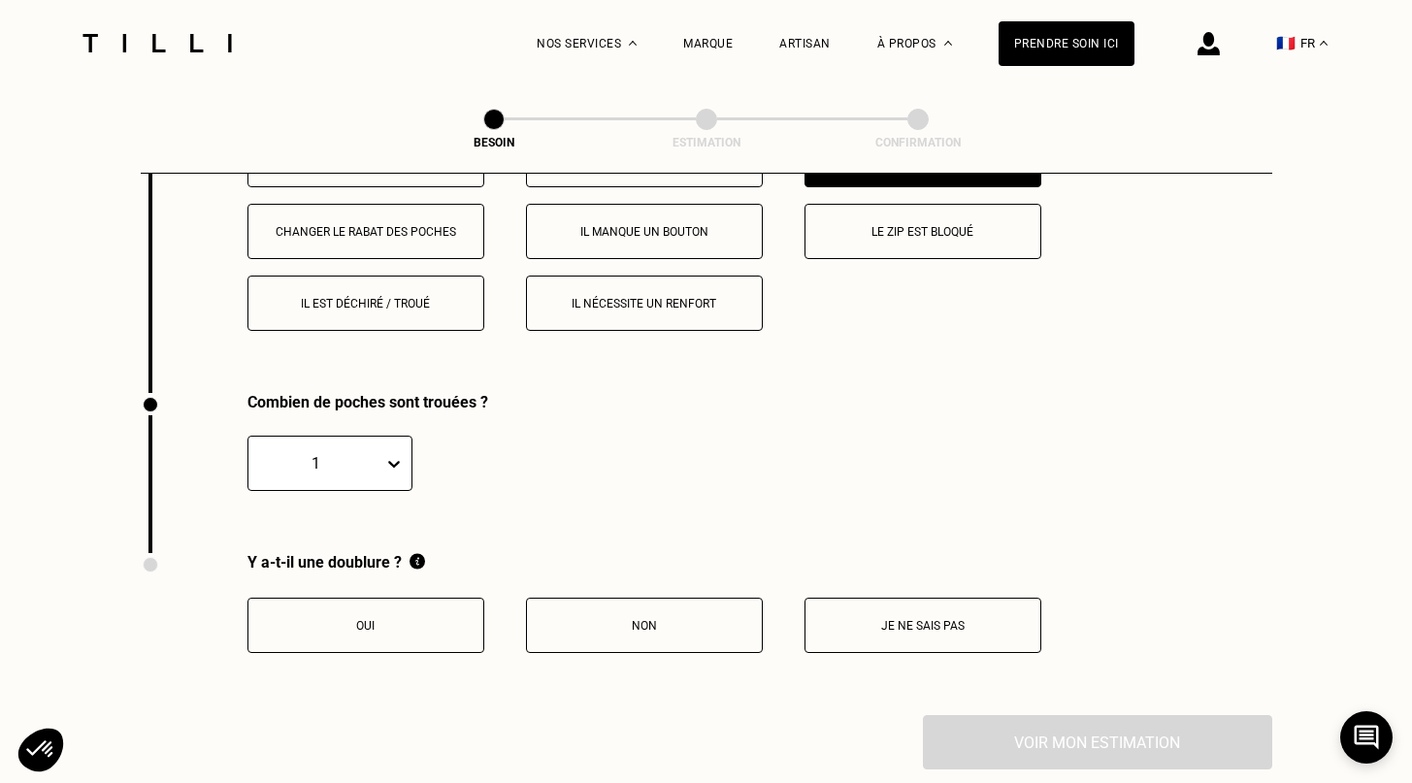
click at [395, 457] on icon at bounding box center [393, 463] width 19 height 19
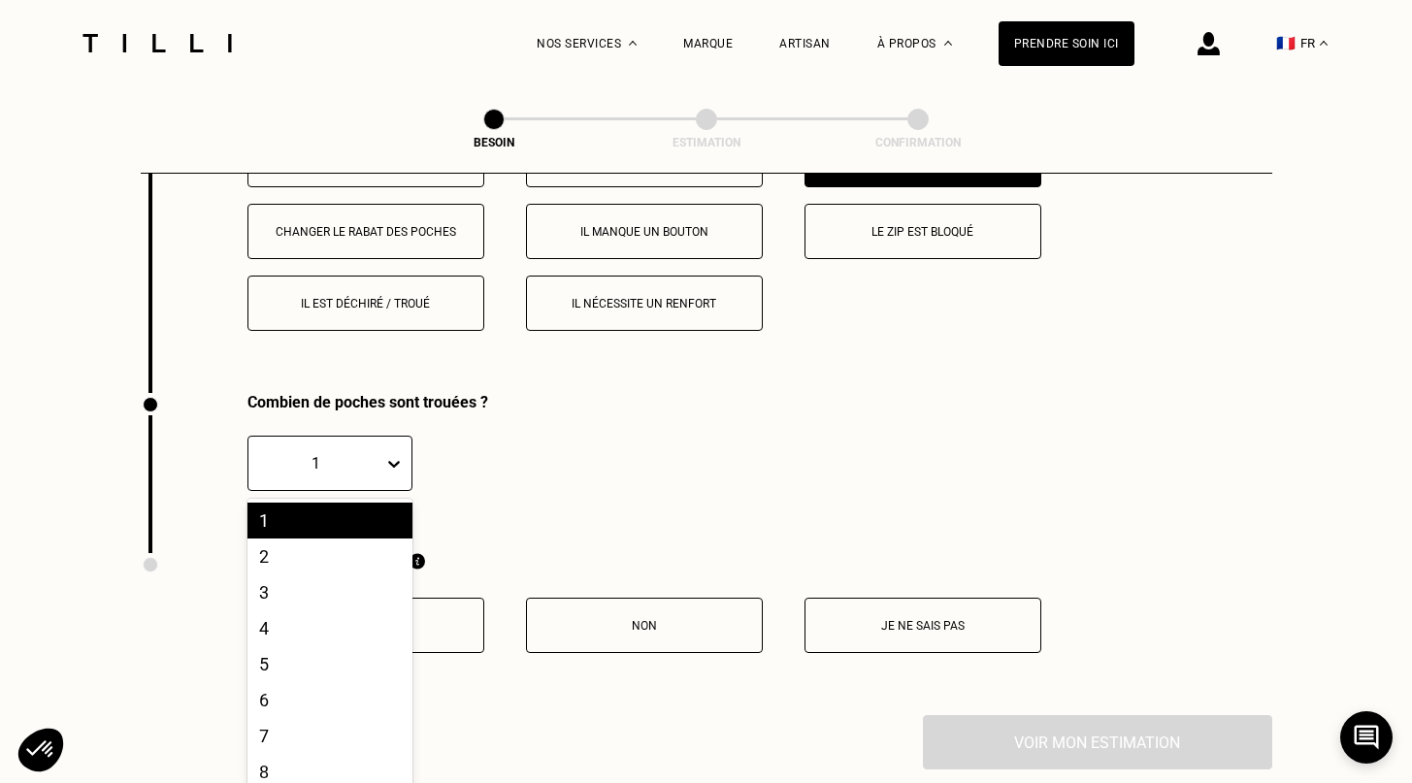
scroll to position [3726, 0]
click at [336, 543] on div "2" at bounding box center [329, 555] width 165 height 36
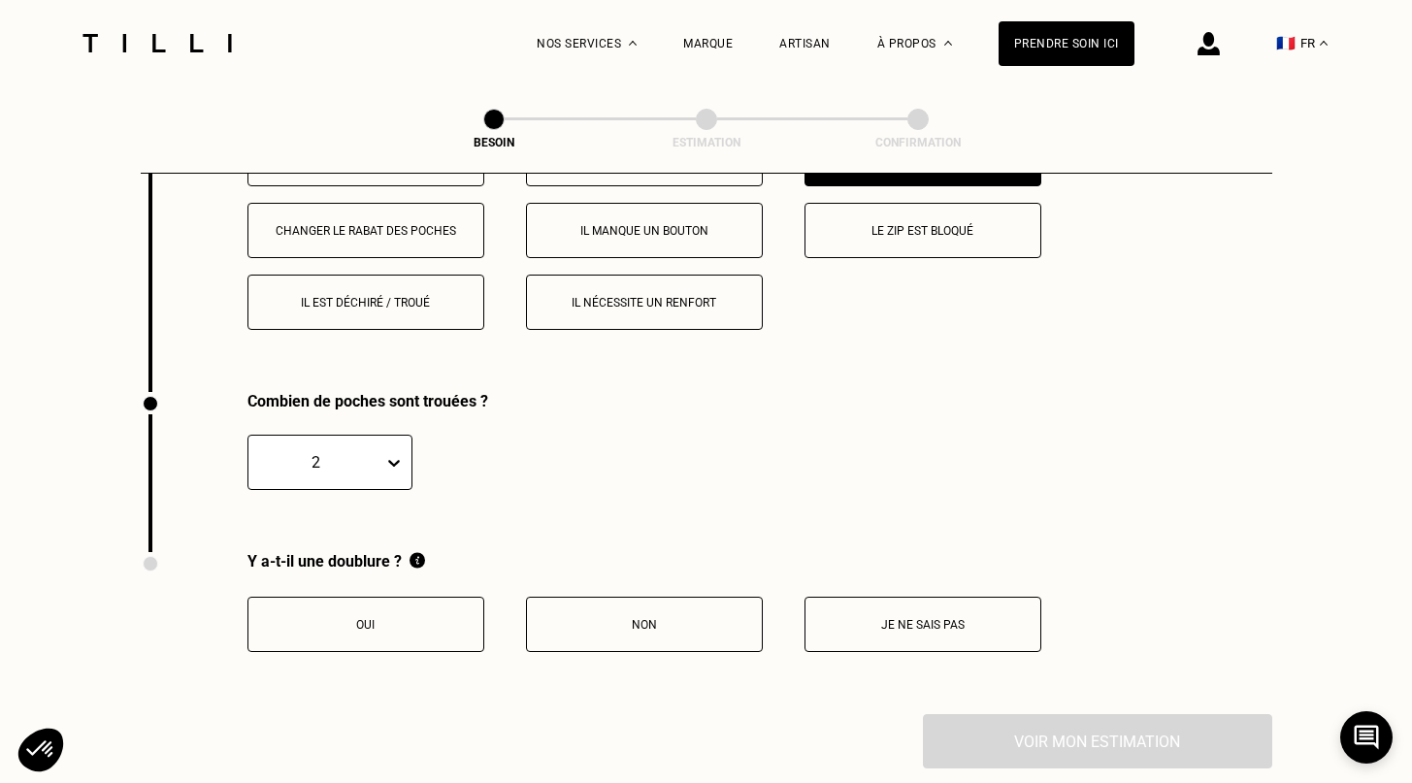
scroll to position [3828, 0]
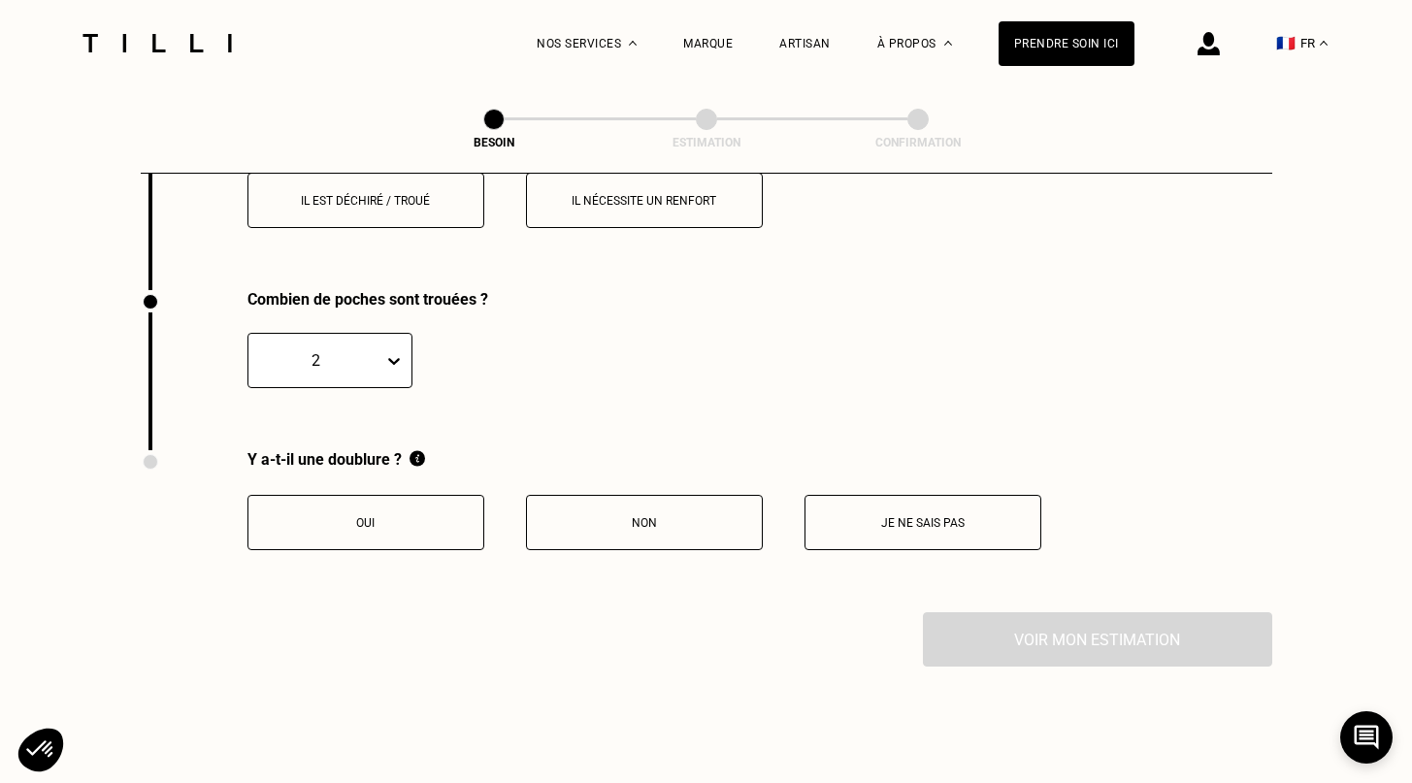
click at [367, 500] on button "Oui" at bounding box center [365, 522] width 237 height 55
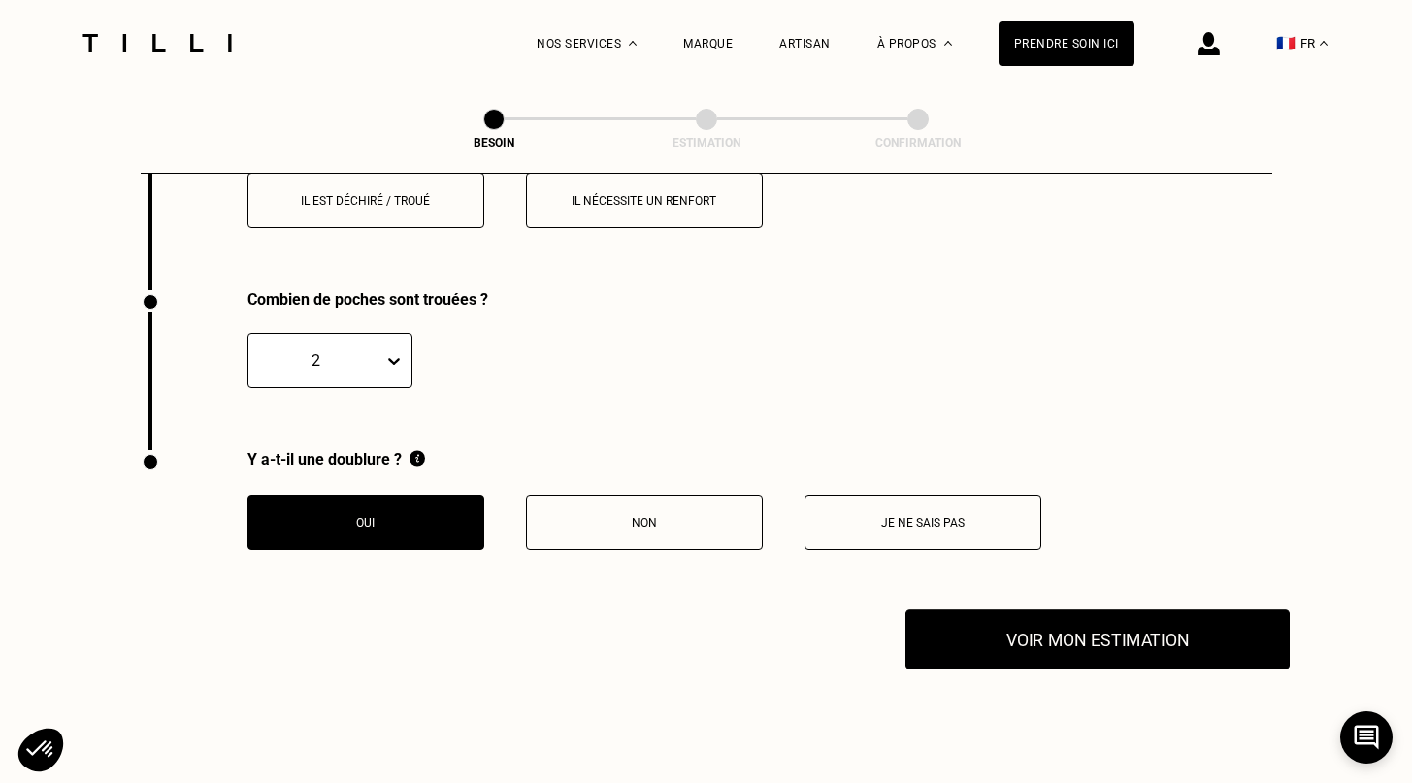
click at [982, 611] on button "Voir mon estimation" at bounding box center [1097, 639] width 384 height 60
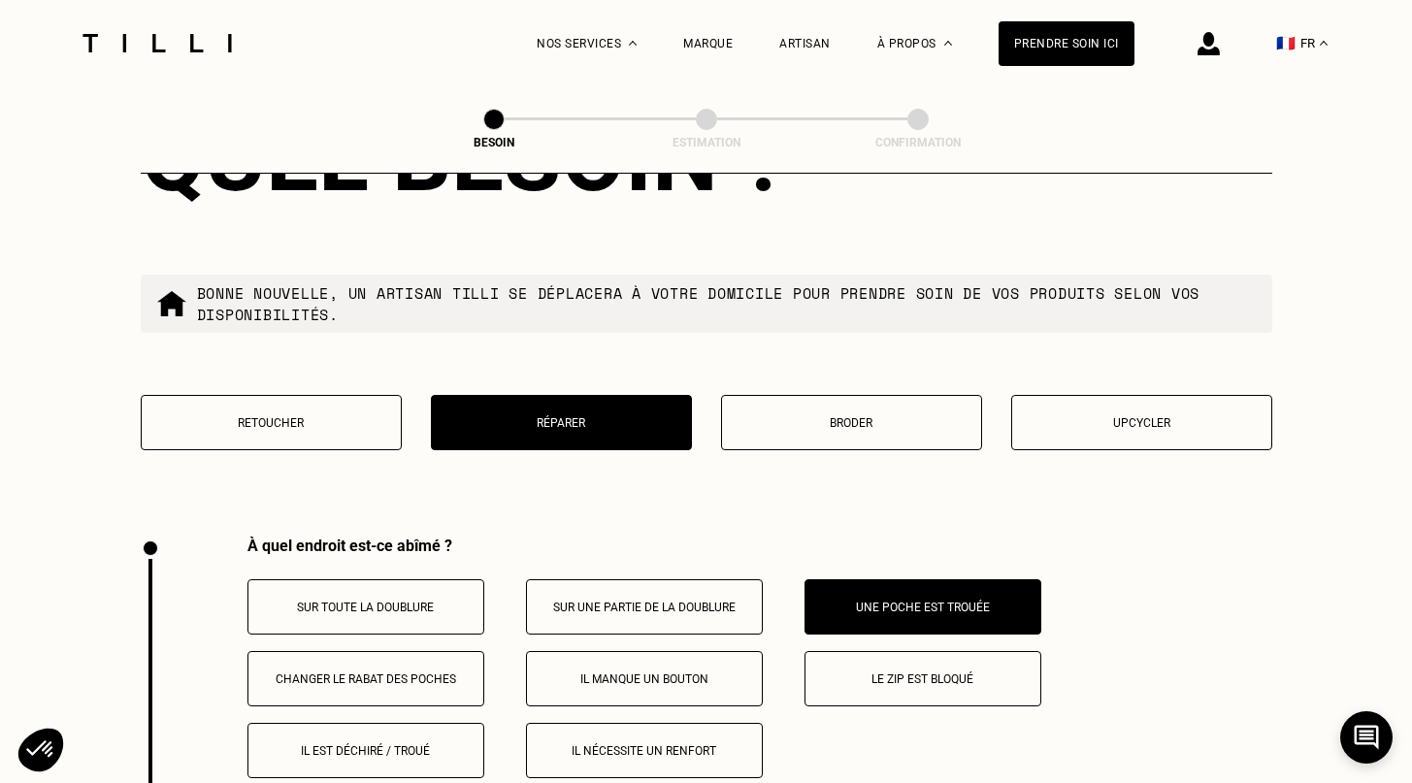
scroll to position [3270, 0]
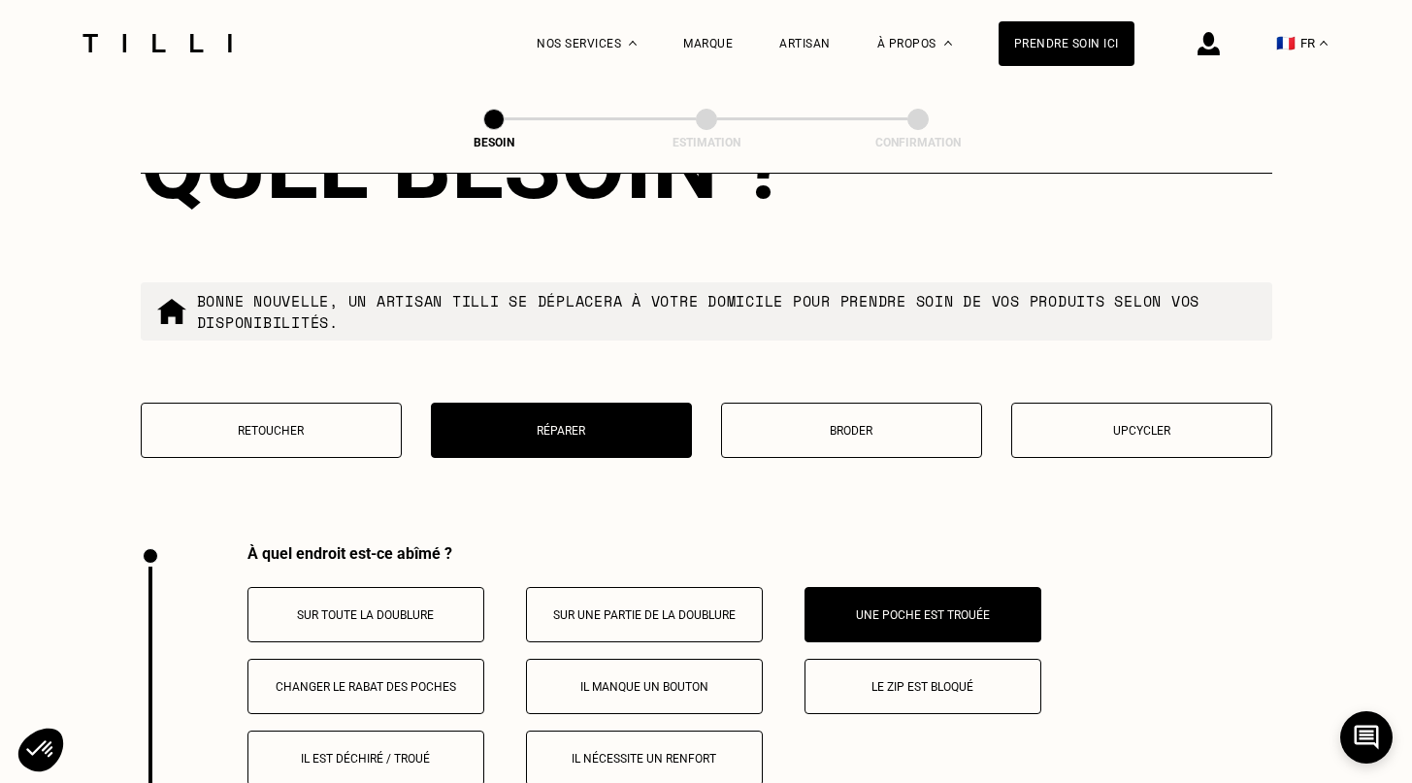
click at [332, 403] on button "Retoucher" at bounding box center [271, 430] width 261 height 55
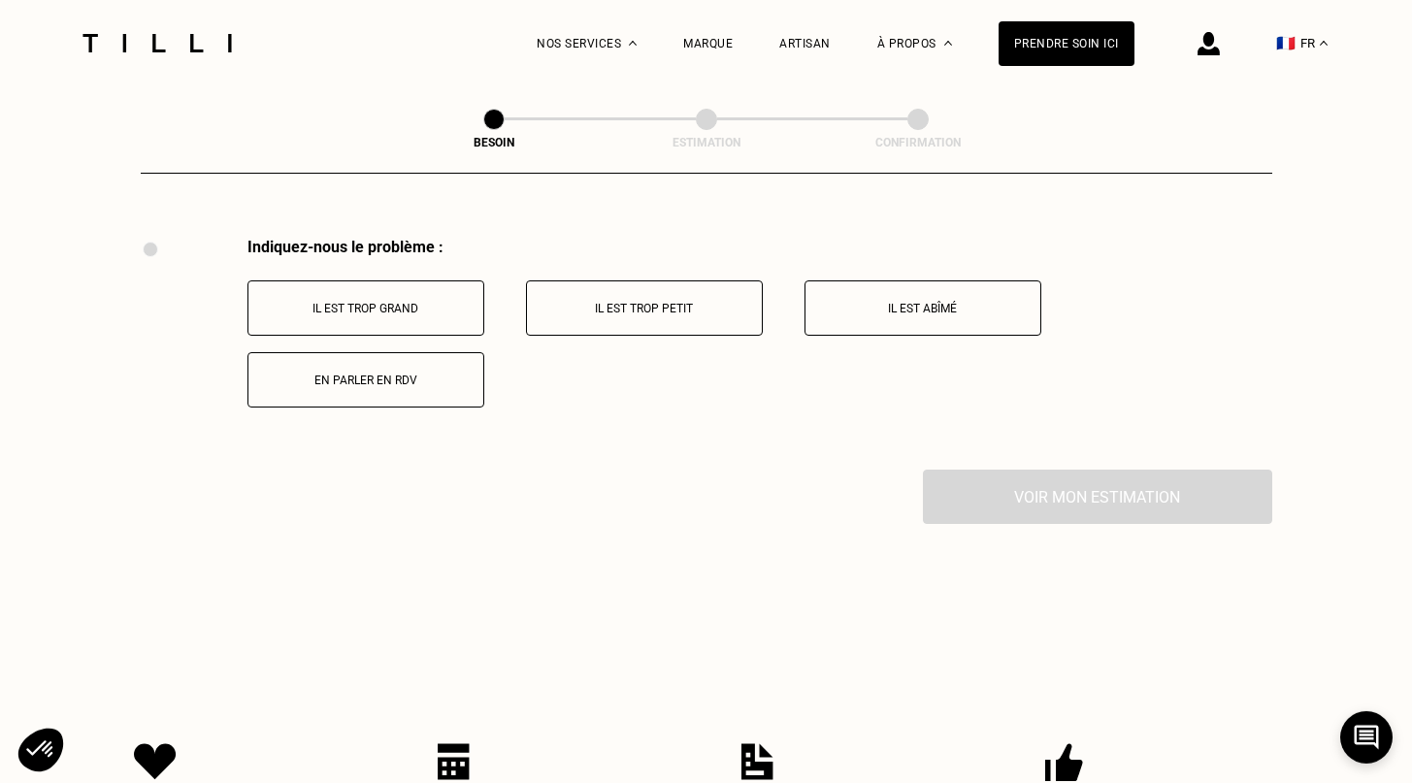
scroll to position [3584, 0]
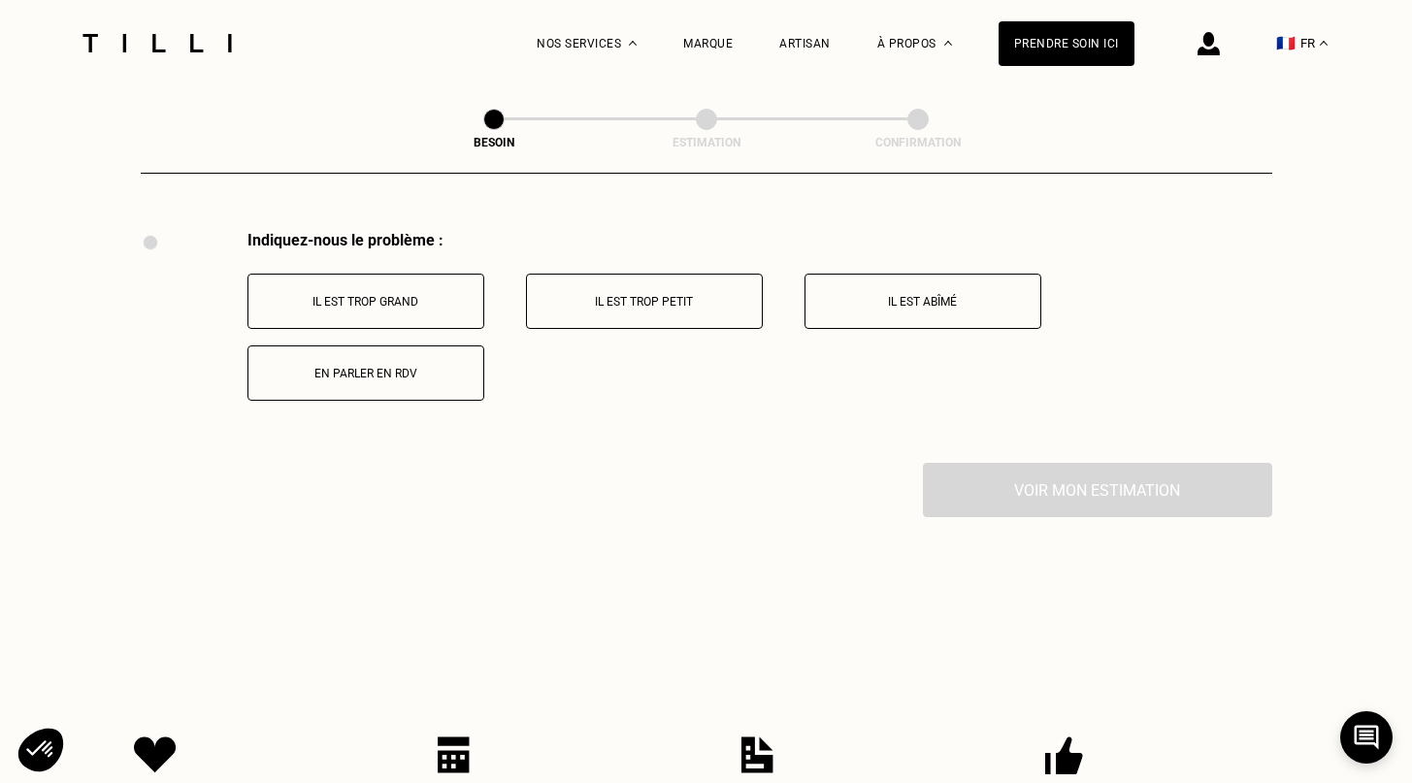
click at [954, 295] on p "Il est abîmé" at bounding box center [922, 302] width 215 height 14
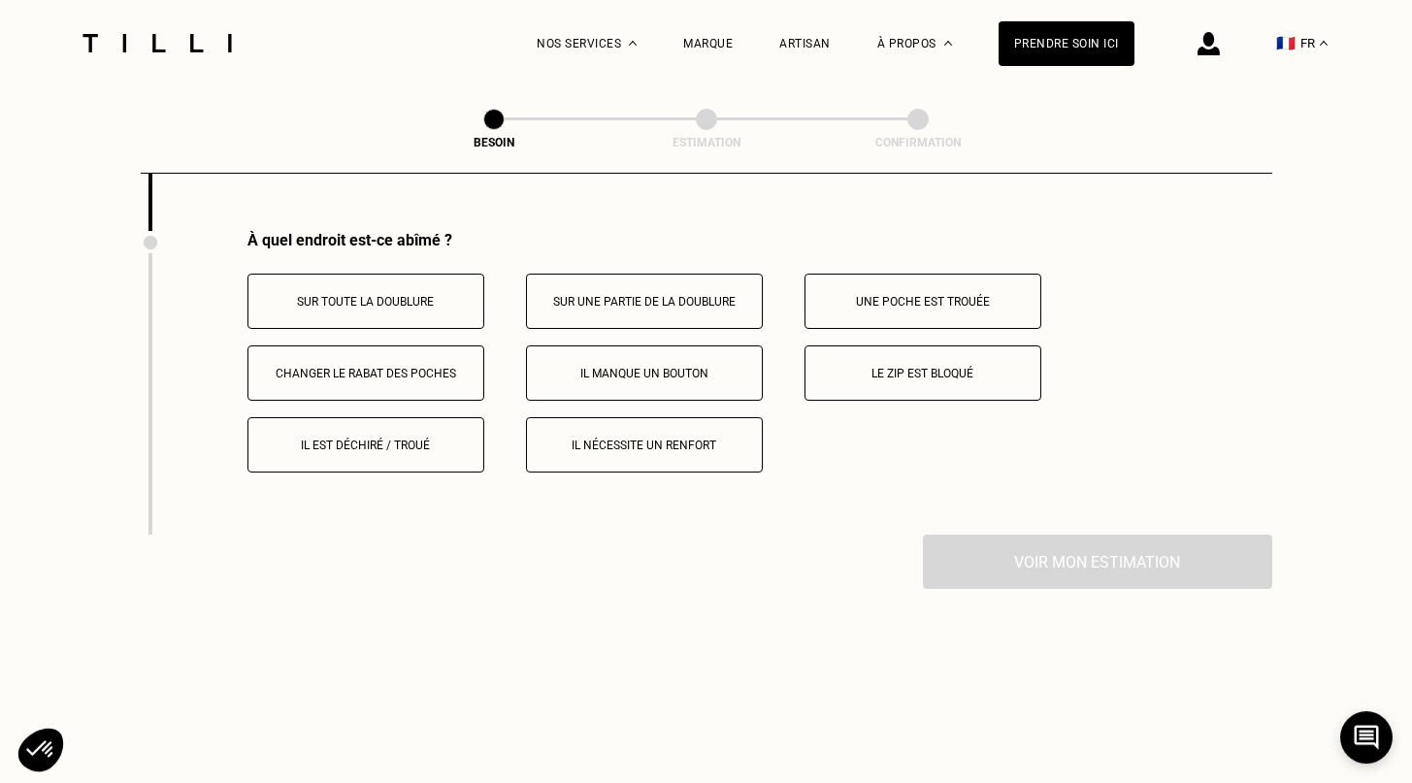
click at [954, 295] on p "Une poche est trouée" at bounding box center [922, 302] width 215 height 14
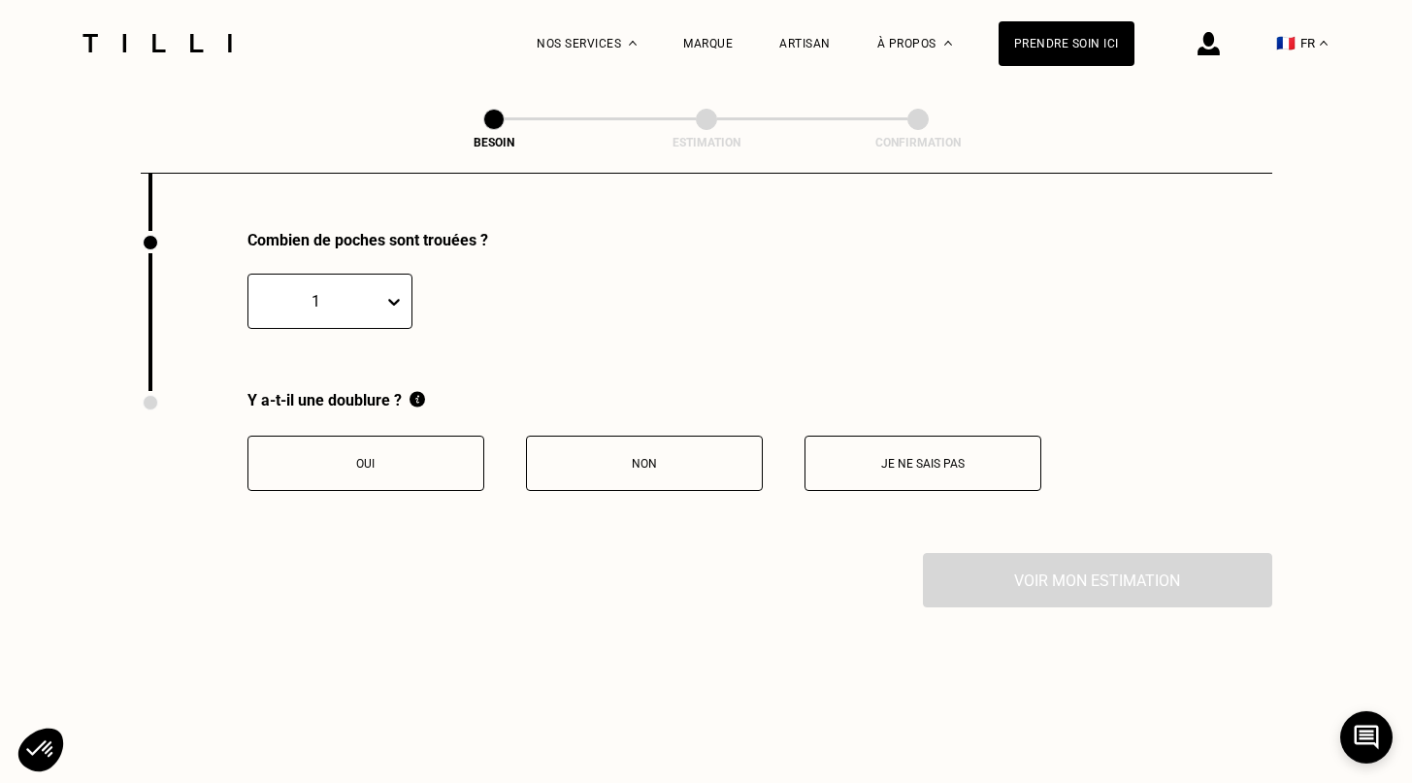
scroll to position [4119, 0]
click at [379, 293] on div "1" at bounding box center [315, 301] width 135 height 22
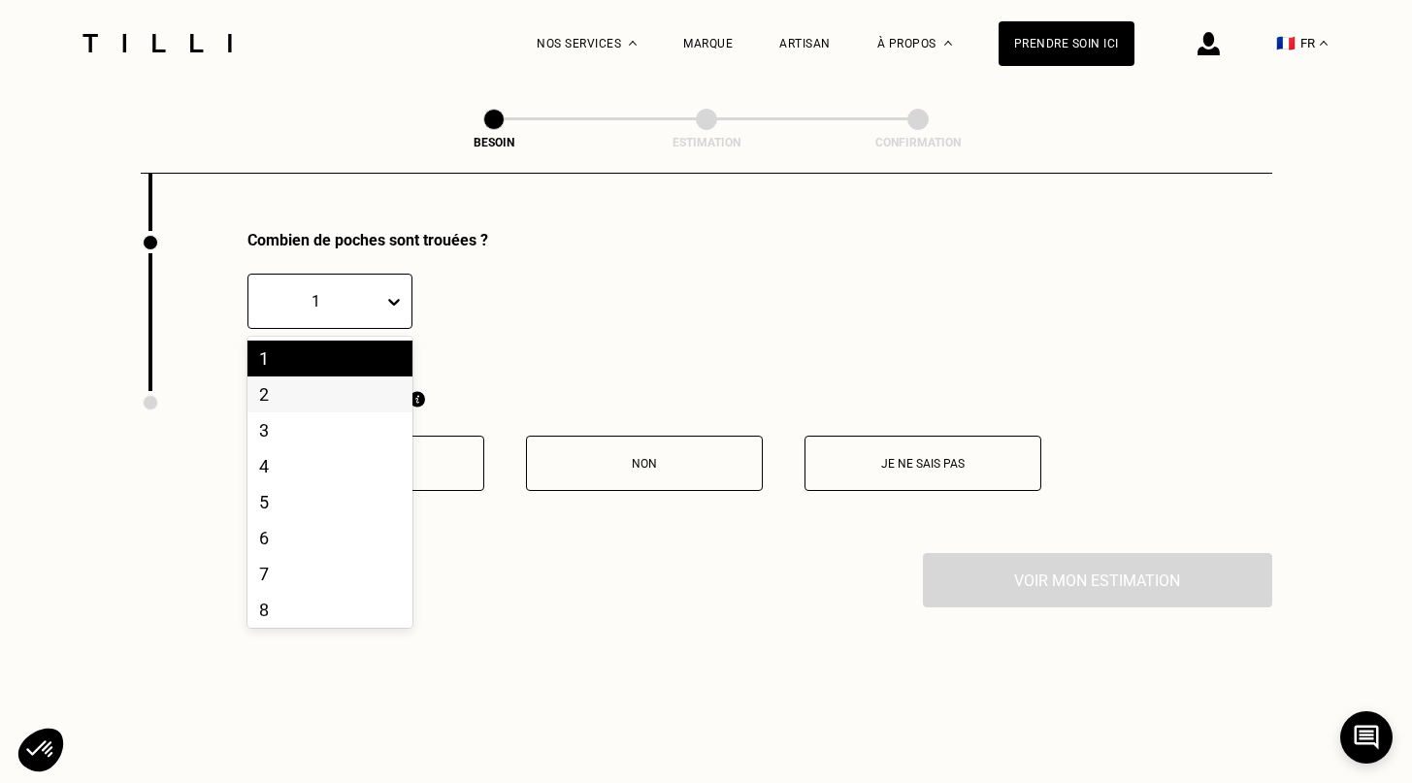
click at [338, 380] on div "2" at bounding box center [329, 394] width 165 height 36
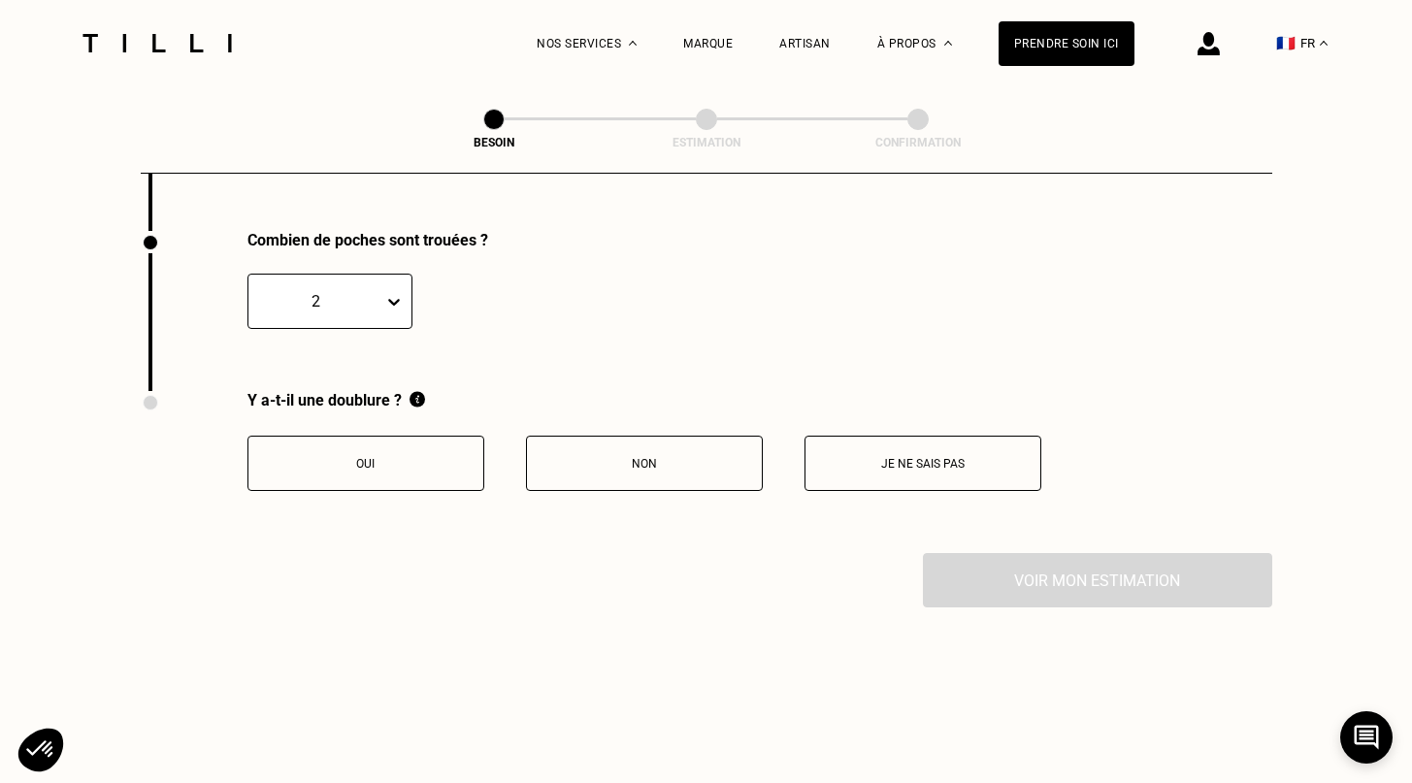
click at [345, 457] on p "Oui" at bounding box center [365, 464] width 215 height 14
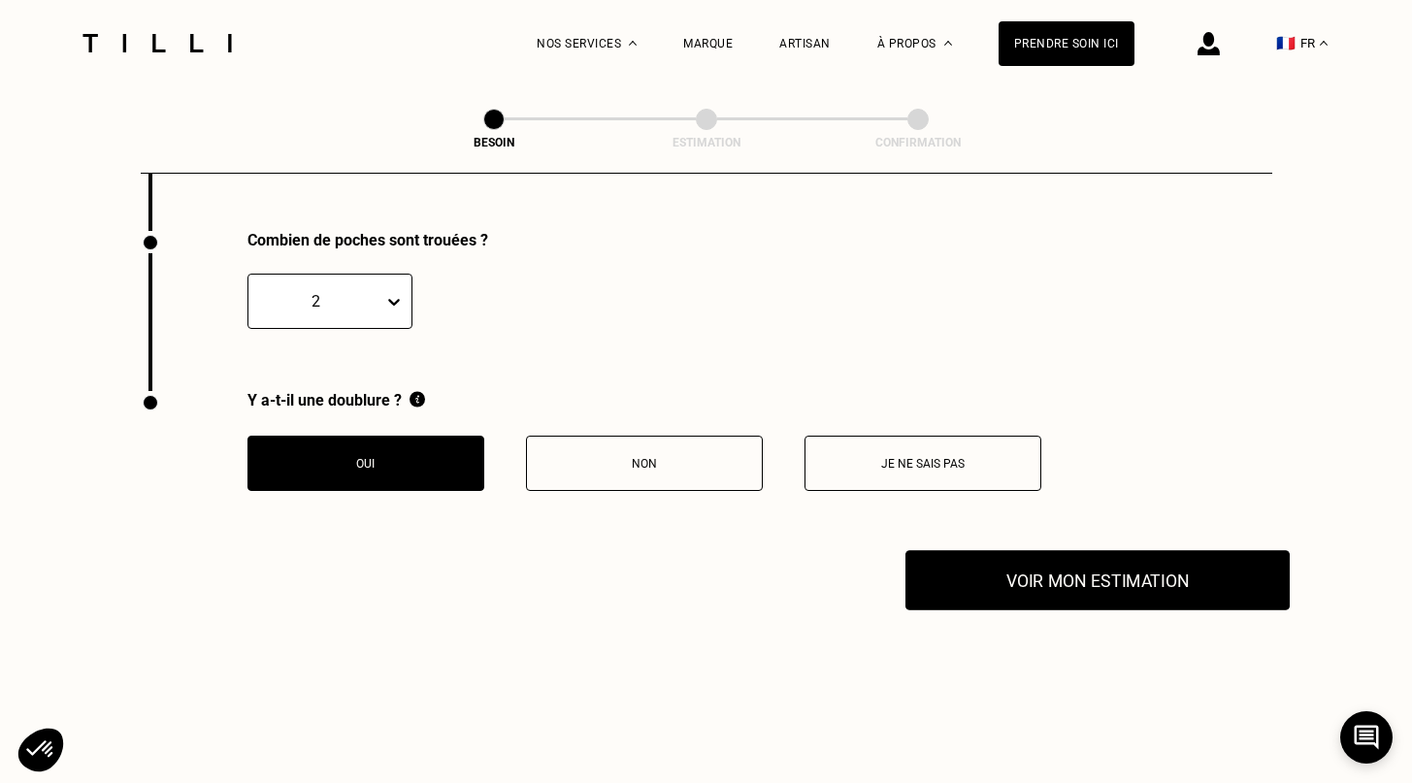
click at [967, 568] on button "Voir mon estimation" at bounding box center [1097, 580] width 384 height 60
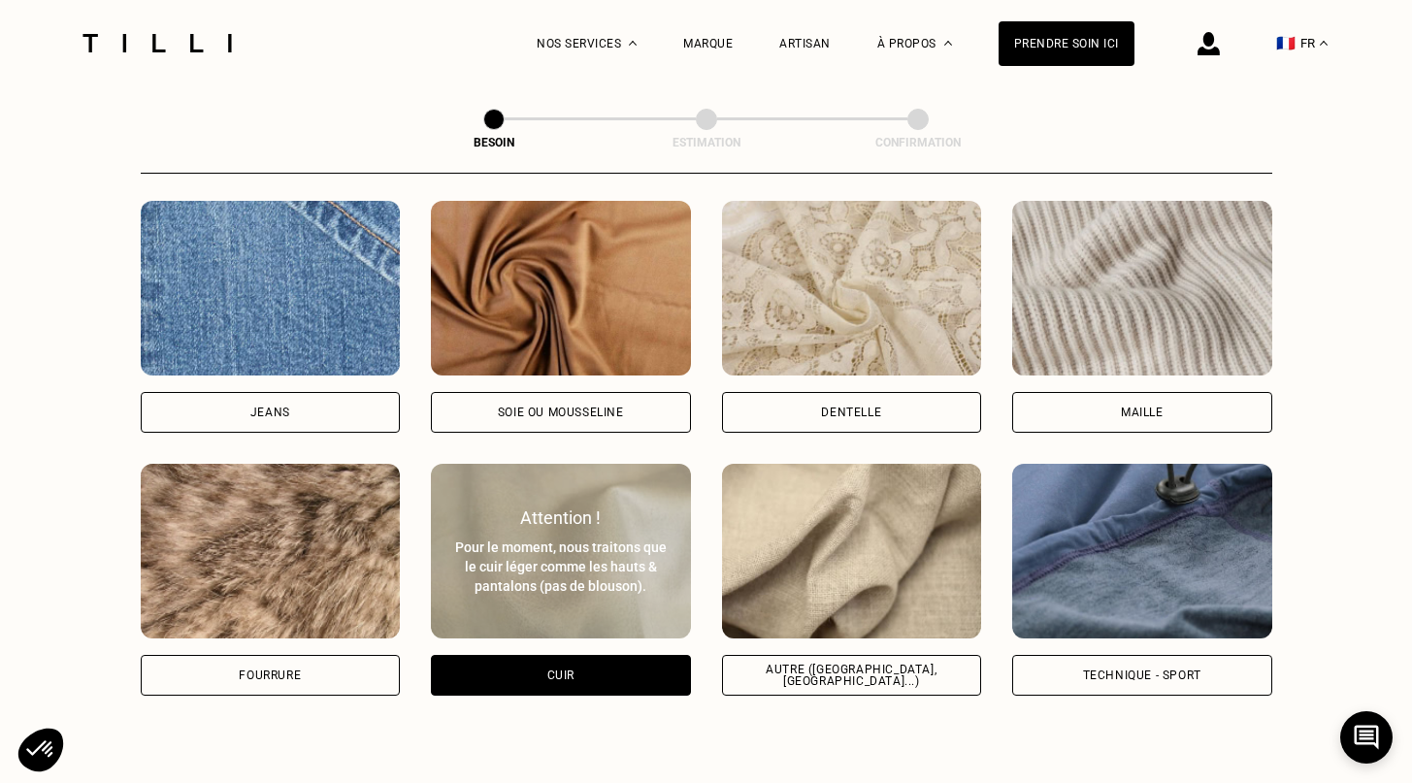
scroll to position [2059, 0]
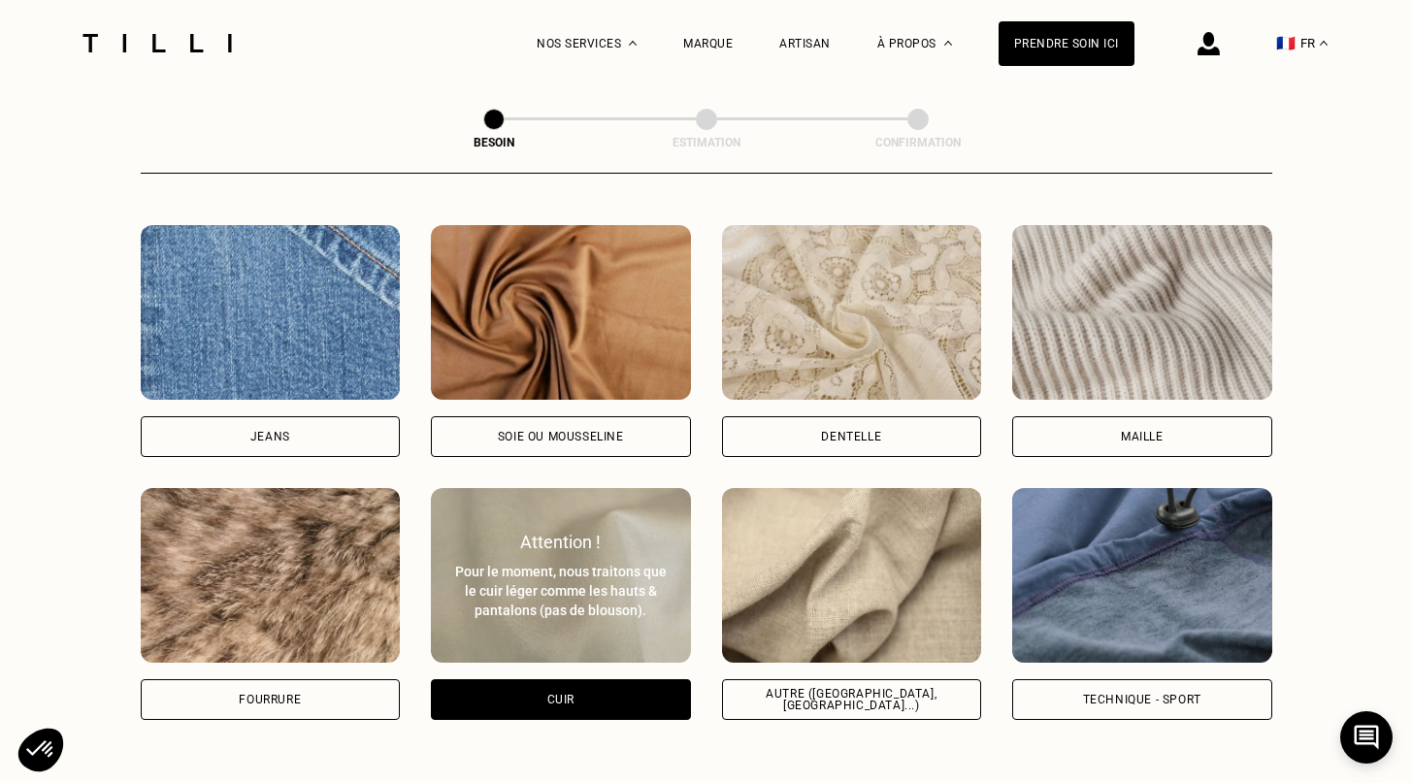
click at [868, 587] on img at bounding box center [852, 575] width 260 height 175
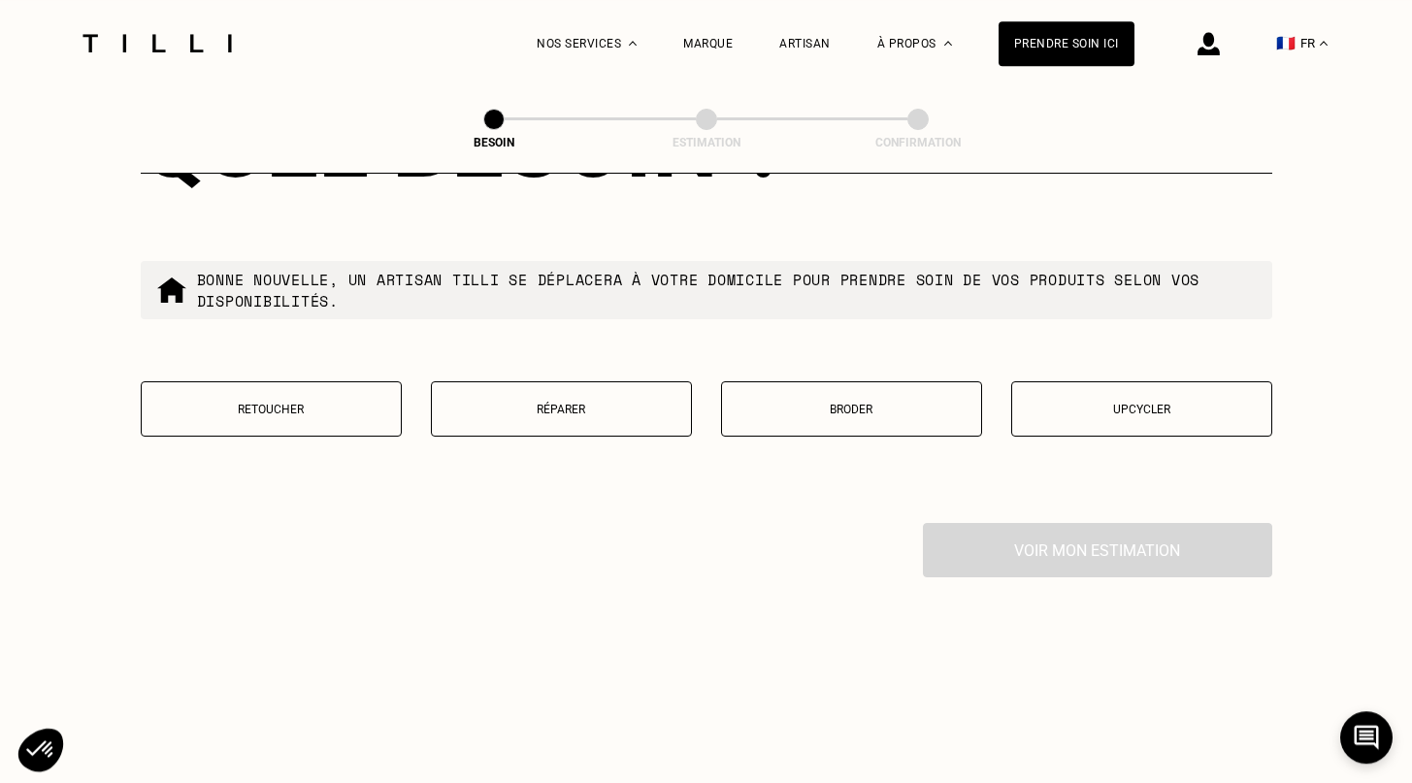
click at [574, 382] on button "Réparer" at bounding box center [561, 408] width 261 height 55
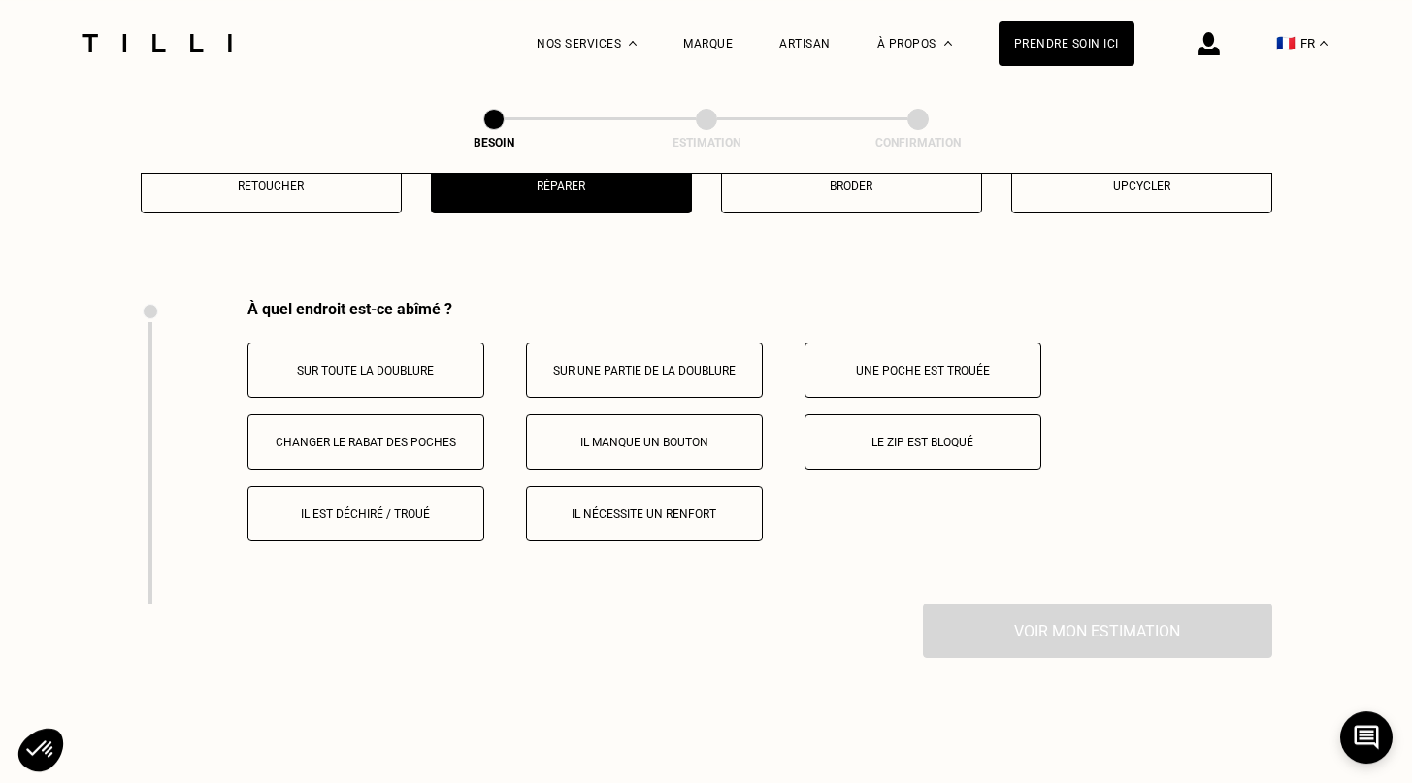
scroll to position [3563, 0]
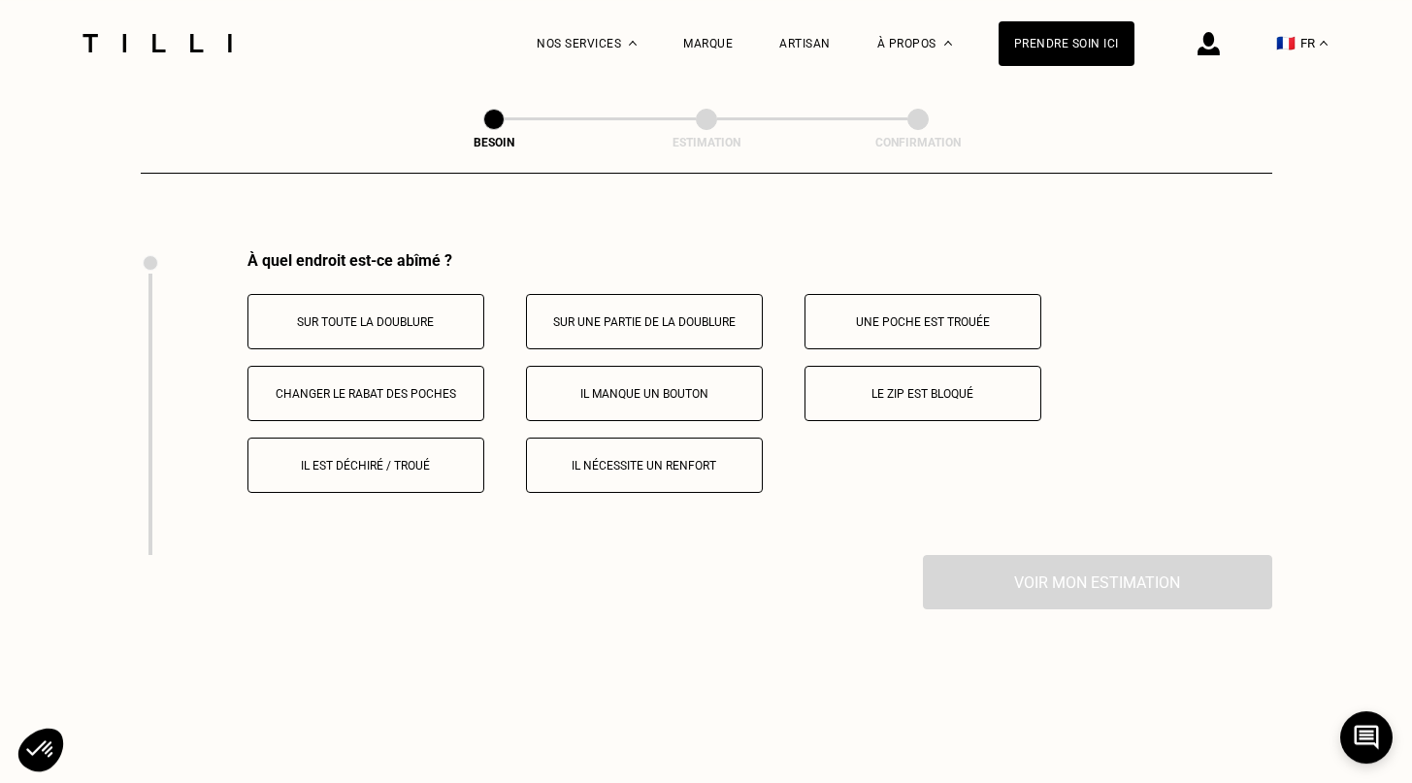
click at [946, 257] on div "À quel endroit est-ce abîmé ? Sur toute la doublure Sur une partie de la doublu…" at bounding box center [759, 372] width 1025 height 242
click at [929, 315] on p "Une poche est trouée" at bounding box center [922, 322] width 215 height 14
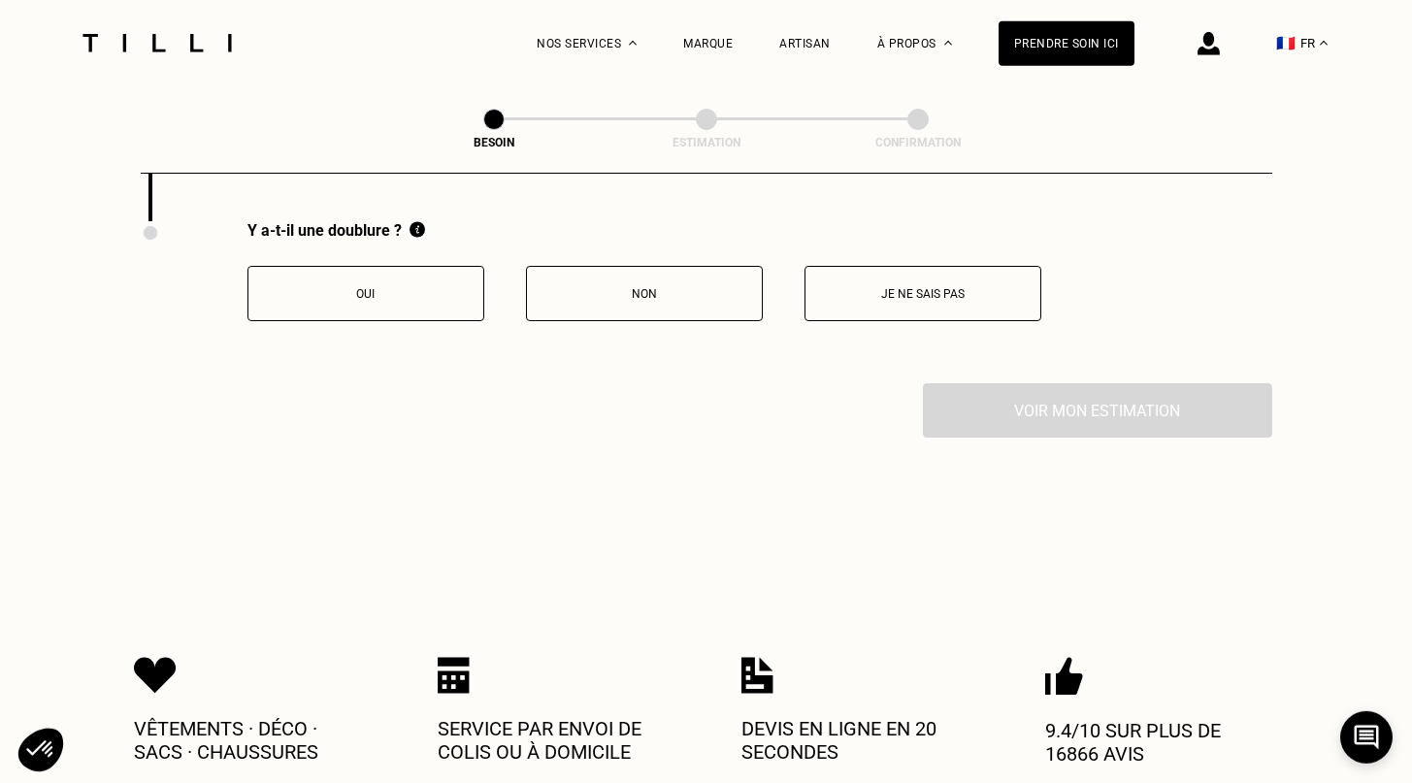
scroll to position [4083, 0]
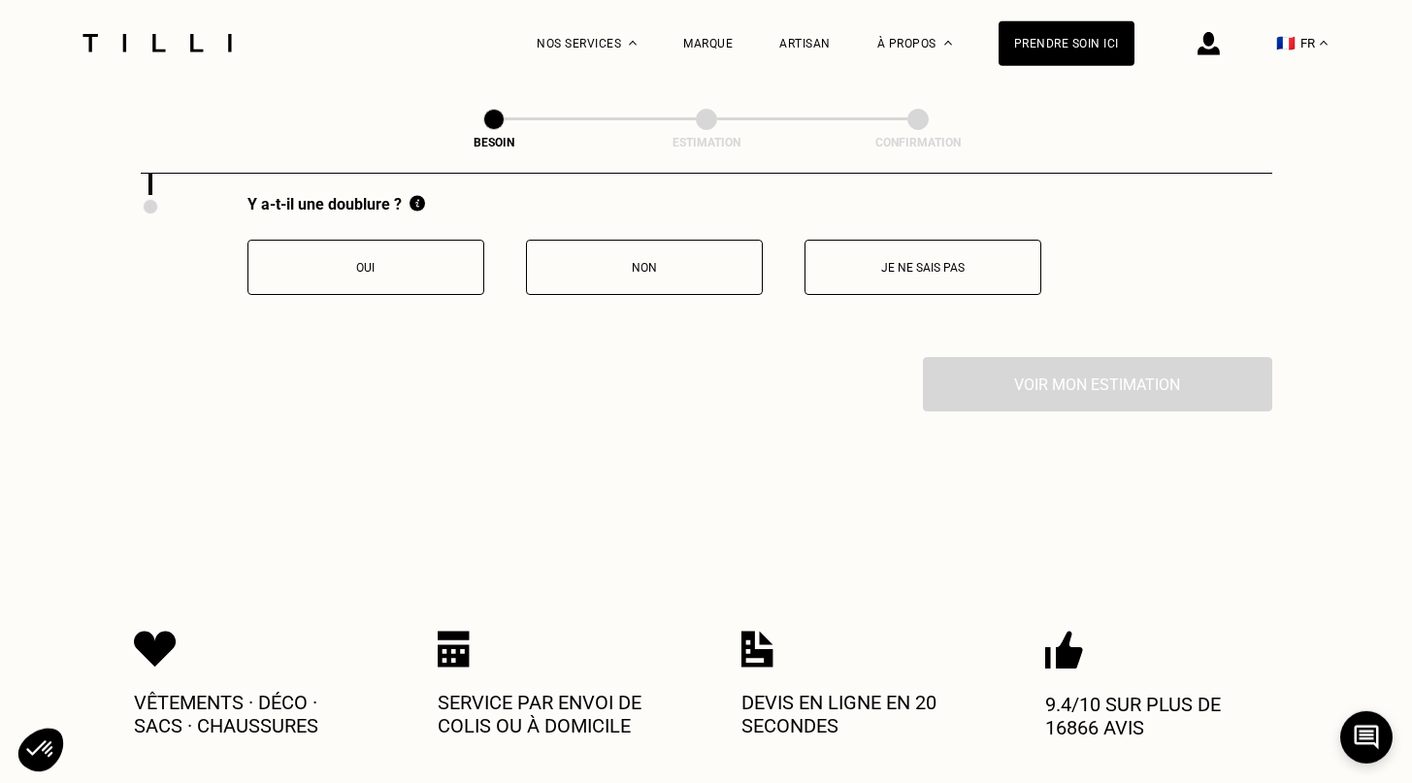
click at [433, 263] on button "Oui" at bounding box center [365, 267] width 237 height 55
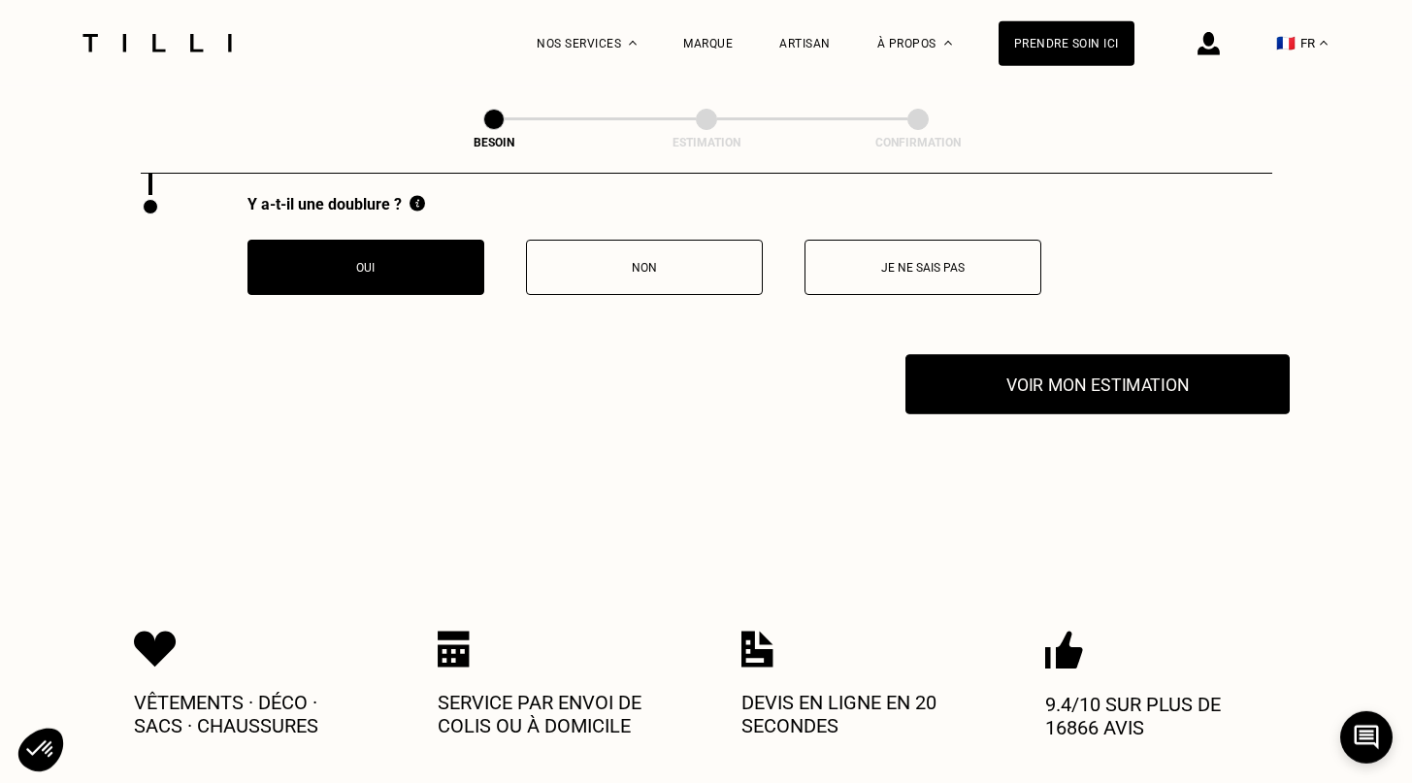
click at [1075, 376] on button "Voir mon estimation" at bounding box center [1097, 384] width 384 height 60
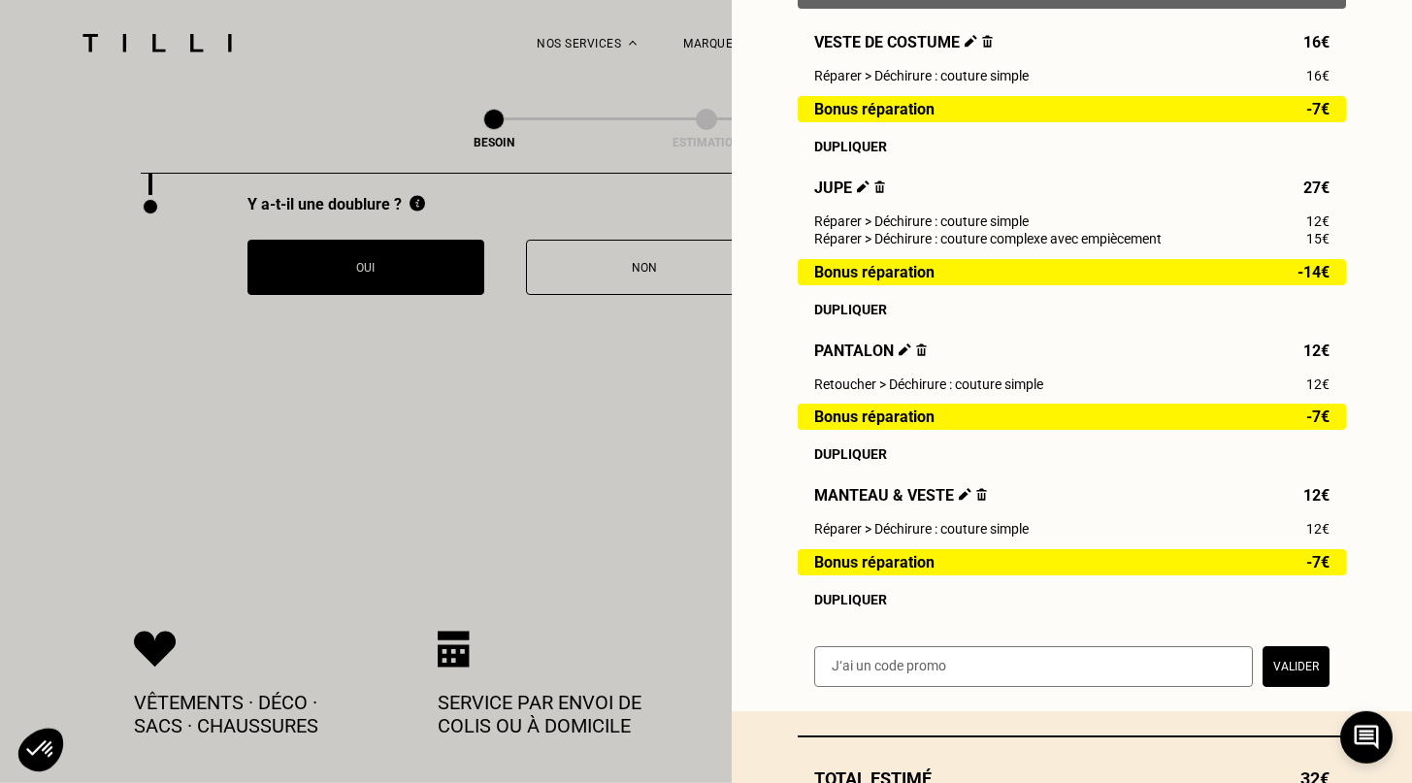
scroll to position [299, 0]
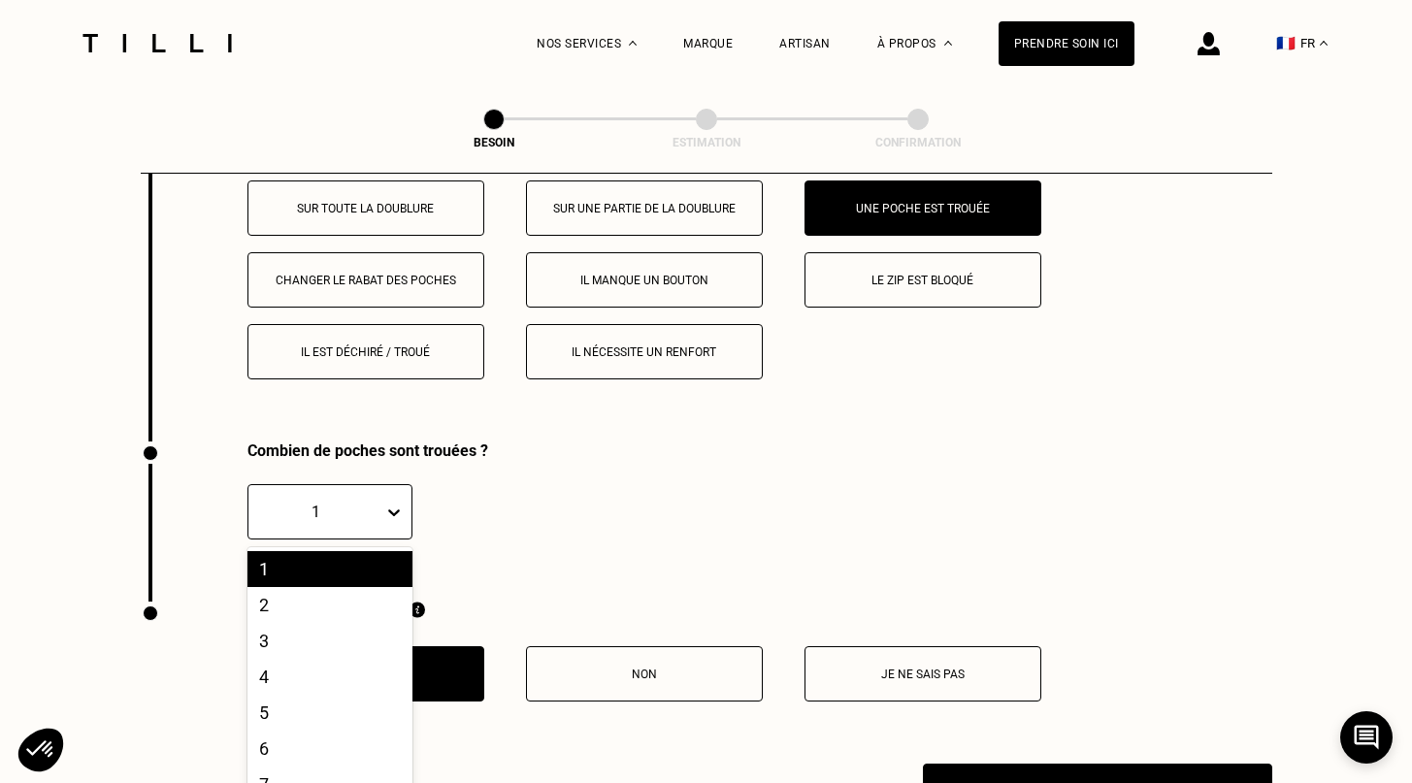
click at [381, 539] on div "1, 1 of 10. 10 results available. Use Up and Down to choose options, press Ente…" at bounding box center [329, 511] width 165 height 55
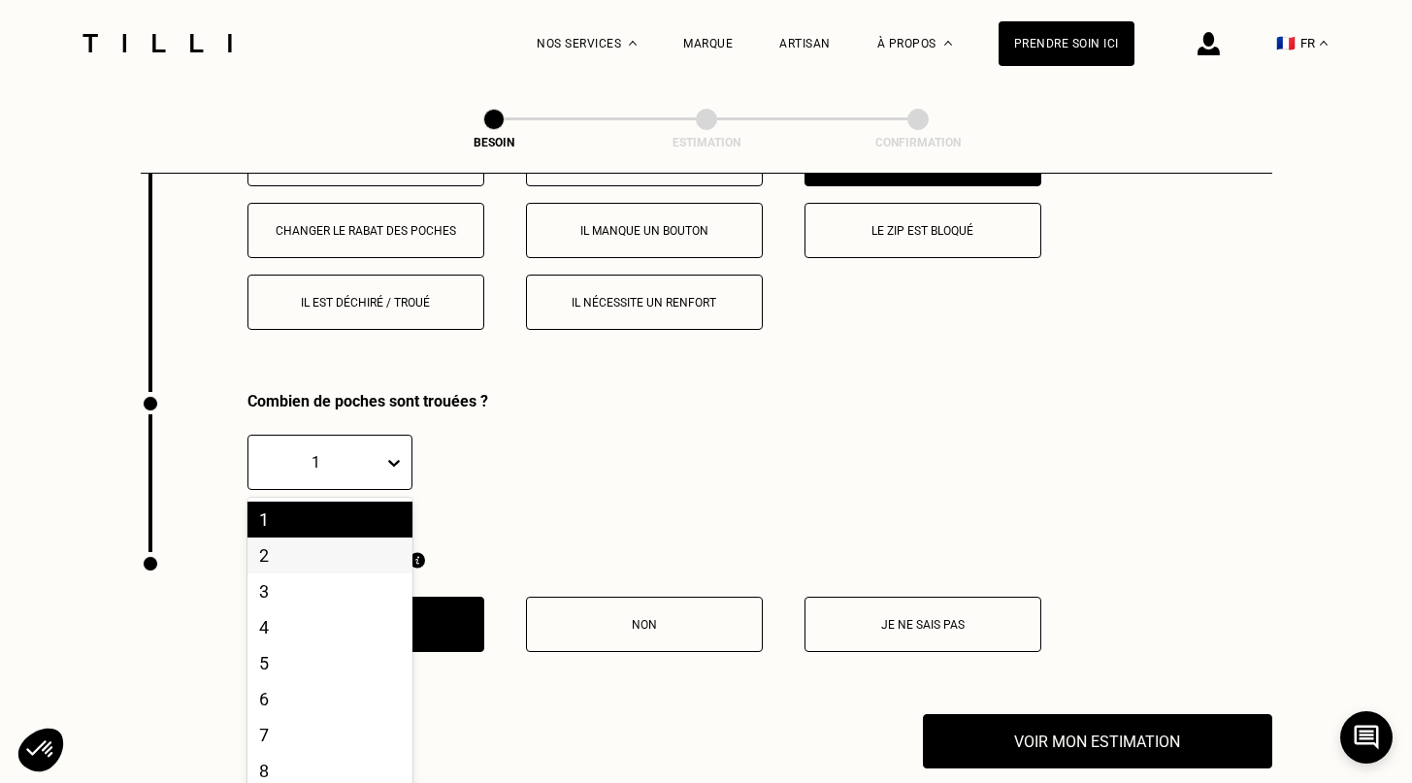
click at [357, 541] on div "2" at bounding box center [329, 555] width 165 height 36
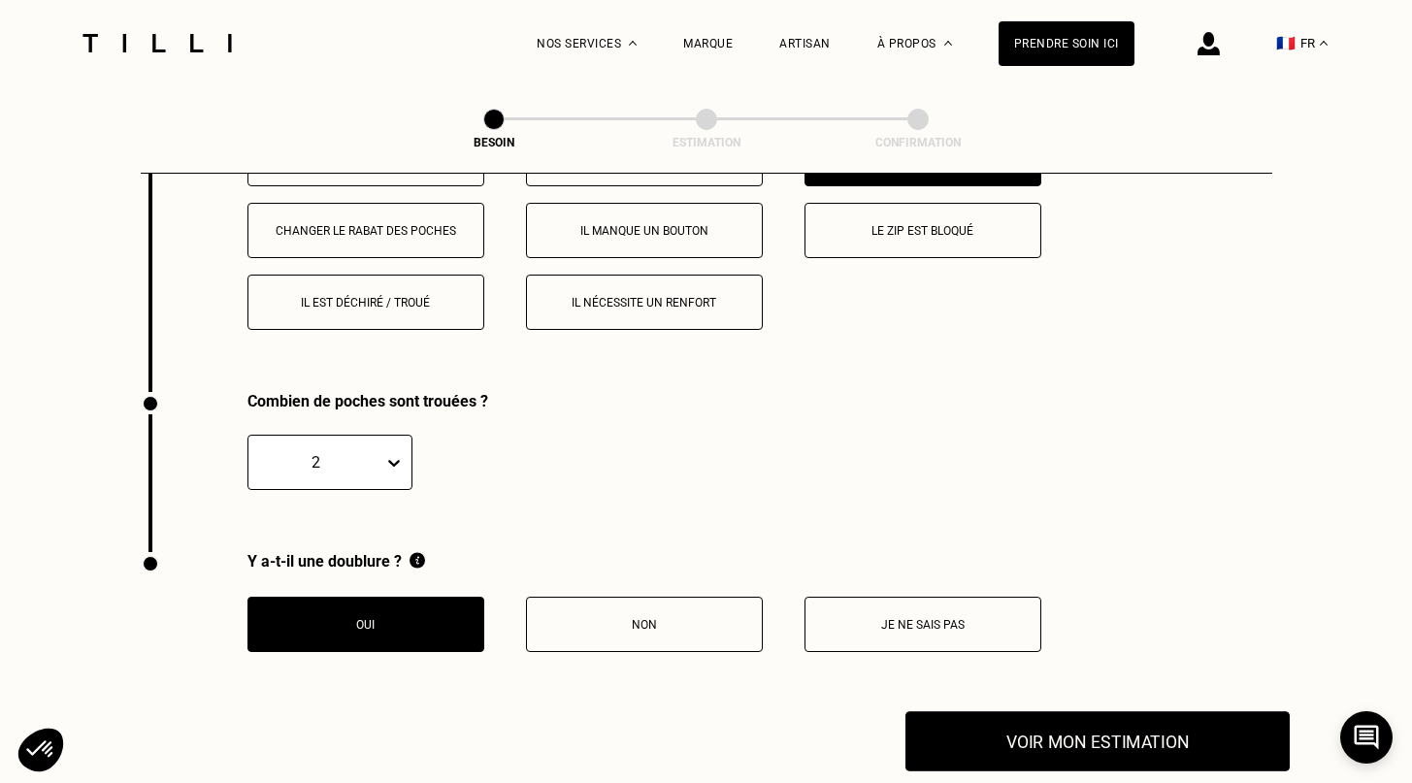
click at [1117, 728] on button "Voir mon estimation" at bounding box center [1097, 741] width 384 height 60
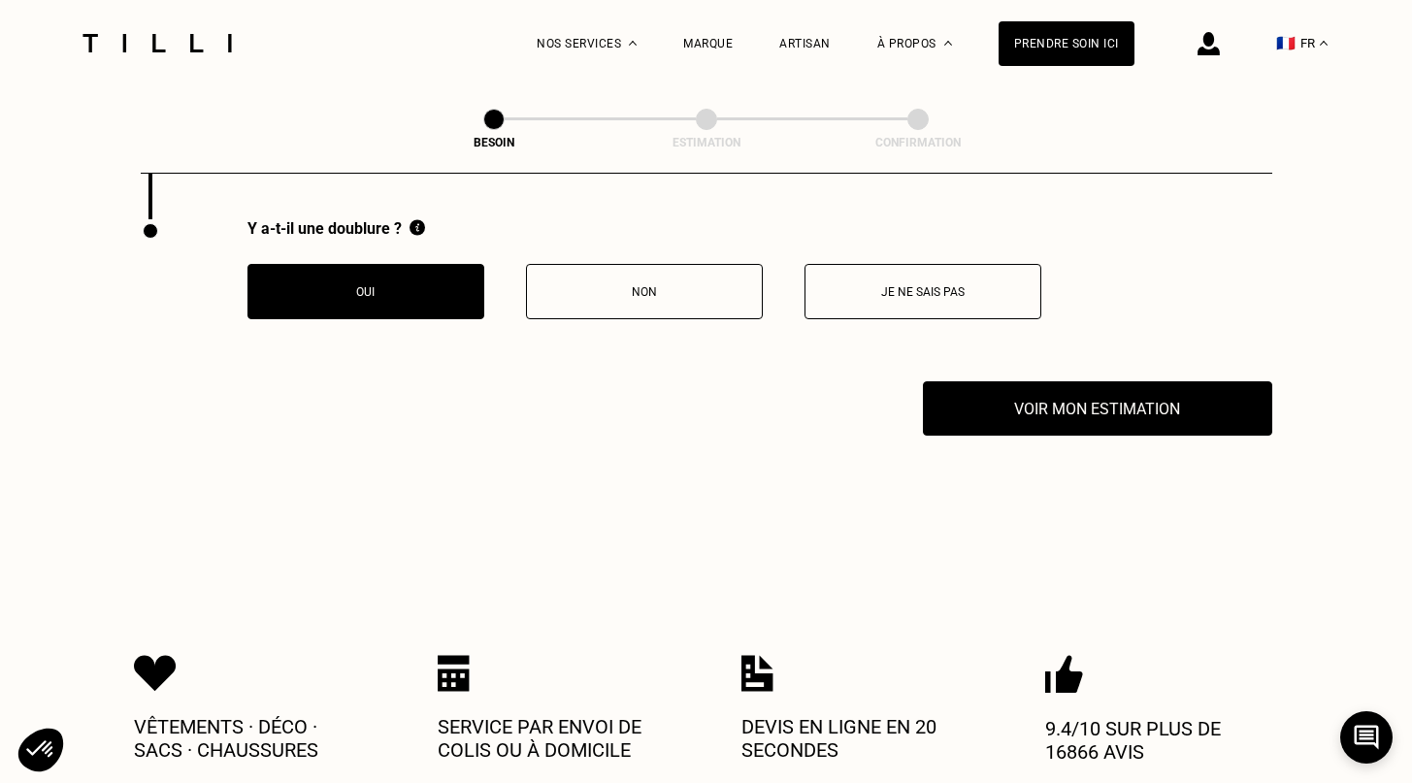
scroll to position [4060, 0]
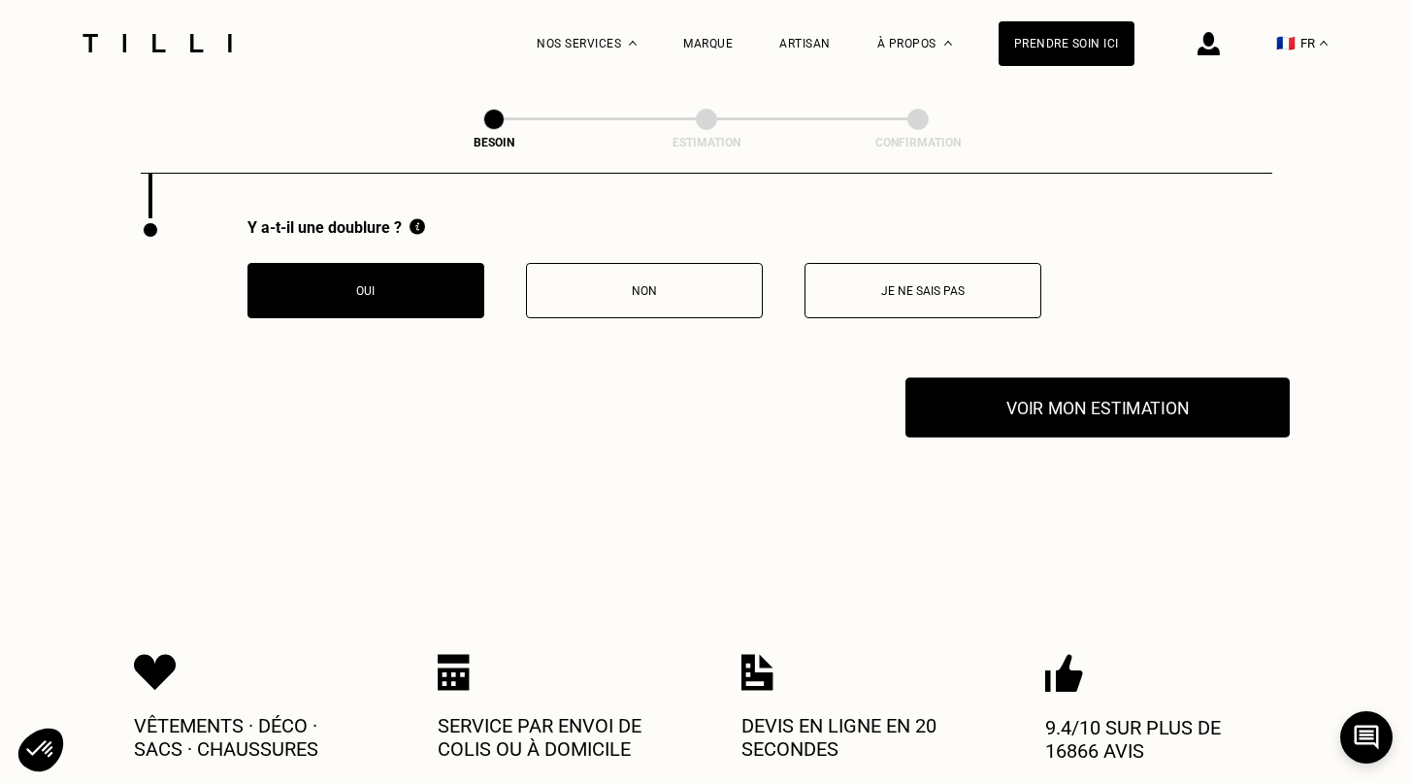
click at [981, 392] on button "Voir mon estimation" at bounding box center [1097, 407] width 384 height 60
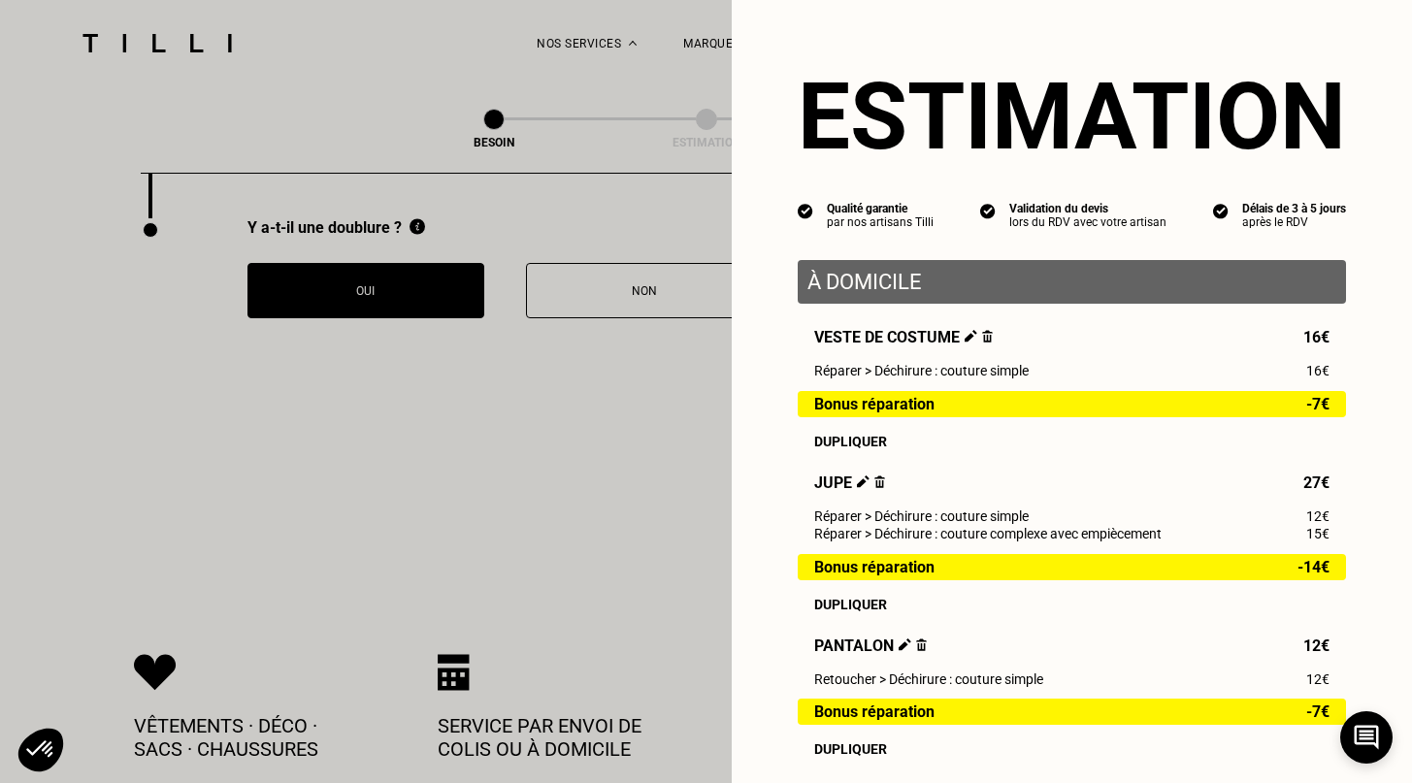
scroll to position [441, 0]
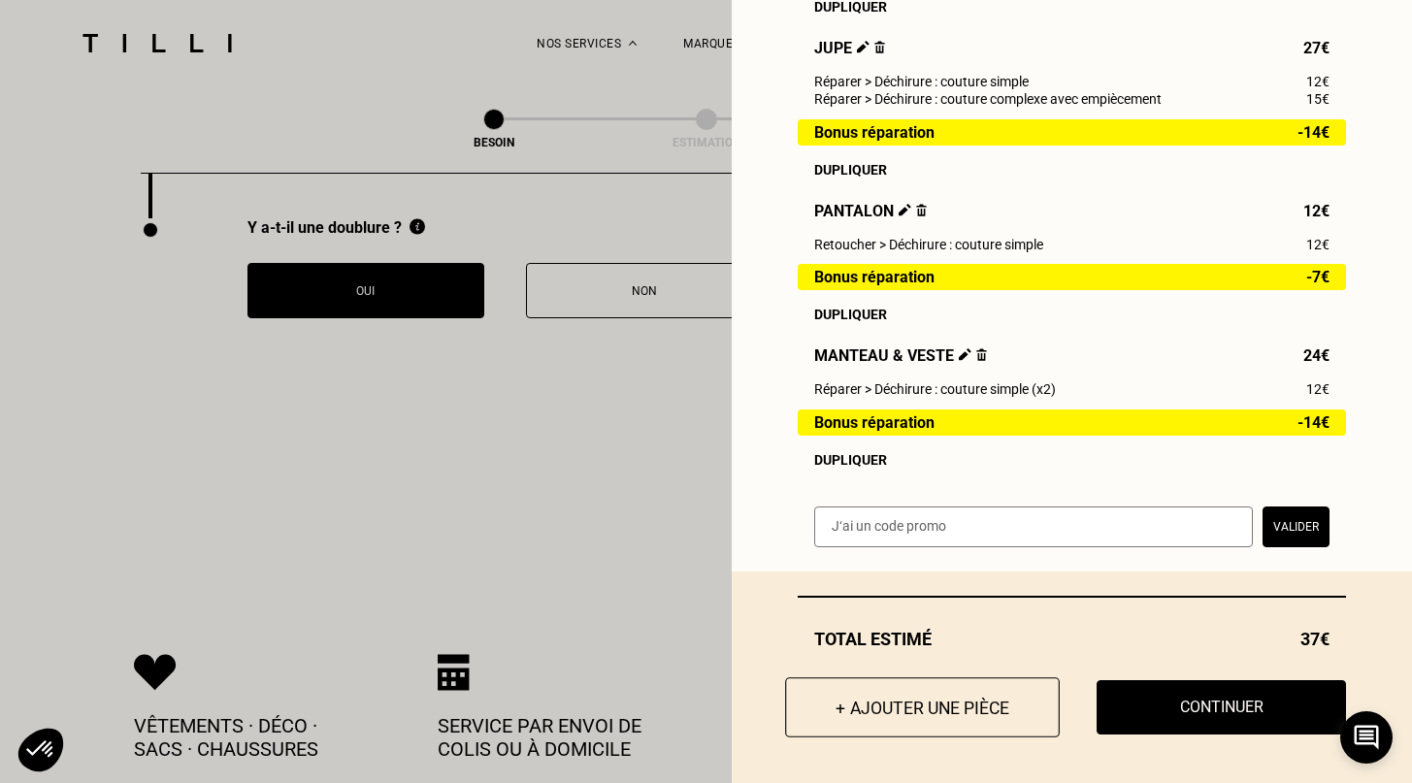
click at [897, 702] on button "+ Ajouter une pièce" at bounding box center [922, 707] width 275 height 60
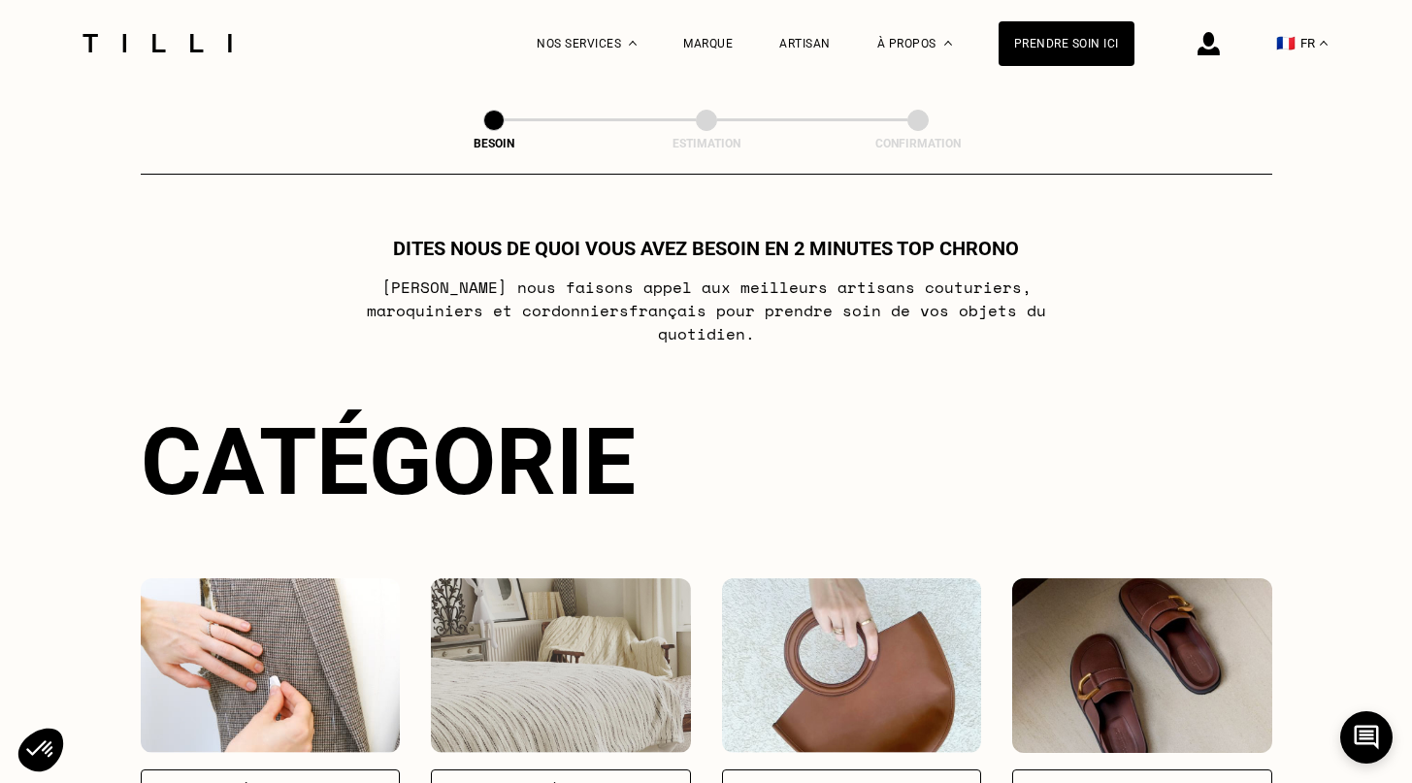
scroll to position [293, 0]
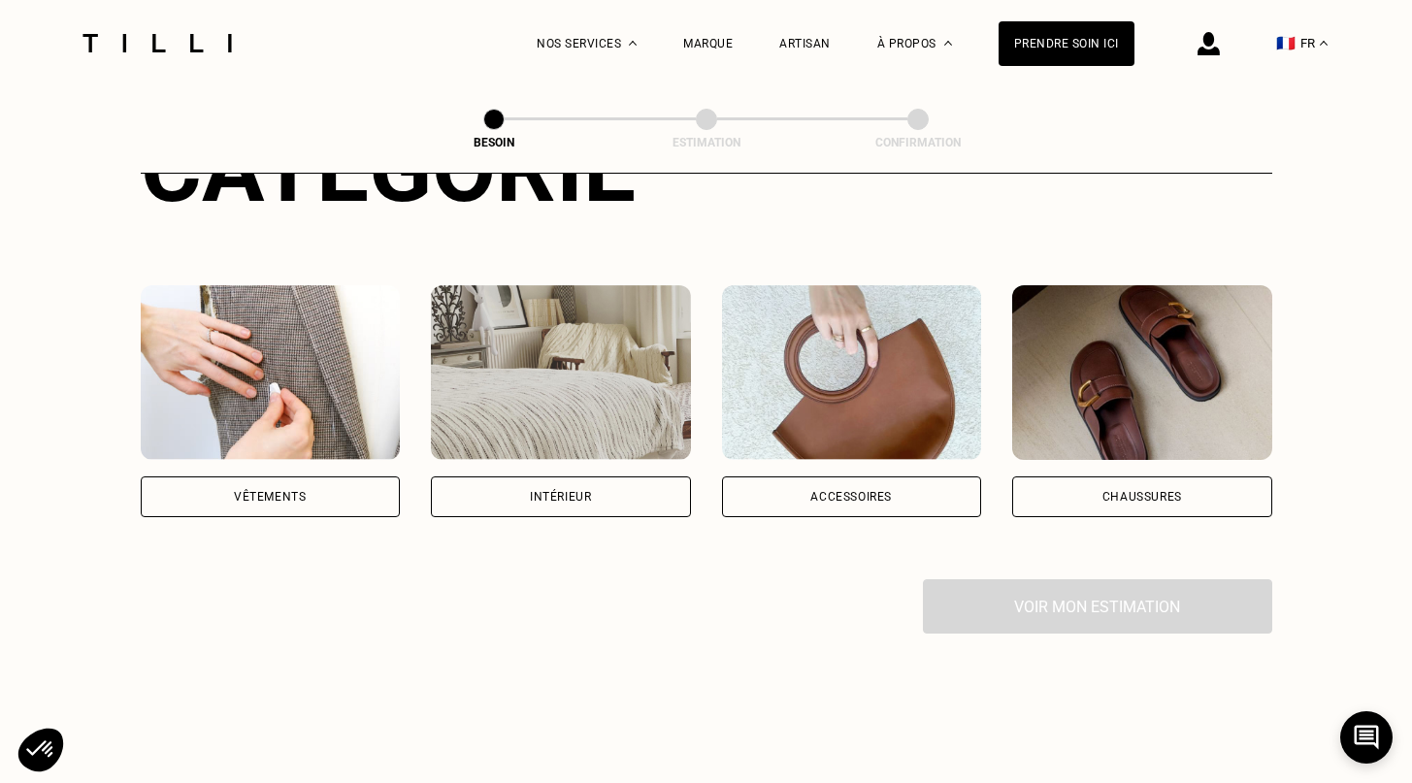
click at [313, 487] on div "Vêtements" at bounding box center [271, 496] width 260 height 41
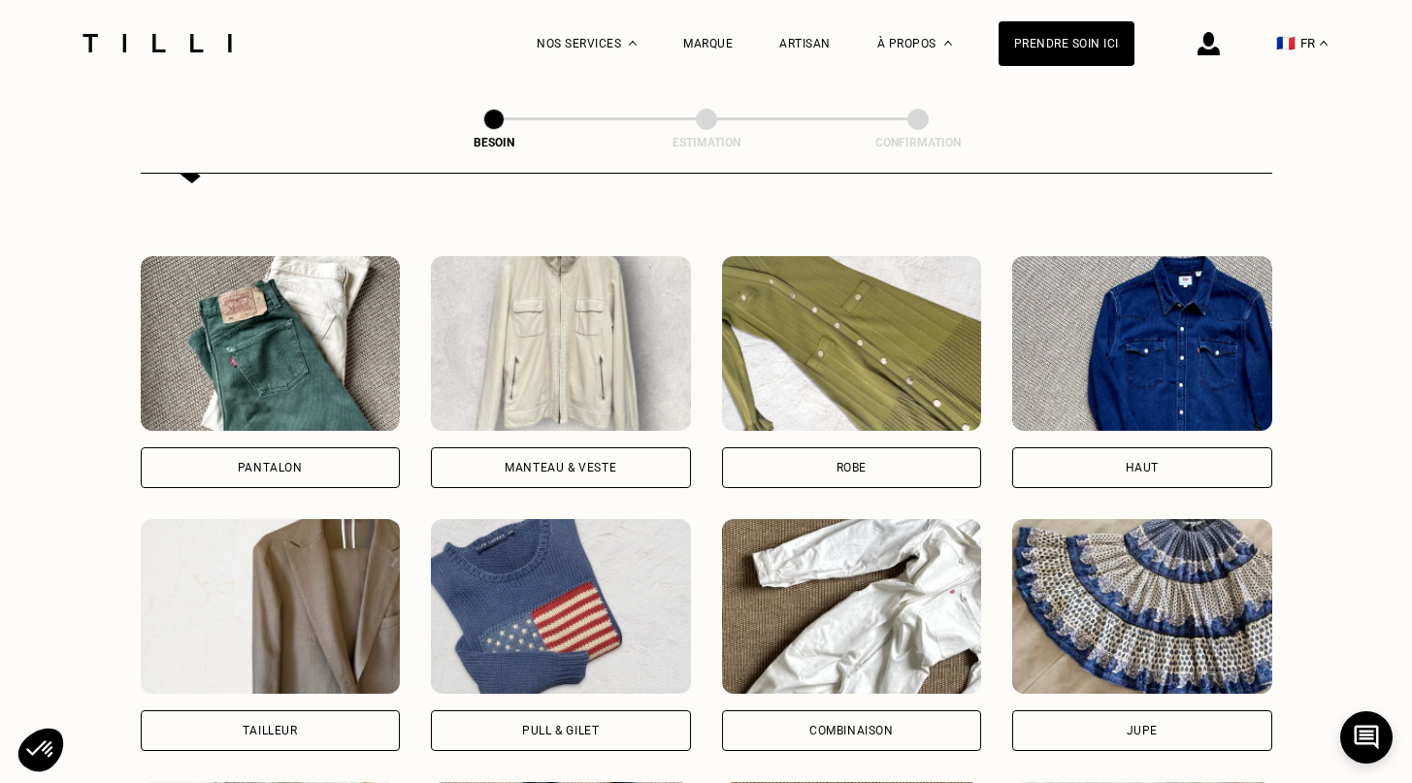
scroll to position [850, 0]
click at [601, 455] on div "Manteau & Veste" at bounding box center [561, 466] width 260 height 41
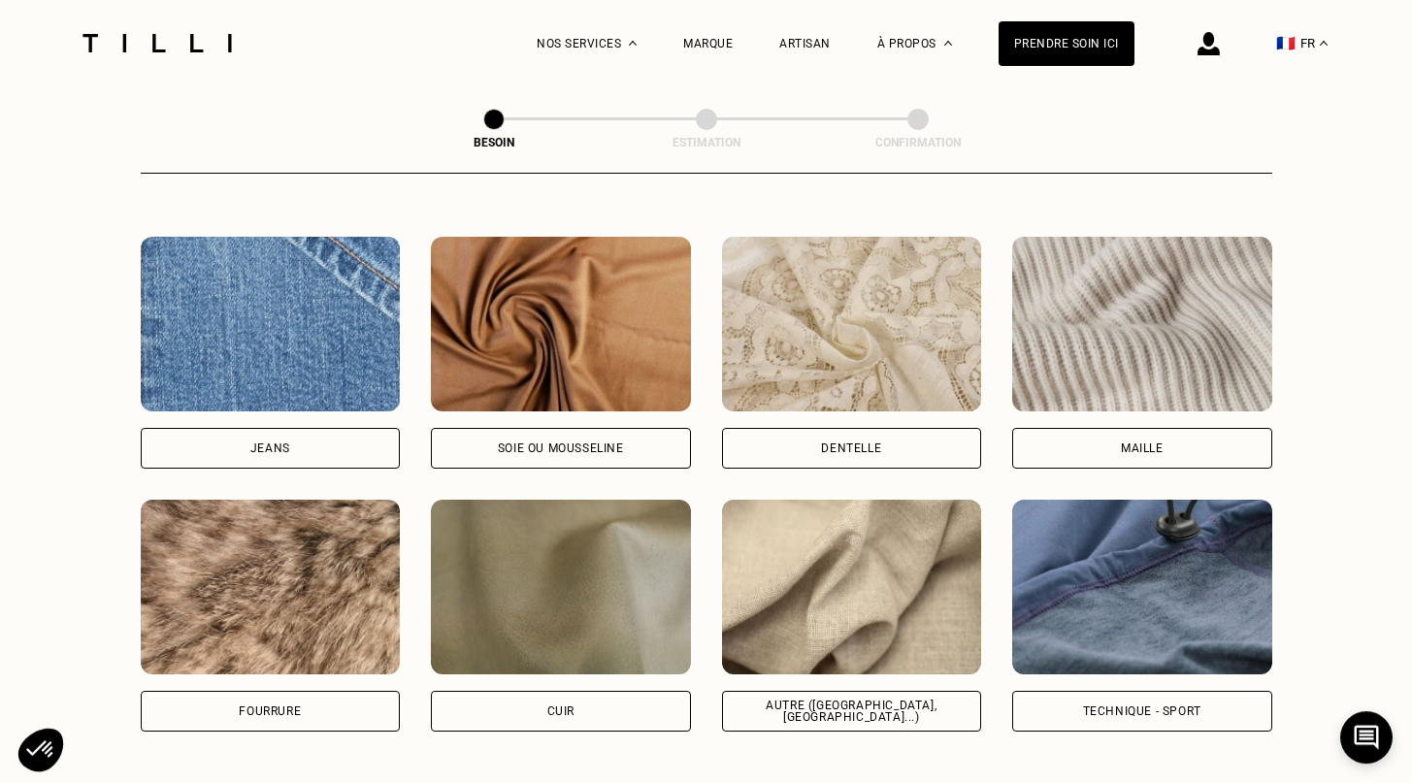
scroll to position [2048, 0]
click at [792, 699] on div "Autre ([GEOGRAPHIC_DATA], [GEOGRAPHIC_DATA]...)" at bounding box center [851, 710] width 227 height 23
select select "FR"
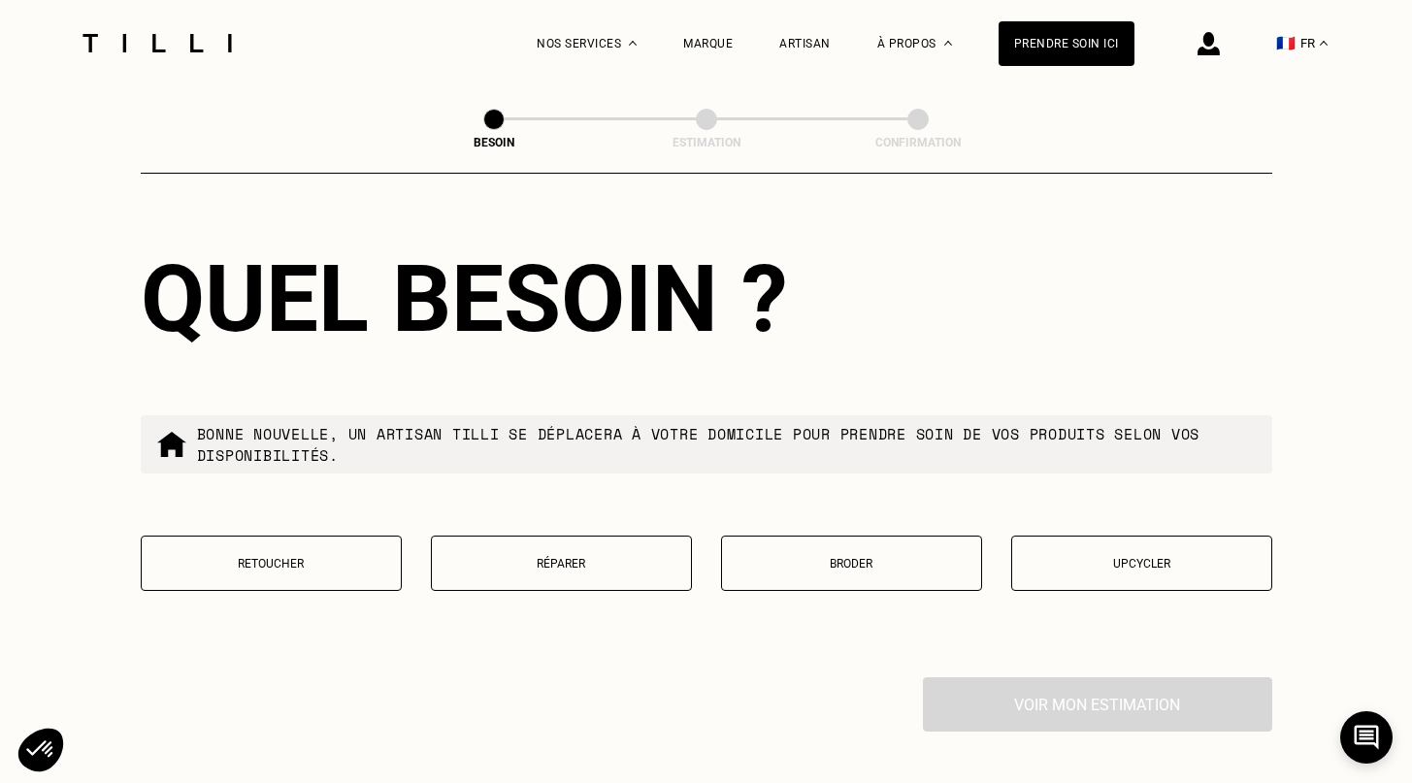
scroll to position [3137, 0]
click at [508, 558] on p "Réparer" at bounding box center [561, 565] width 240 height 14
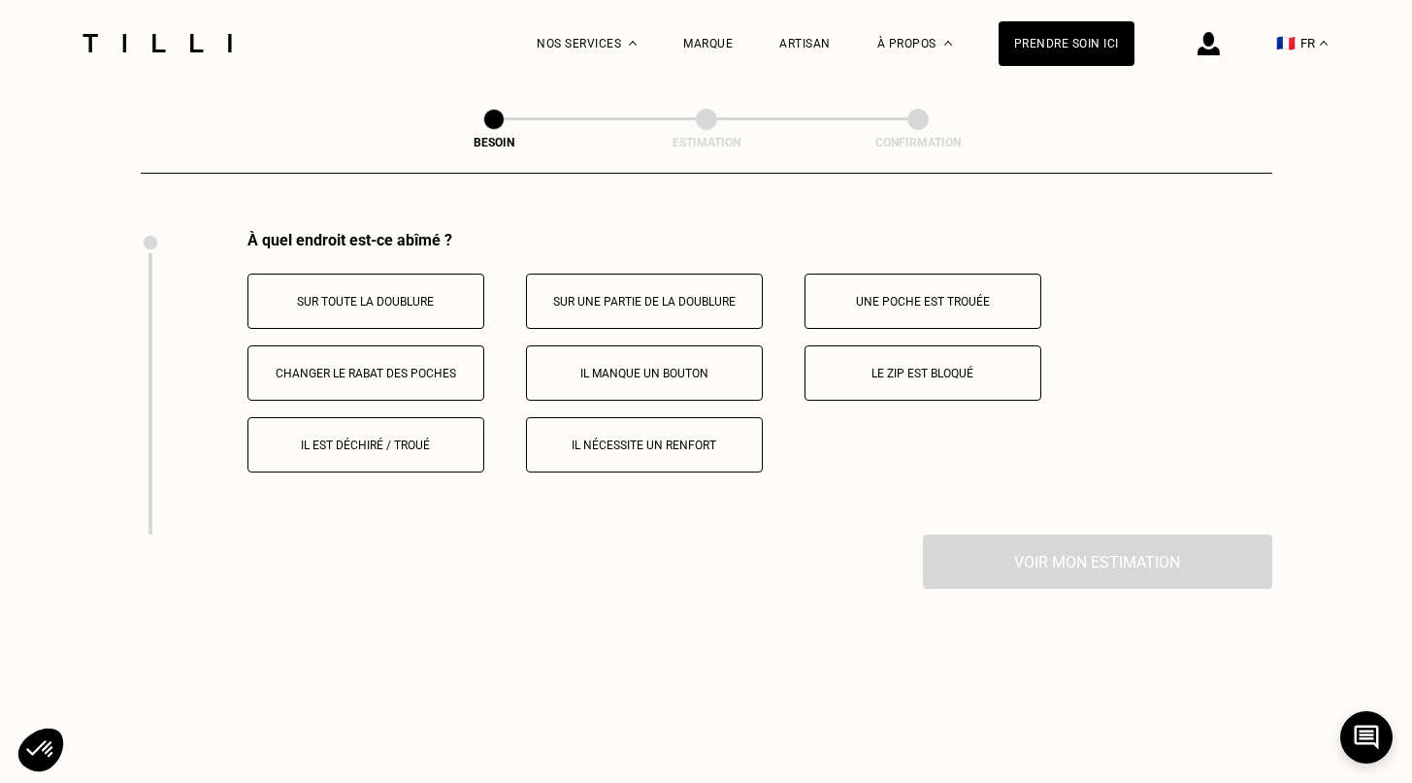
click at [894, 295] on p "Une poche est trouée" at bounding box center [922, 302] width 215 height 14
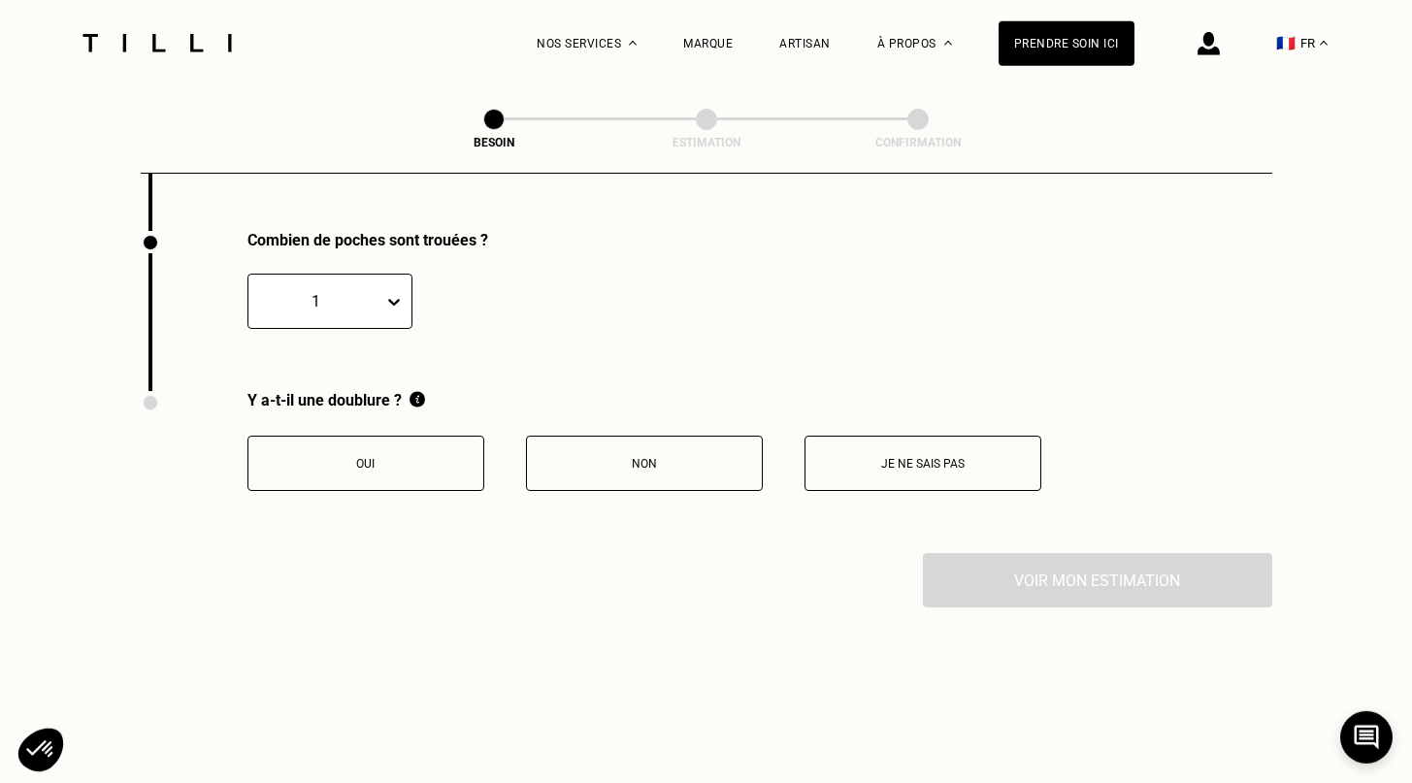
scroll to position [3887, 0]
click at [430, 460] on button "Oui" at bounding box center [365, 463] width 237 height 55
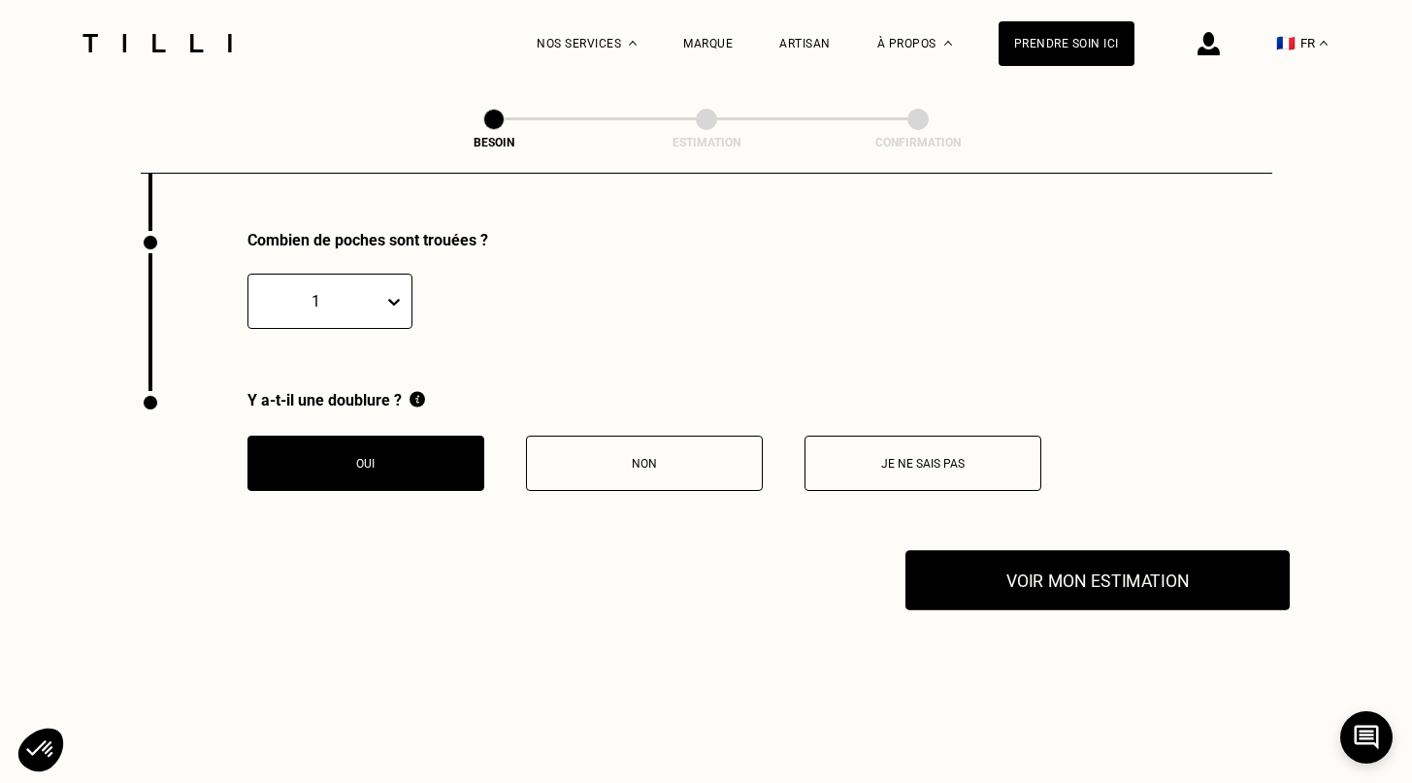
click at [1019, 579] on button "Voir mon estimation" at bounding box center [1097, 580] width 384 height 60
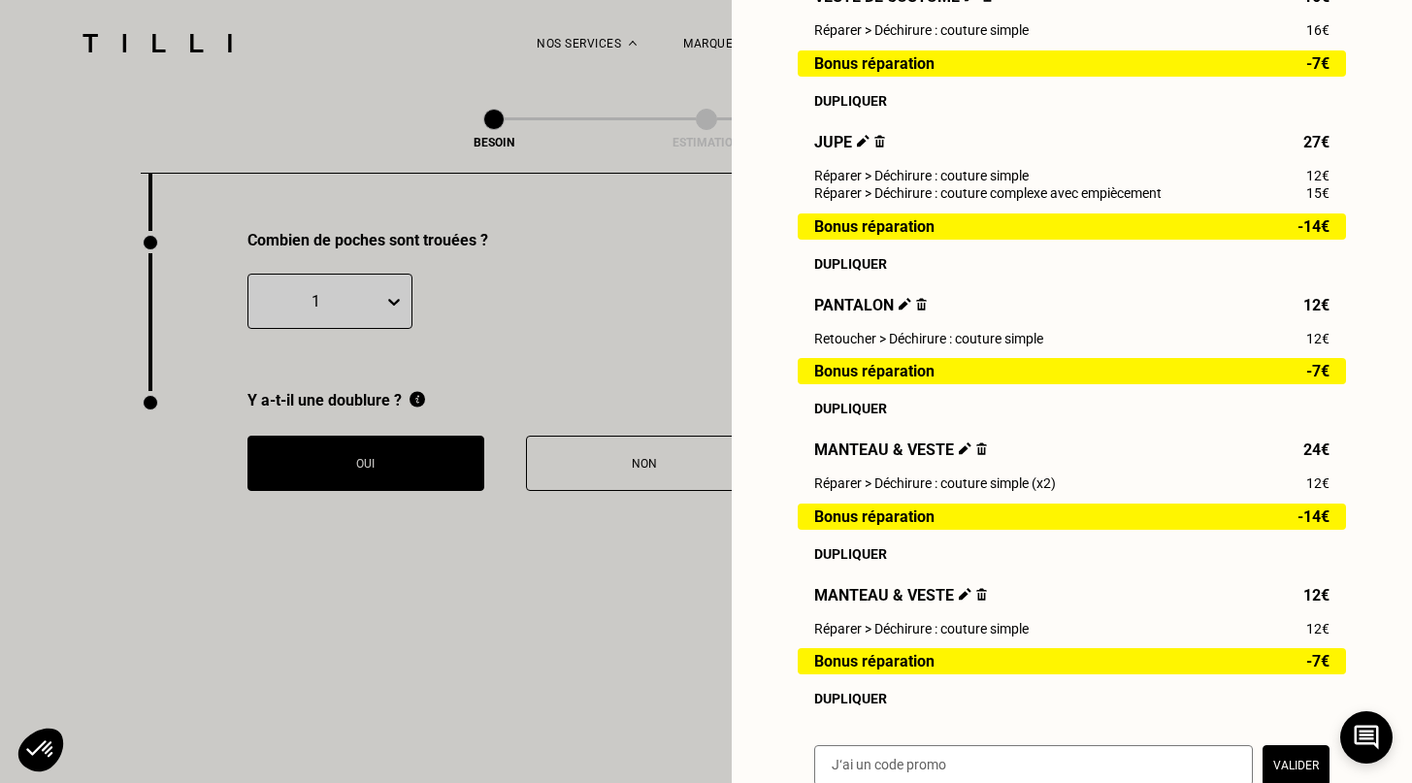
scroll to position [587, 0]
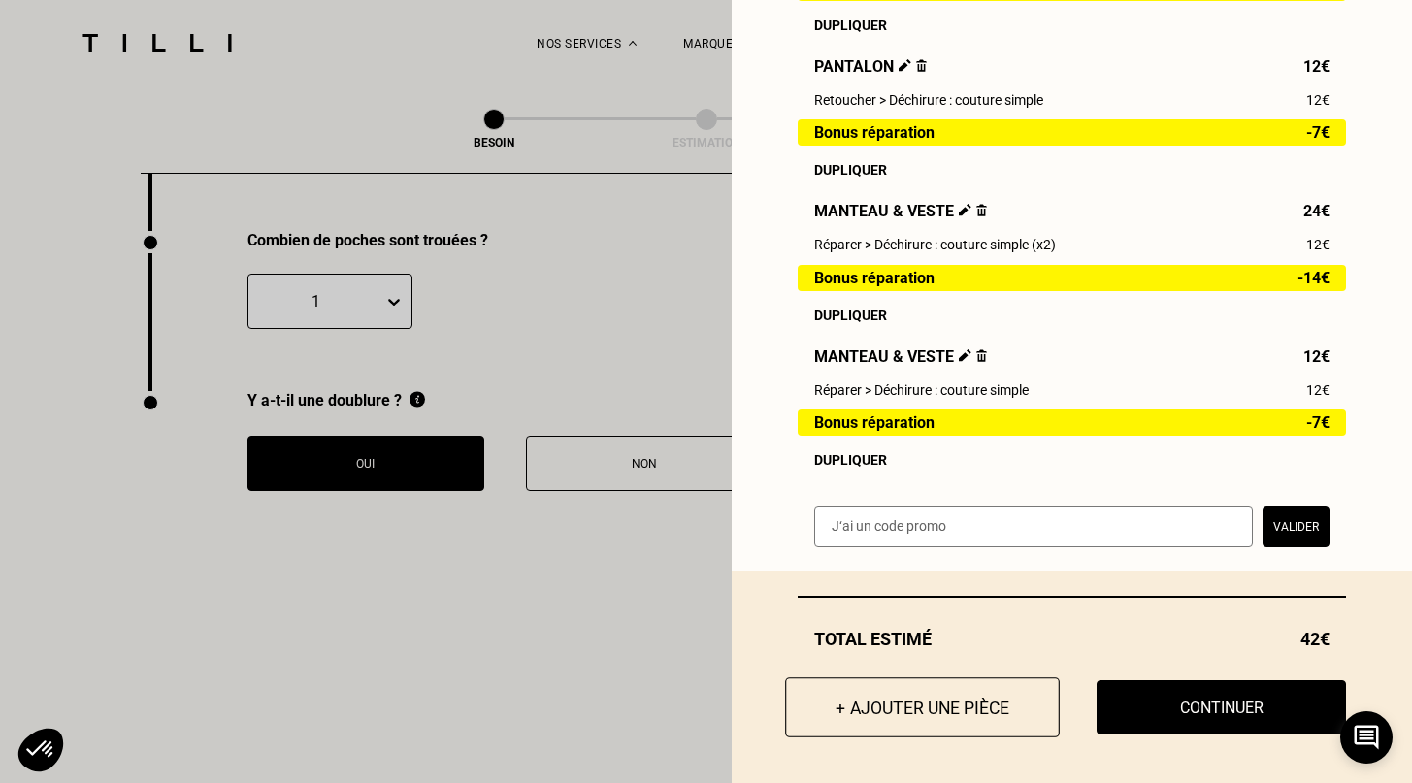
click at [915, 708] on button "+ Ajouter une pièce" at bounding box center [922, 707] width 275 height 60
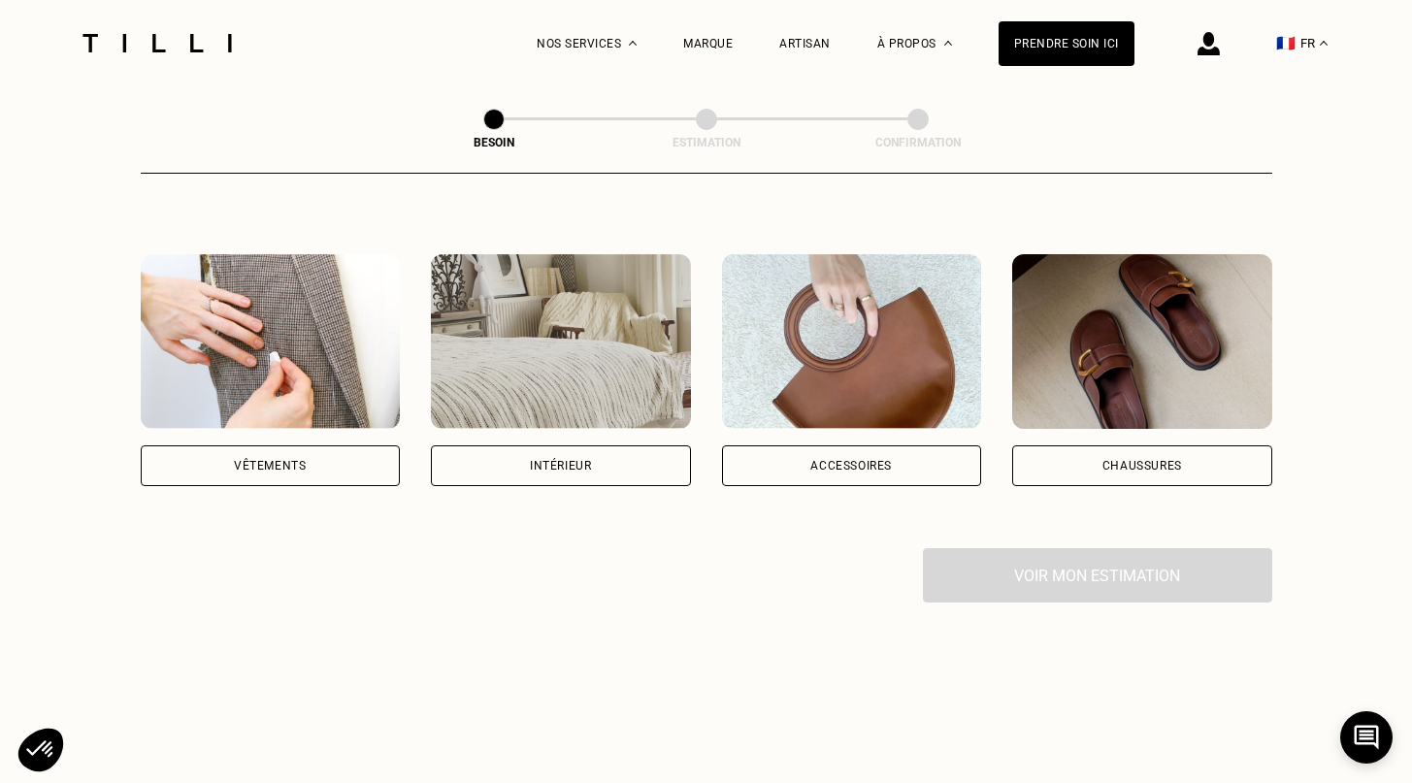
scroll to position [319, 0]
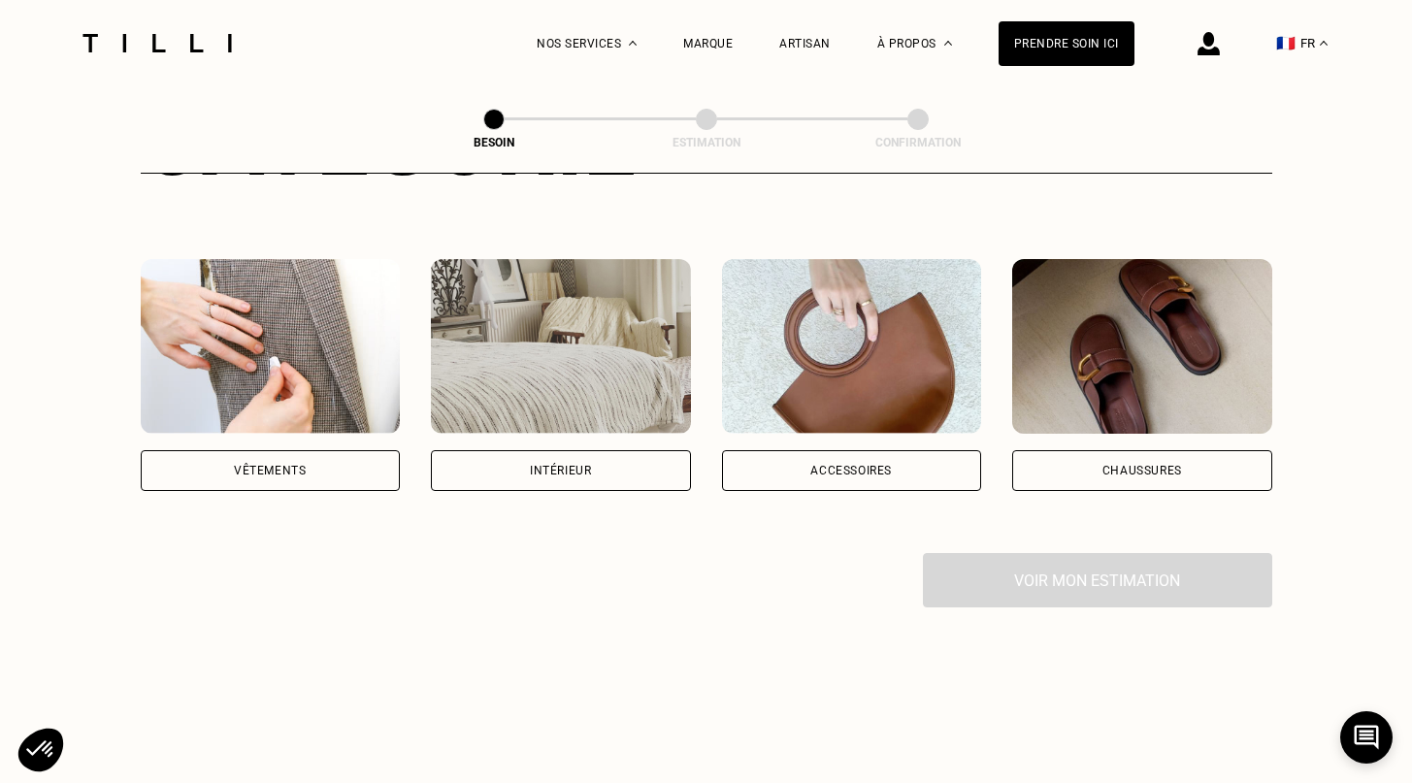
click at [302, 423] on div "Vêtements" at bounding box center [271, 375] width 260 height 232
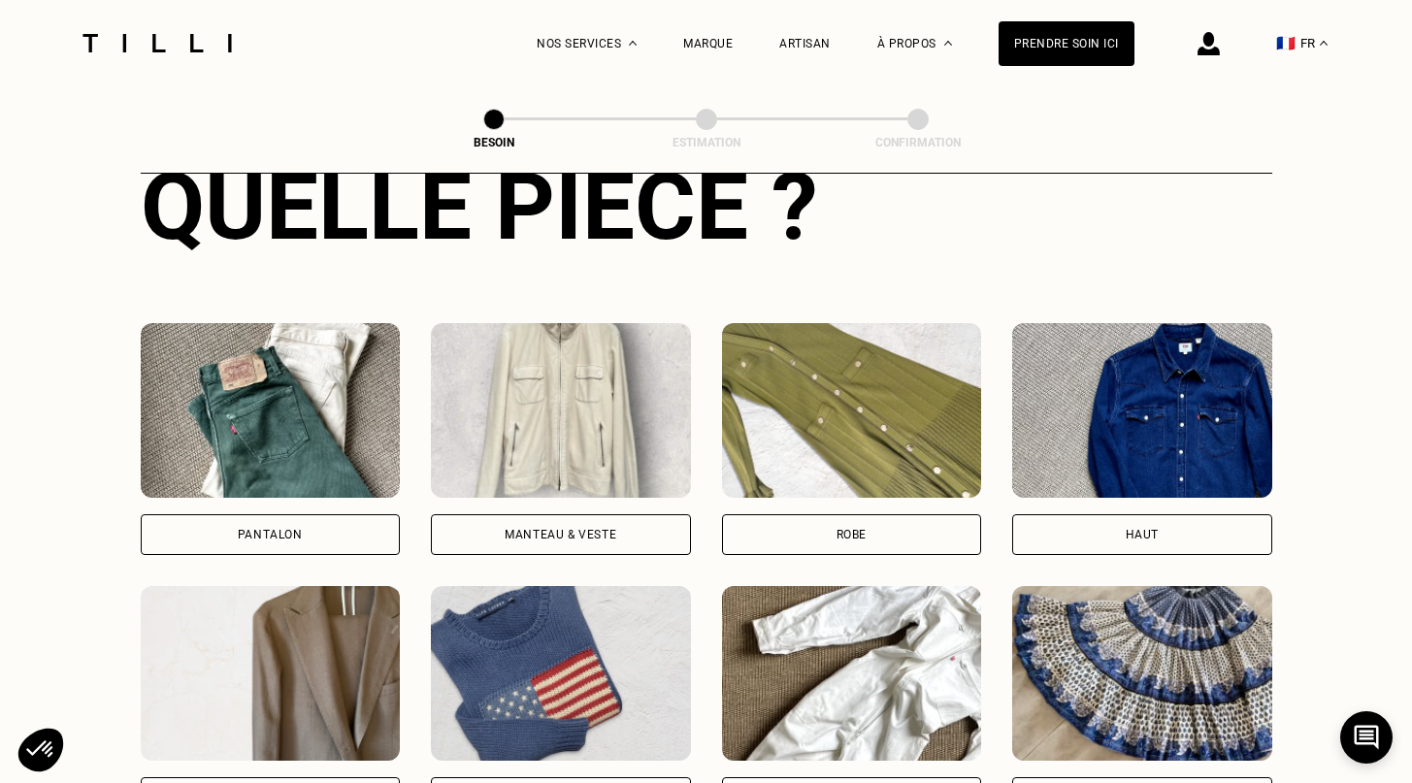
scroll to position [1061, 0]
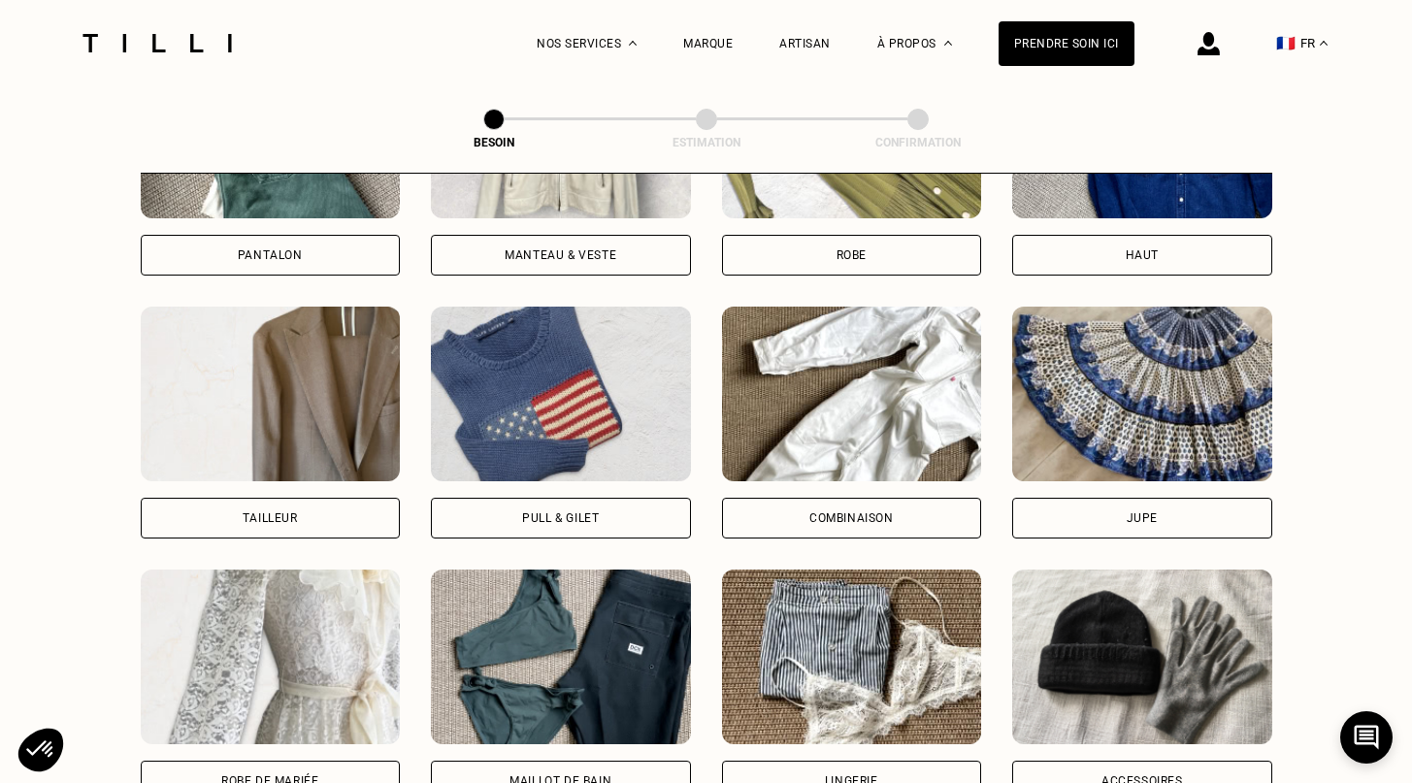
click at [1156, 506] on div "Jupe" at bounding box center [1142, 518] width 260 height 41
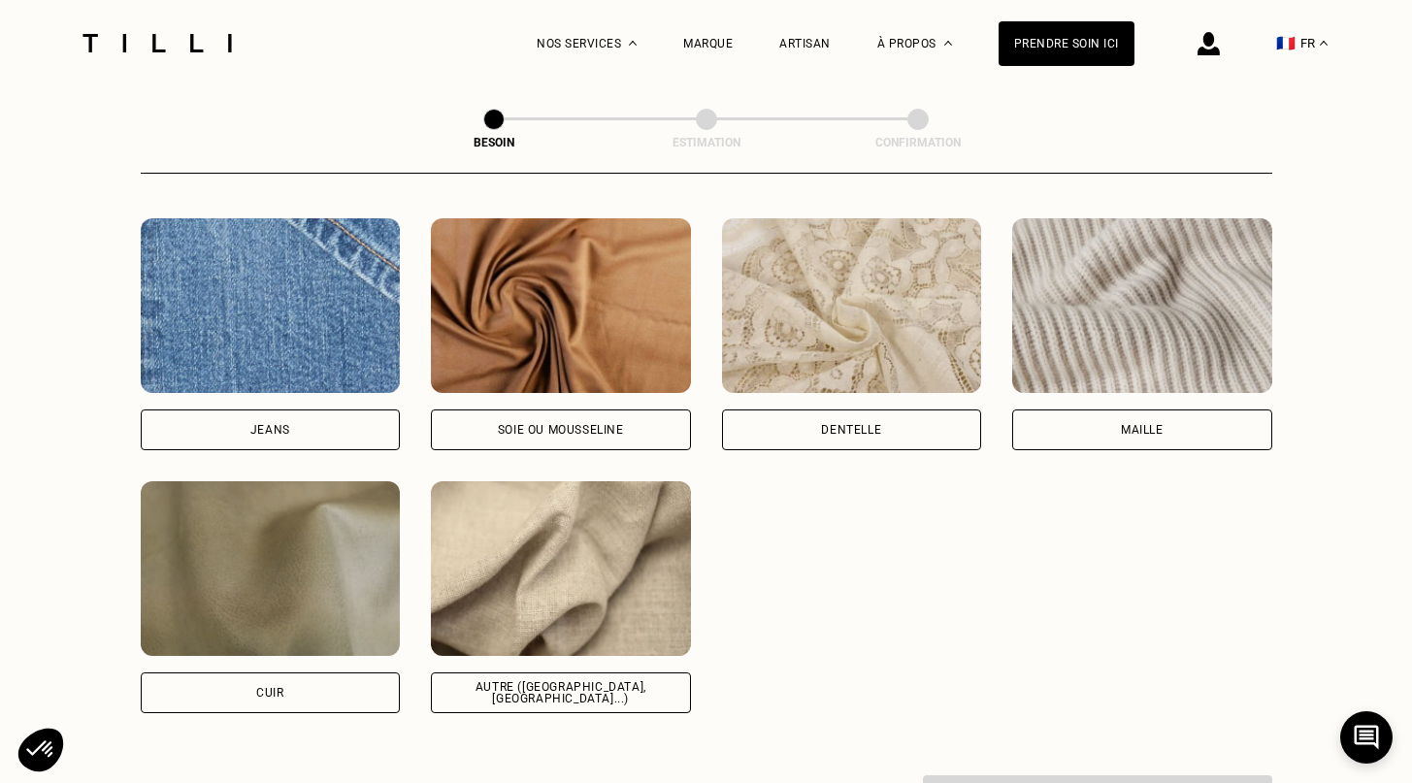
scroll to position [2072, 0]
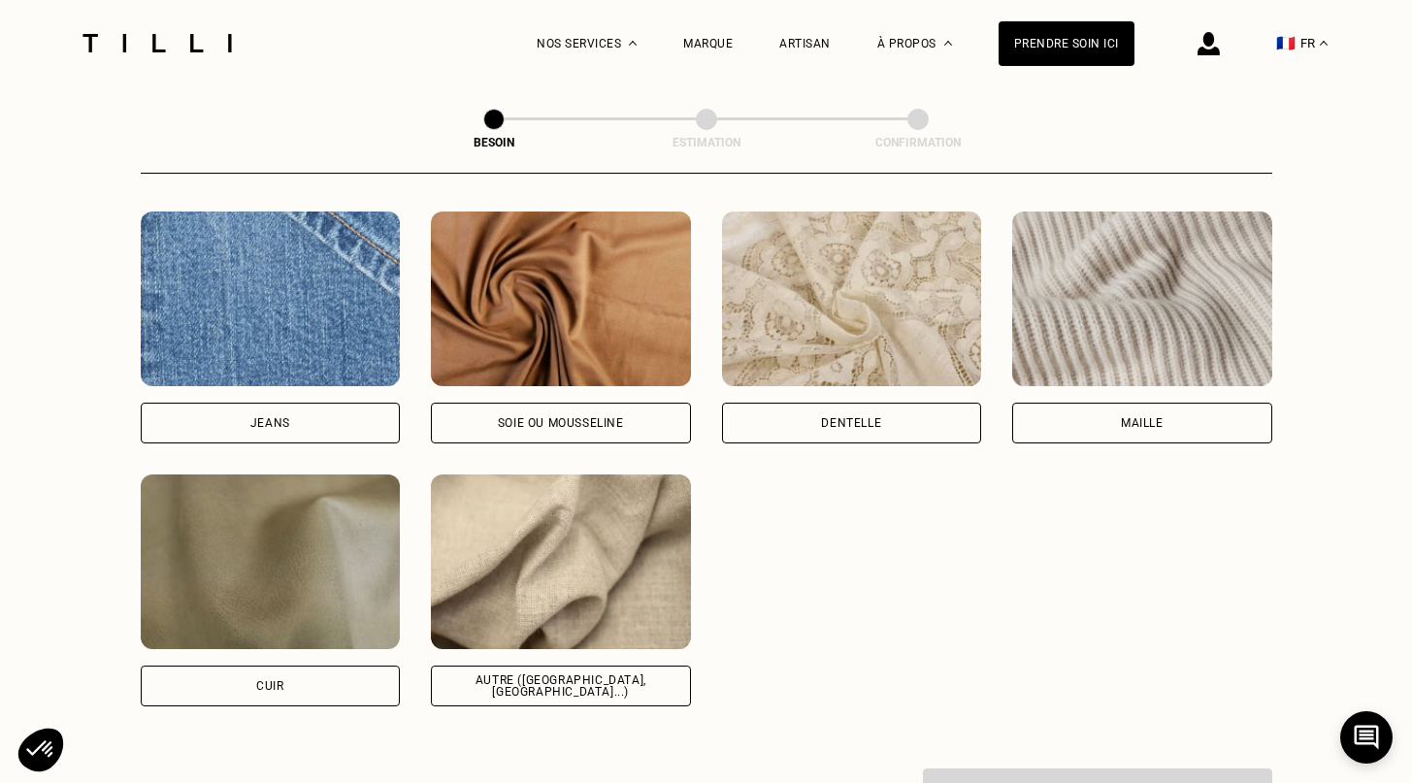
click at [665, 666] on div "Autre ([GEOGRAPHIC_DATA], [GEOGRAPHIC_DATA]...)" at bounding box center [561, 686] width 260 height 41
select select "FR"
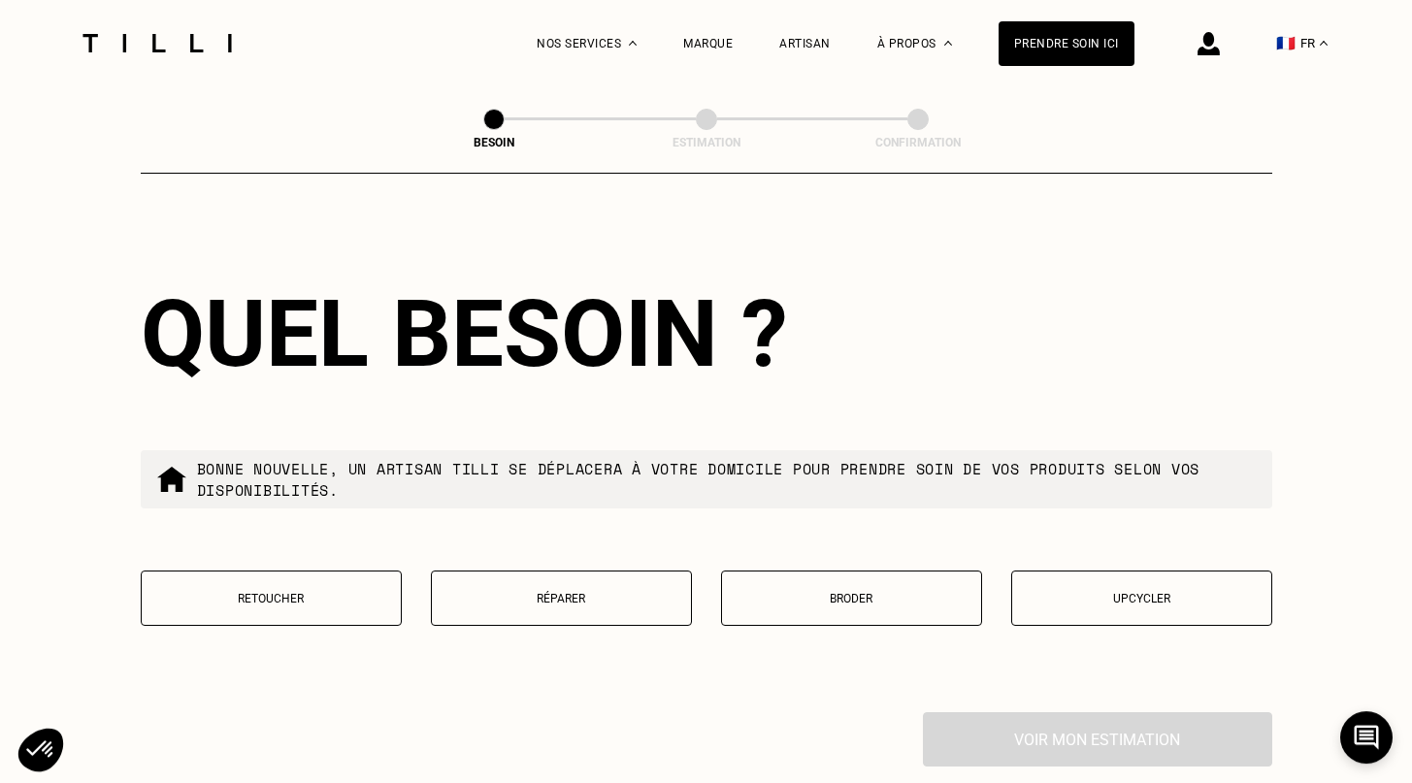
scroll to position [3175, 0]
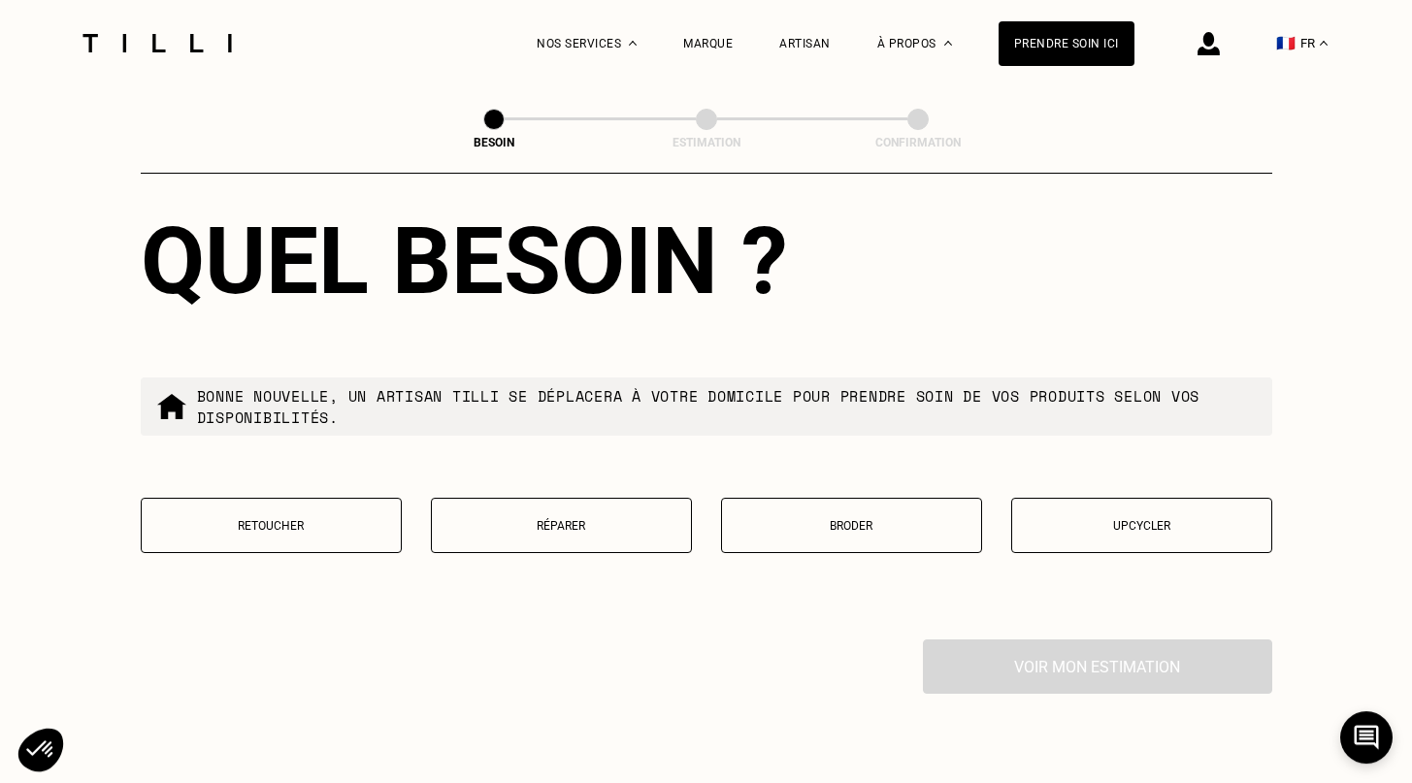
click at [560, 519] on p "Réparer" at bounding box center [561, 526] width 240 height 14
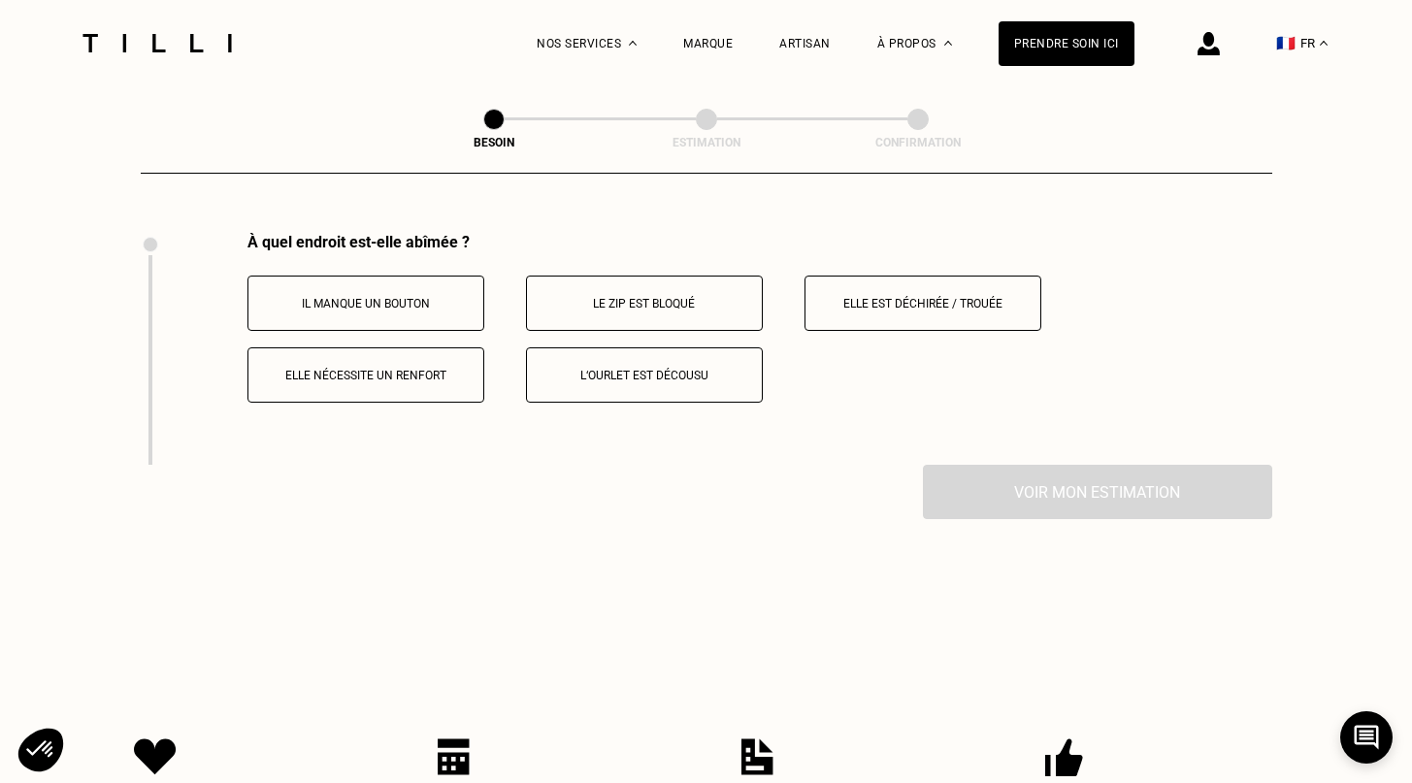
scroll to position [3584, 0]
click at [677, 298] on button "Le zip est bloqué" at bounding box center [644, 301] width 237 height 55
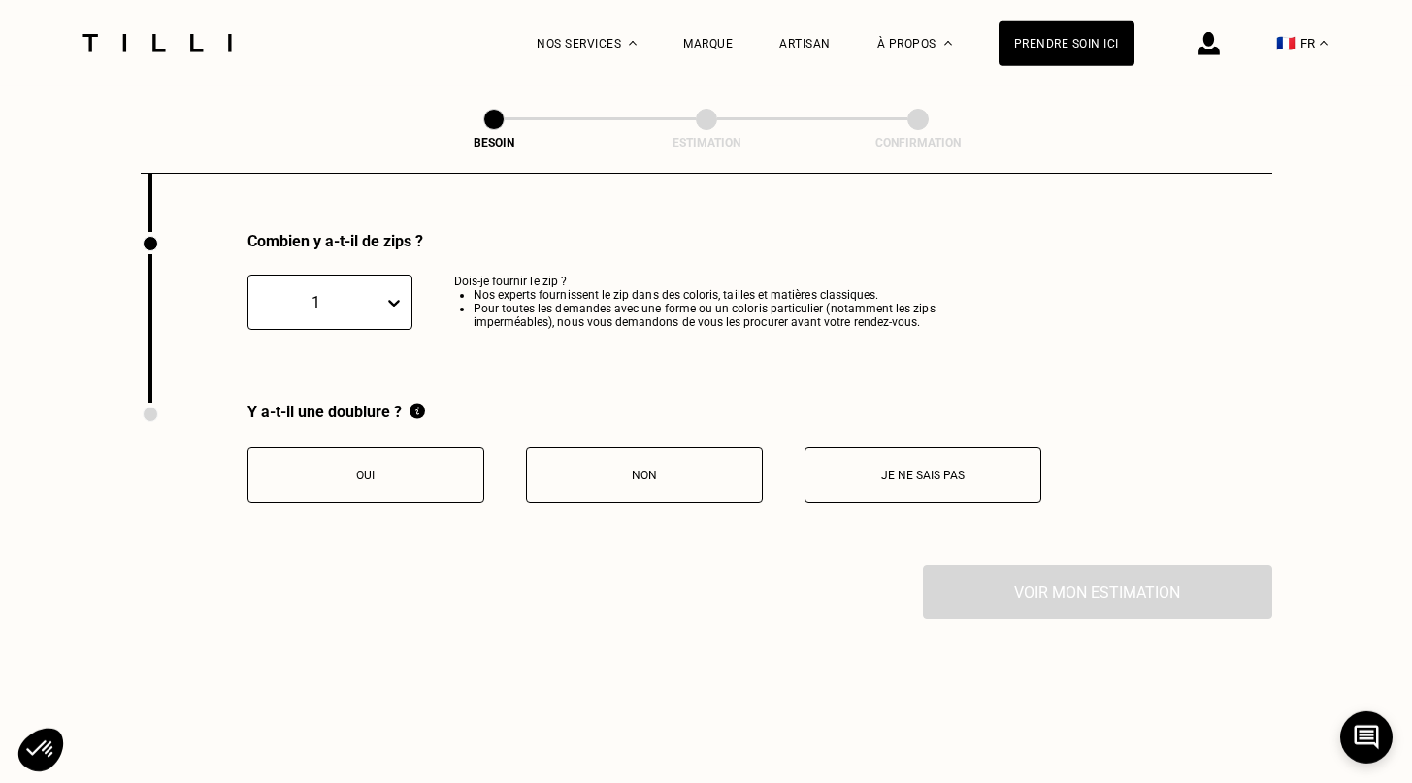
scroll to position [3816, 0]
click at [665, 469] on p "Non" at bounding box center [644, 475] width 215 height 14
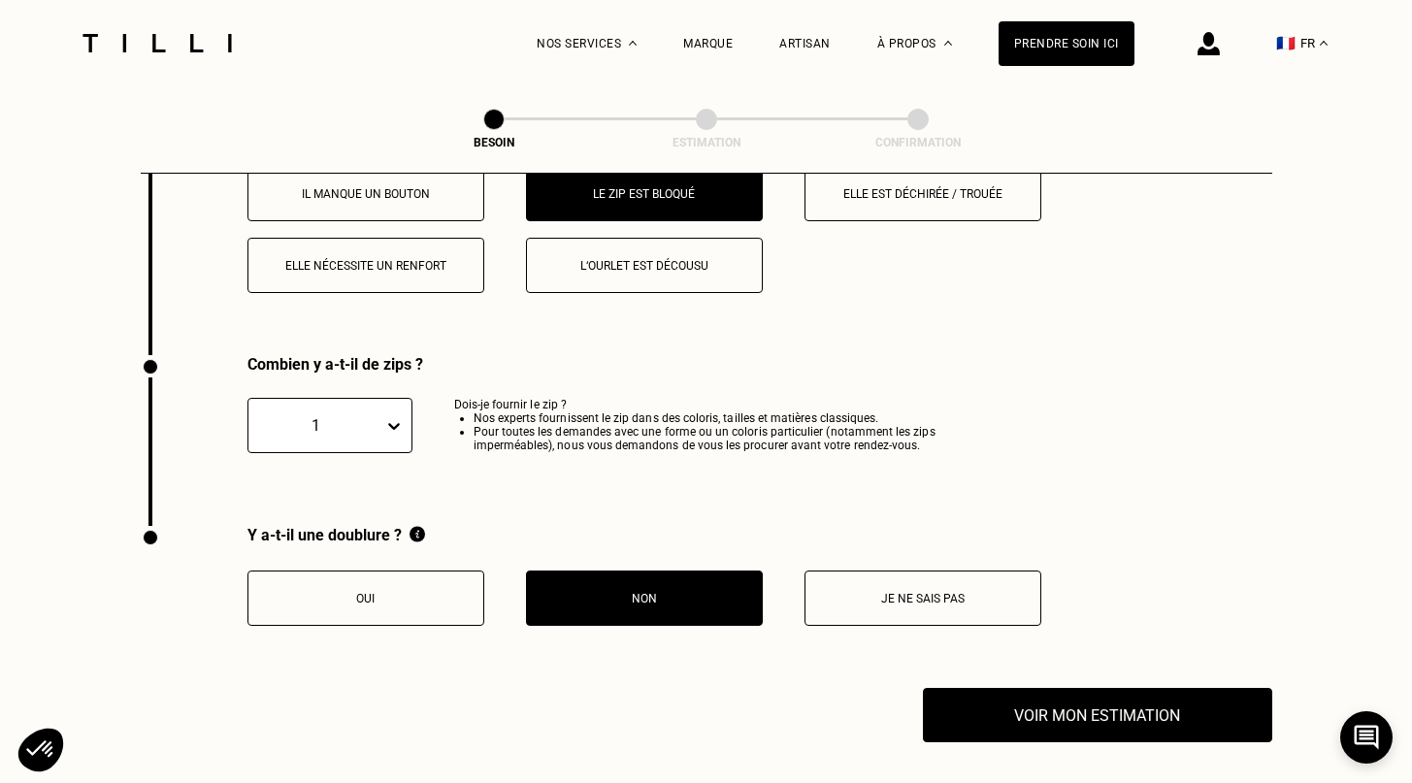
scroll to position [3680, 0]
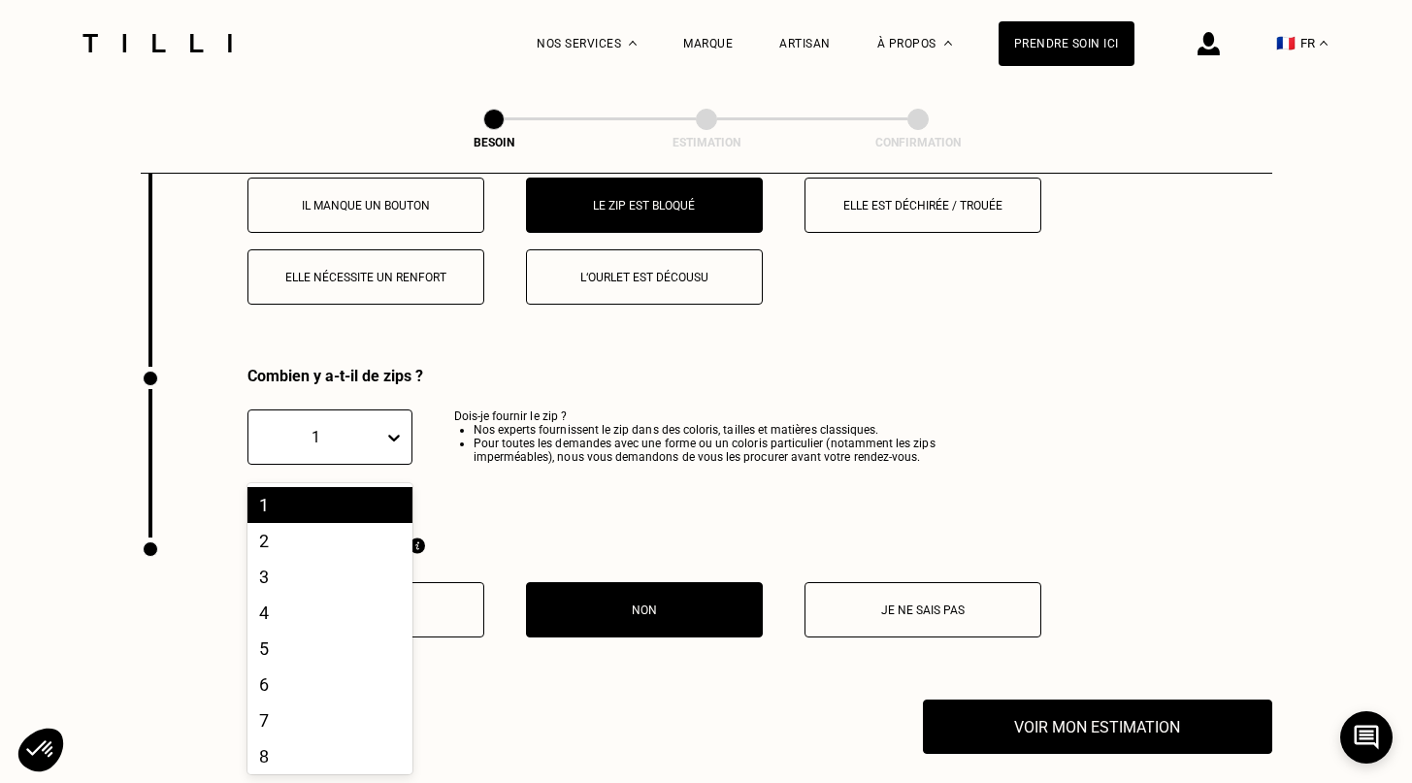
click at [357, 428] on div "1" at bounding box center [315, 437] width 115 height 18
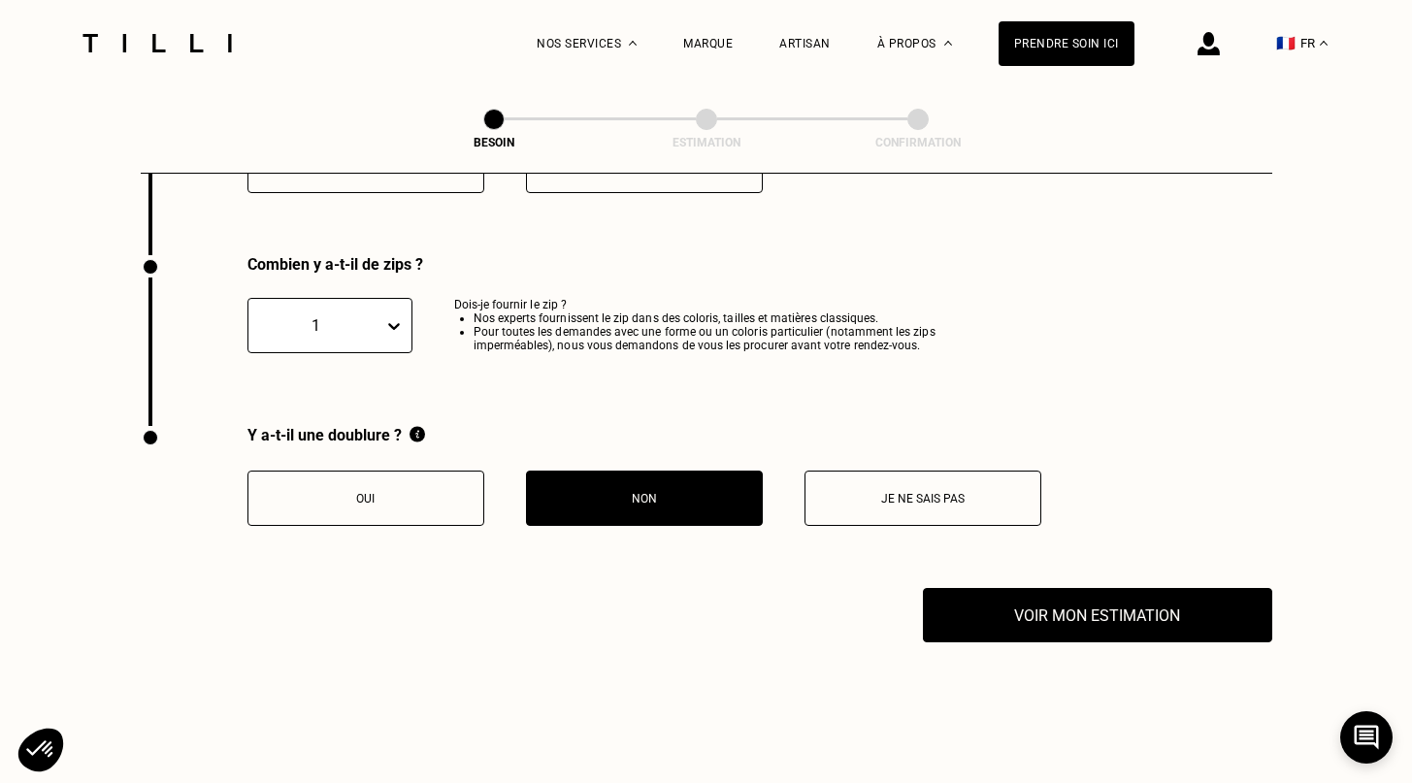
scroll to position [3843, 0]
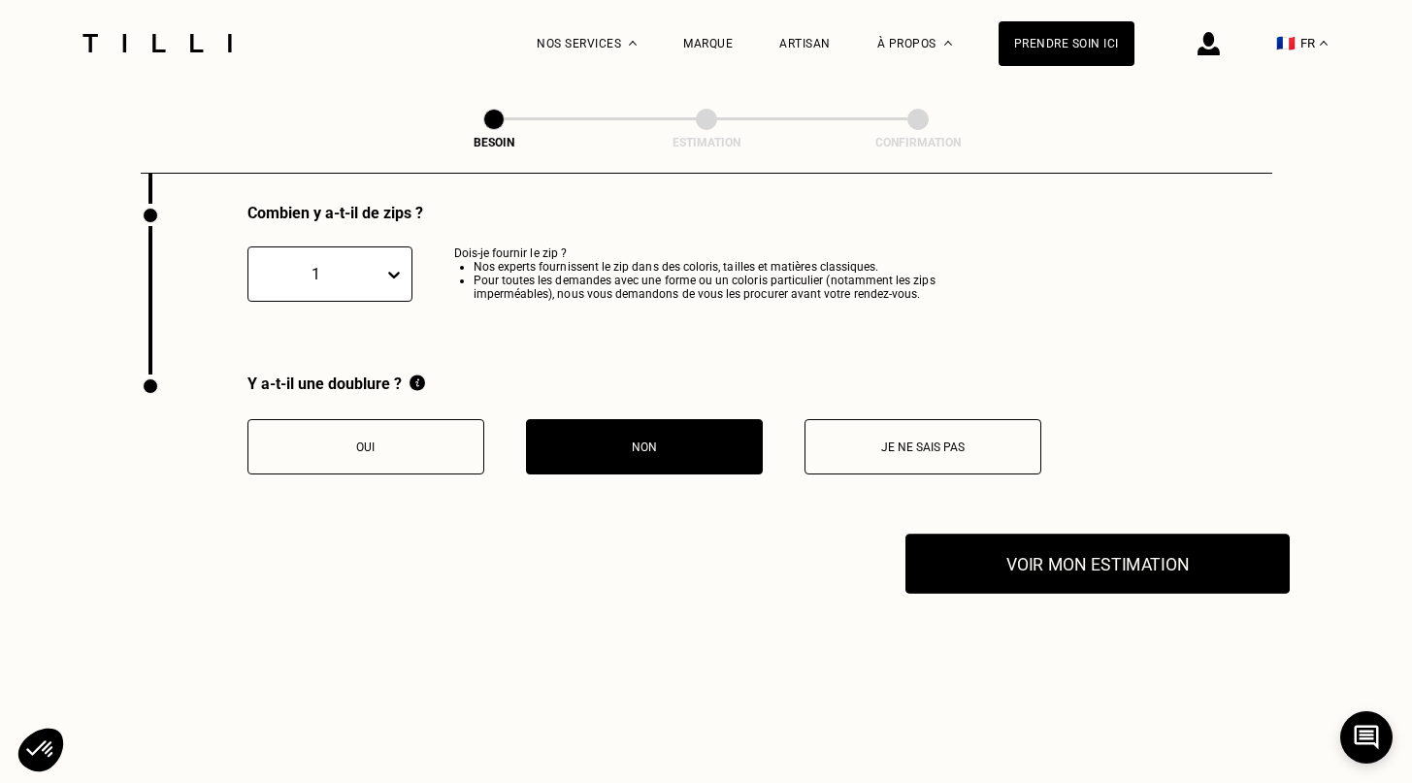
click at [1057, 579] on button "Voir mon estimation" at bounding box center [1097, 564] width 384 height 60
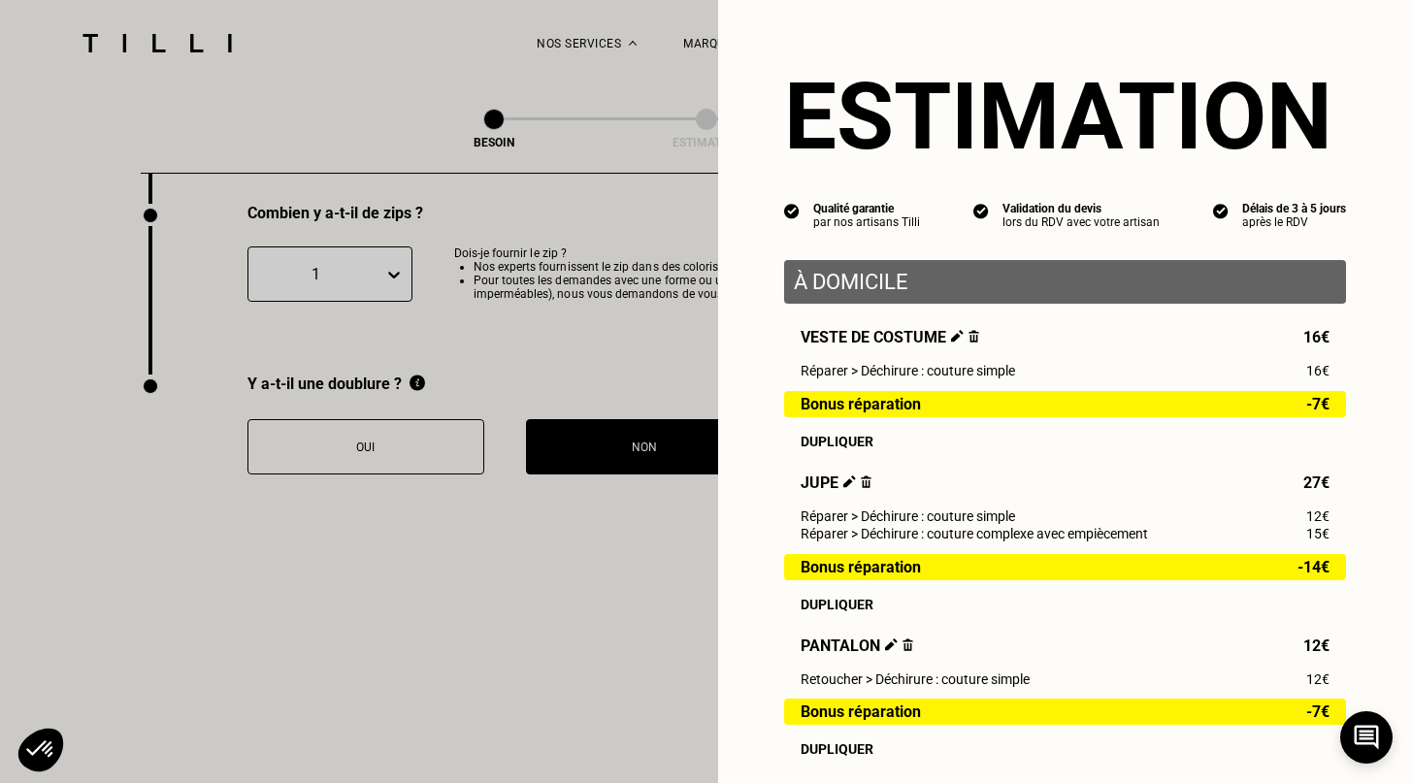
scroll to position [733, 0]
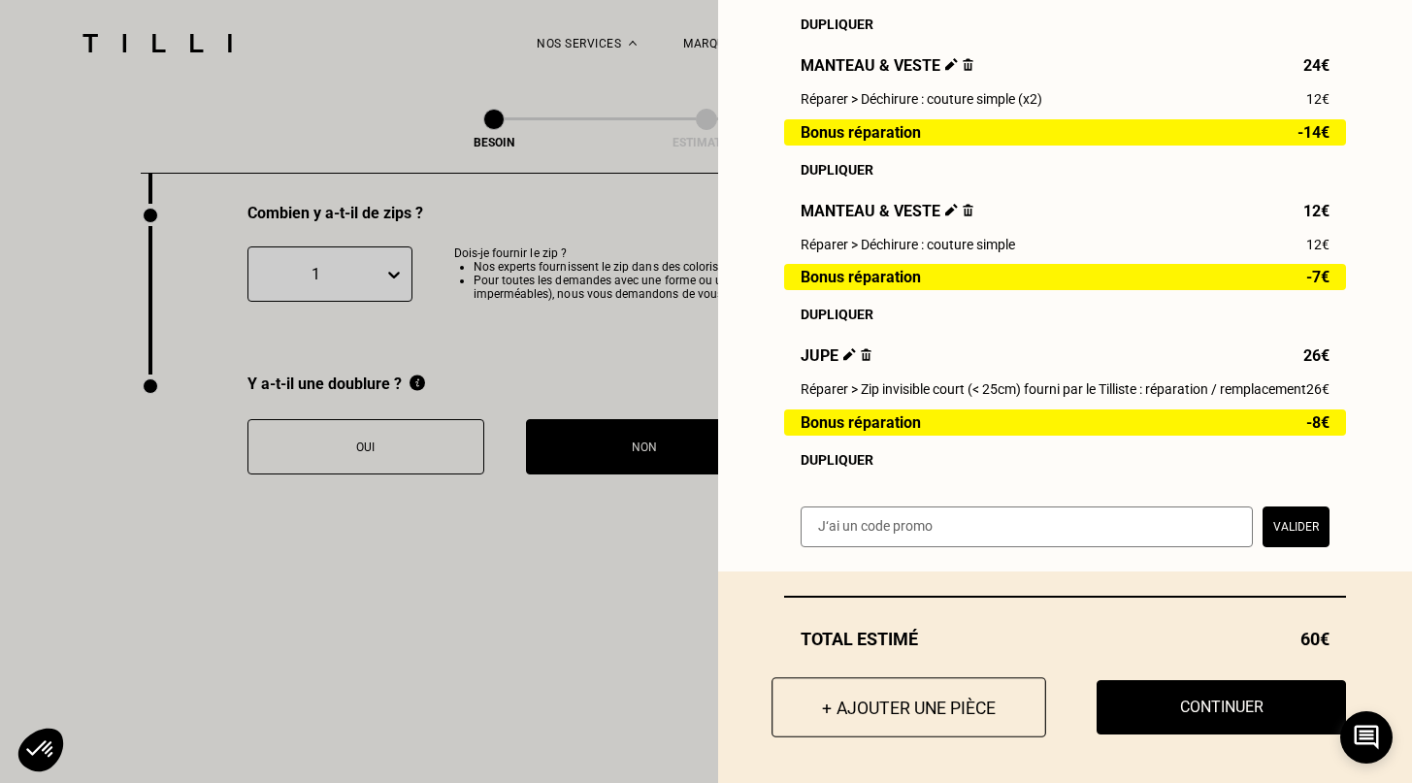
click at [936, 703] on button "+ Ajouter une pièce" at bounding box center [908, 707] width 275 height 60
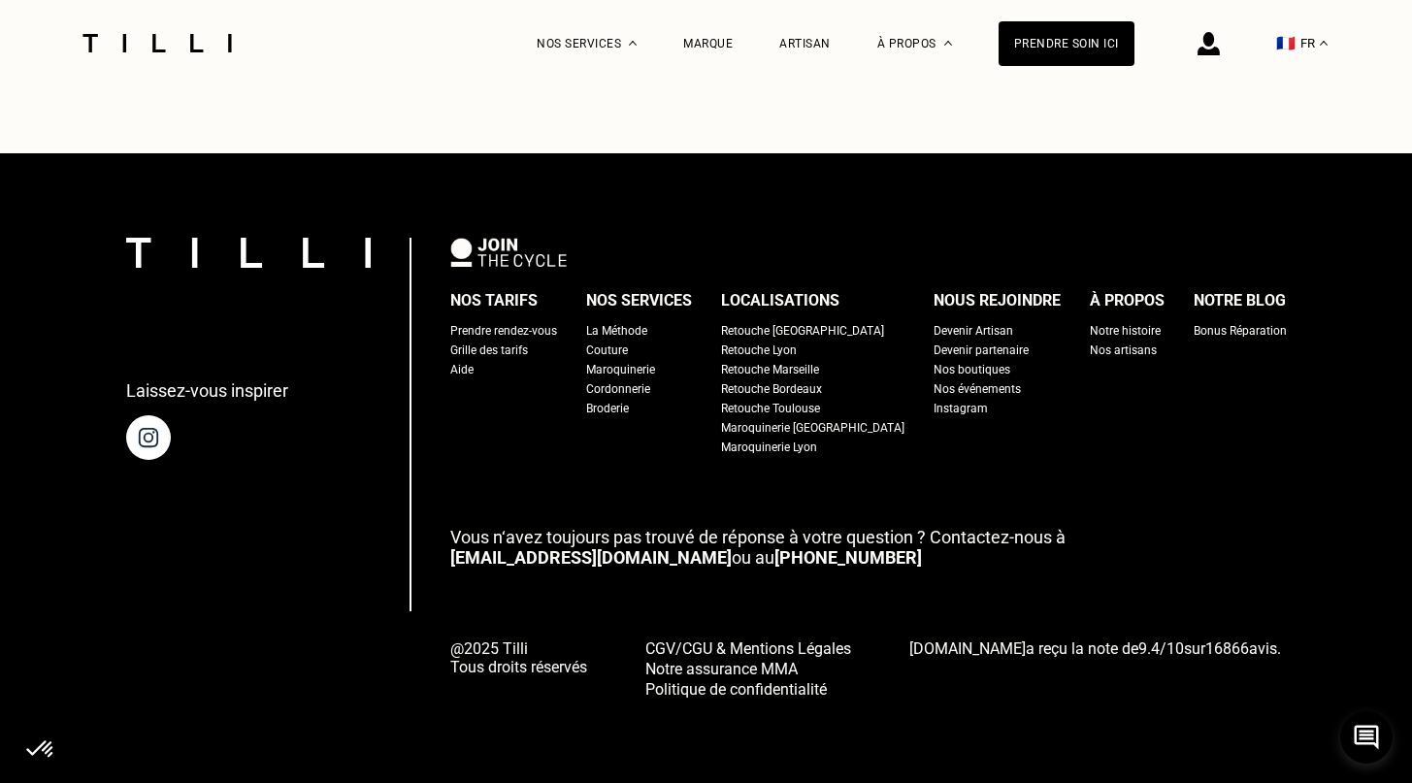
scroll to position [0, 0]
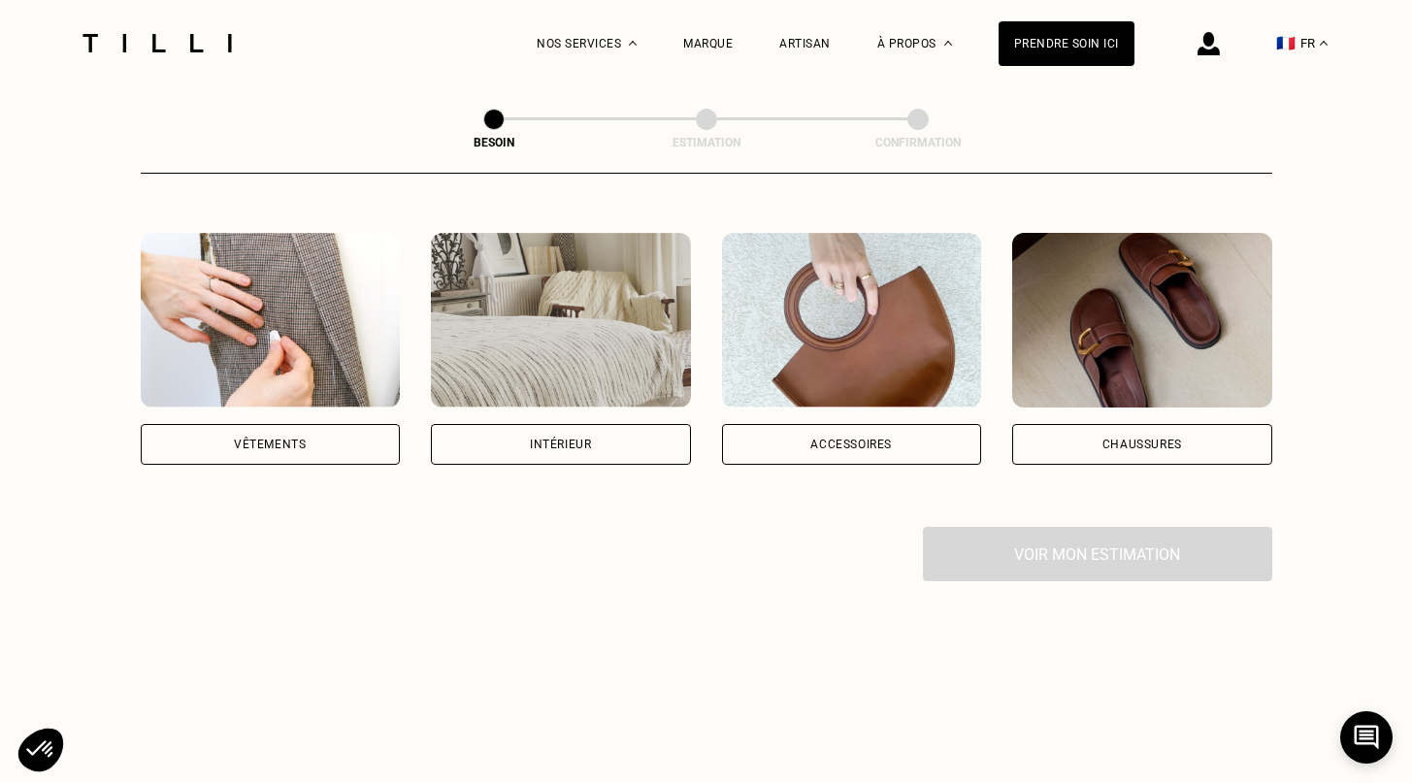
click at [290, 365] on img at bounding box center [271, 320] width 260 height 175
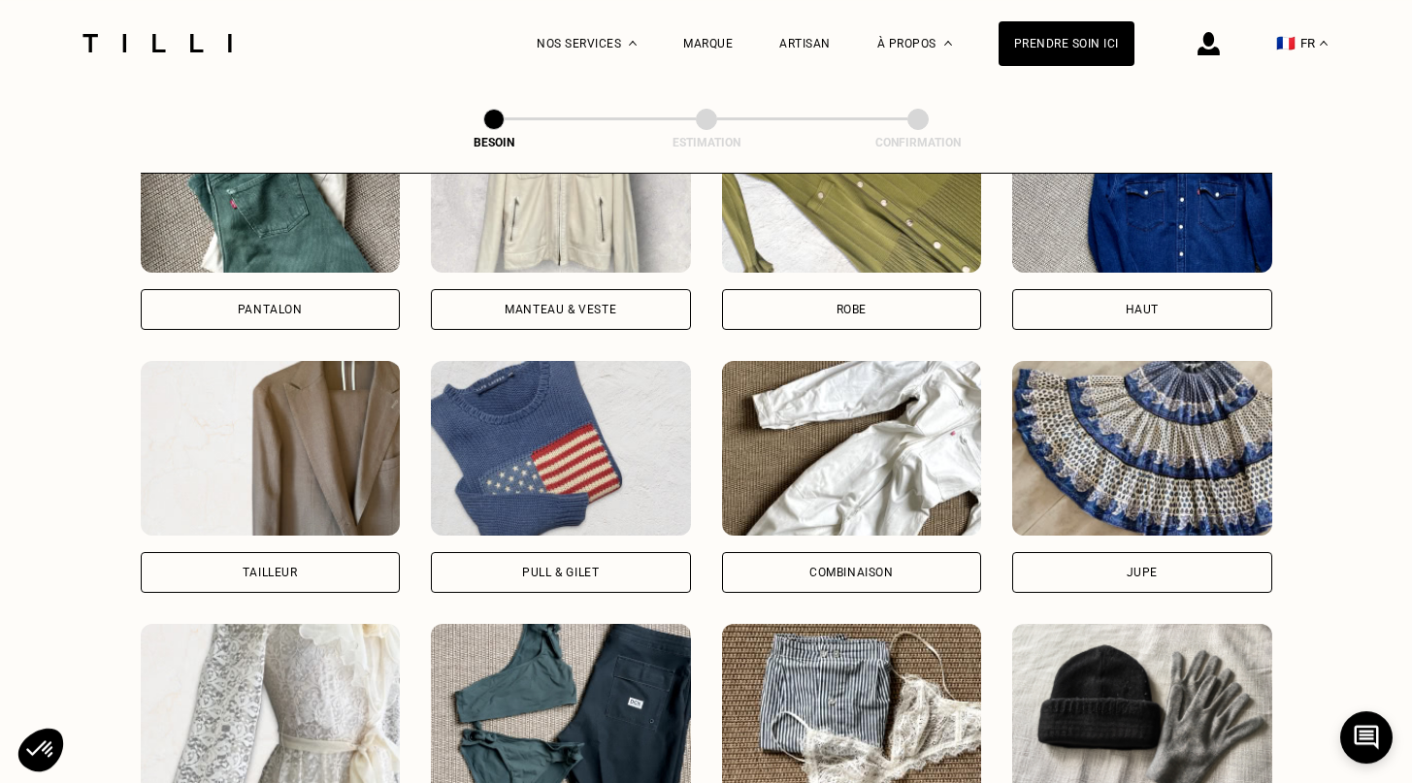
scroll to position [1001, 0]
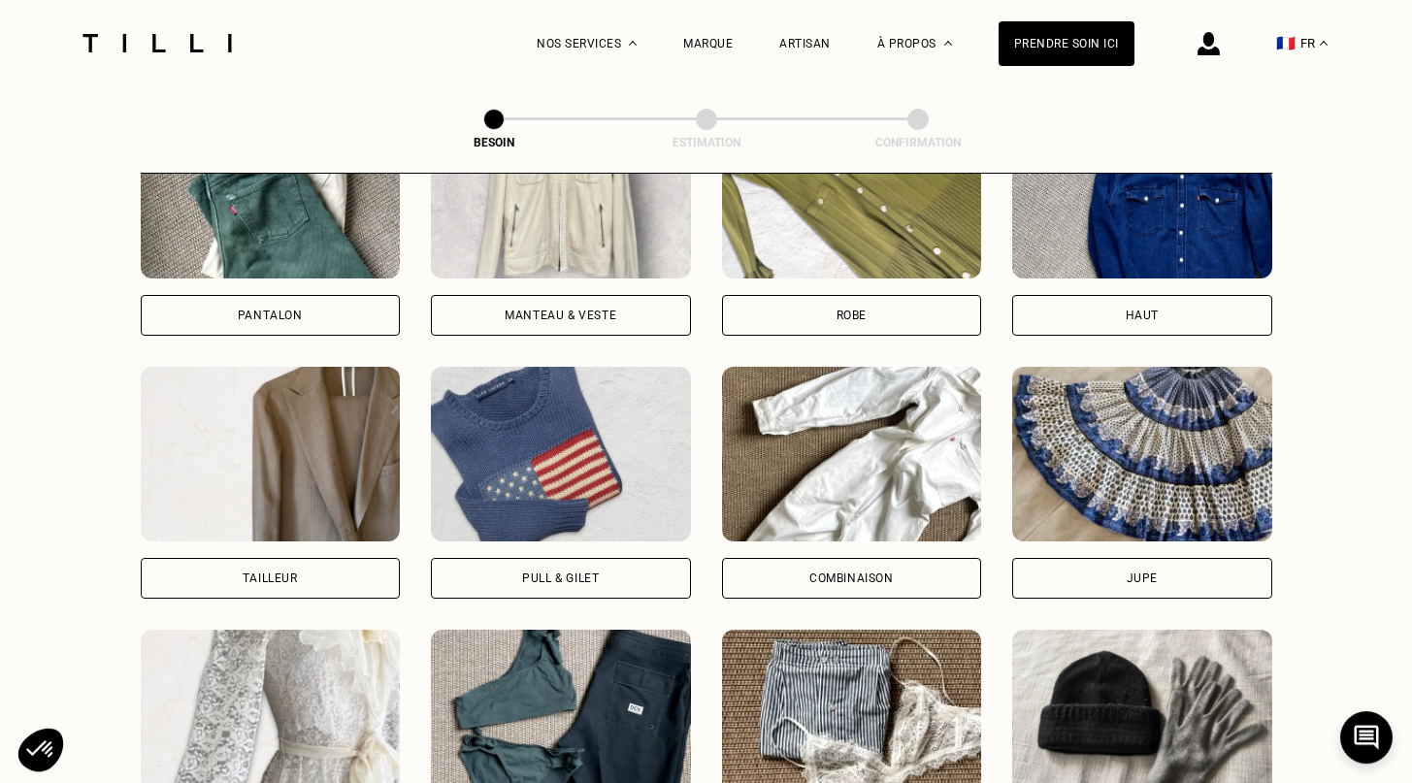
click at [493, 558] on div "Pull & gilet" at bounding box center [561, 578] width 260 height 41
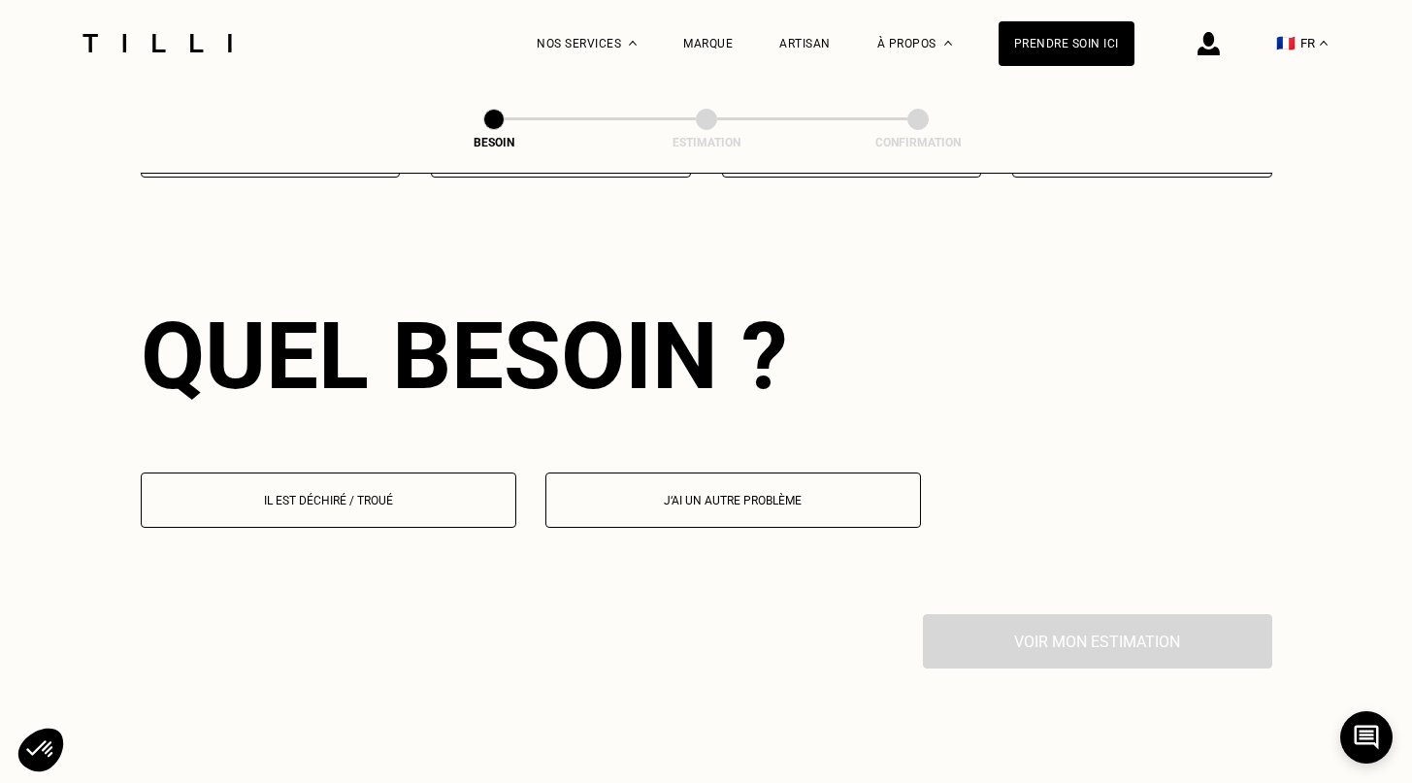
scroll to position [1686, 0]
click at [400, 472] on button "Il est déchiré / troué" at bounding box center [328, 499] width 375 height 55
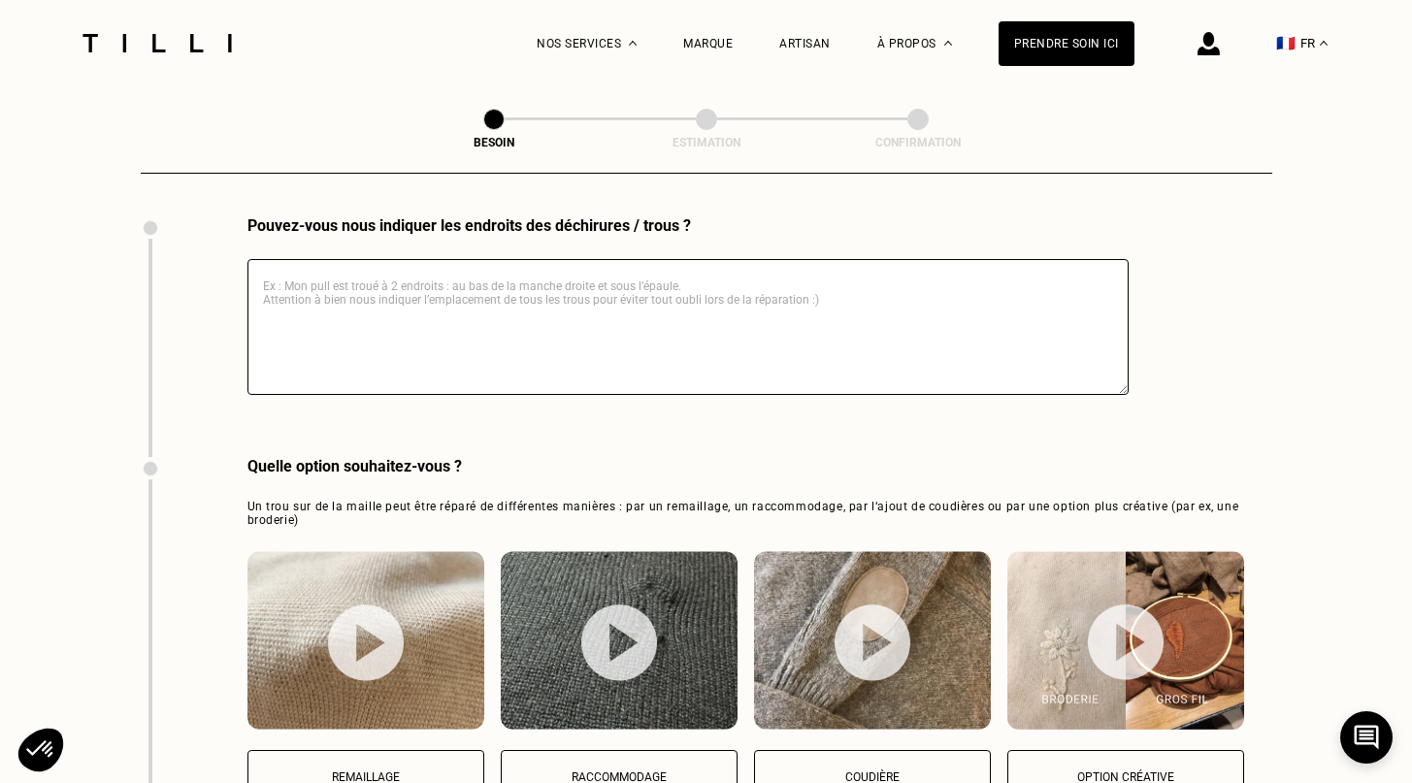
scroll to position [2200, 0]
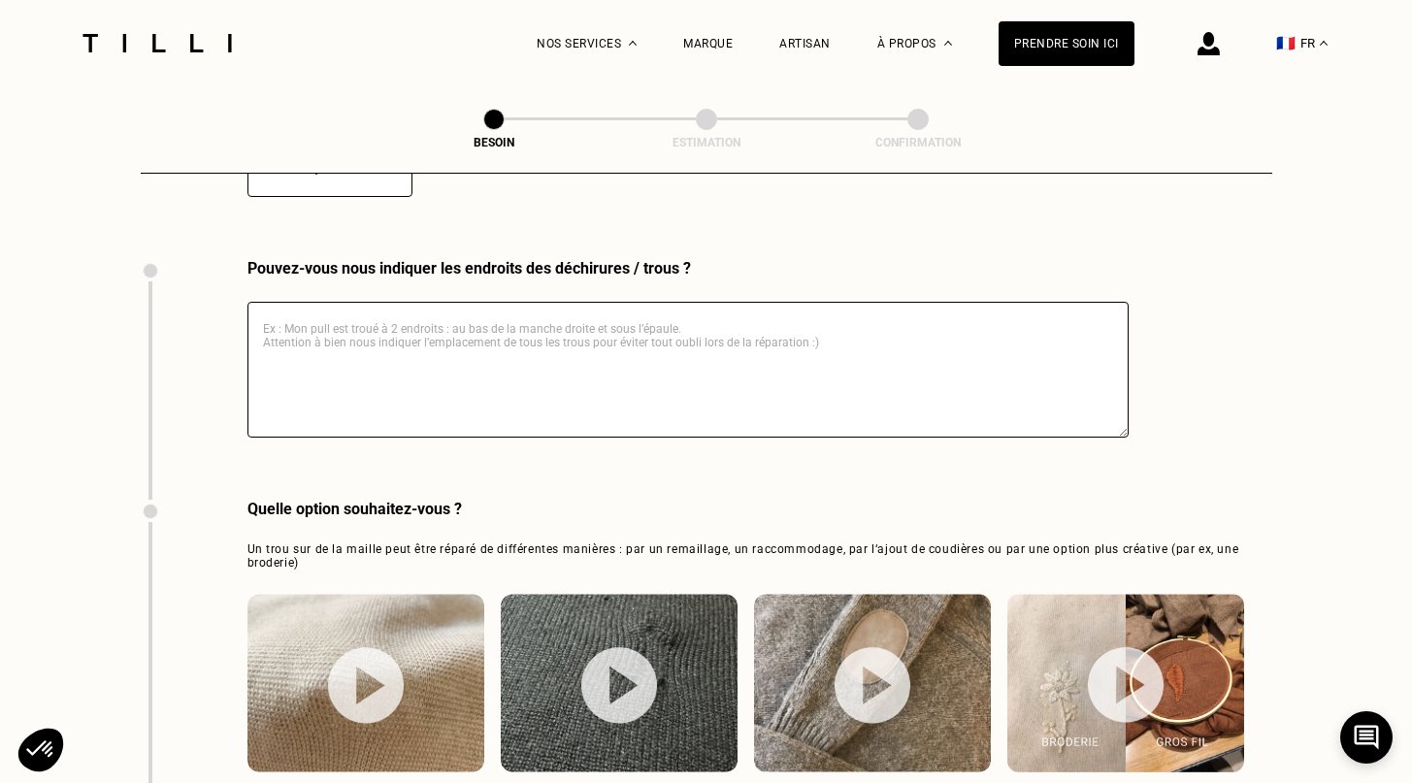
click at [963, 361] on textarea at bounding box center [687, 370] width 881 height 136
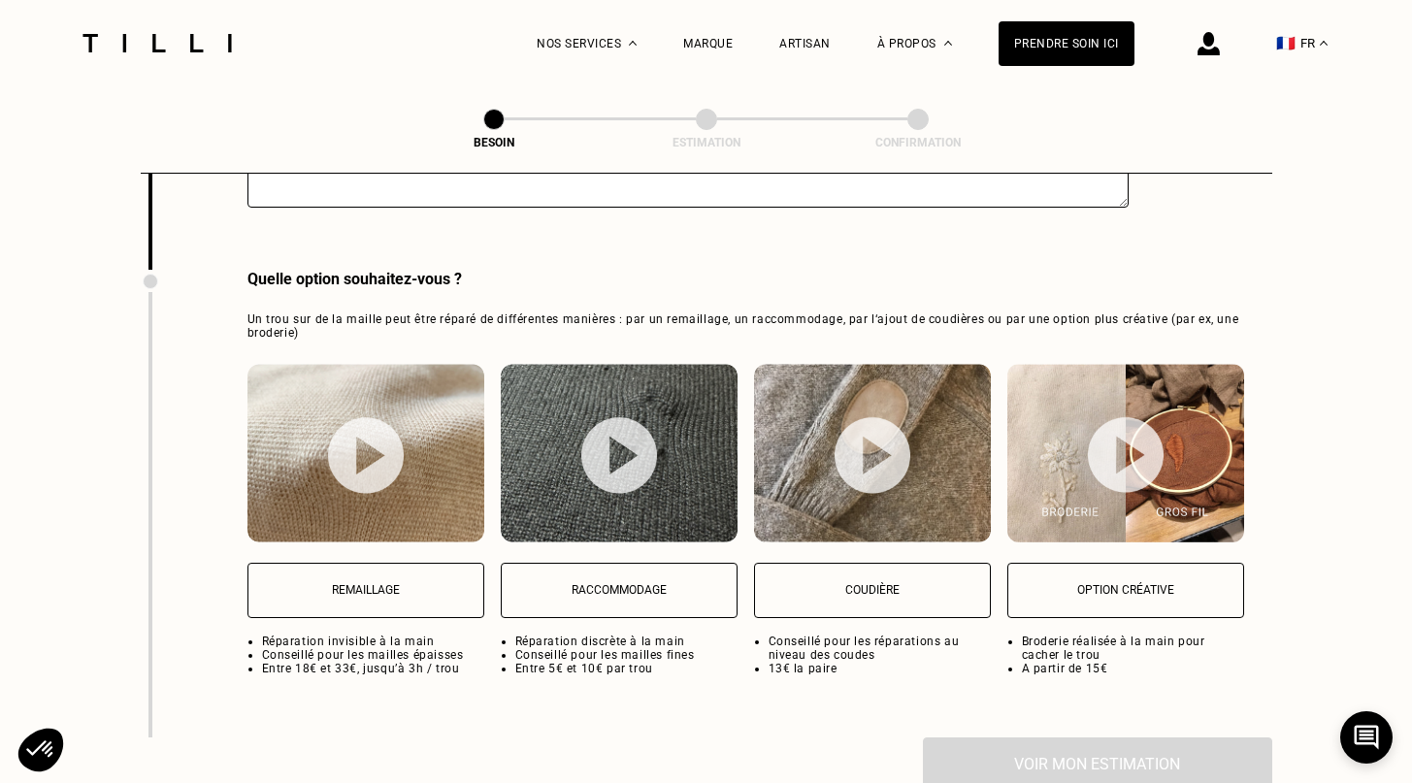
scroll to position [2454, 0]
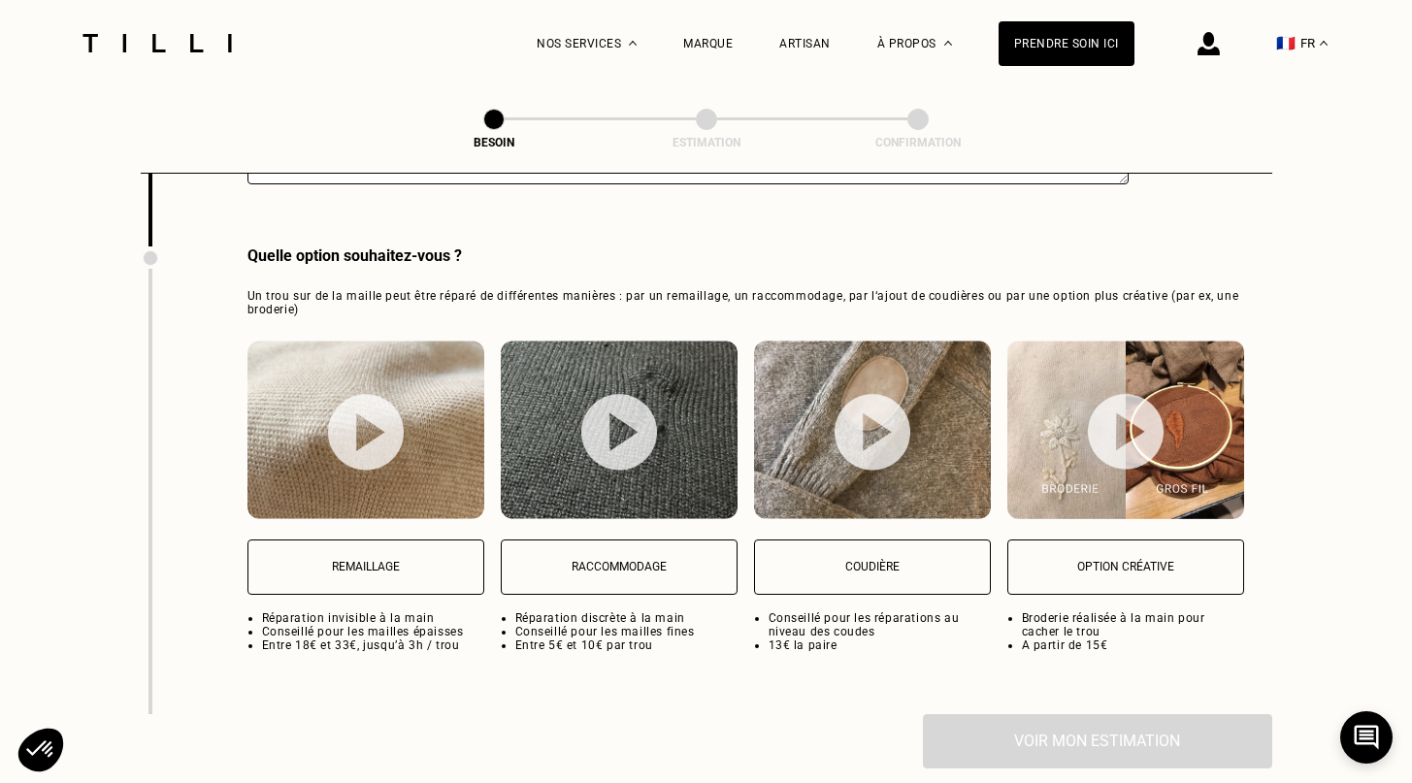
type textarea "1 seul petit trou sur la poitrine"
click at [1133, 407] on img at bounding box center [1126, 431] width 76 height 77
select select "FR"
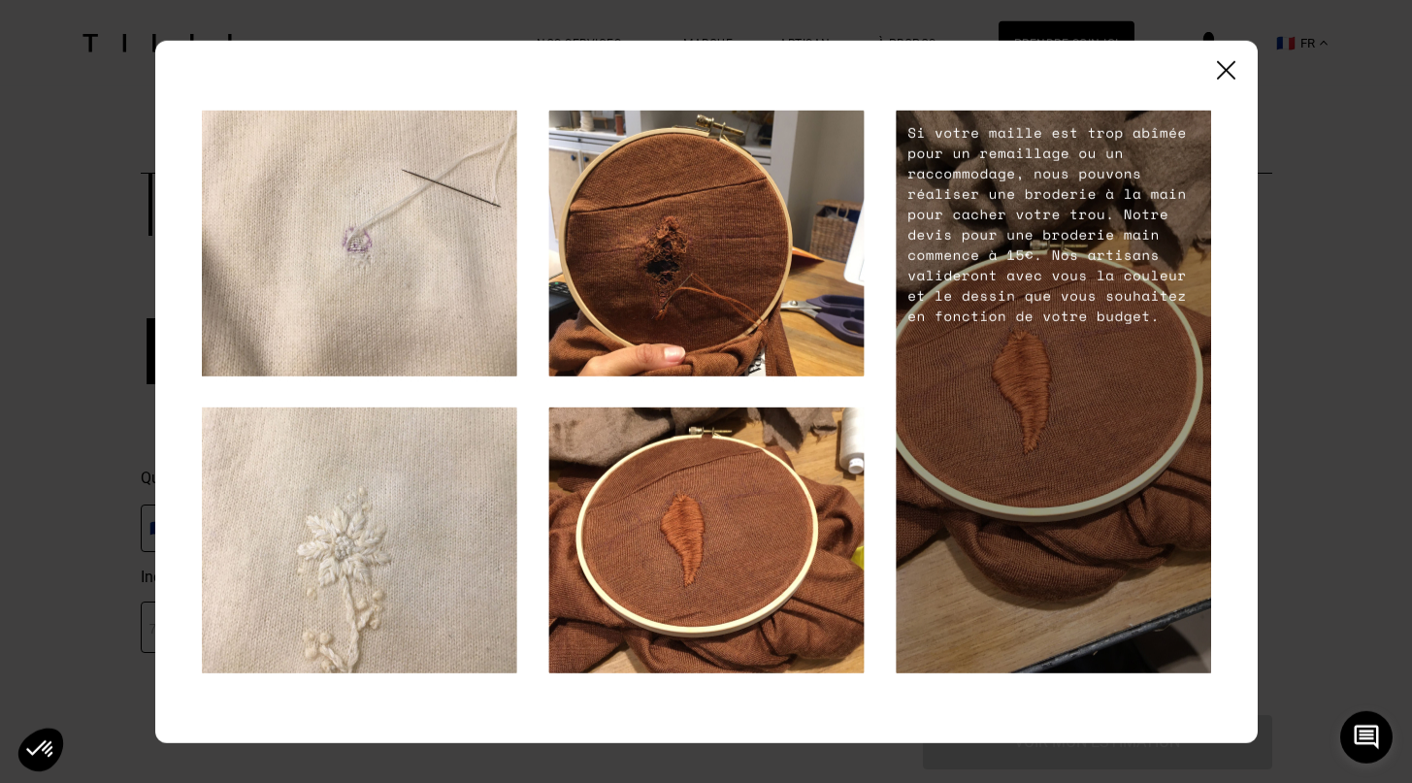
scroll to position [2934, 0]
click at [1225, 69] on img at bounding box center [1226, 70] width 18 height 18
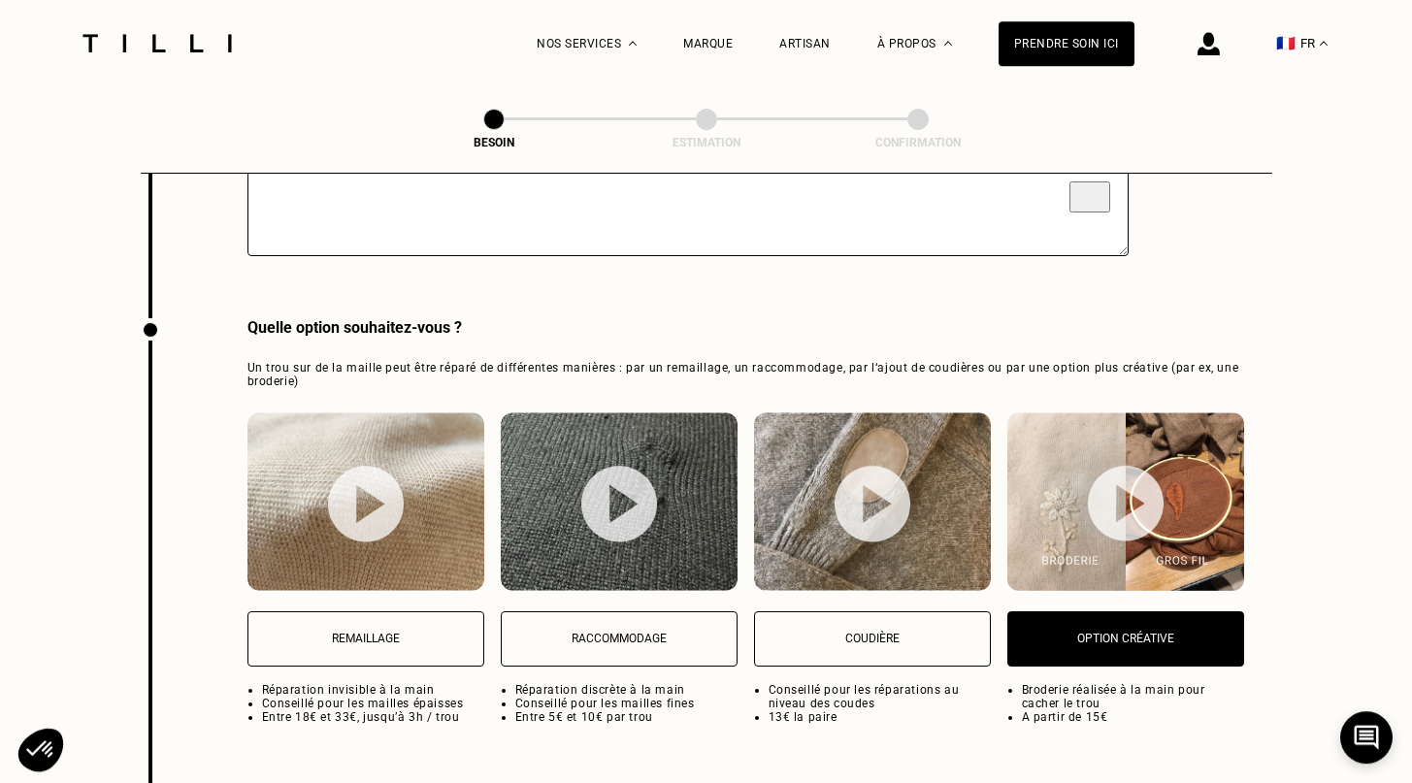
scroll to position [2388, 0]
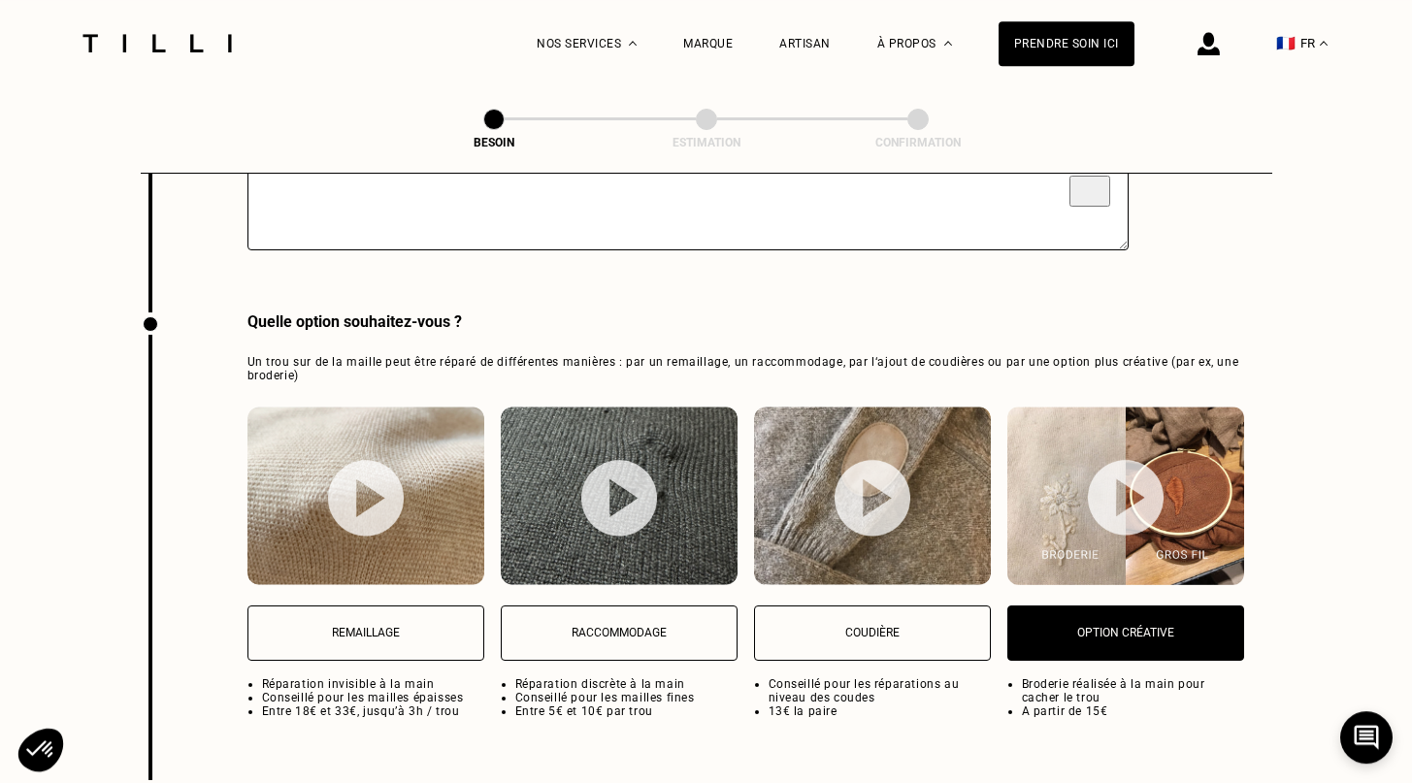
click at [627, 499] on img at bounding box center [619, 498] width 76 height 77
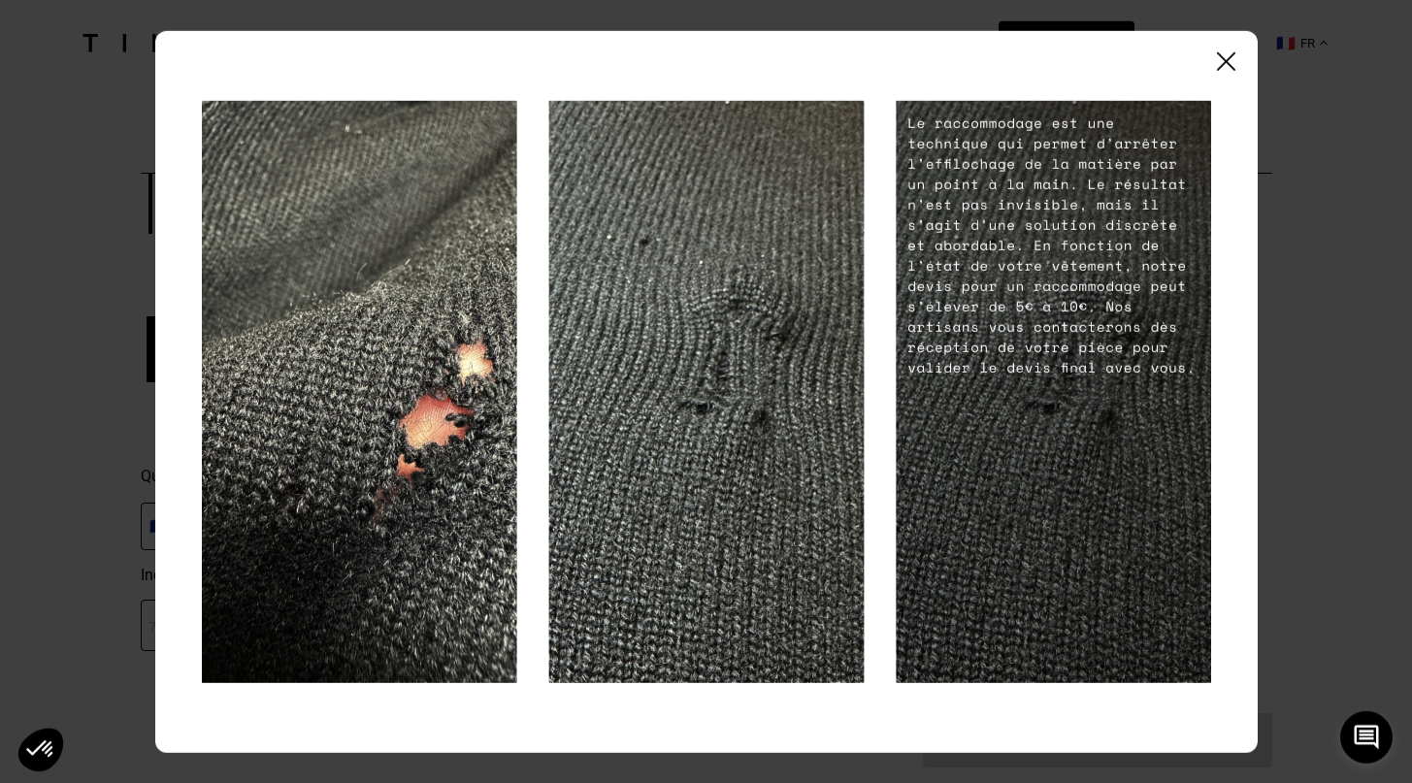
scroll to position [2934, 0]
click at [1232, 58] on img at bounding box center [1226, 61] width 18 height 18
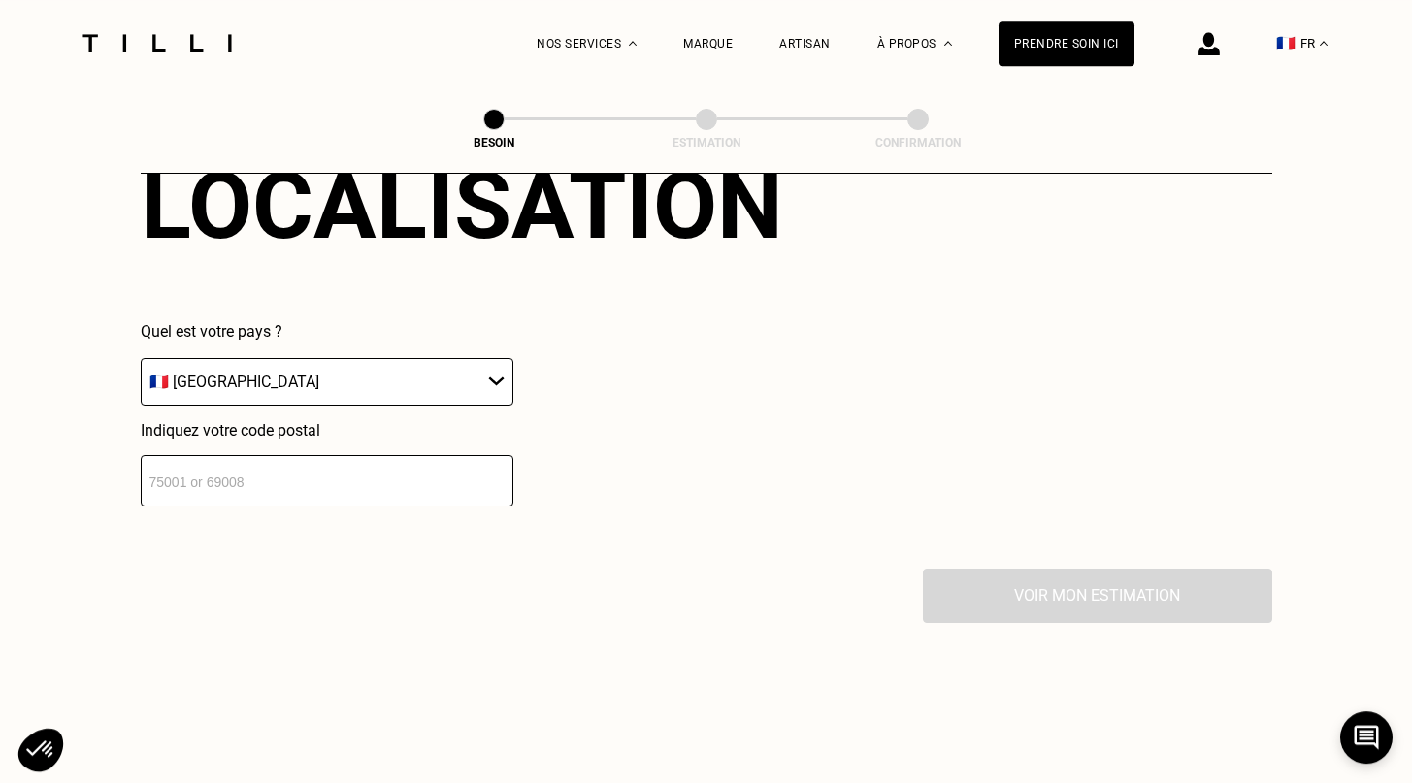
scroll to position [3071, 0]
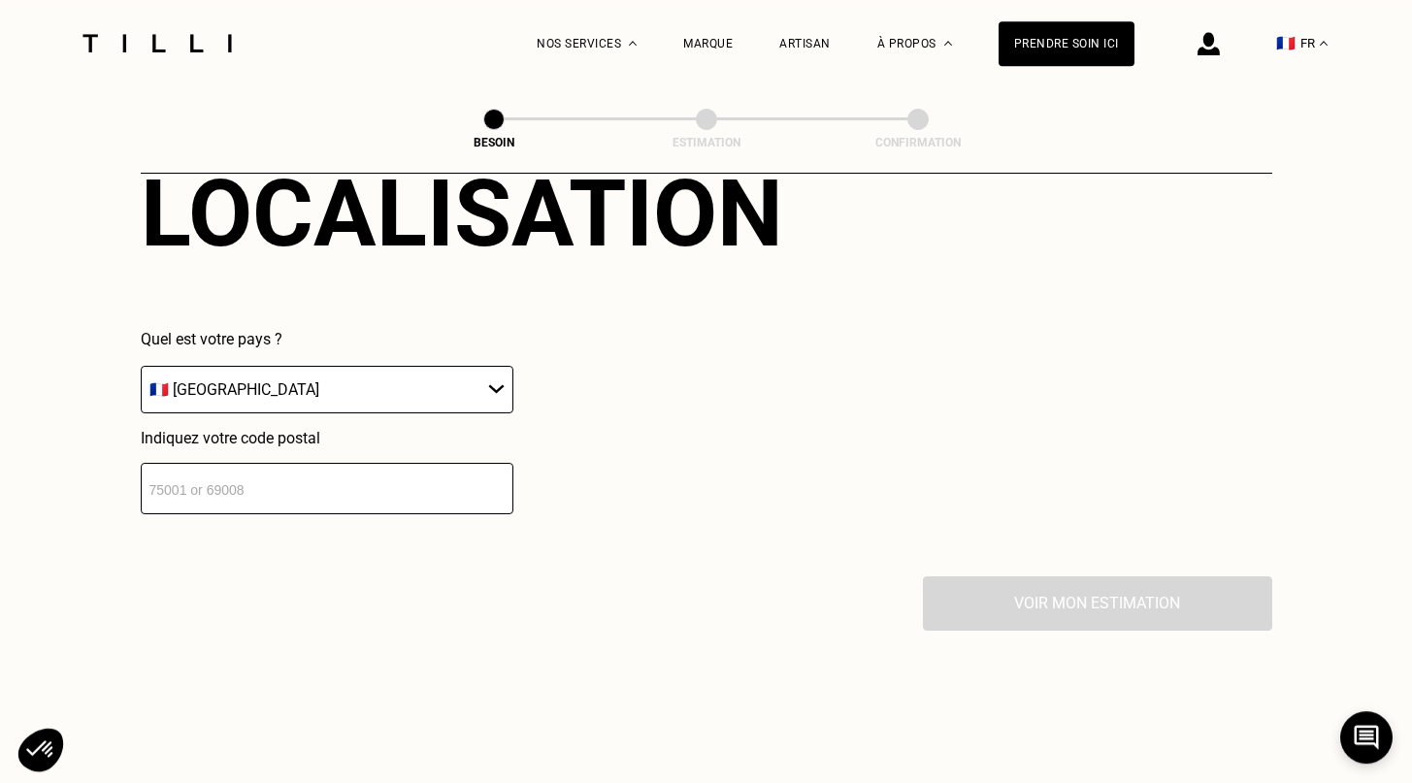
click at [295, 479] on input "number" at bounding box center [327, 488] width 373 height 51
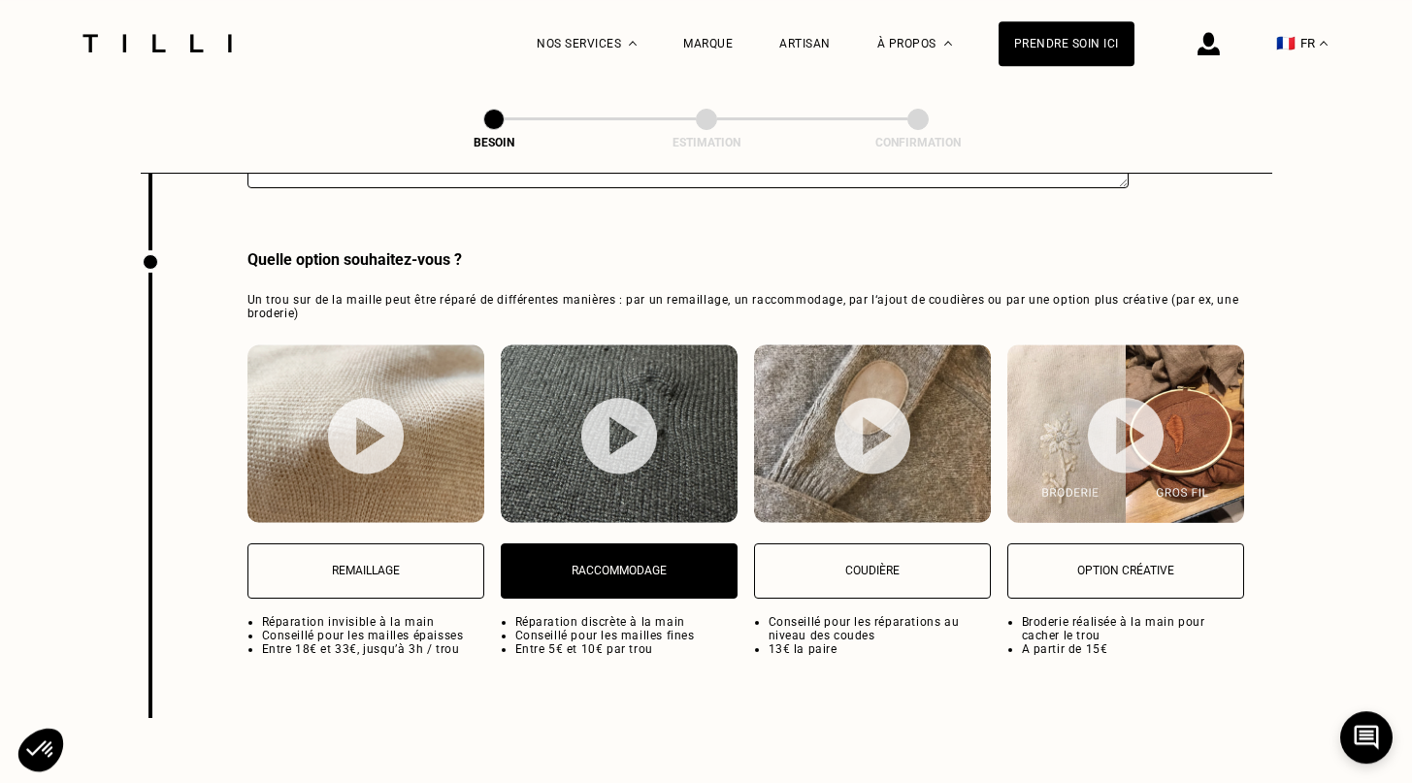
scroll to position [2471, 0]
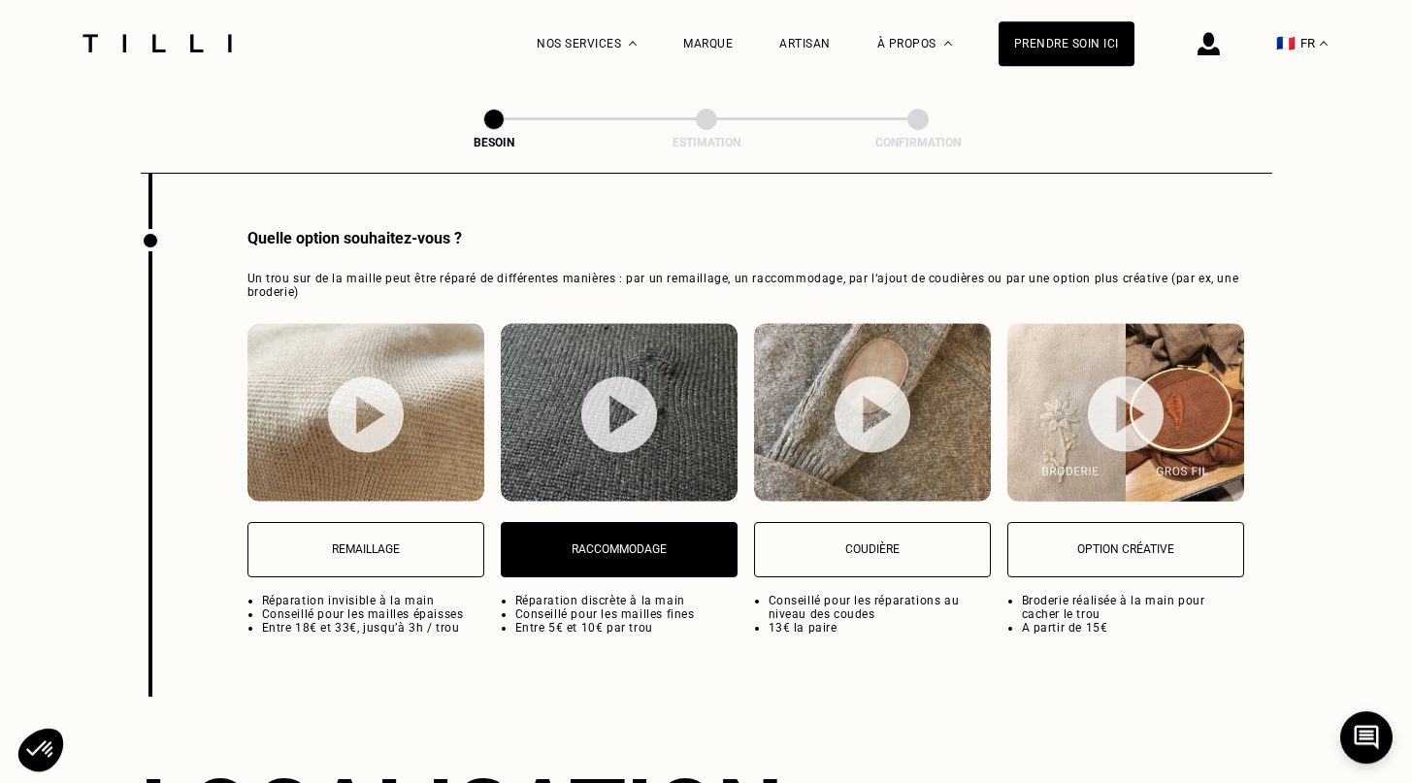
type input "75020"
click at [362, 376] on img at bounding box center [366, 414] width 76 height 77
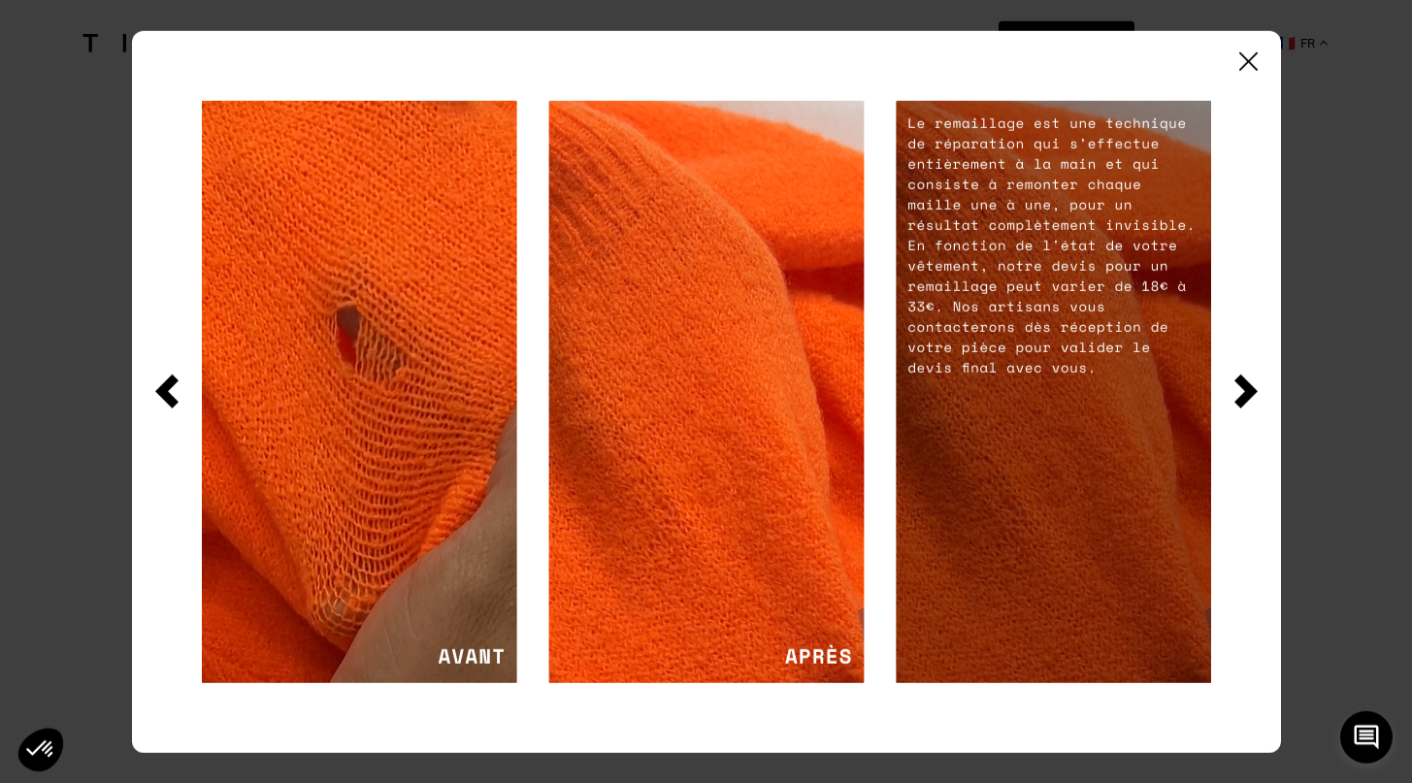
scroll to position [2934, 0]
click at [1252, 66] on img at bounding box center [1248, 61] width 18 height 18
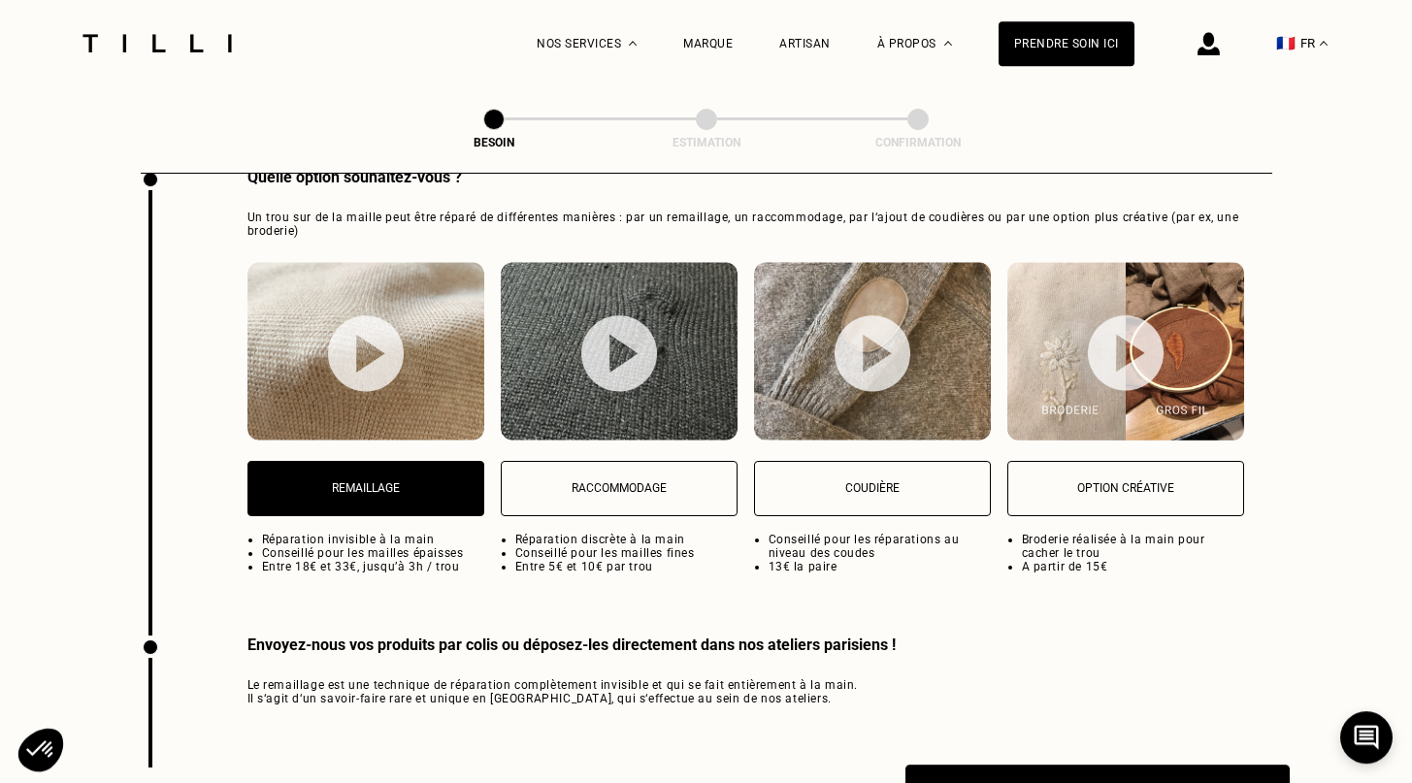
scroll to position [2525, 0]
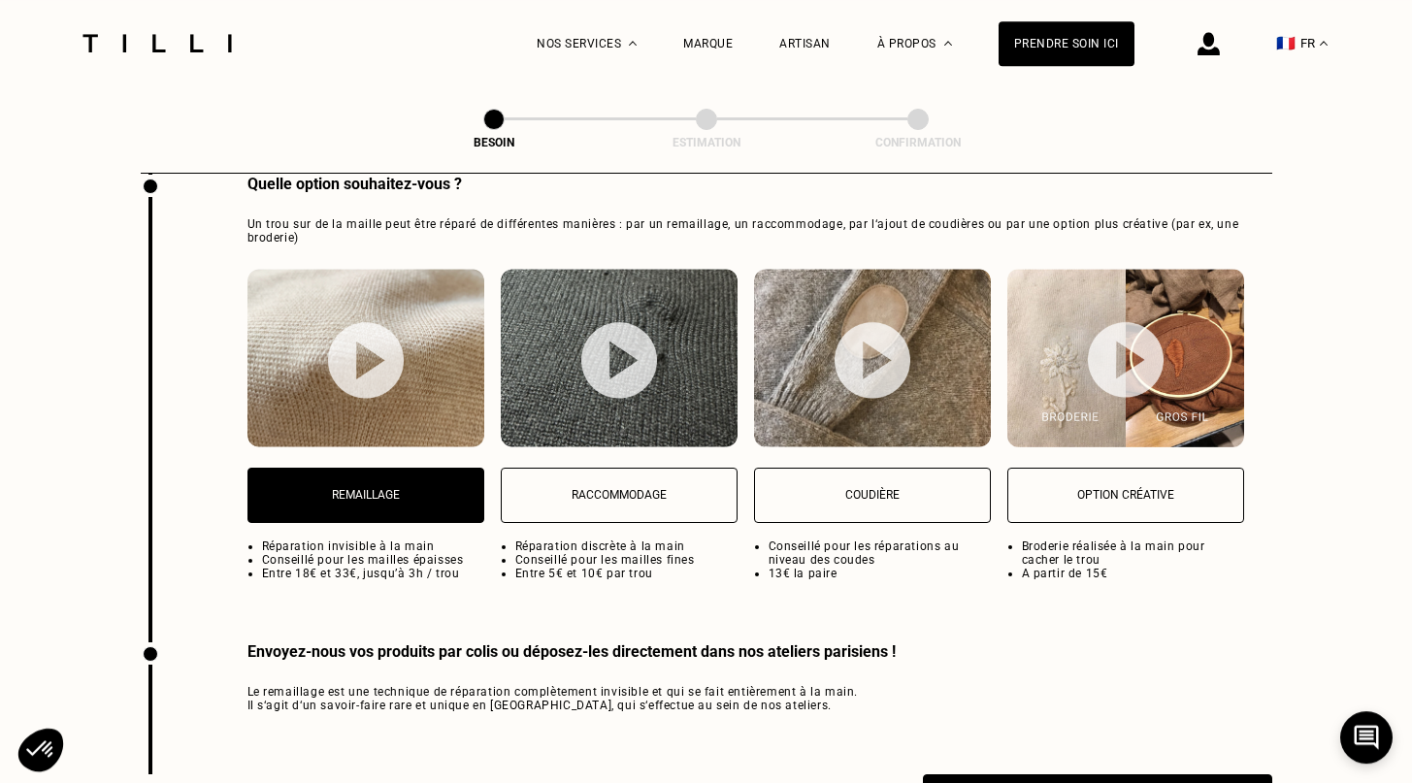
click at [646, 494] on button "Raccommodage" at bounding box center [619, 495] width 237 height 55
select select "FR"
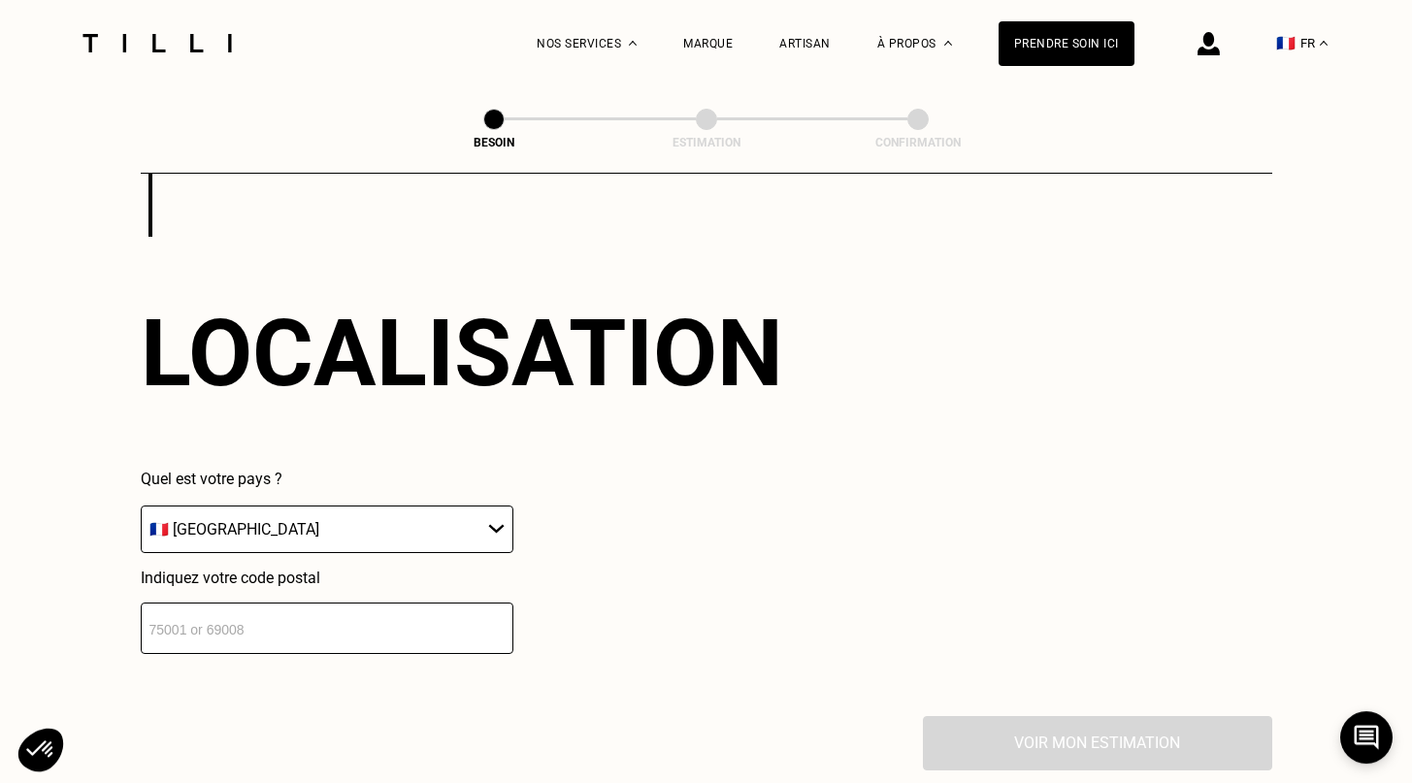
scroll to position [2934, 0]
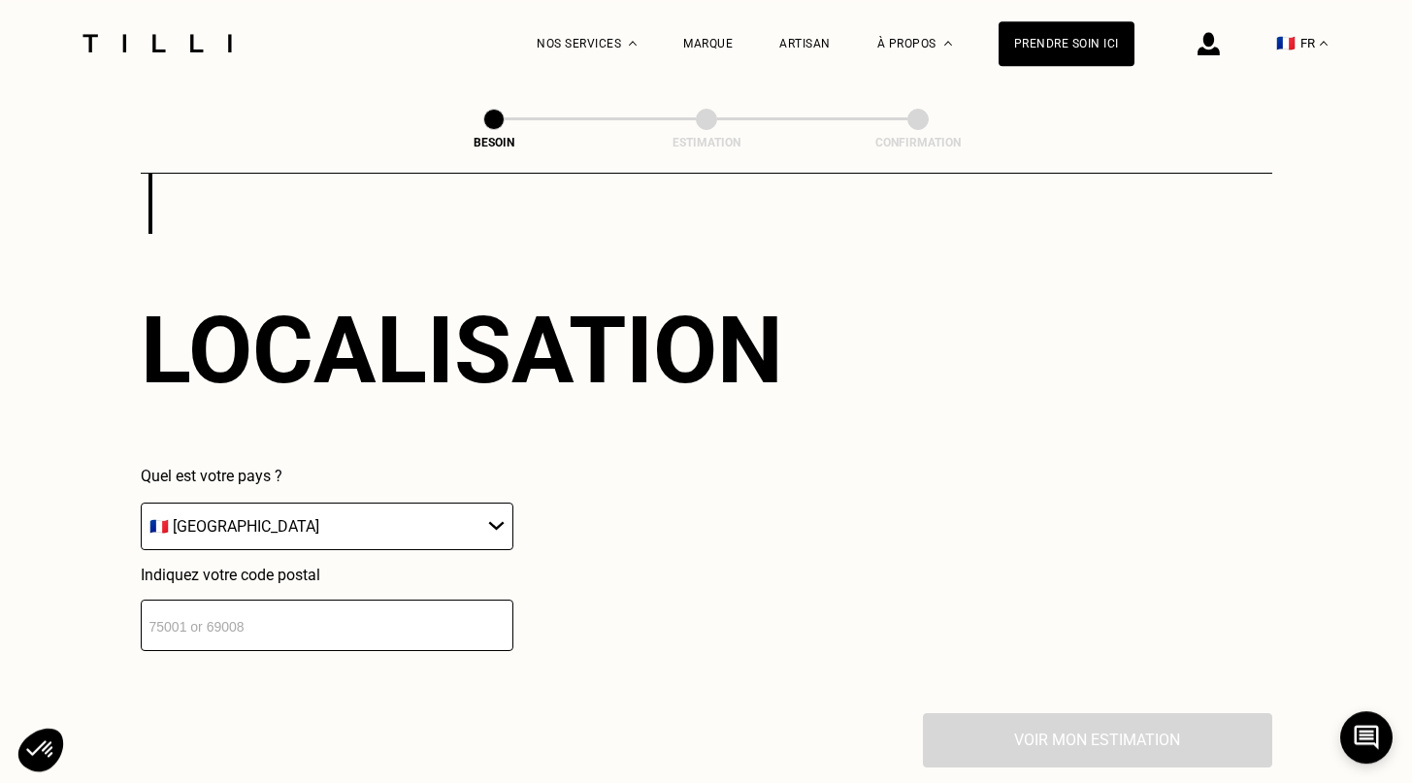
click at [454, 600] on input "number" at bounding box center [327, 625] width 373 height 51
type input "75"
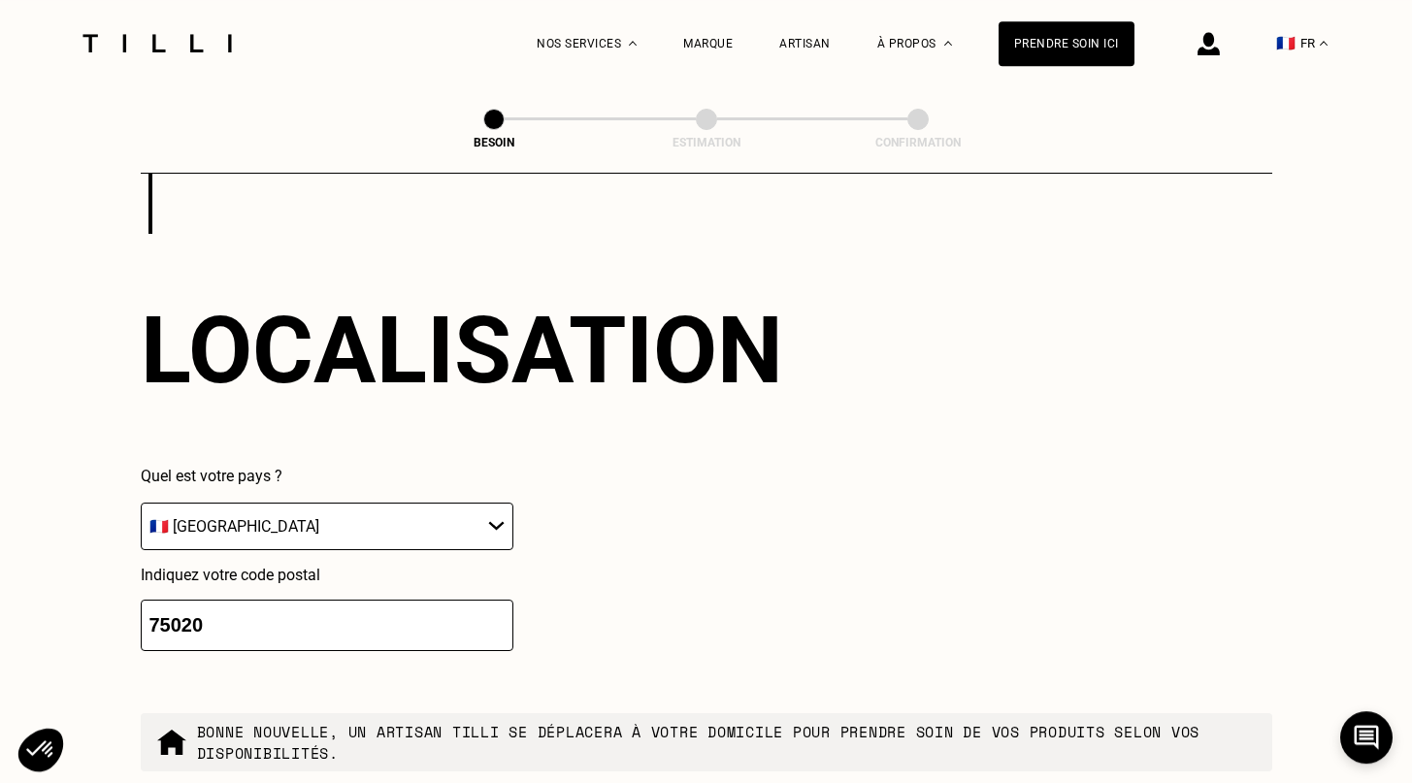
type input "75020"
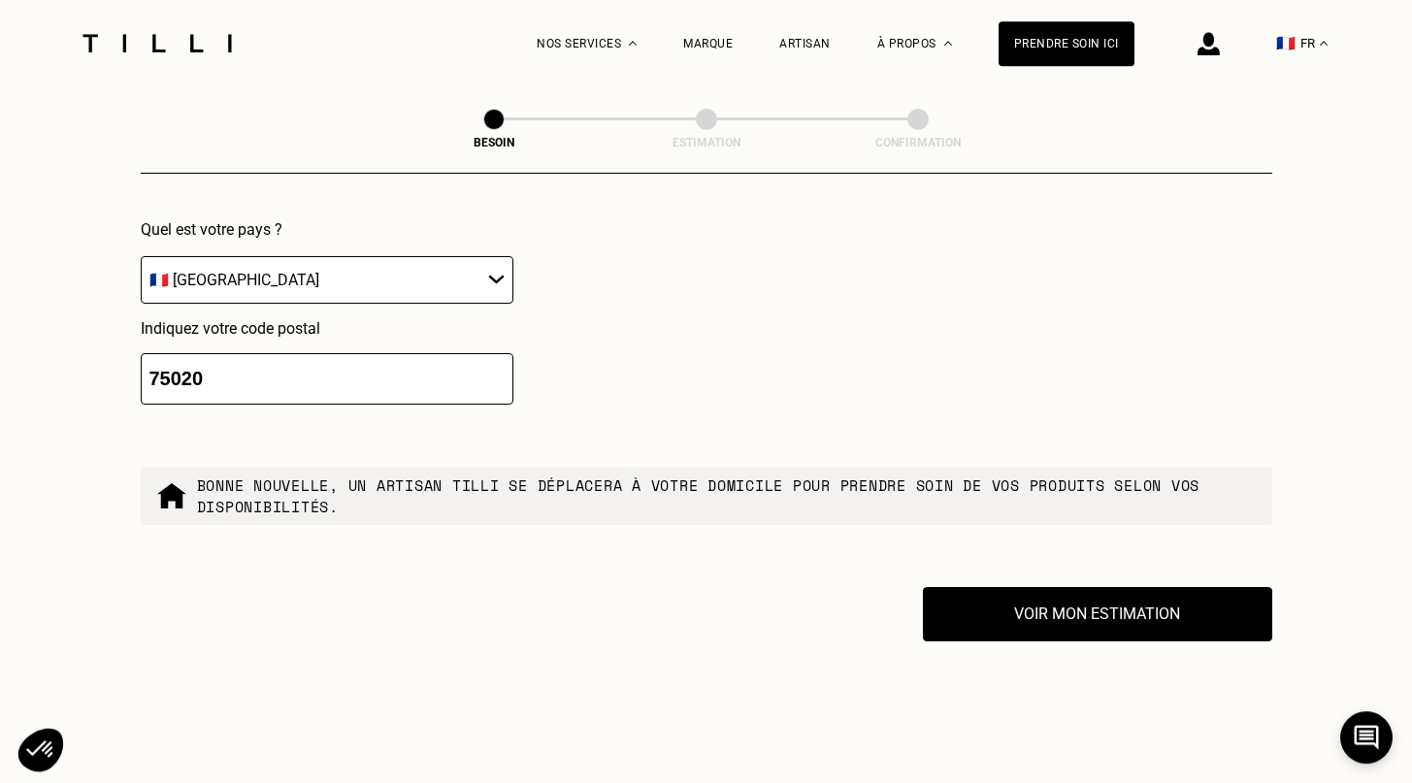
scroll to position [3183, 0]
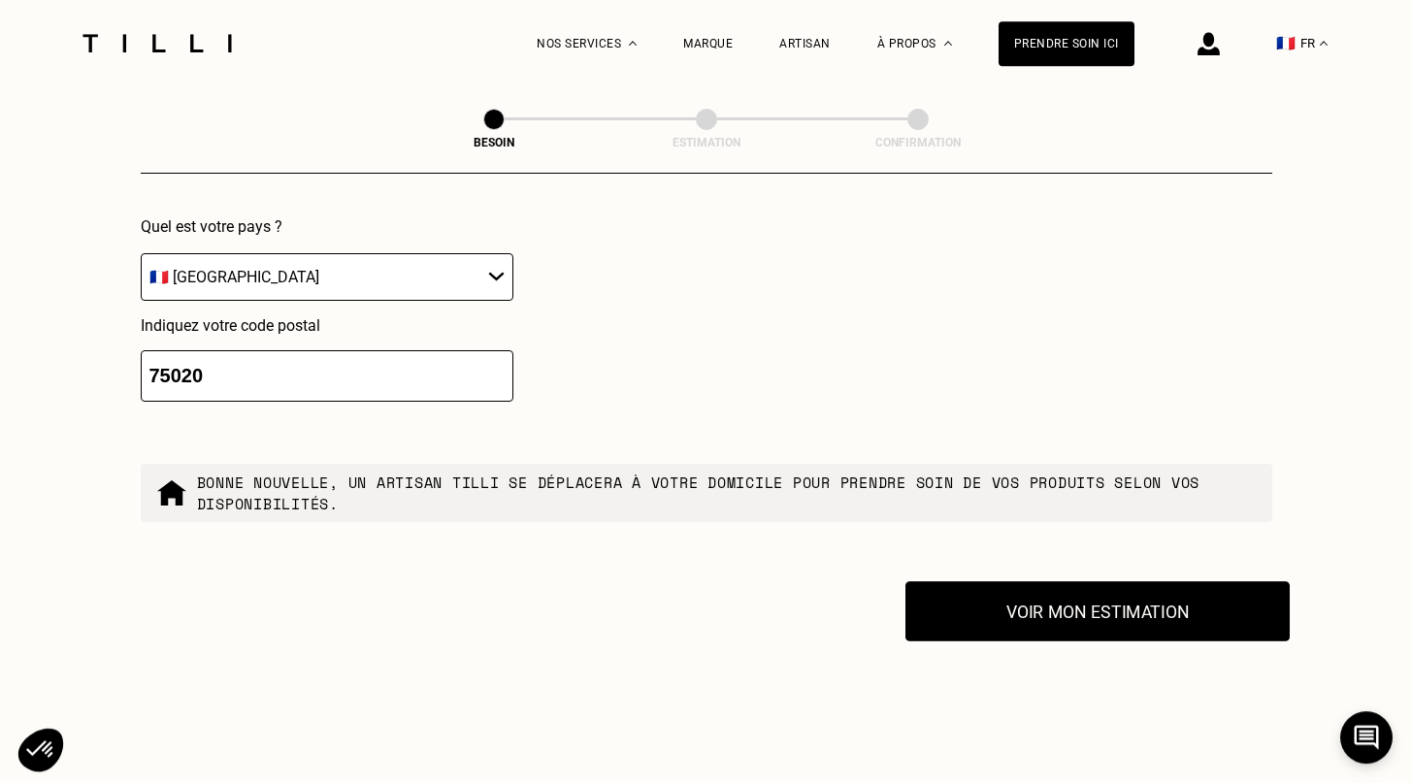
click at [1057, 614] on button "Voir mon estimation" at bounding box center [1097, 611] width 384 height 60
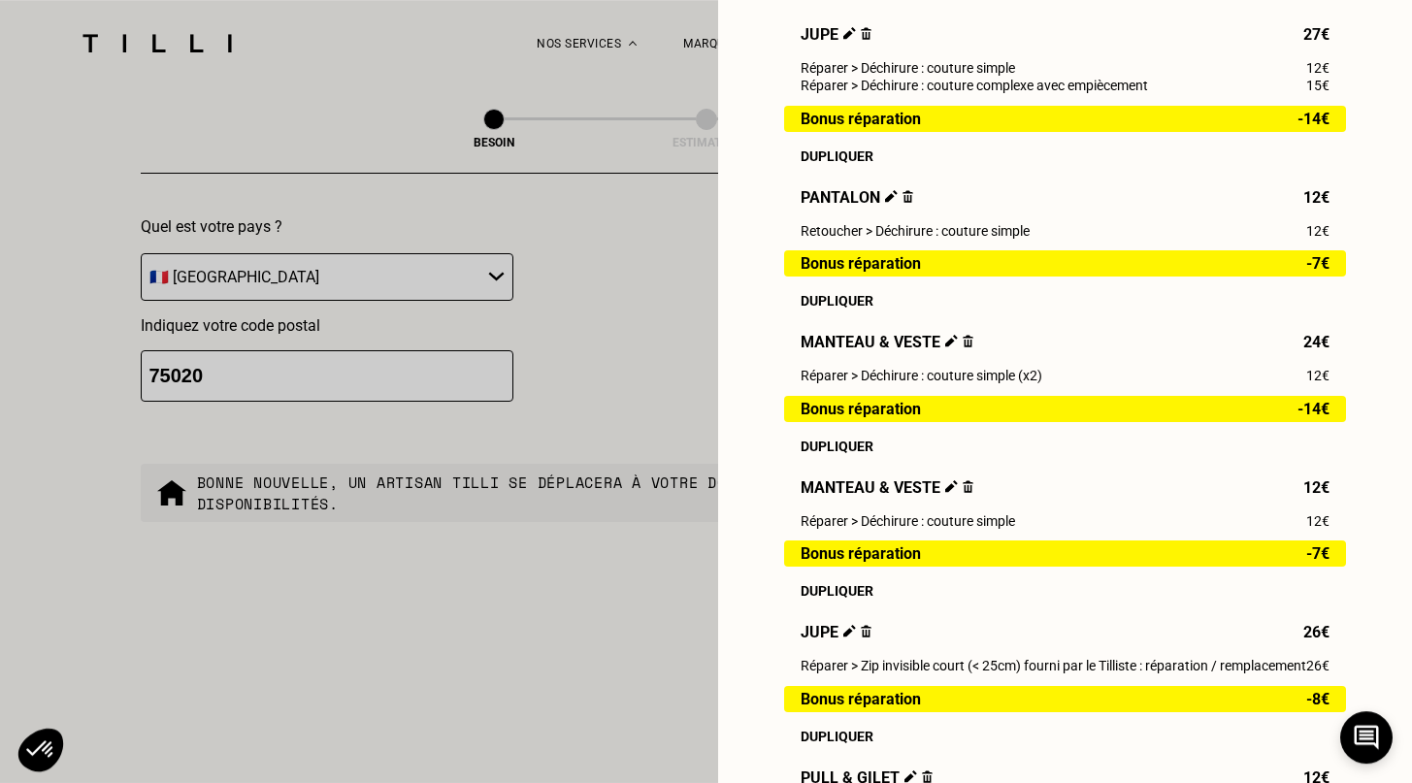
scroll to position [879, 0]
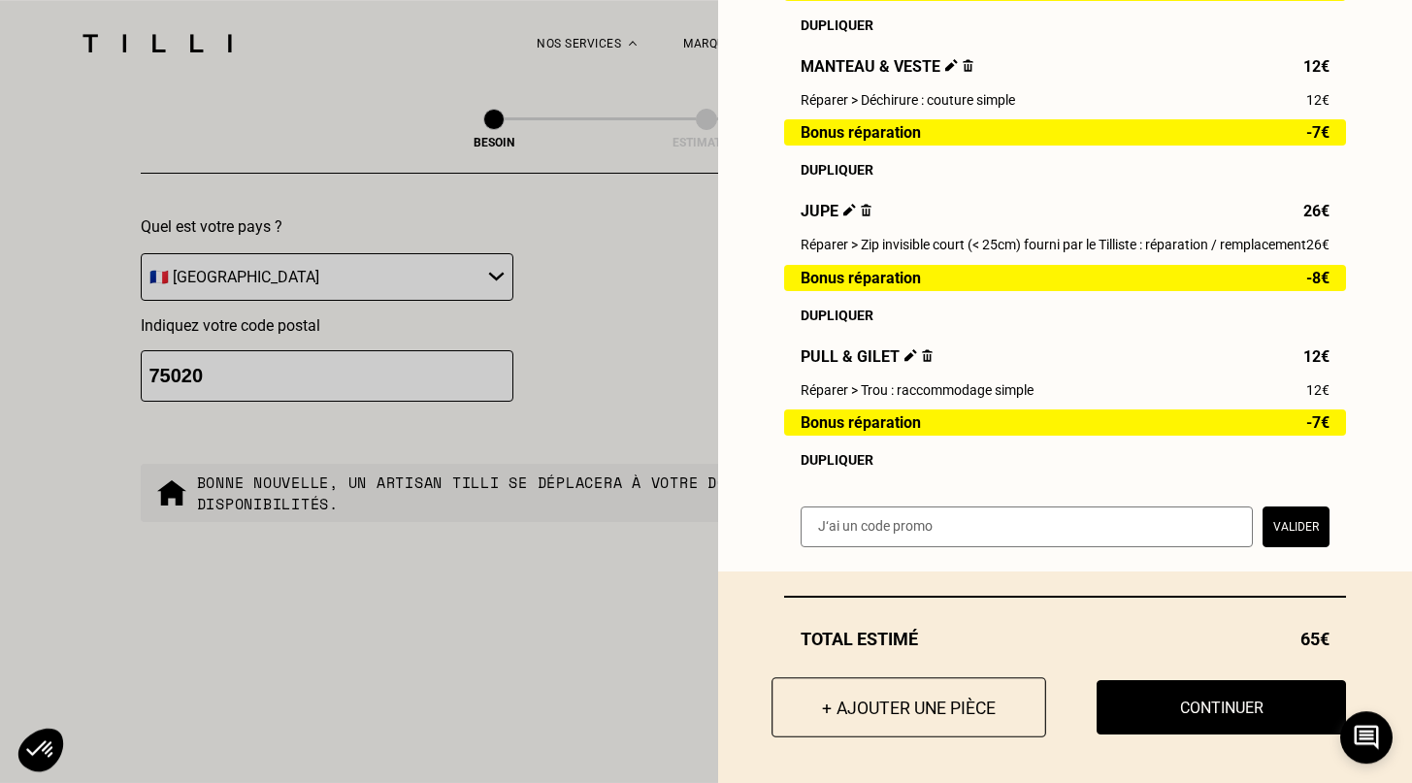
click at [882, 715] on button "+ Ajouter une pièce" at bounding box center [908, 707] width 275 height 60
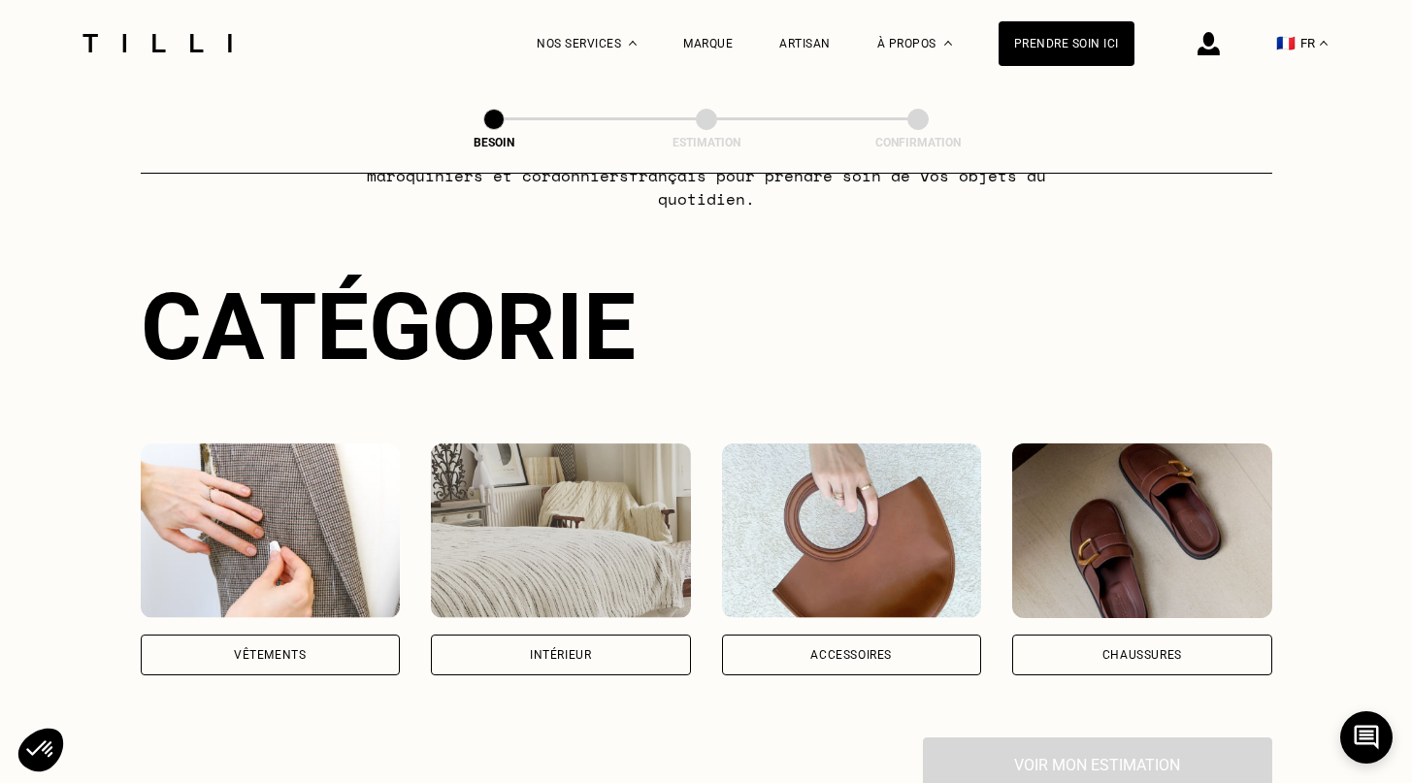
scroll to position [150, 0]
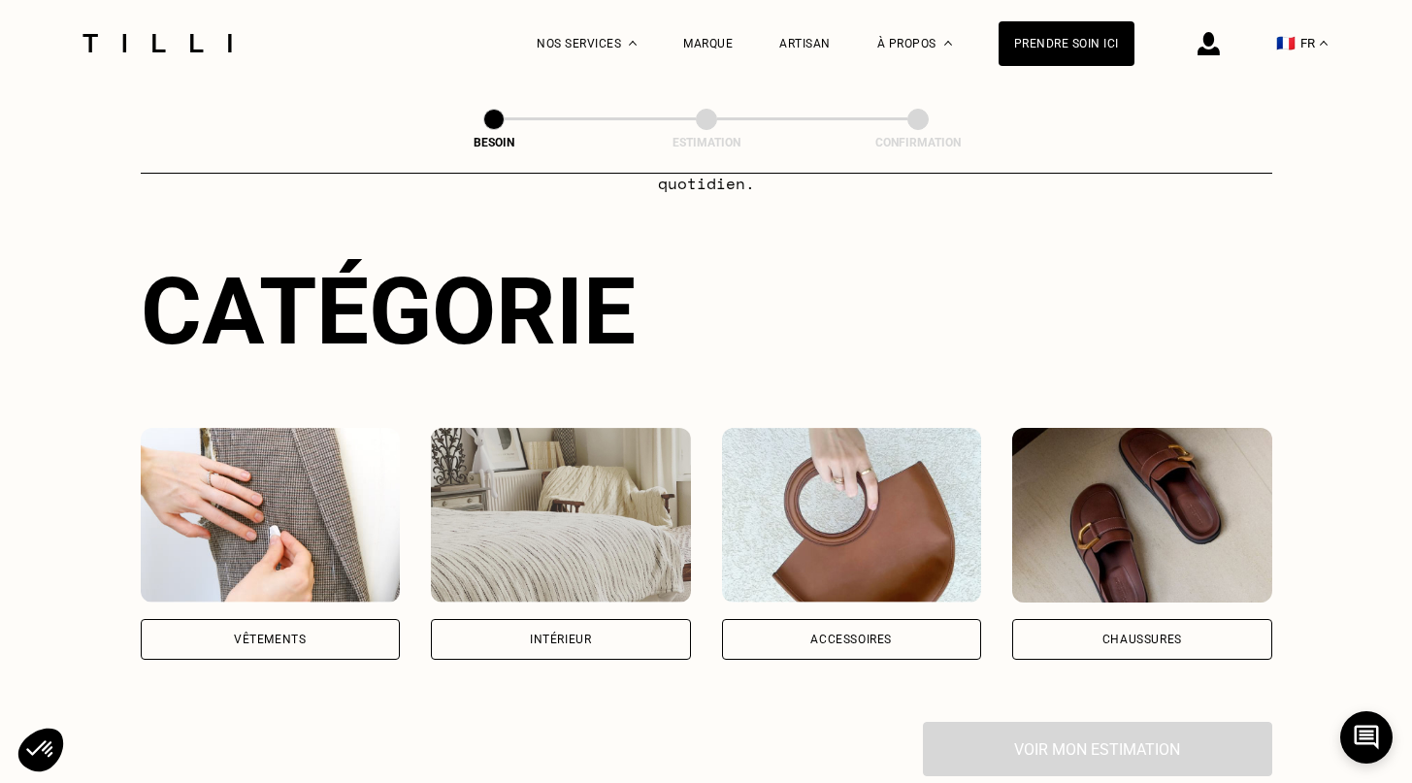
click at [315, 619] on div "Vêtements" at bounding box center [271, 639] width 260 height 41
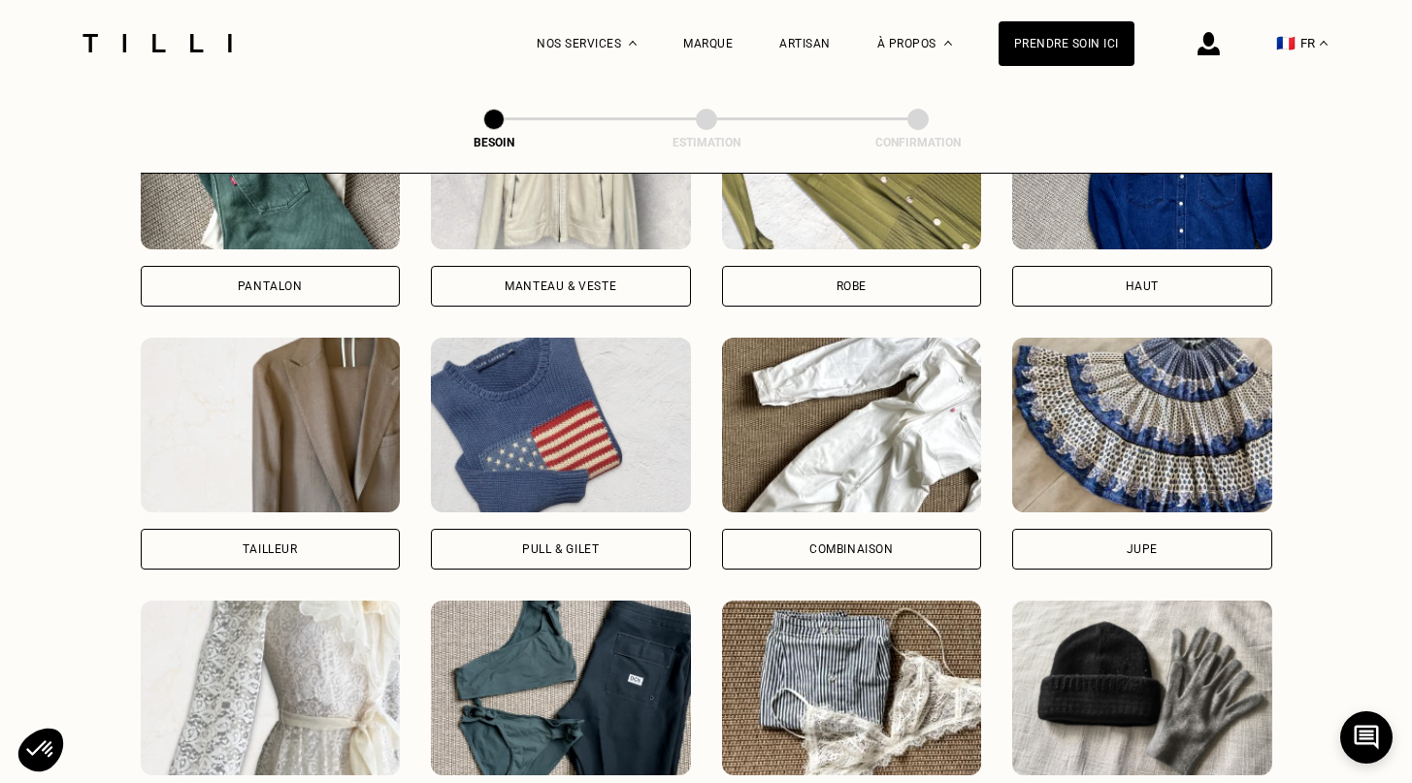
click at [550, 480] on img at bounding box center [561, 425] width 260 height 175
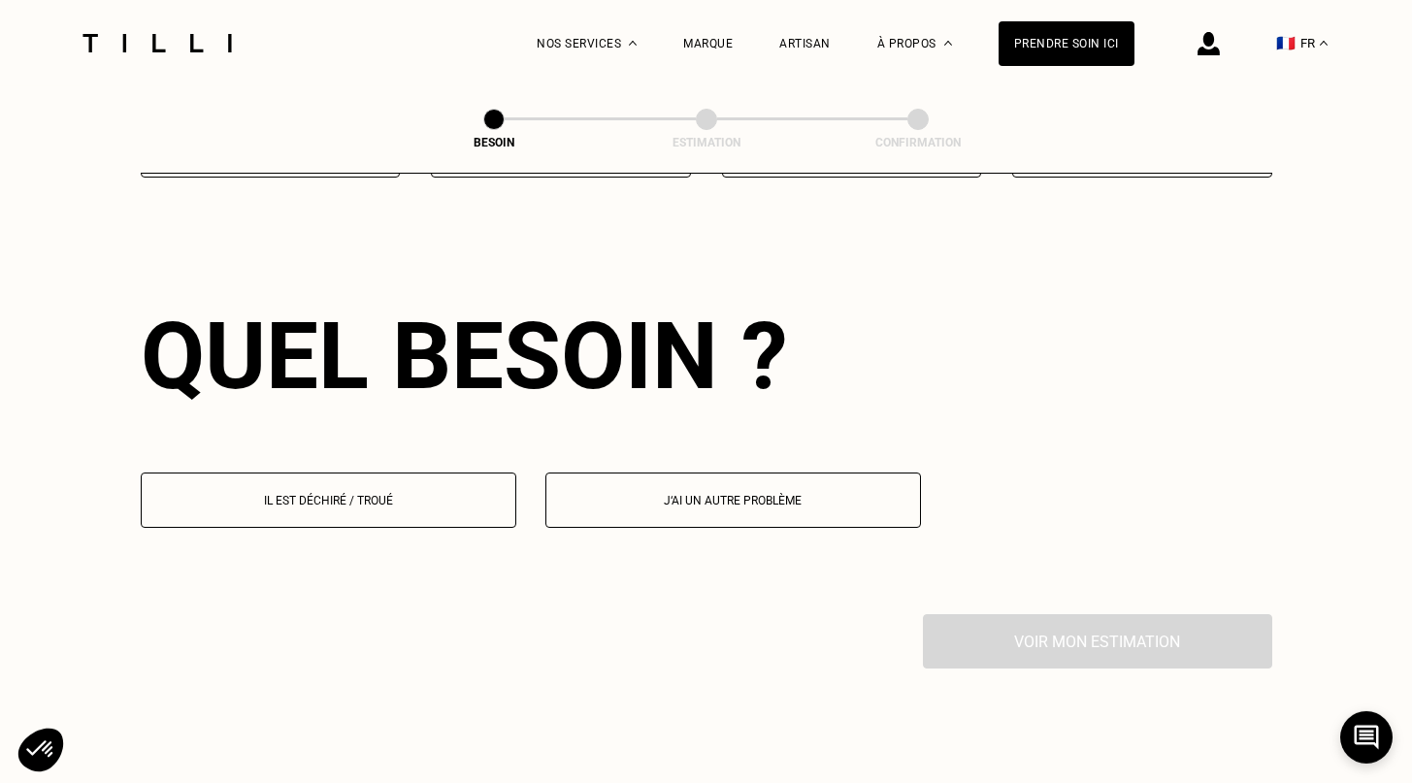
scroll to position [1686, 0]
click at [461, 493] on p "Il est déchiré / troué" at bounding box center [328, 500] width 354 height 14
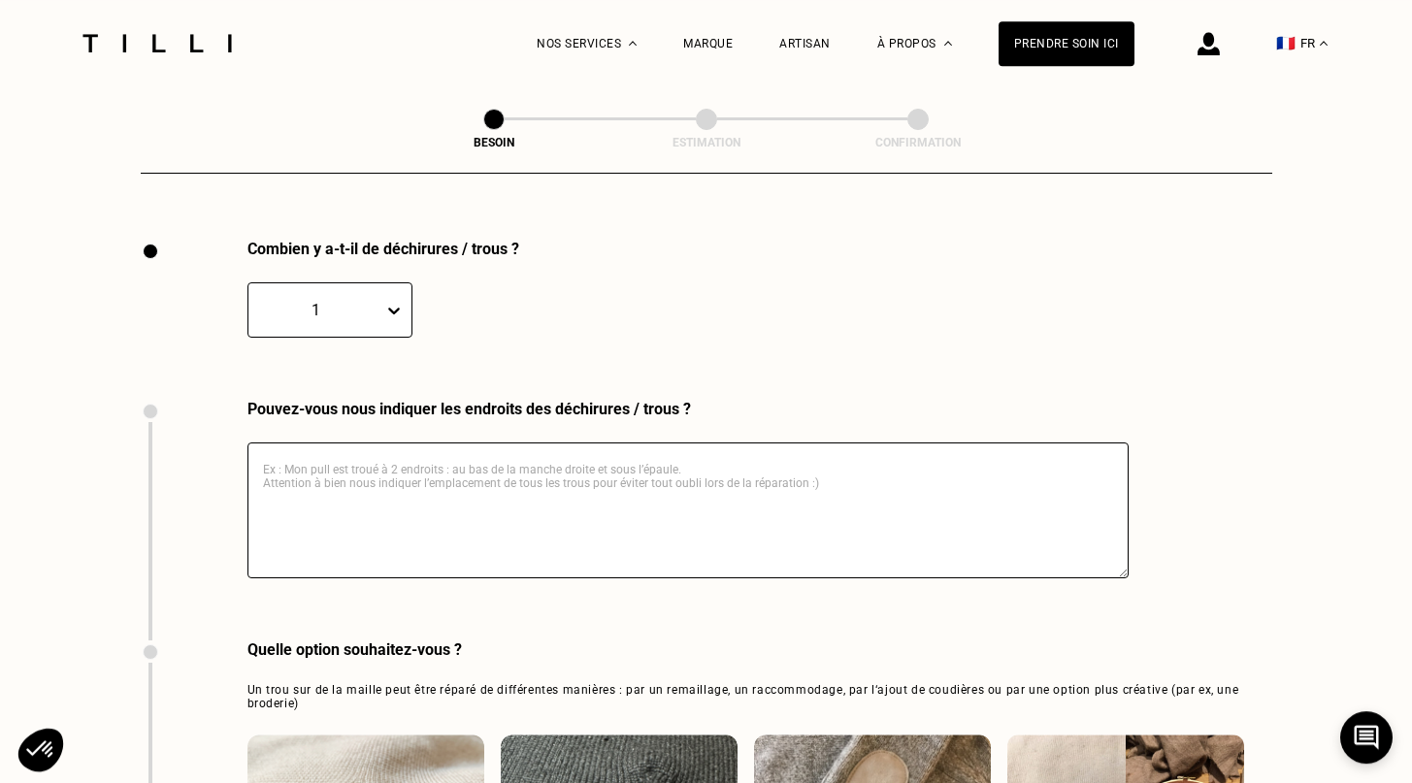
scroll to position [2062, 0]
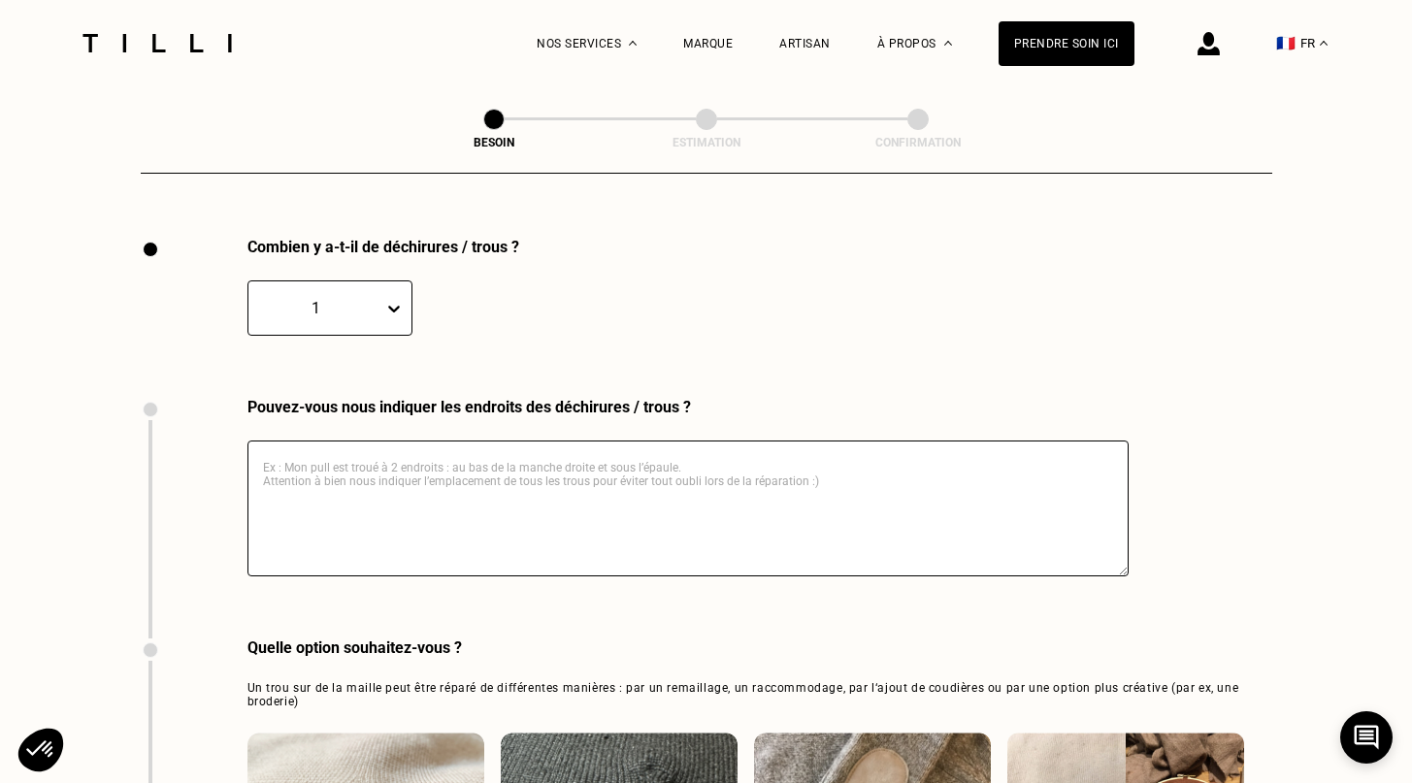
click at [474, 462] on textarea at bounding box center [687, 508] width 881 height 136
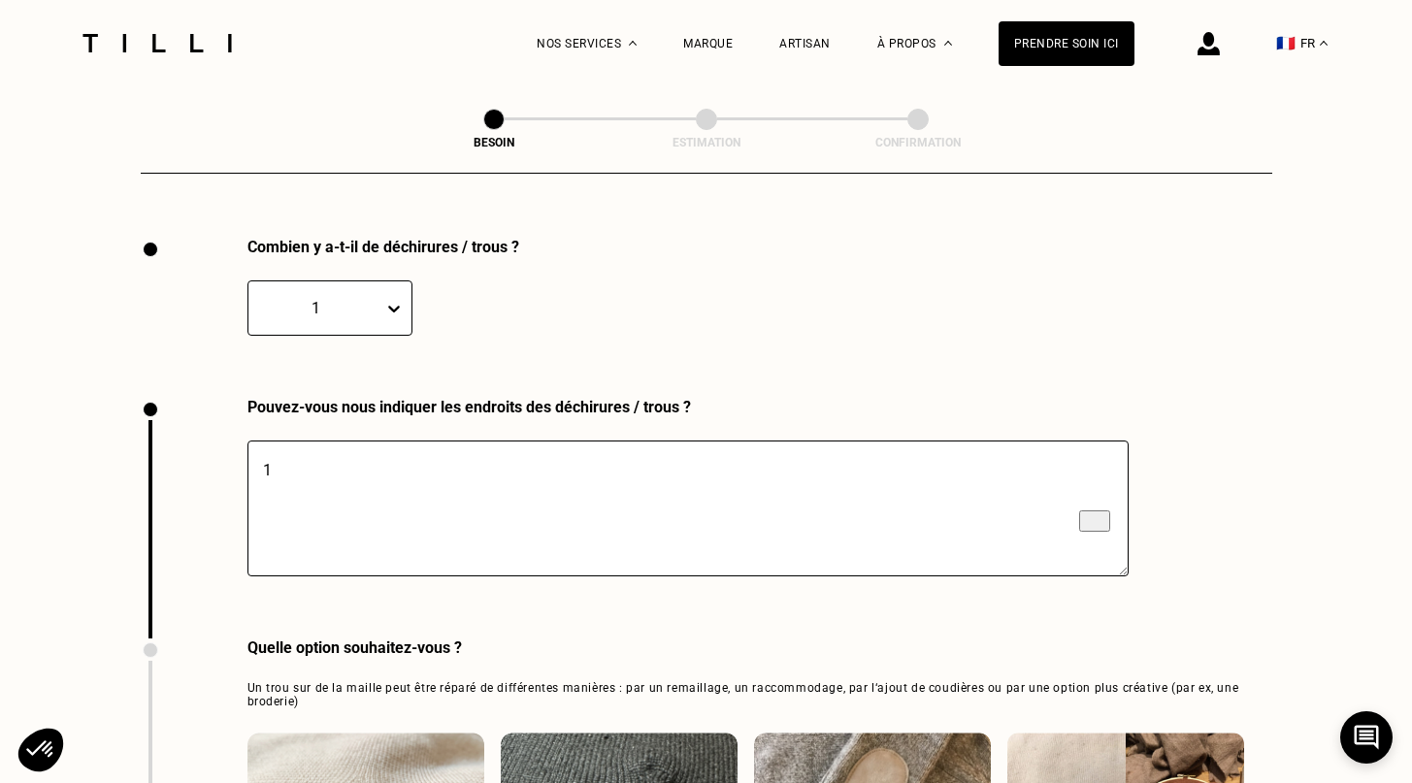
type textarea "1"
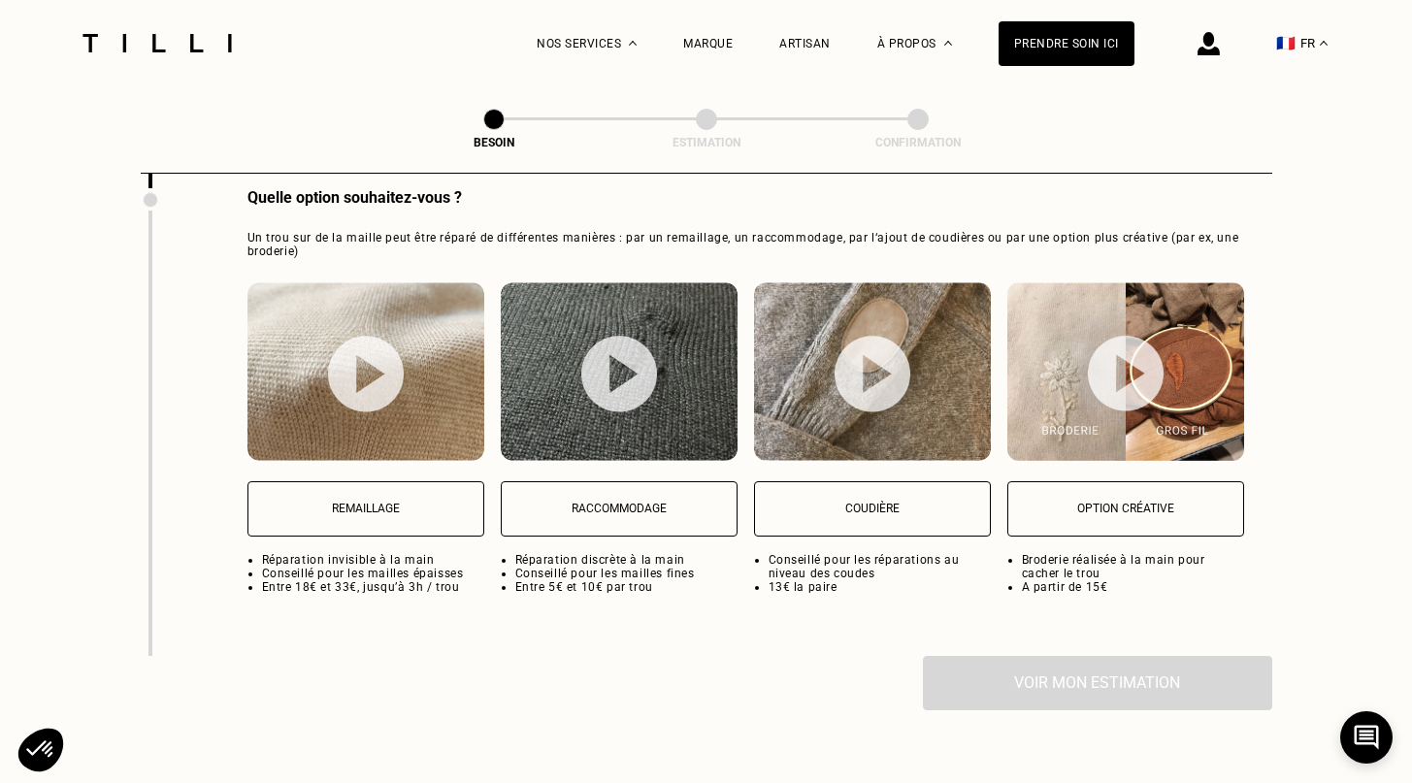
scroll to position [2514, 0]
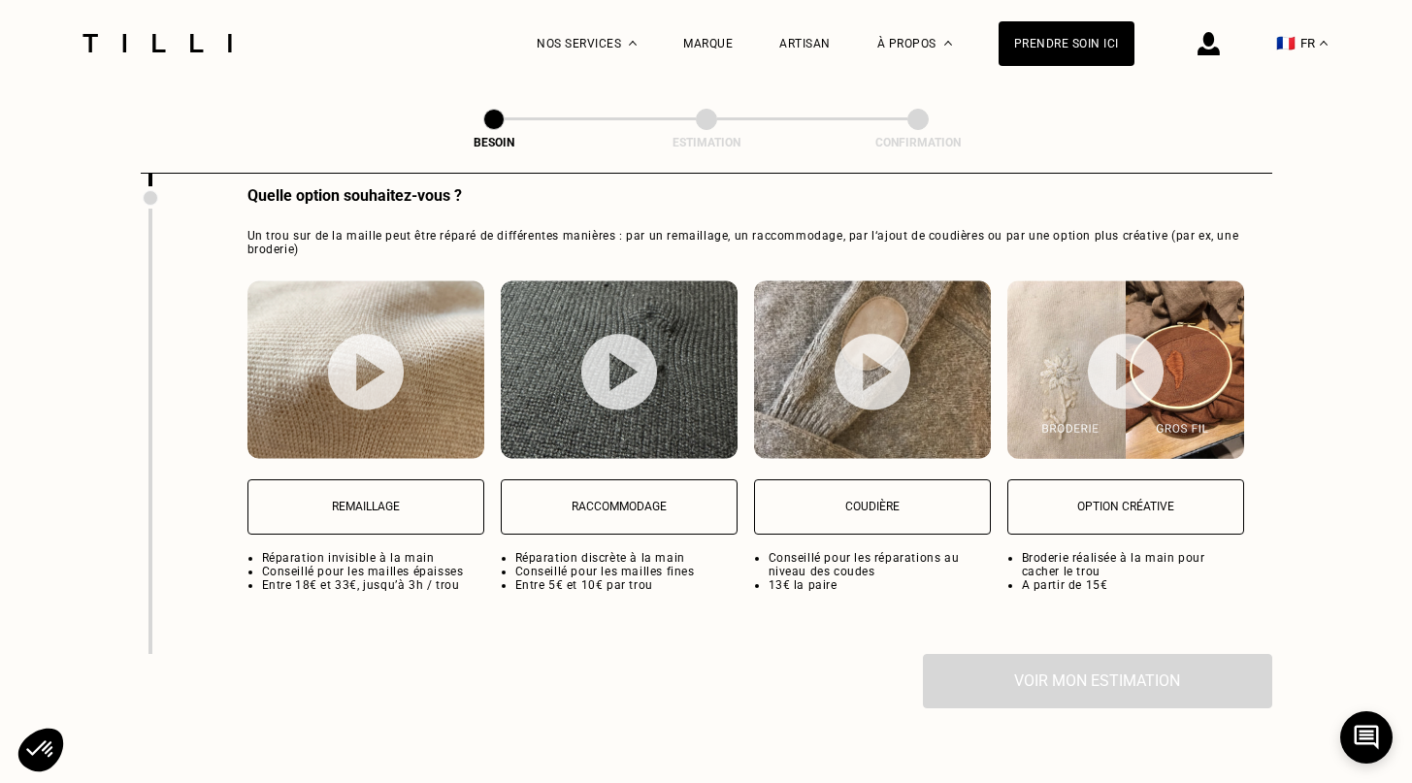
type textarea "Dechirure sur la manche Un petit trou"
click at [394, 508] on button "Remaillage" at bounding box center [365, 506] width 237 height 55
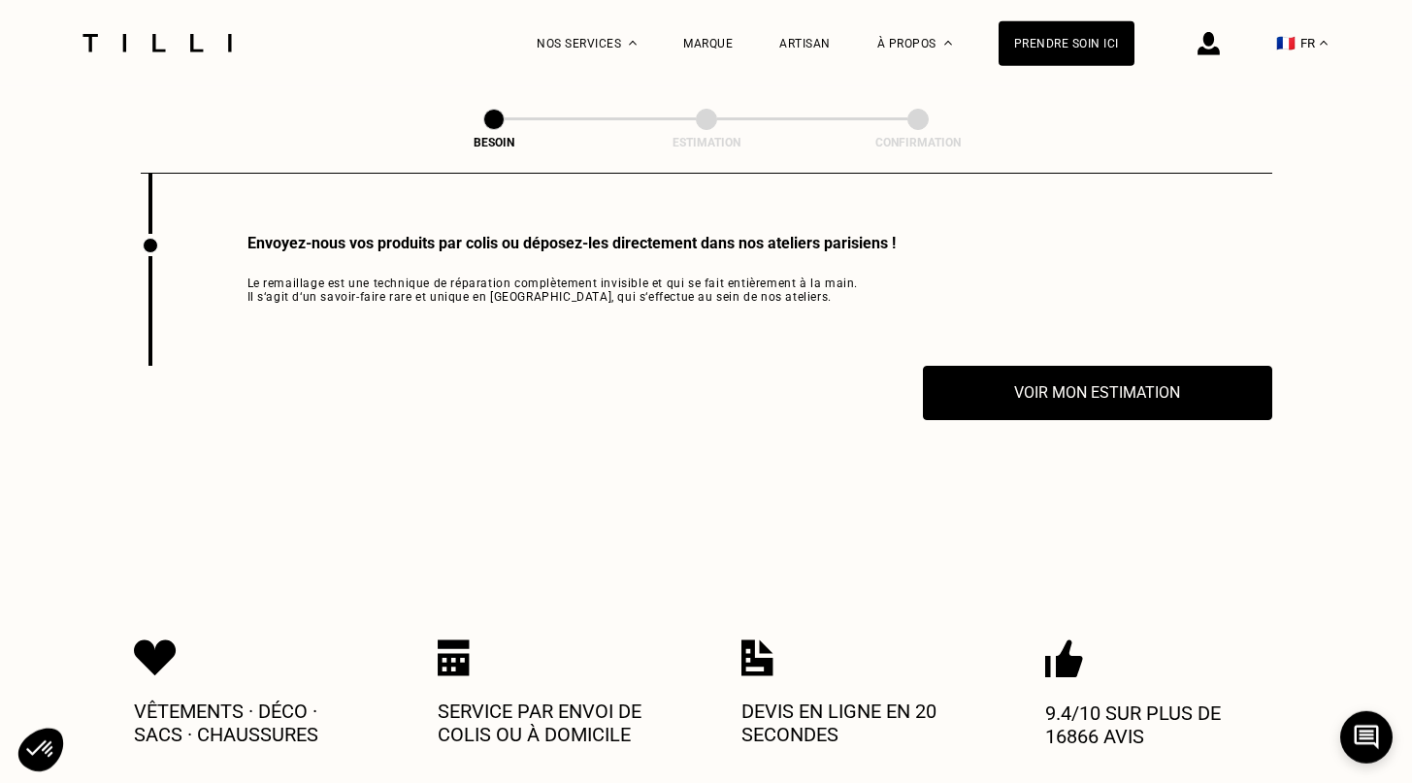
scroll to position [2934, 0]
click at [963, 371] on button "Voir mon estimation" at bounding box center [1097, 393] width 384 height 60
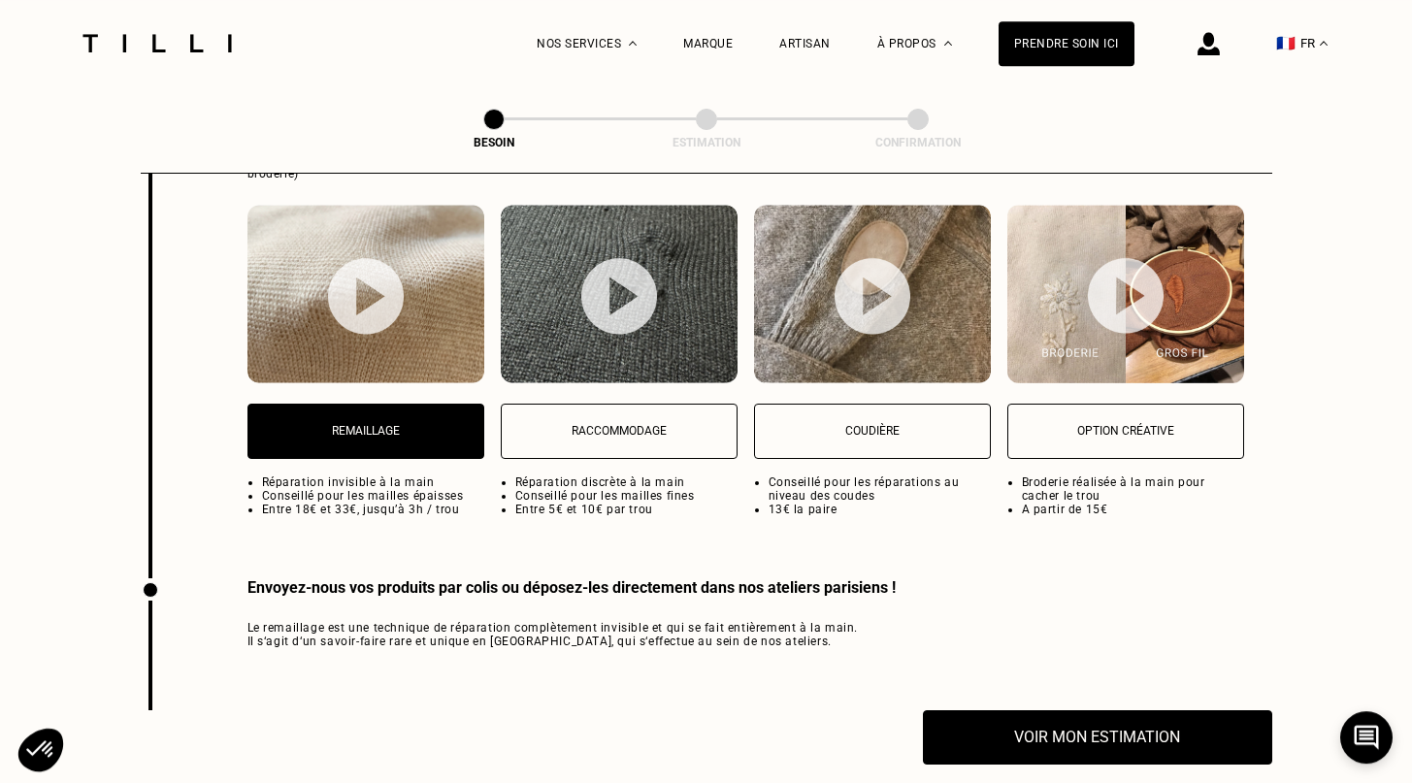
scroll to position [2673, 0]
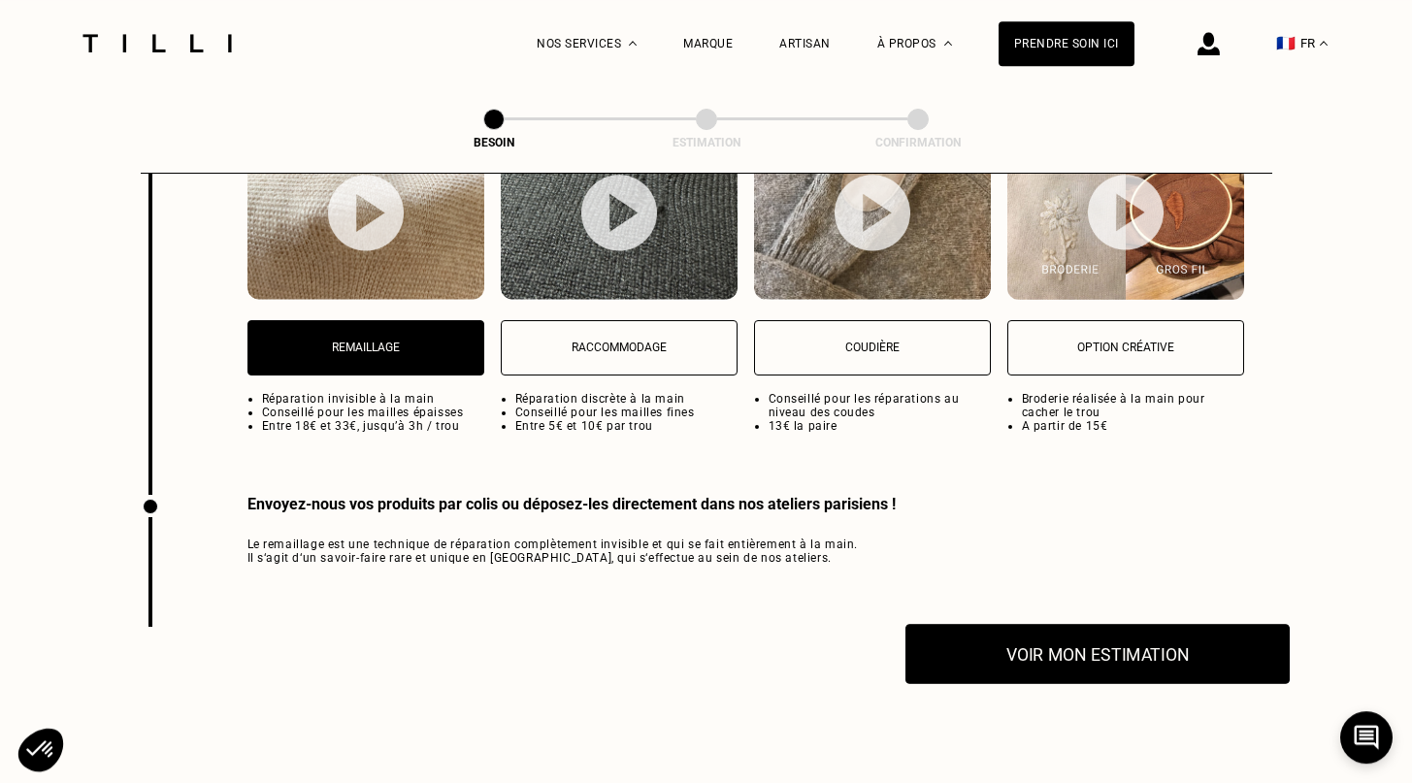
click at [1055, 624] on button "Voir mon estimation" at bounding box center [1097, 654] width 384 height 60
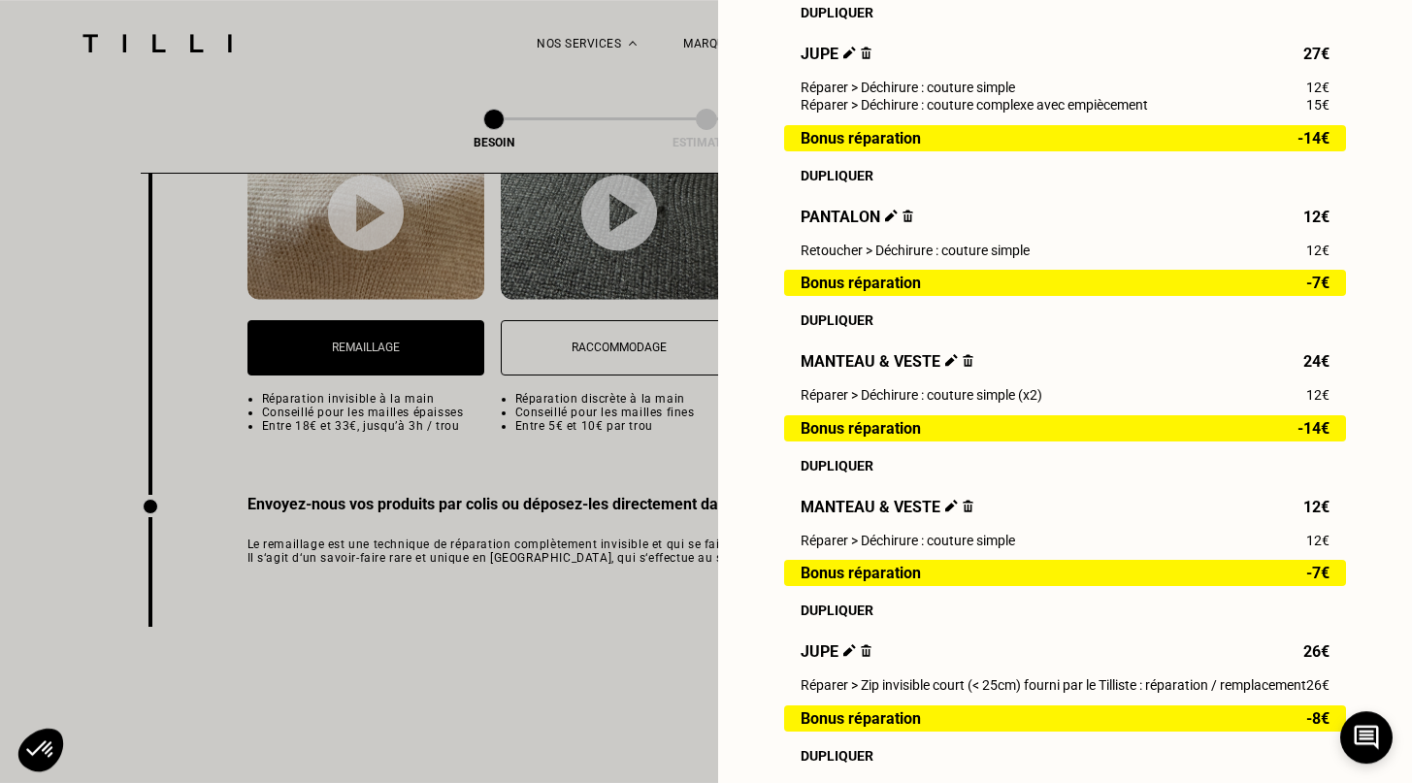
scroll to position [1025, 0]
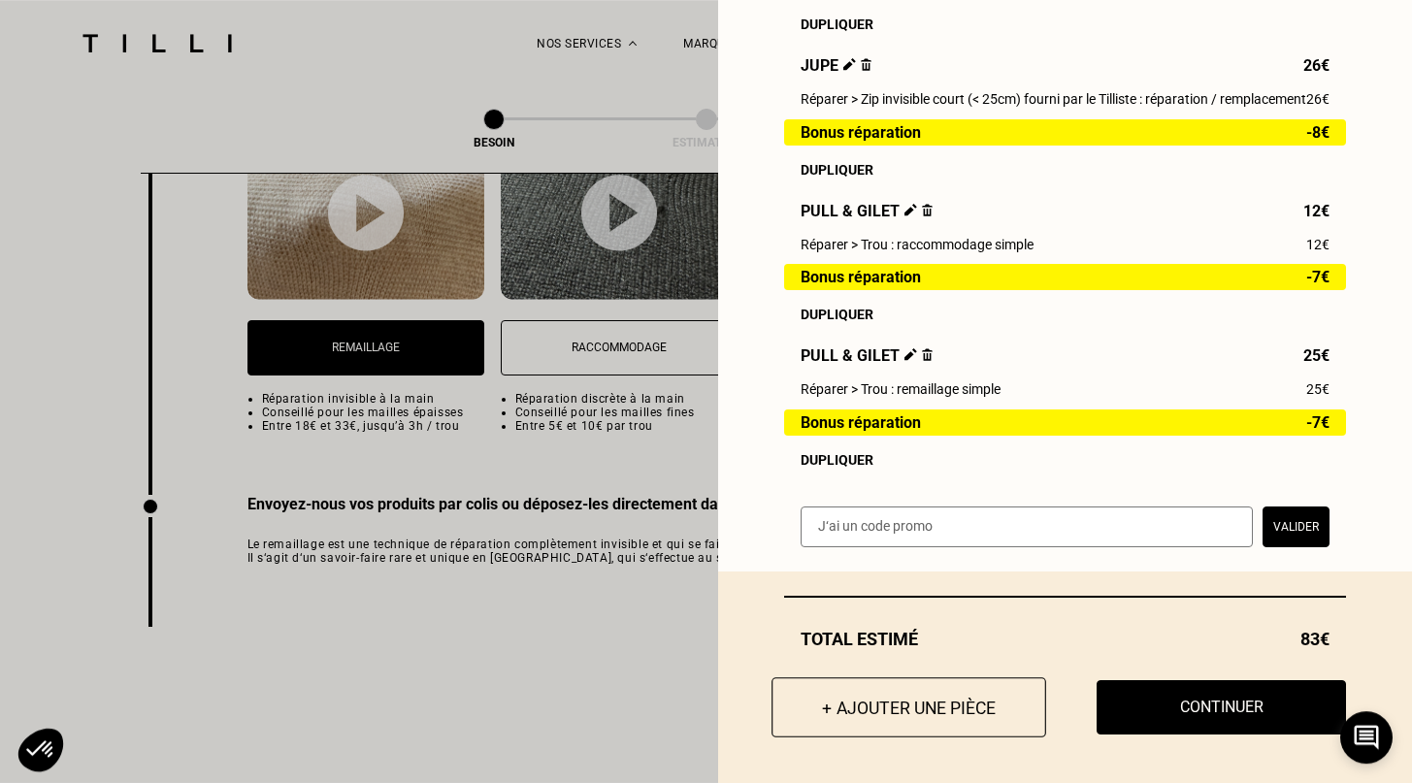
click at [856, 712] on button "+ Ajouter une pièce" at bounding box center [908, 707] width 275 height 60
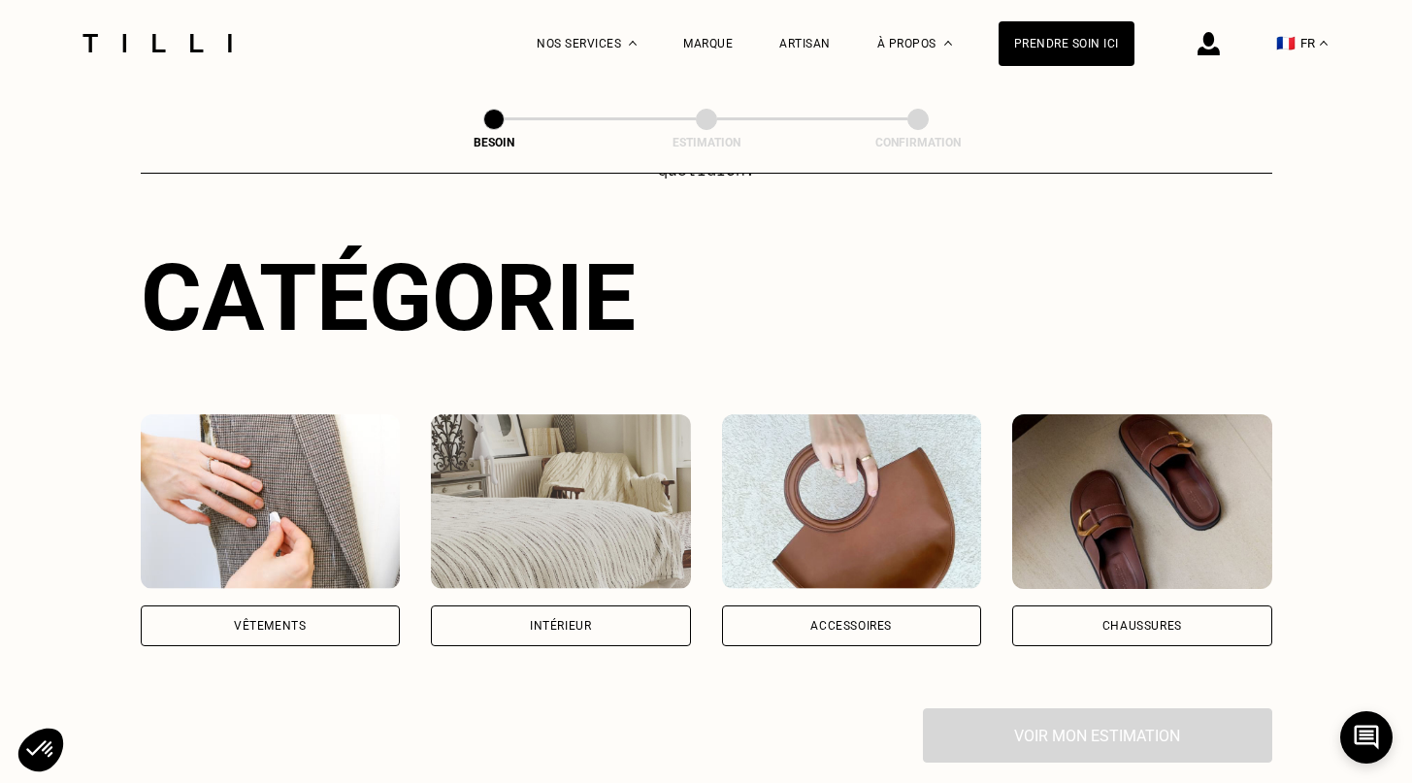
scroll to position [352, 0]
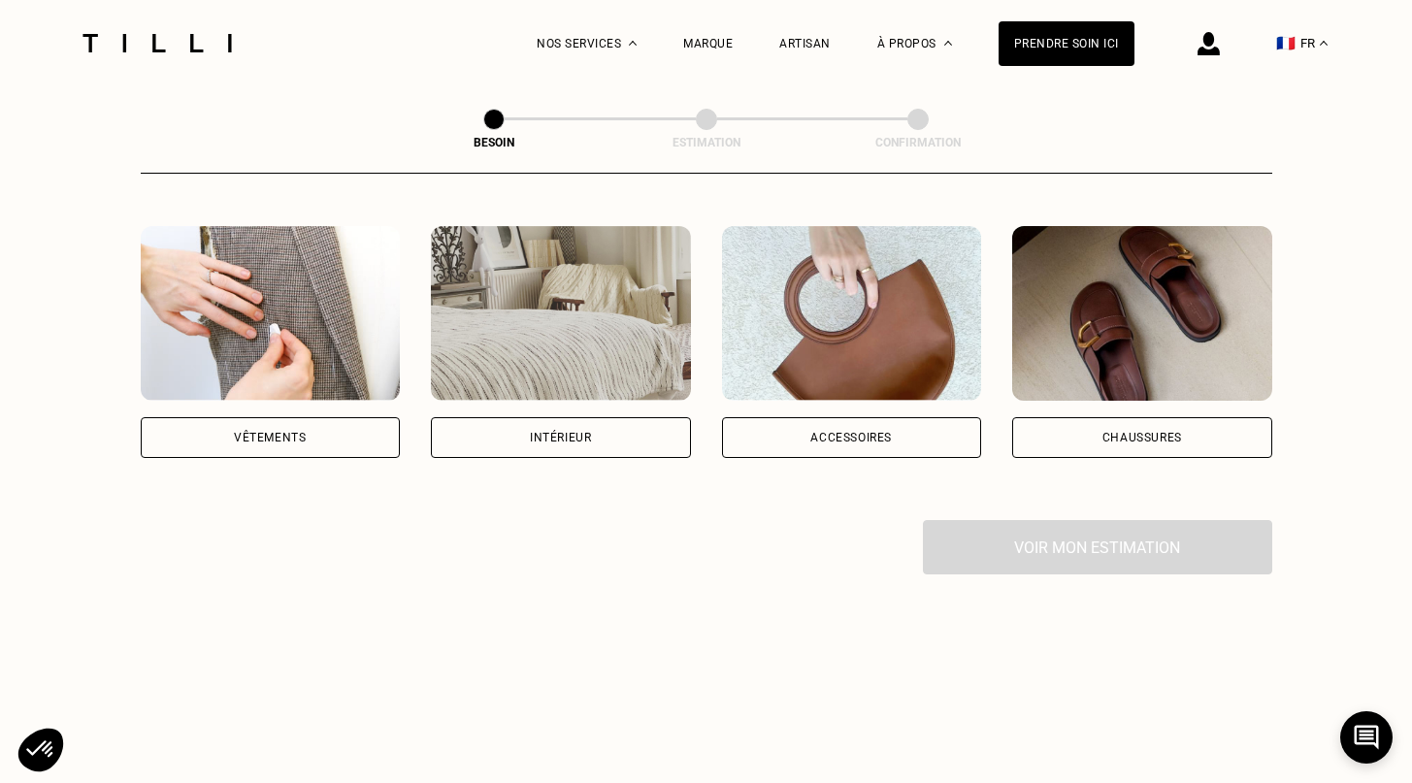
click at [1165, 437] on div "Catégorie Vêtements Intérieur Accessoires Chaussures Voir mon estimation" at bounding box center [706, 314] width 1131 height 519
click at [1166, 432] on div "Chaussures" at bounding box center [1142, 438] width 80 height 12
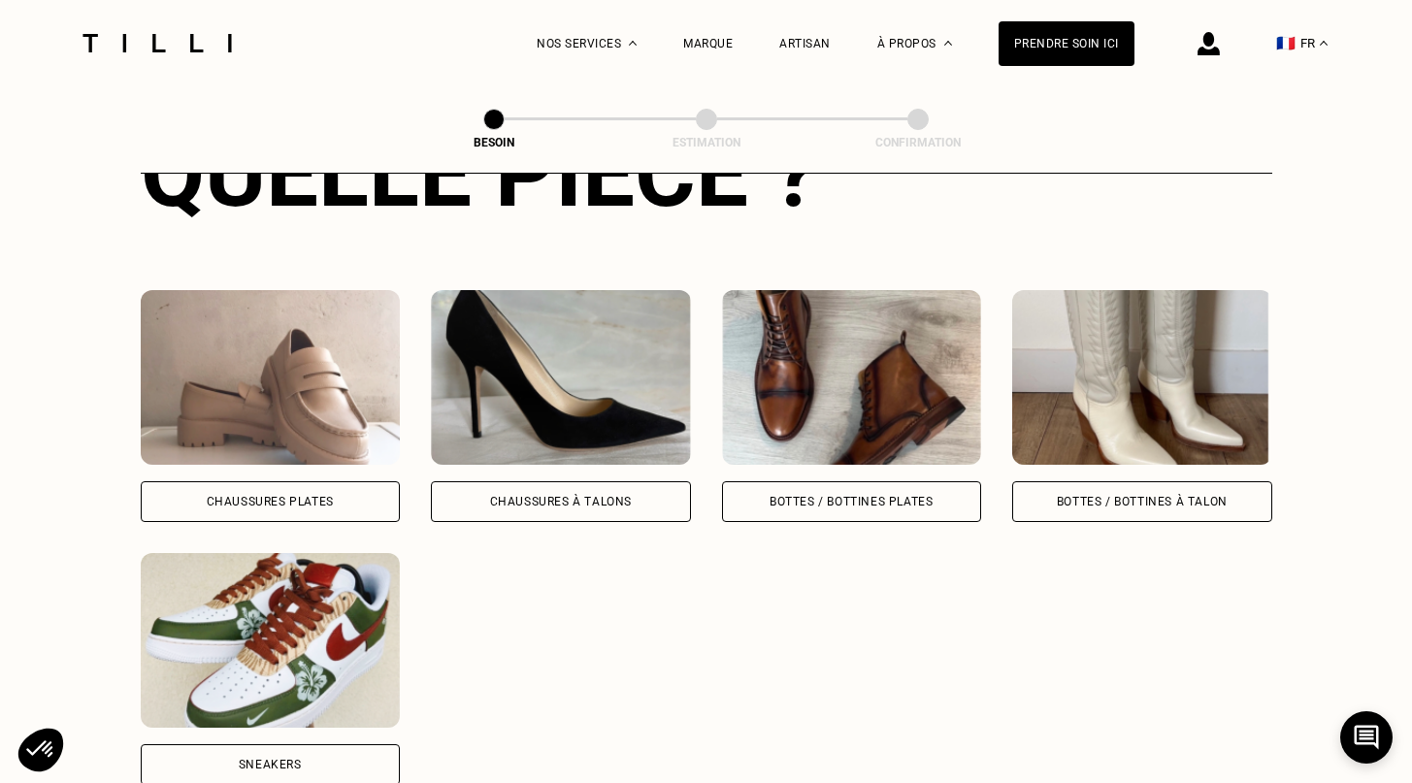
scroll to position [954, 0]
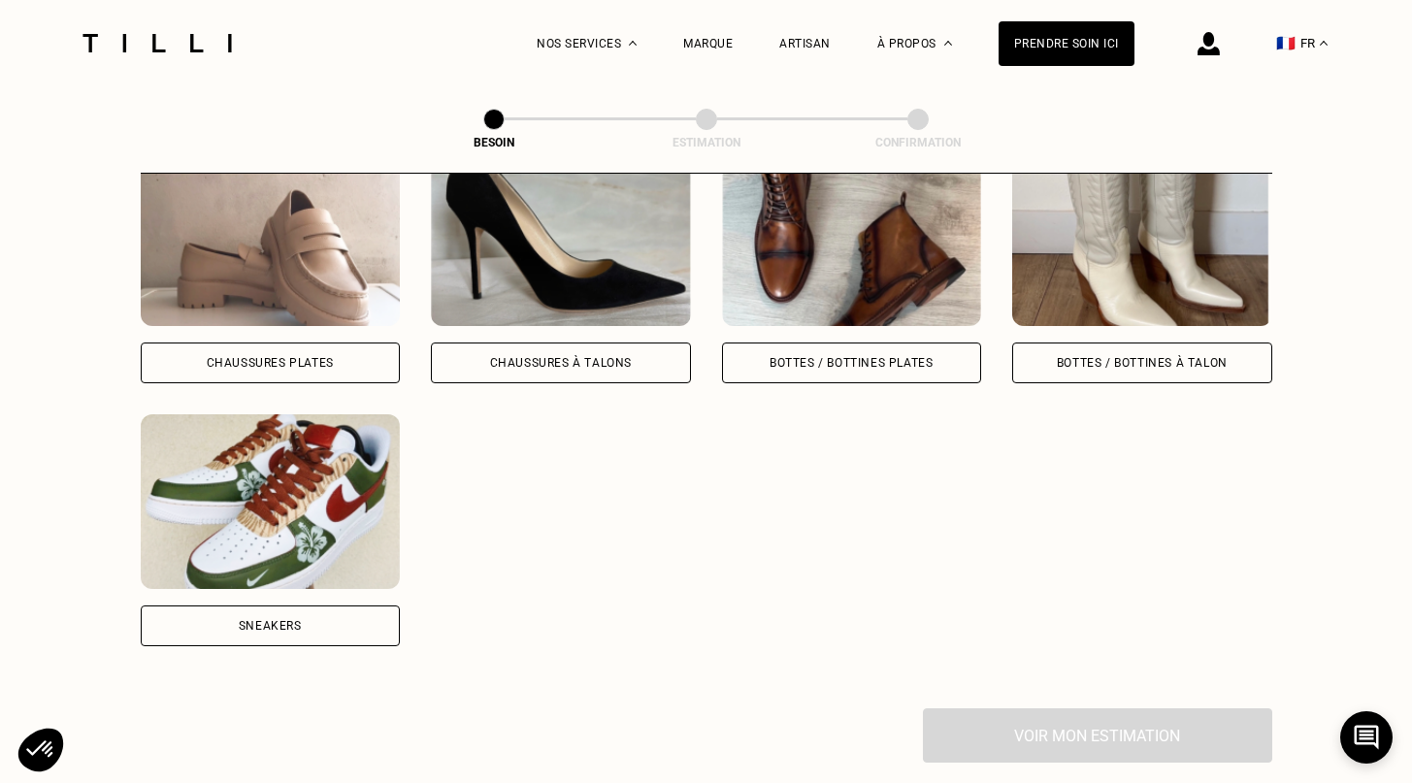
click at [880, 357] on div "Bottes / Bottines plates" at bounding box center [850, 363] width 163 height 12
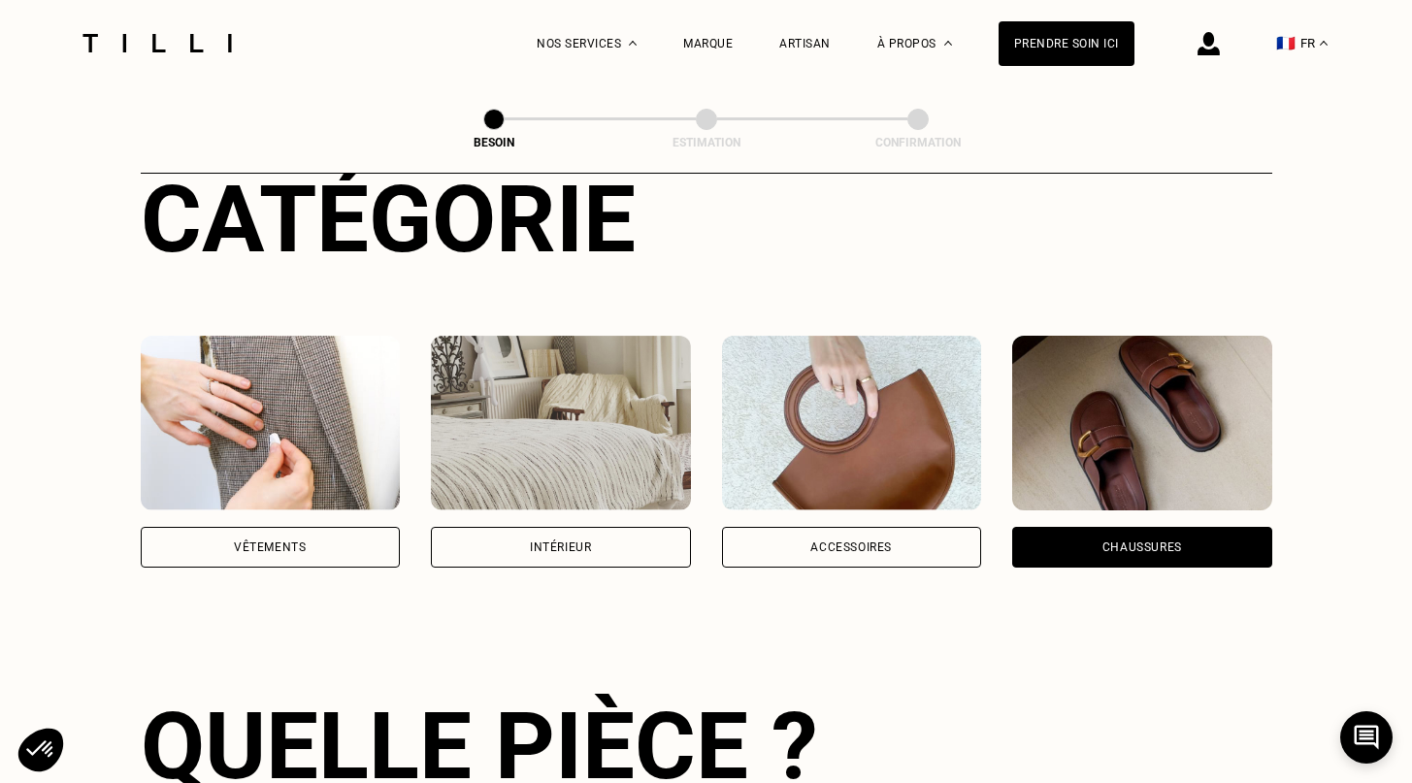
scroll to position [0, 0]
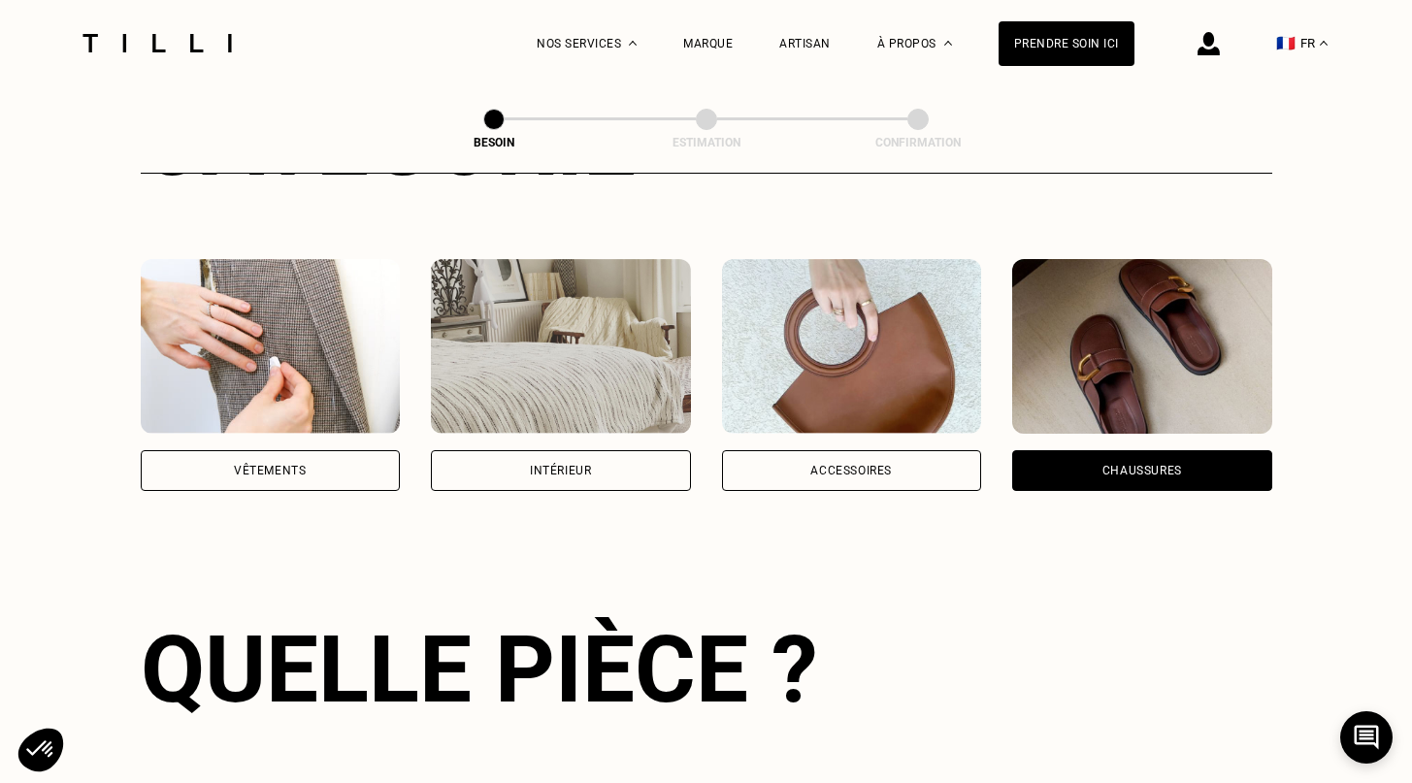
click at [1169, 286] on img at bounding box center [1142, 346] width 260 height 175
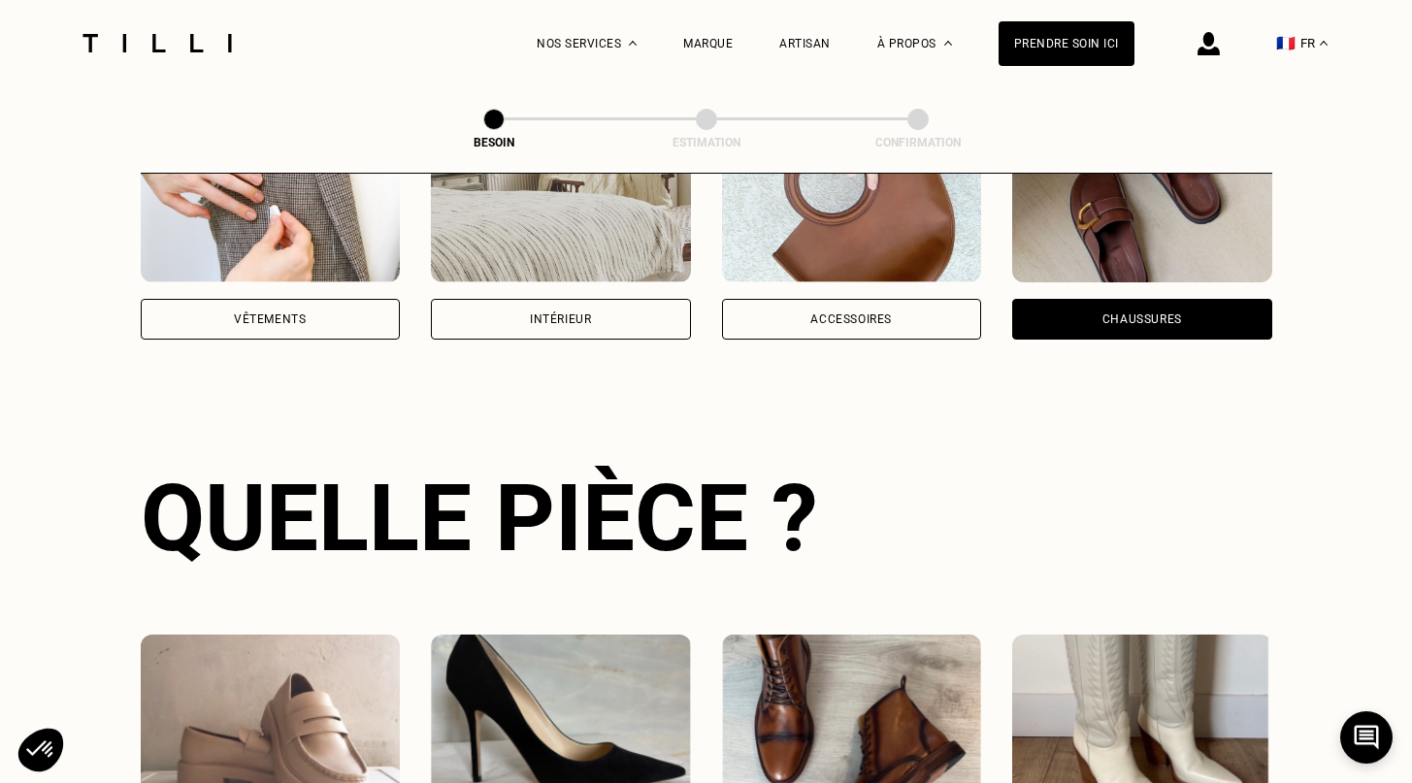
scroll to position [42, 0]
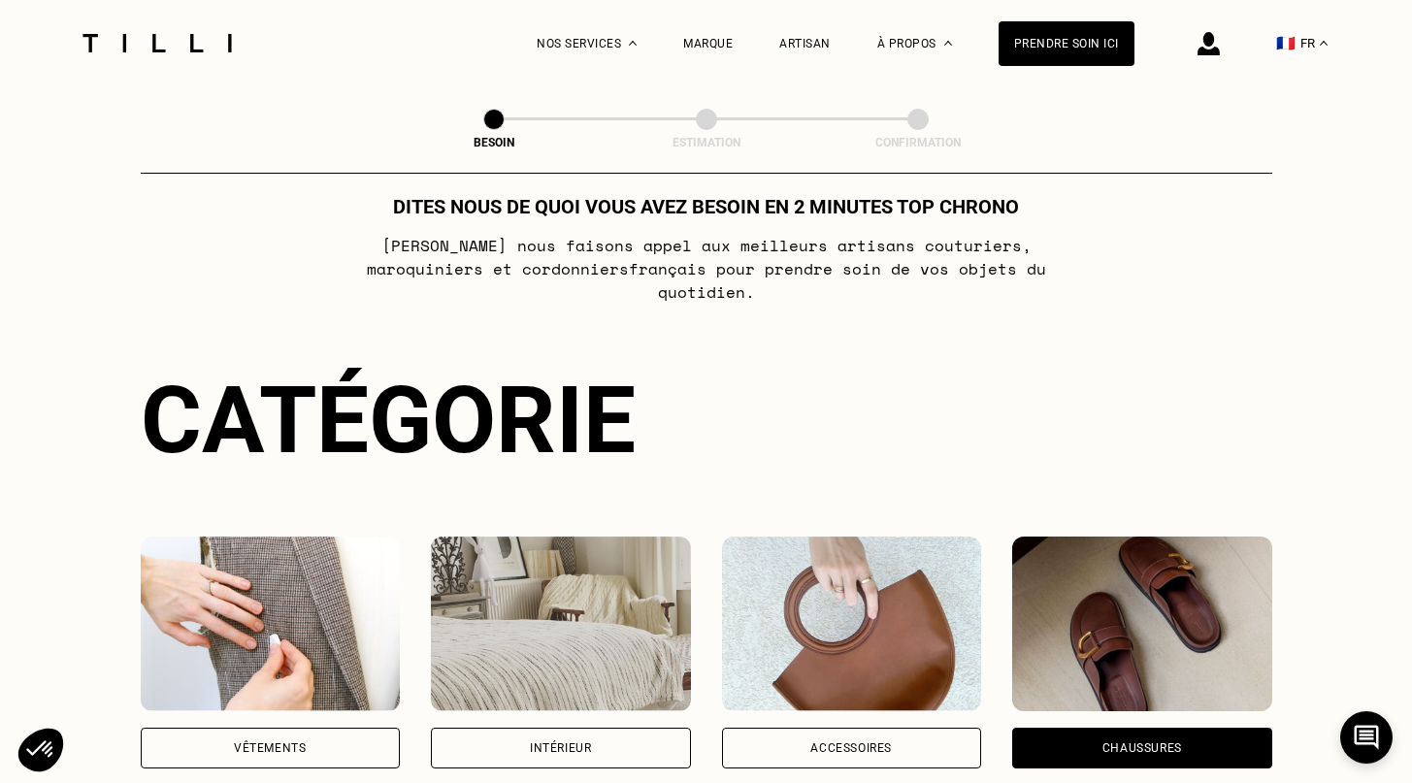
click at [1071, 728] on div "Chaussures" at bounding box center [1142, 748] width 260 height 41
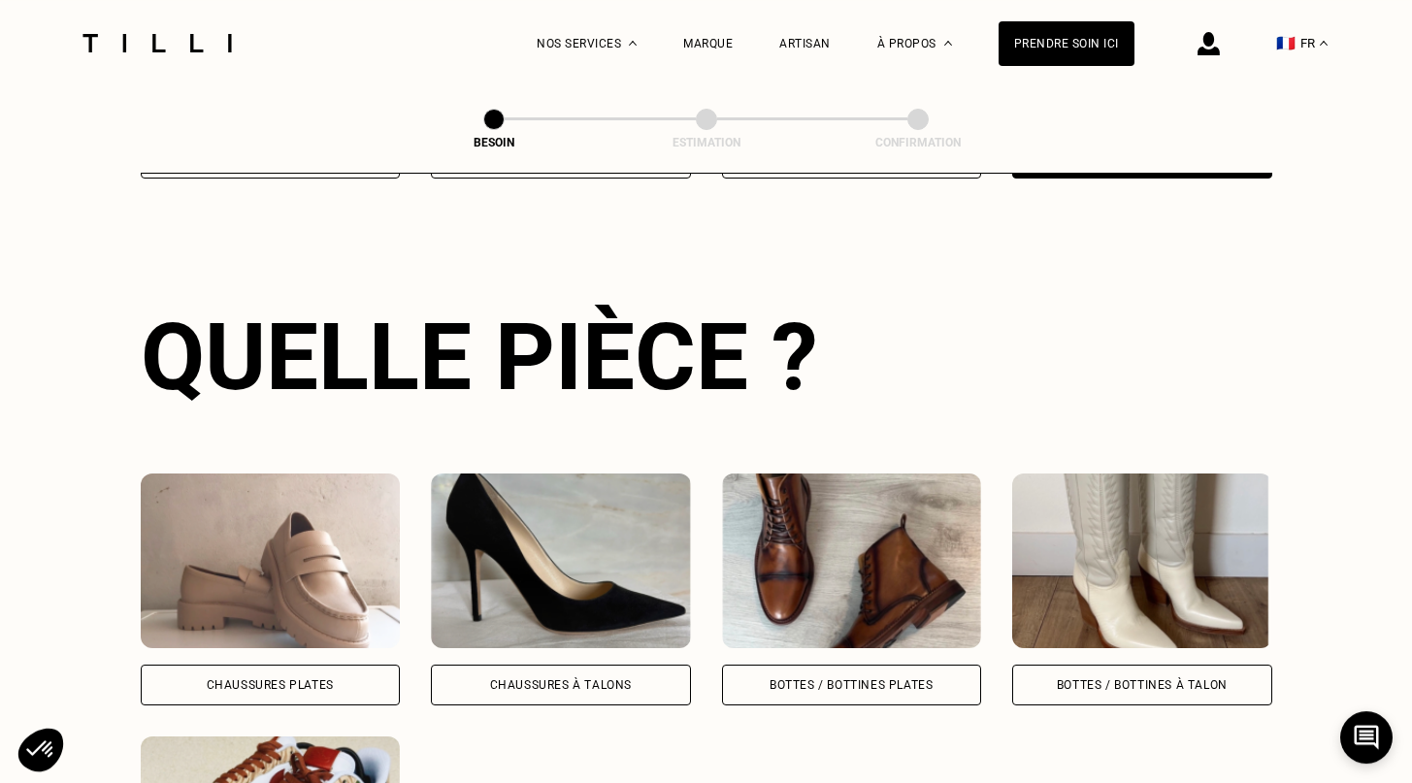
scroll to position [0, 0]
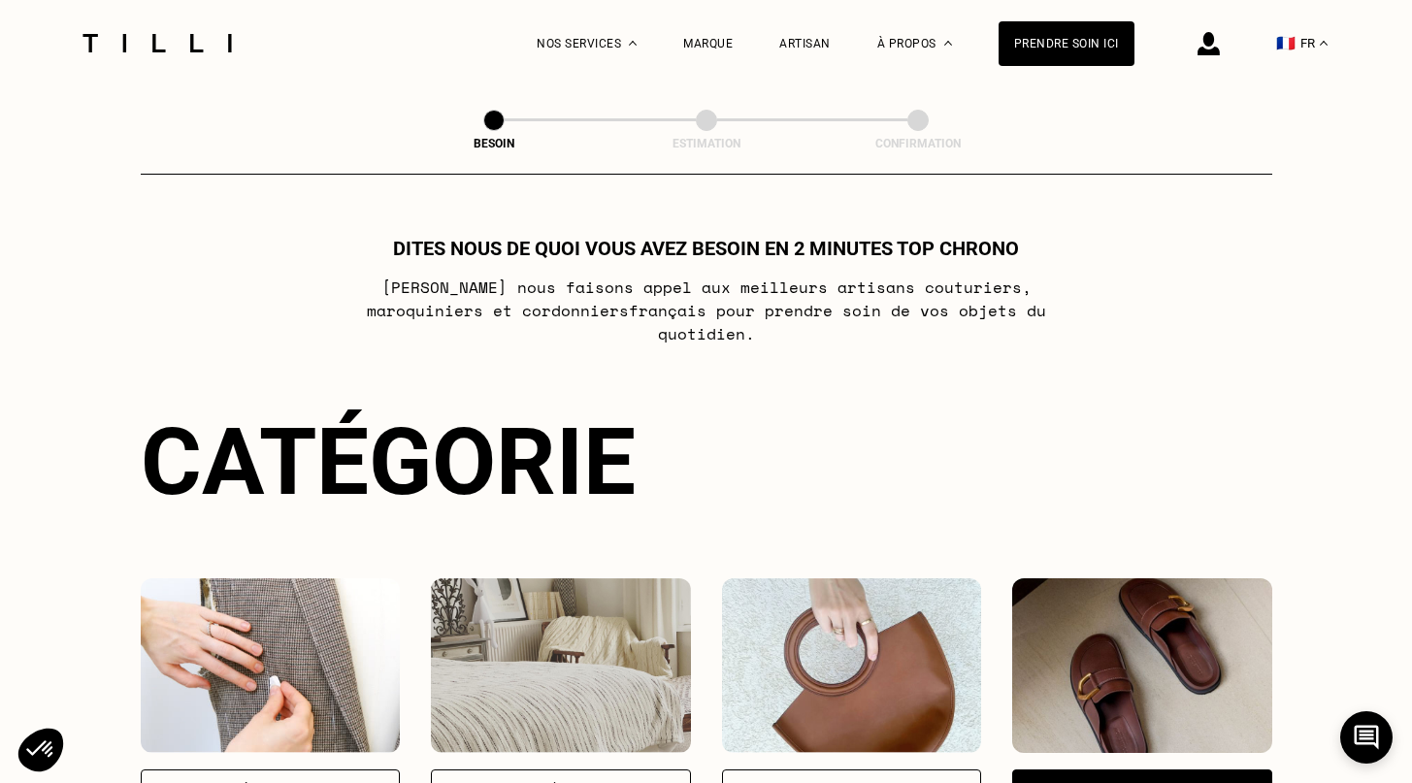
click at [1122, 414] on div "Catégorie" at bounding box center [706, 461] width 1131 height 109
click at [797, 265] on div "Dites nous de quoi vous avez besoin en 2 minutes top chrono [PERSON_NAME] nous …" at bounding box center [706, 291] width 1131 height 109
click at [1220, 30] on div at bounding box center [1208, 43] width 22 height 86
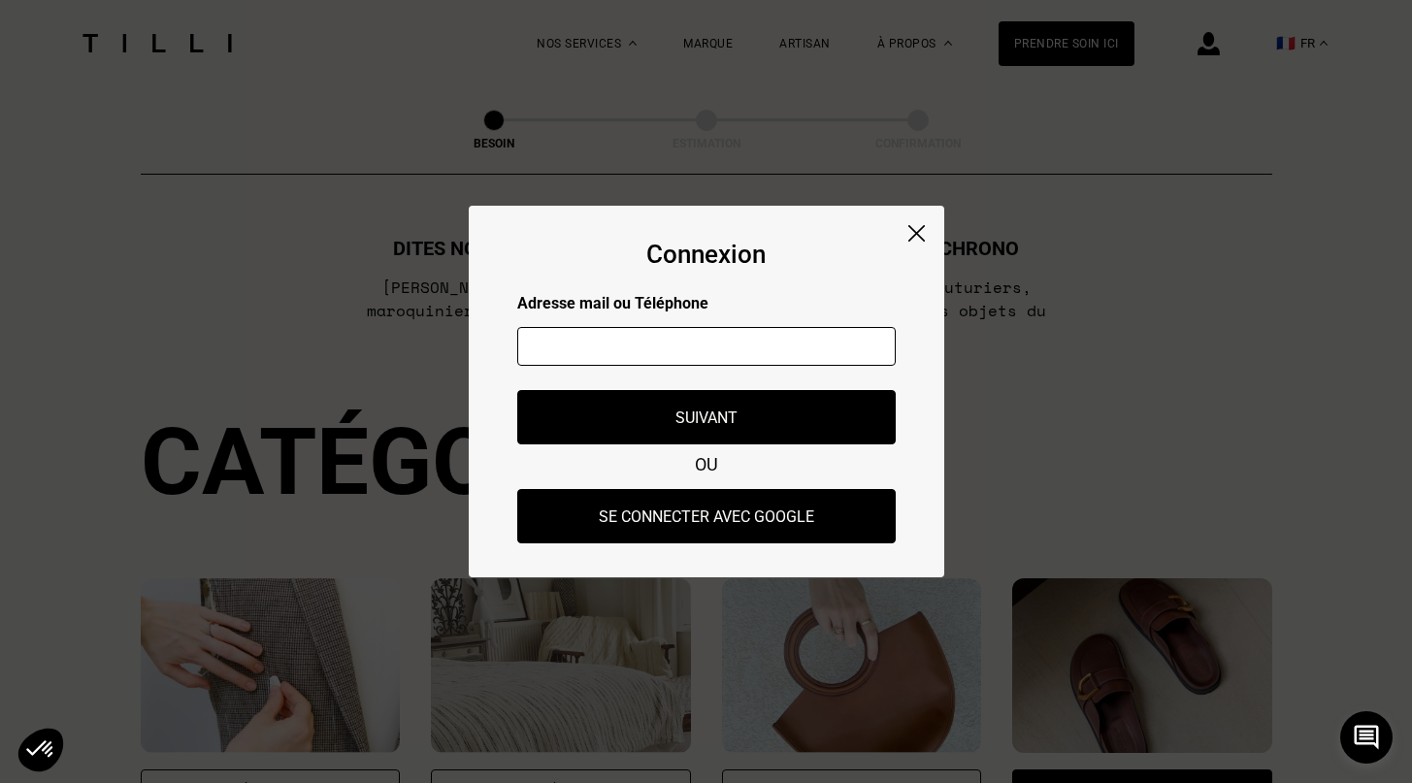
click at [911, 228] on img at bounding box center [916, 233] width 16 height 16
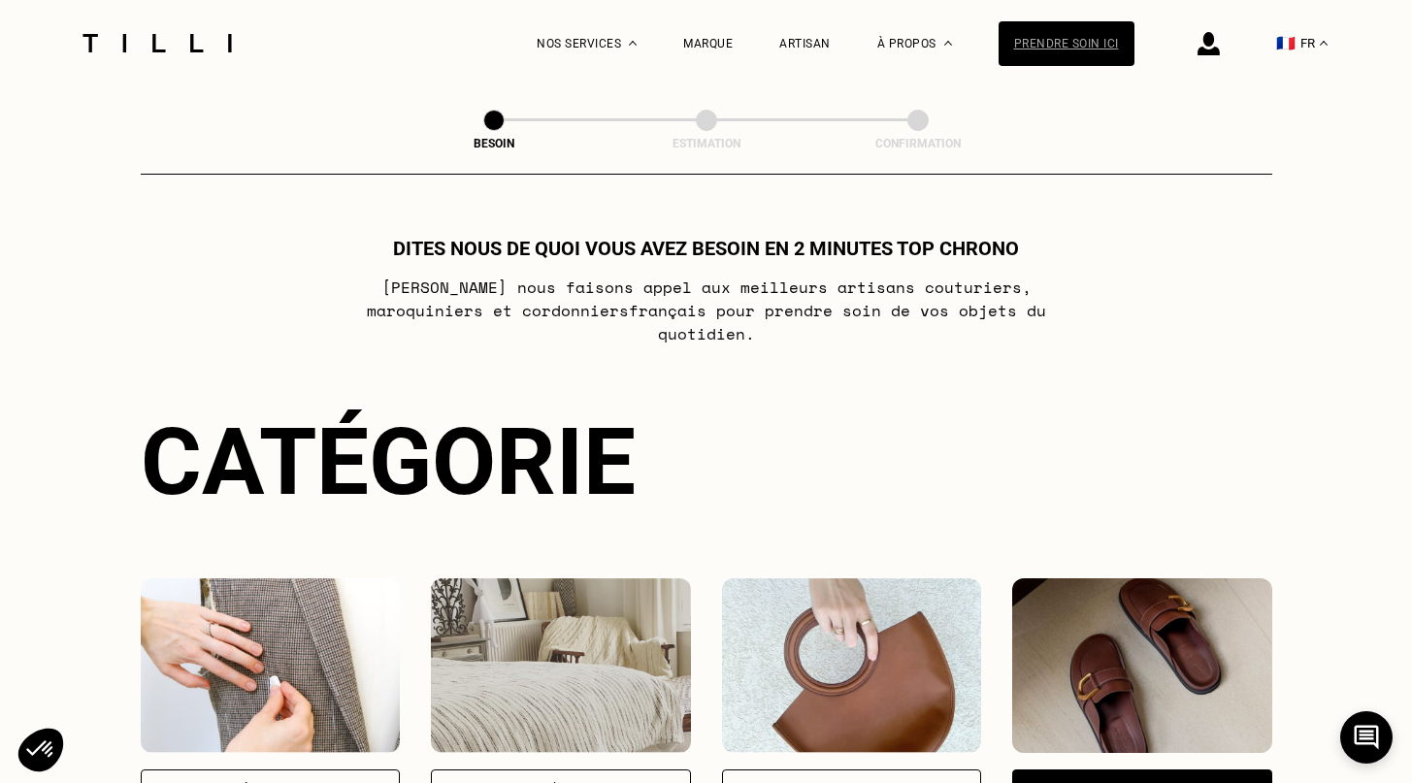
click at [1121, 43] on div "Prendre soin ici" at bounding box center [1066, 43] width 136 height 45
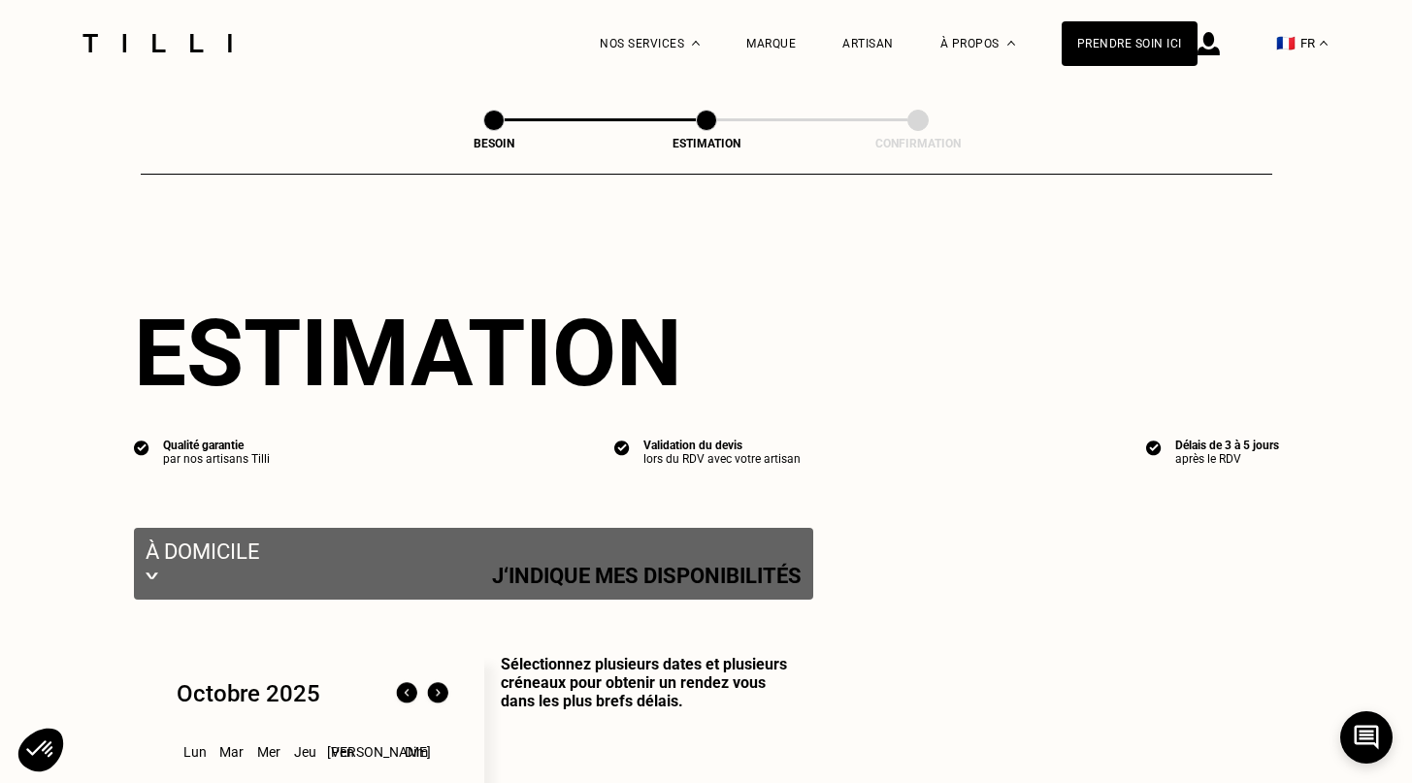
select select "FR"
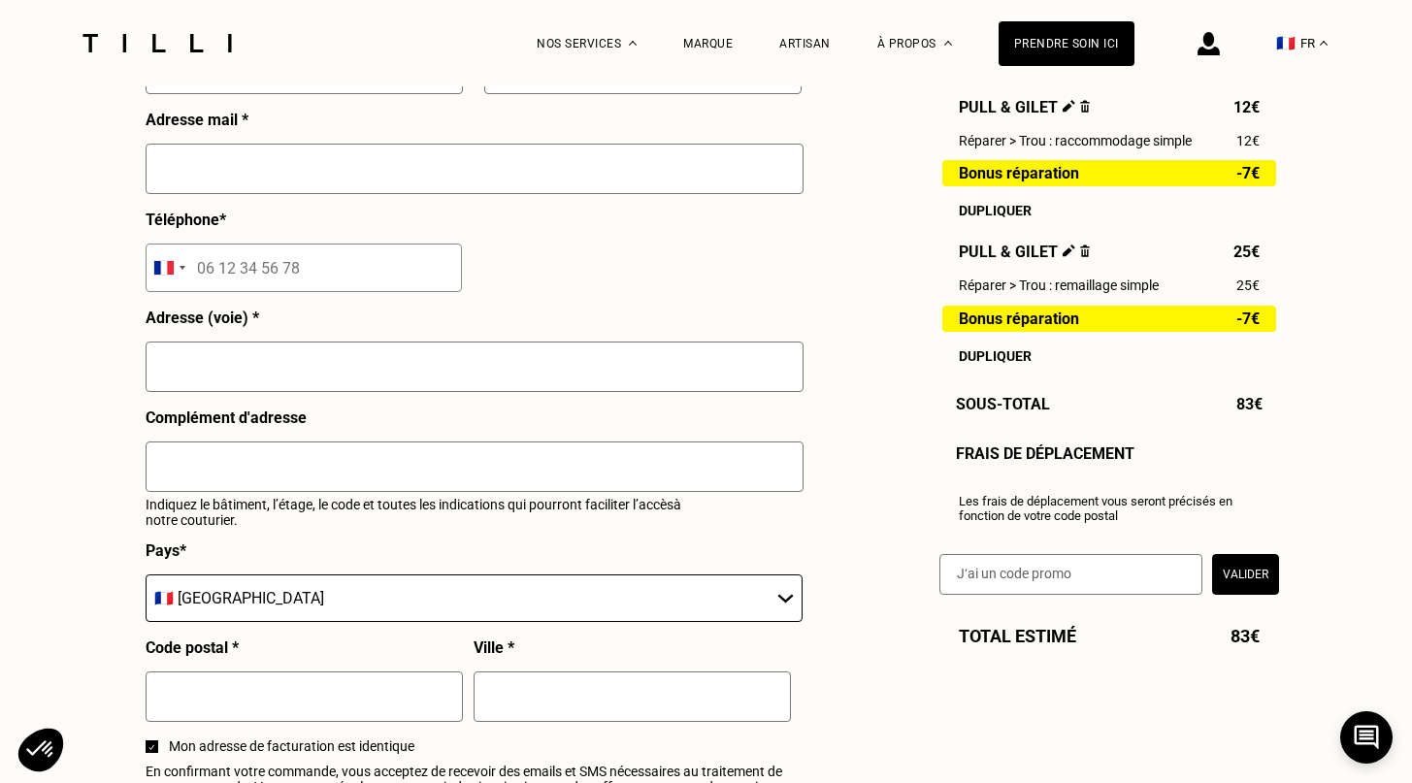
scroll to position [1923, 0]
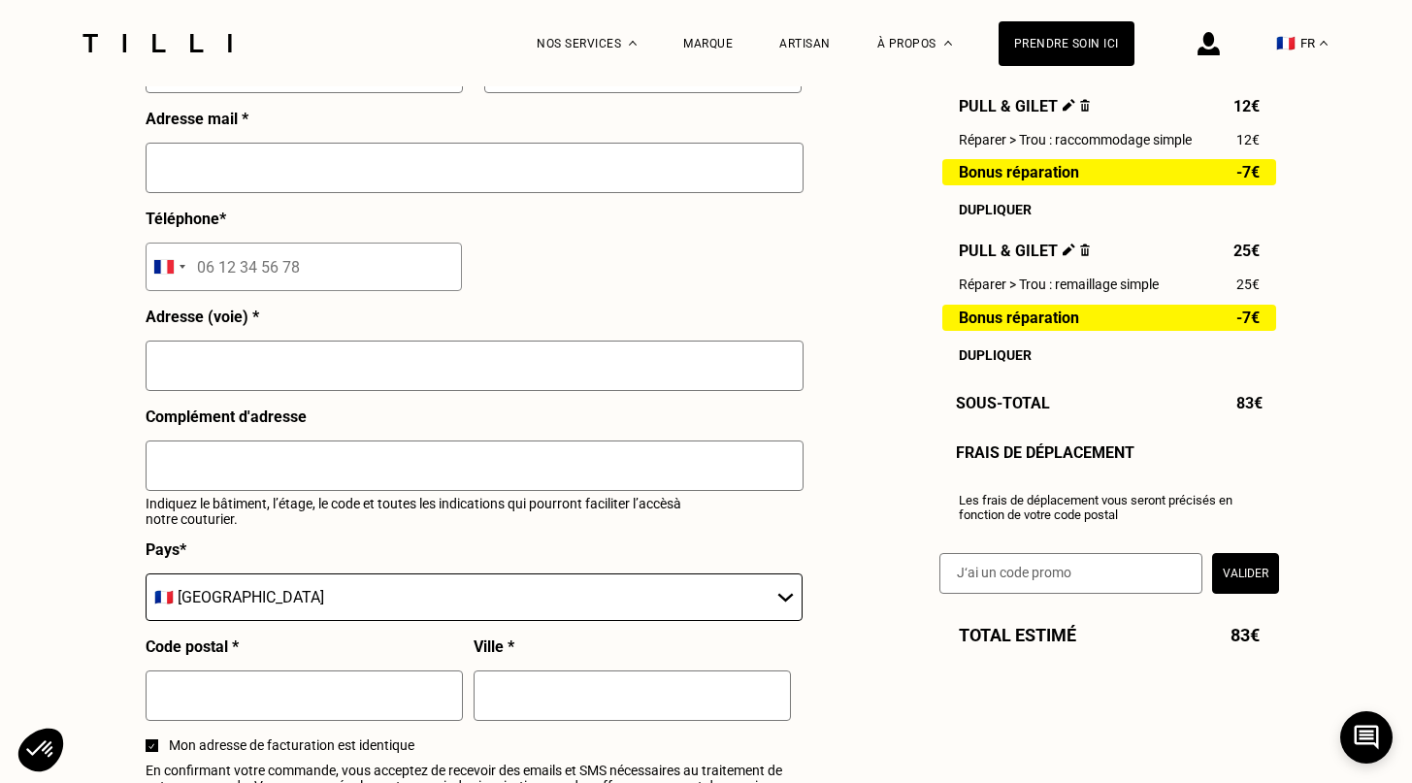
click at [1078, 572] on input "text" at bounding box center [1070, 572] width 263 height 41
type input "75020"
click at [1252, 569] on button "Valider" at bounding box center [1245, 572] width 67 height 41
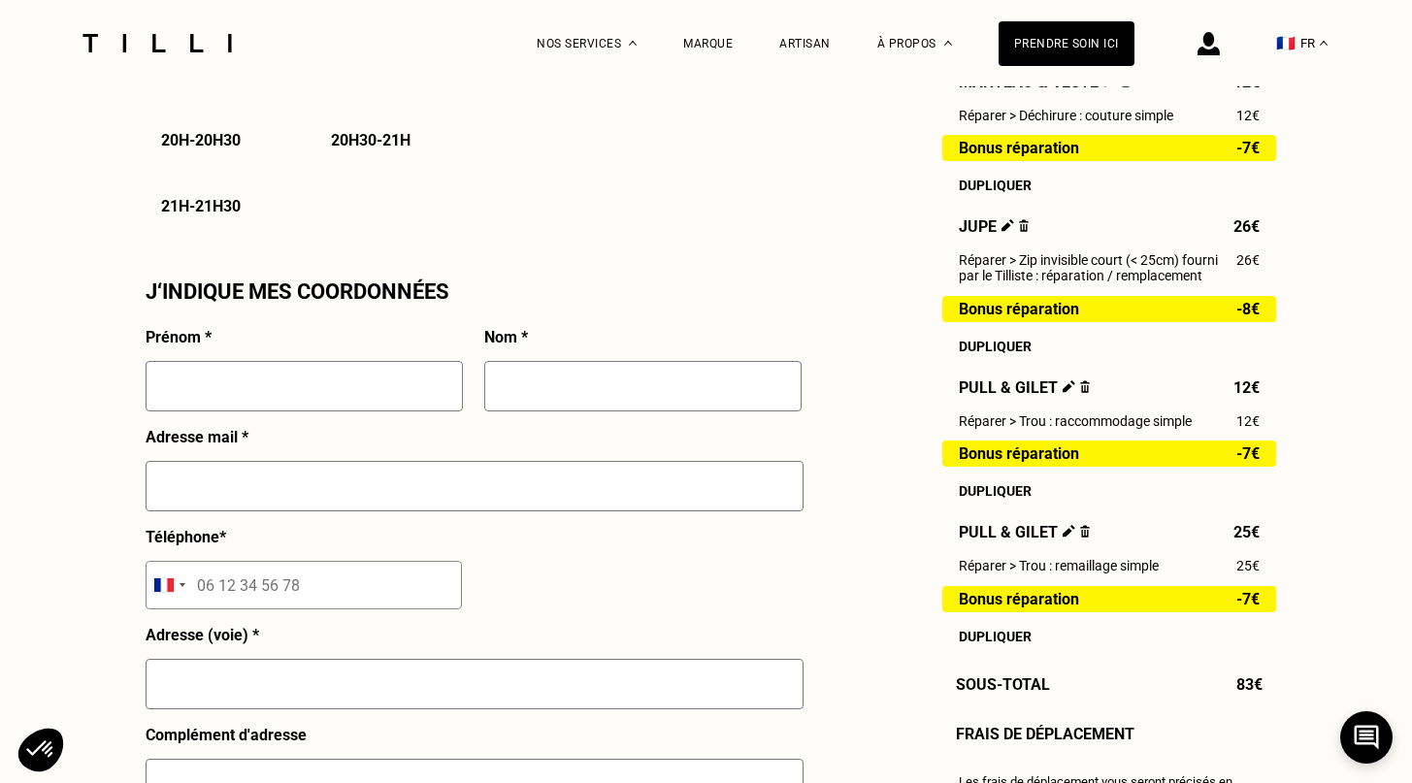
scroll to position [1612, 0]
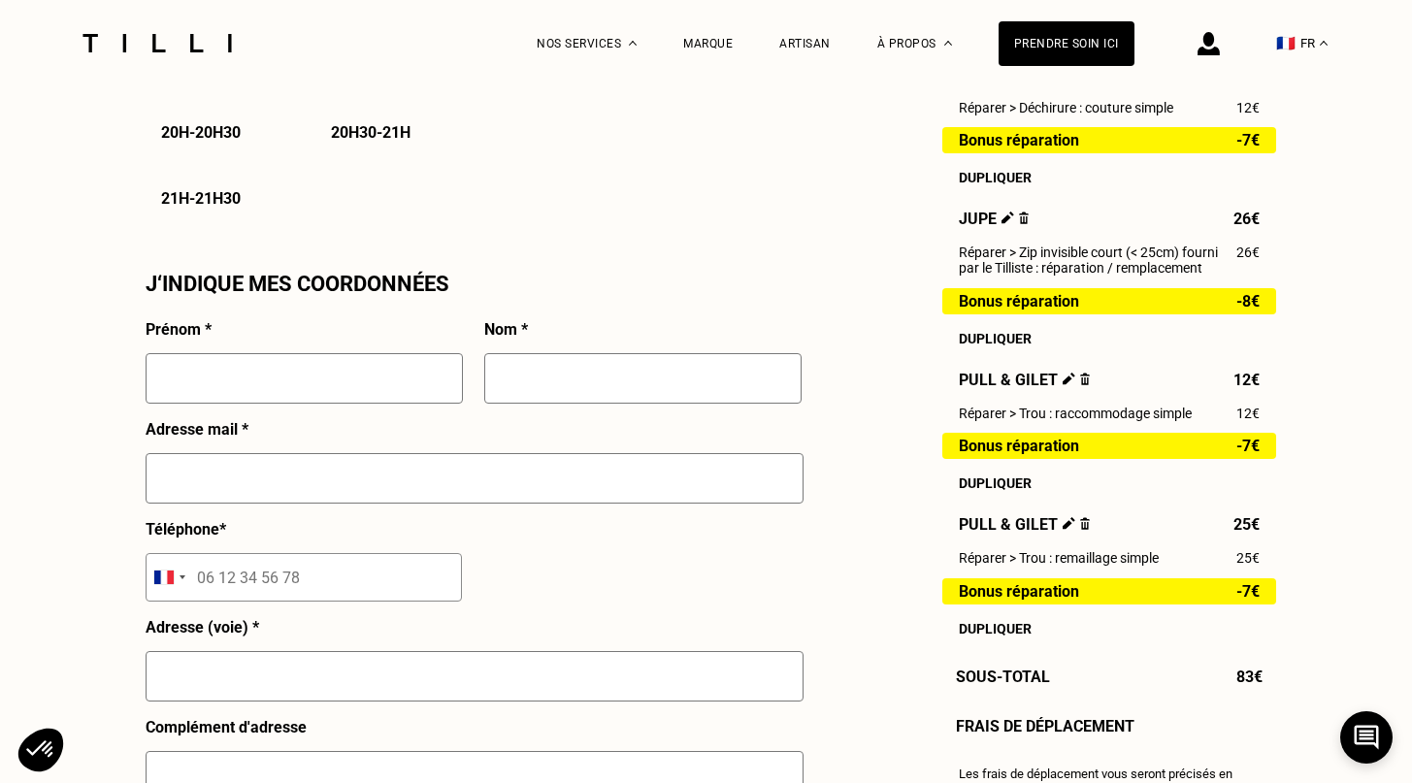
click at [306, 374] on input "text" at bounding box center [304, 378] width 317 height 50
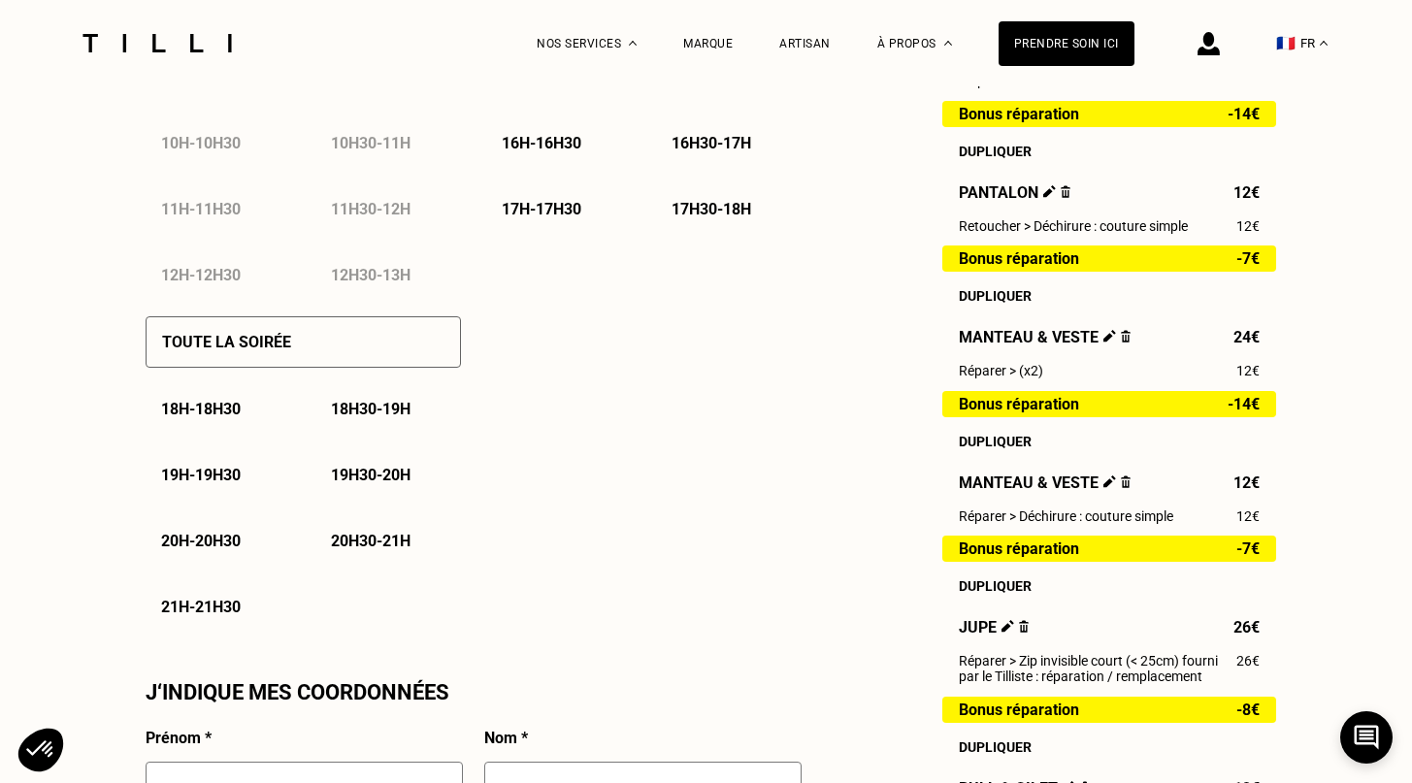
scroll to position [1214, 0]
